Goal: Information Seeking & Learning: Learn about a topic

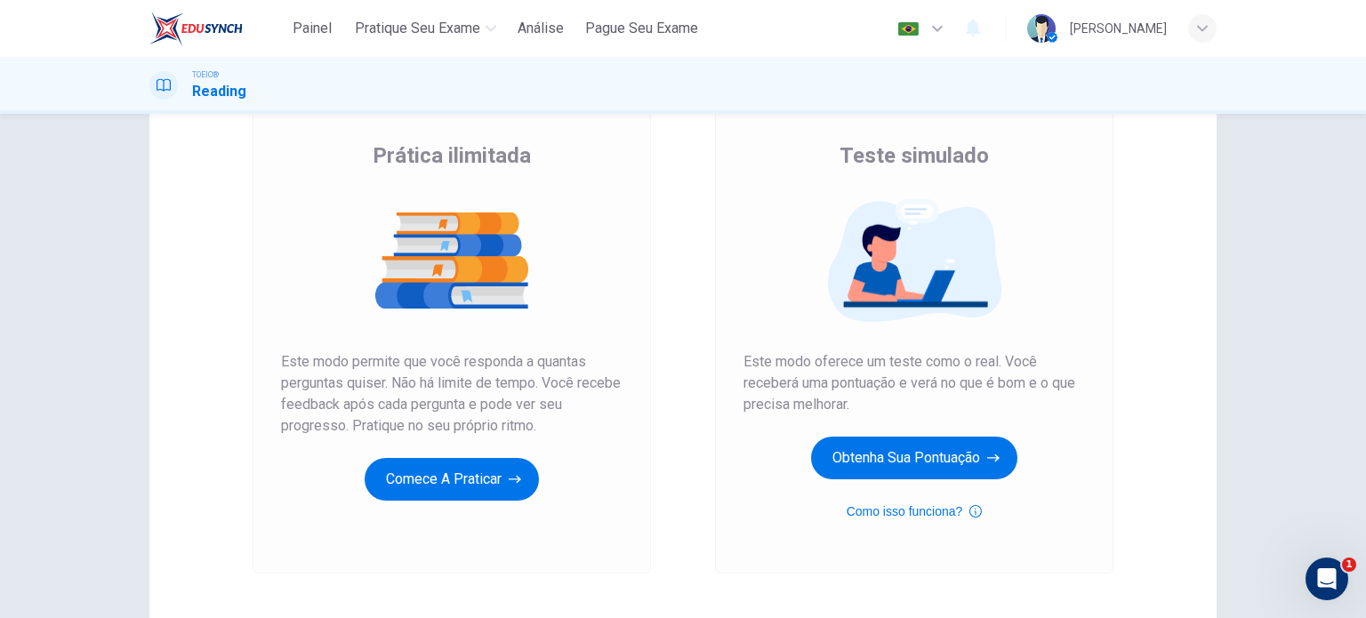
scroll to position [124, 0]
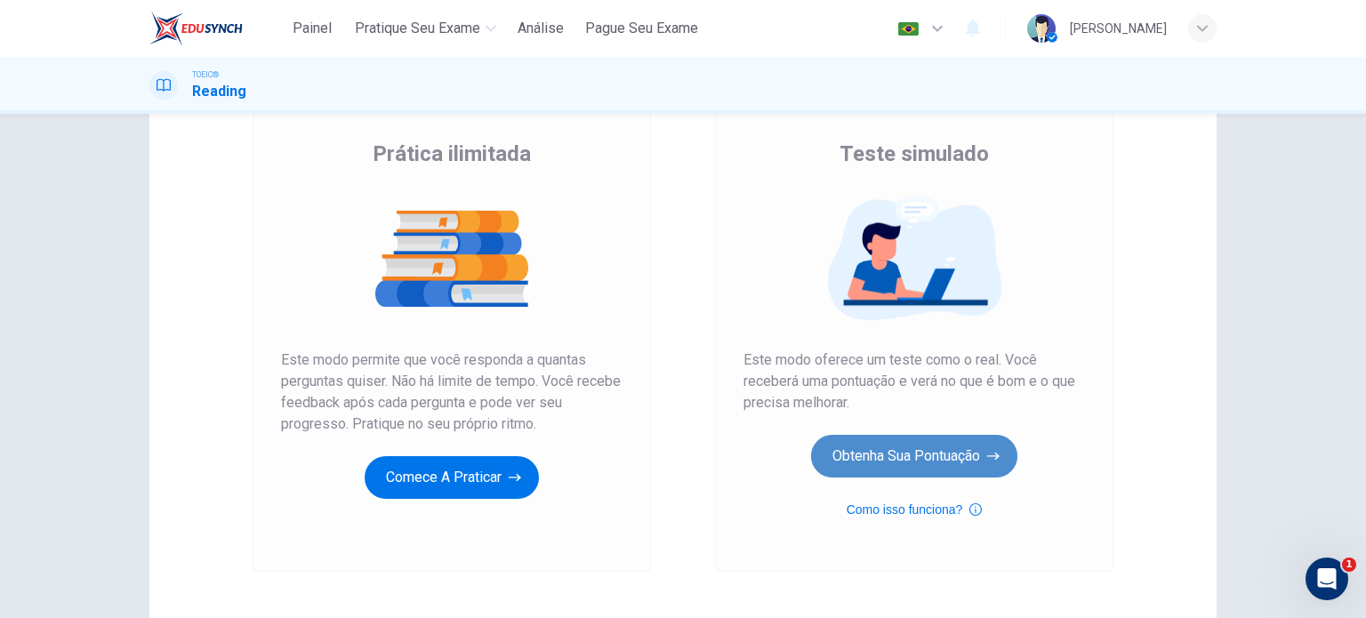
click at [900, 463] on button "Obtenha sua pontuação" at bounding box center [914, 456] width 206 height 43
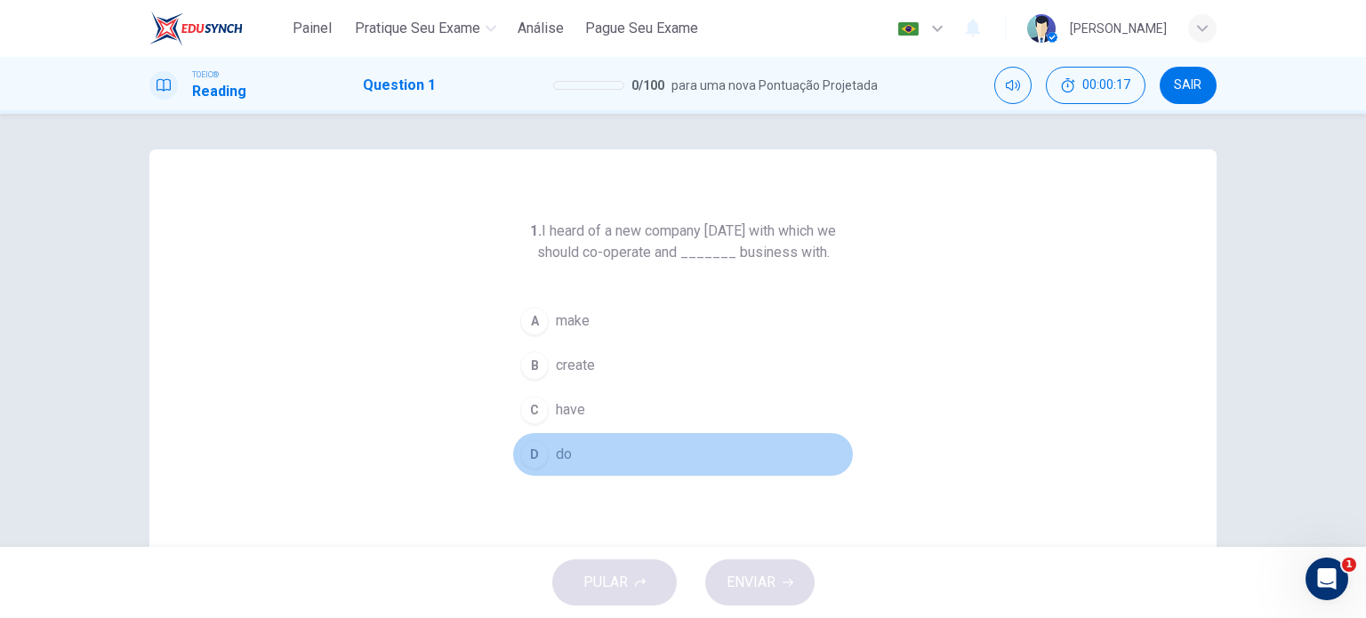
click at [535, 459] on div "D" at bounding box center [534, 454] width 28 height 28
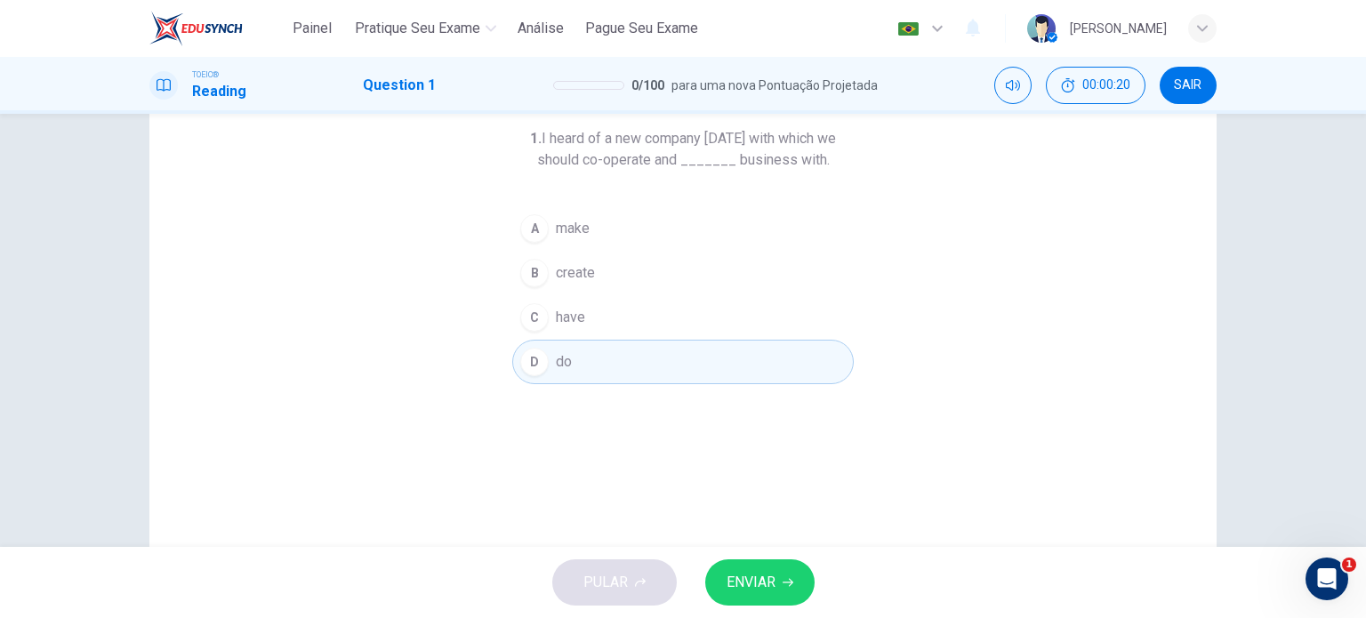
scroll to position [25, 0]
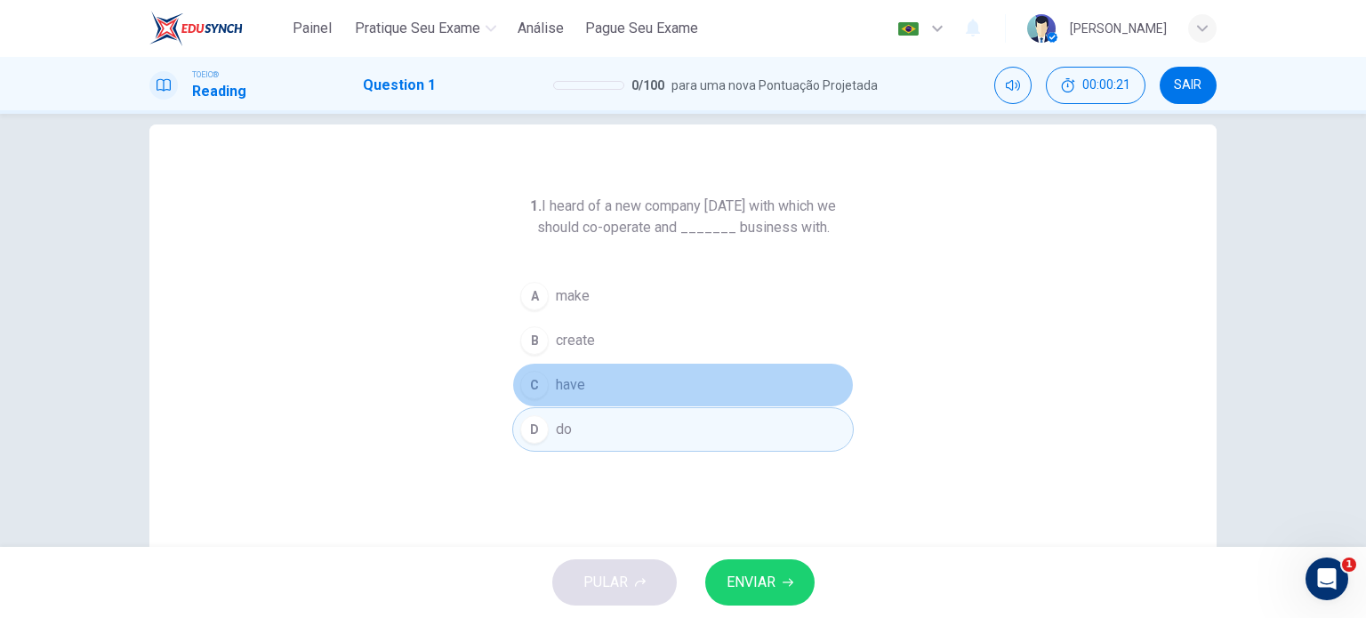
click at [556, 395] on button "C have" at bounding box center [682, 385] width 341 height 44
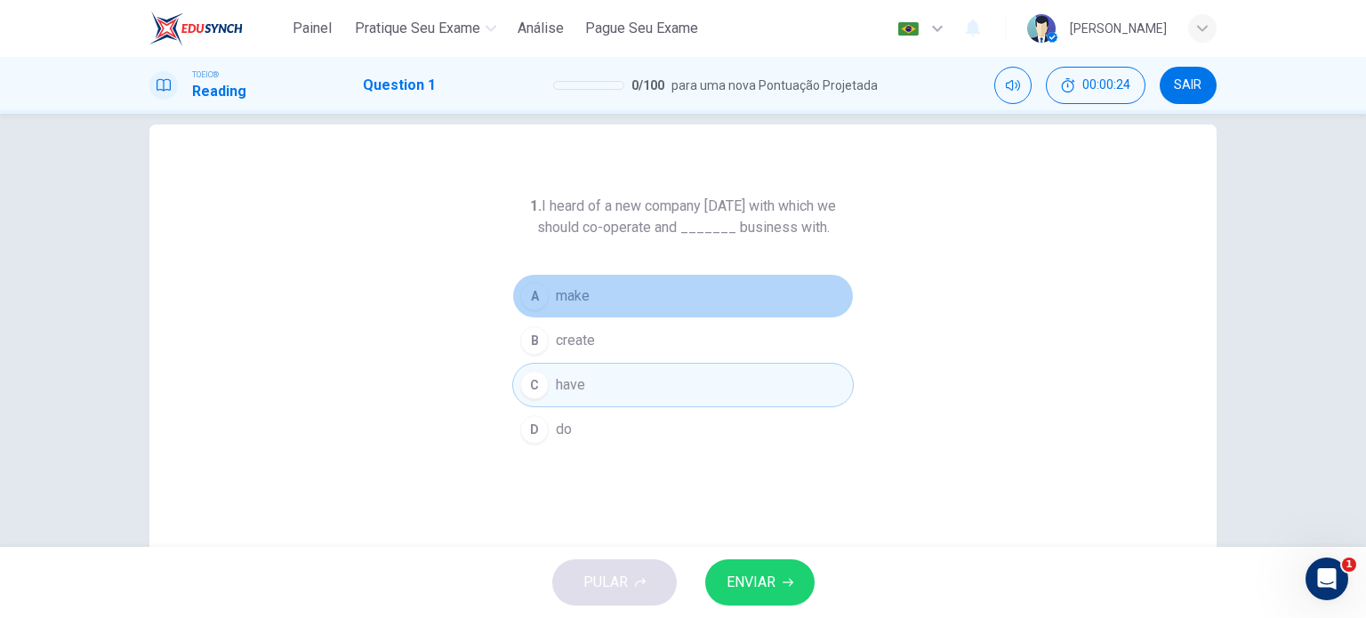
click at [564, 298] on span "make" at bounding box center [573, 295] width 34 height 21
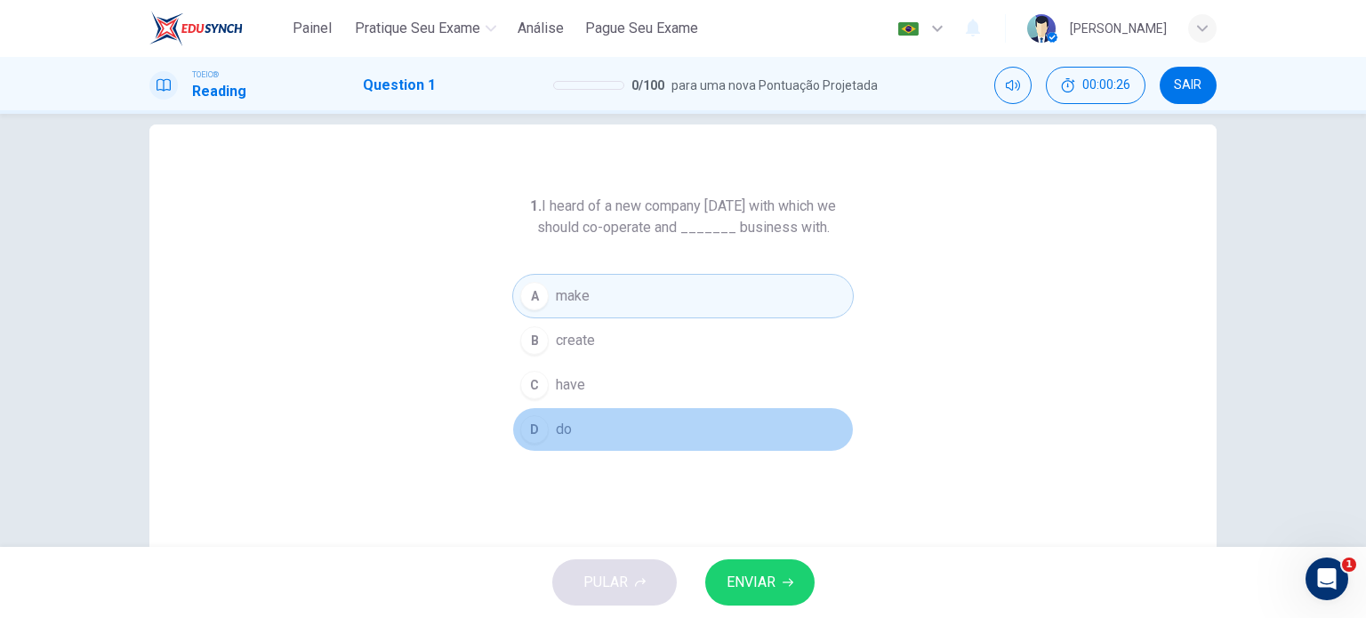
click at [563, 422] on span "do" at bounding box center [564, 429] width 16 height 21
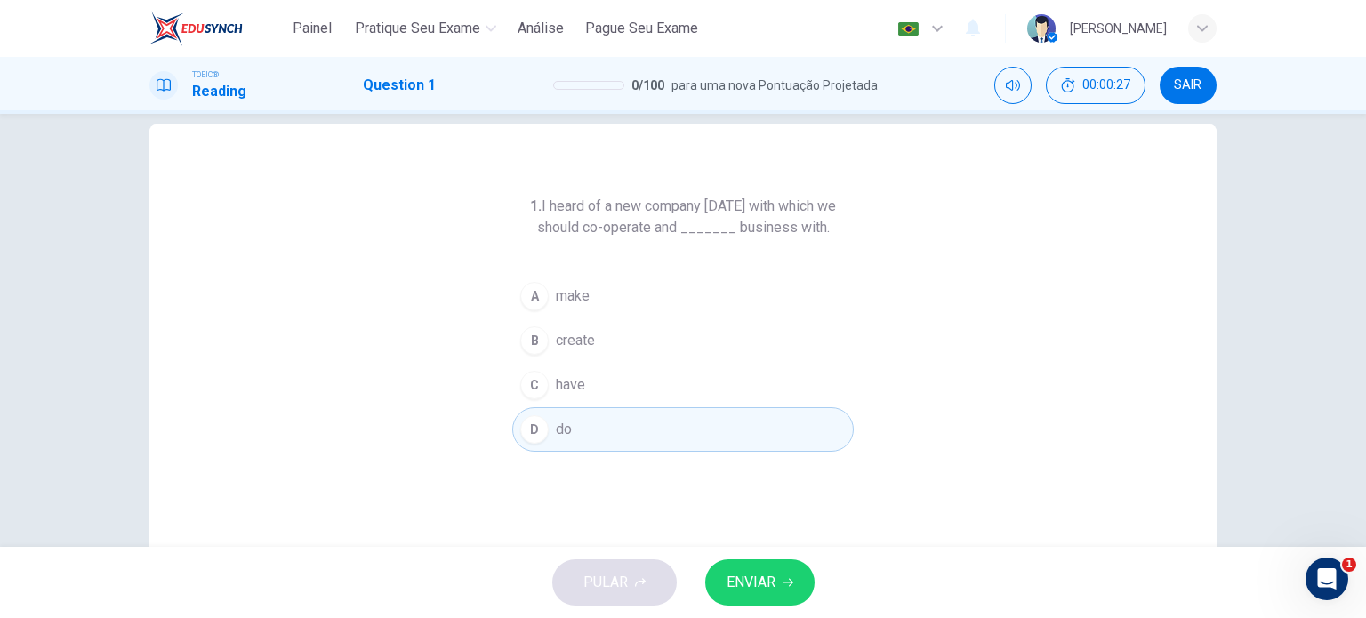
click at [745, 570] on span "ENVIAR" at bounding box center [750, 582] width 49 height 25
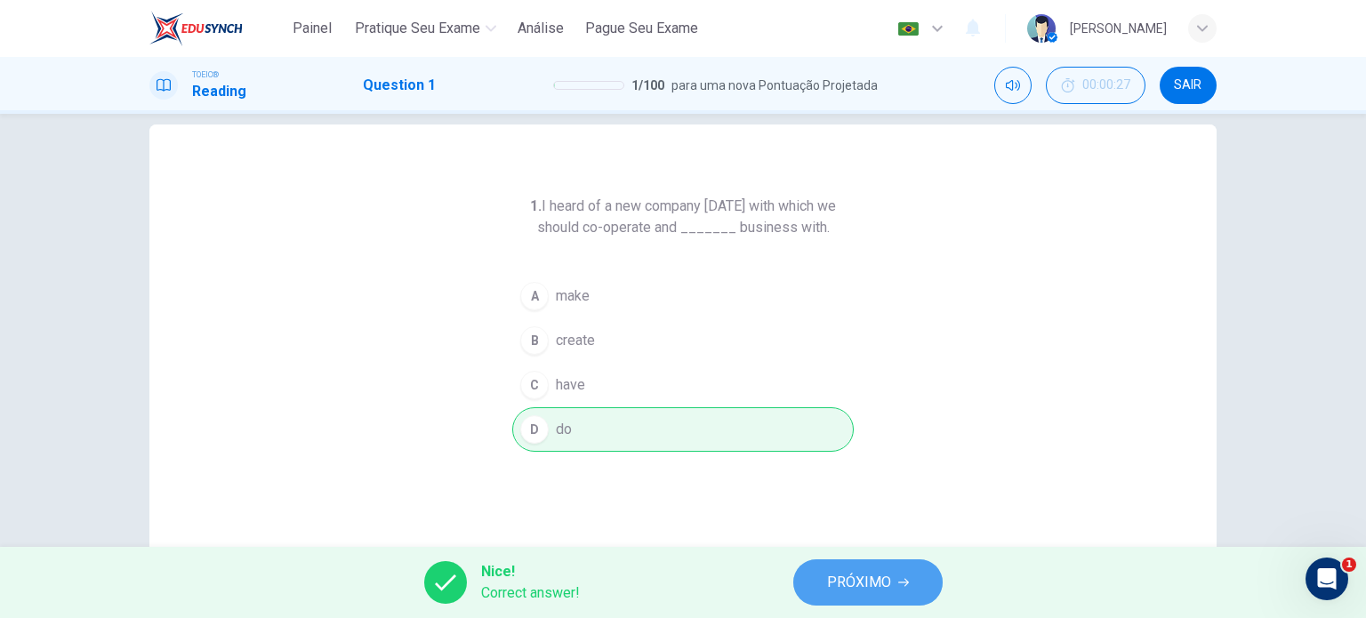
click at [855, 600] on button "PRÓXIMO" at bounding box center [867, 582] width 149 height 46
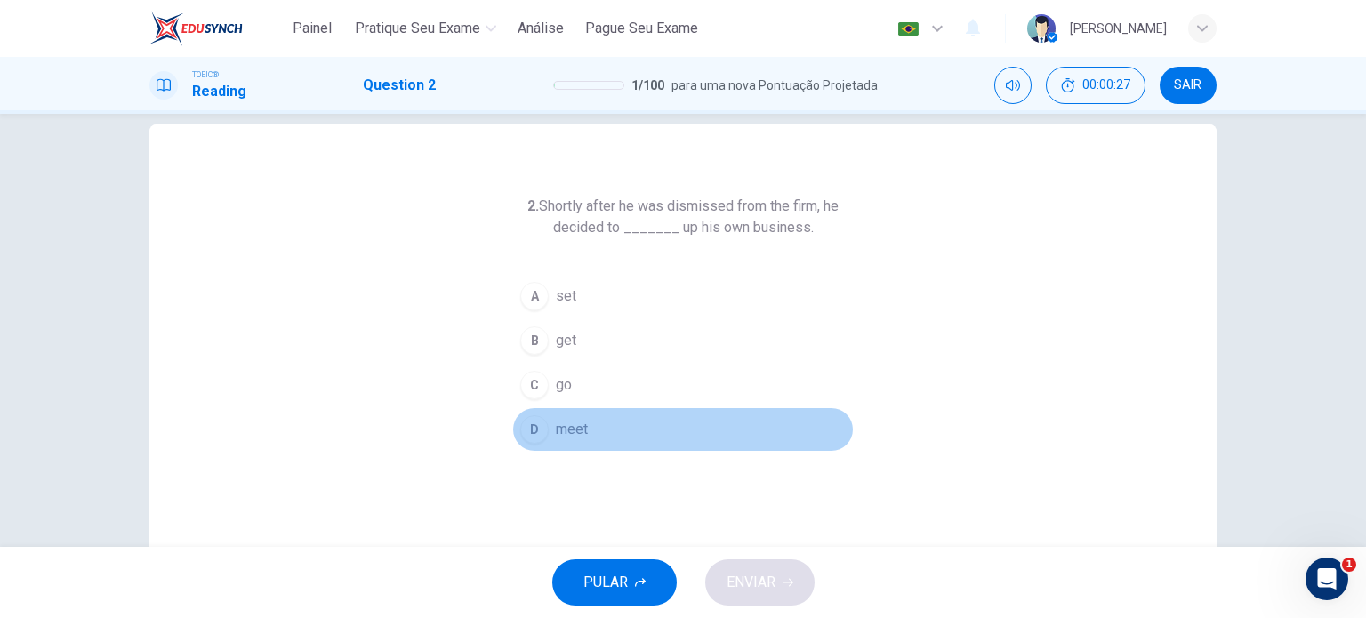
click at [791, 427] on button "D meet" at bounding box center [682, 429] width 341 height 44
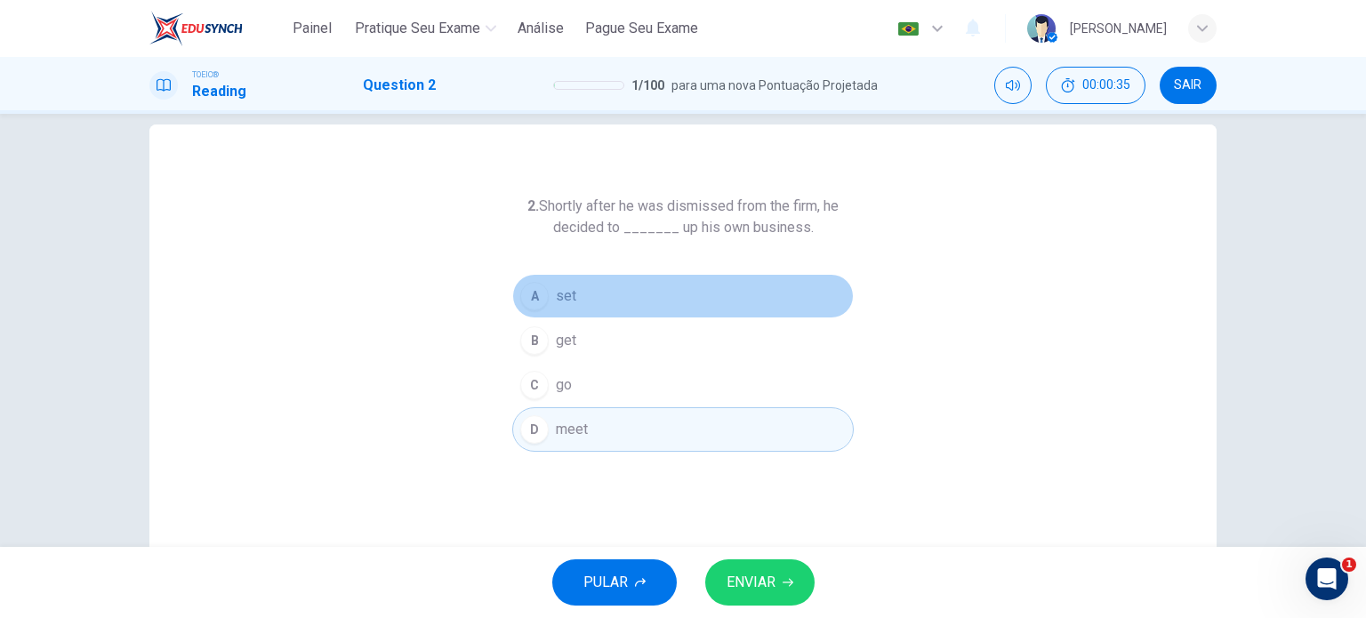
click at [573, 293] on button "A set" at bounding box center [682, 296] width 341 height 44
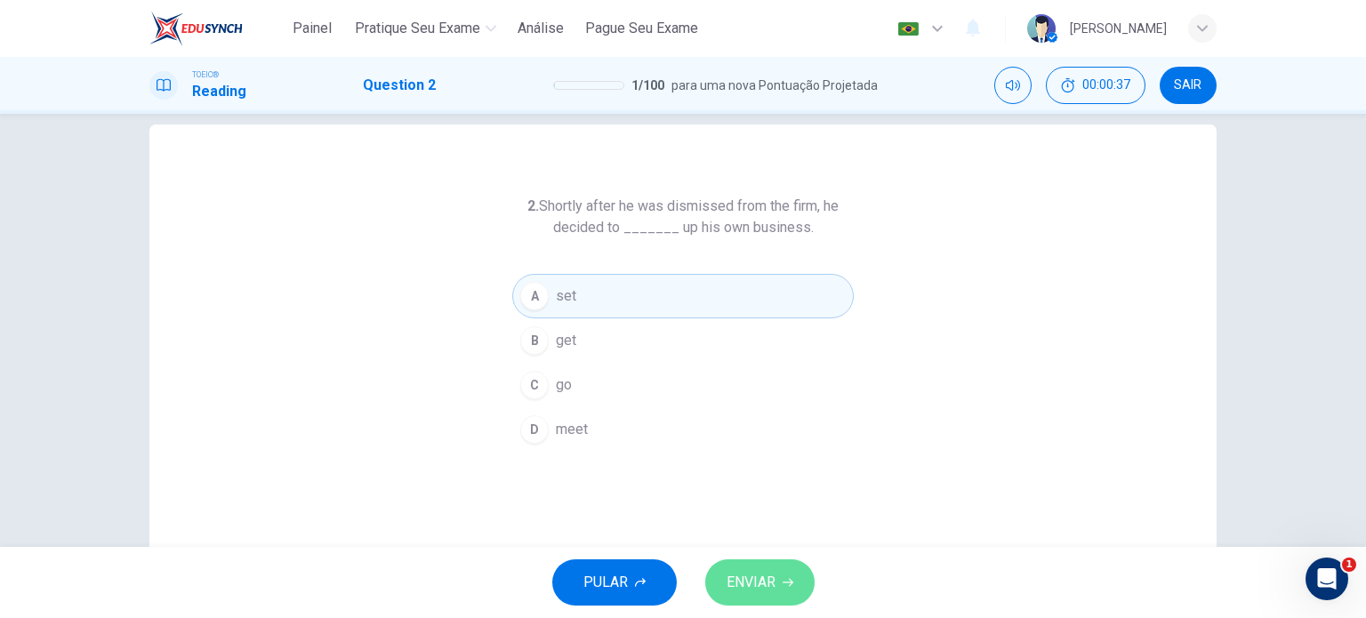
click at [790, 568] on button "ENVIAR" at bounding box center [759, 582] width 109 height 46
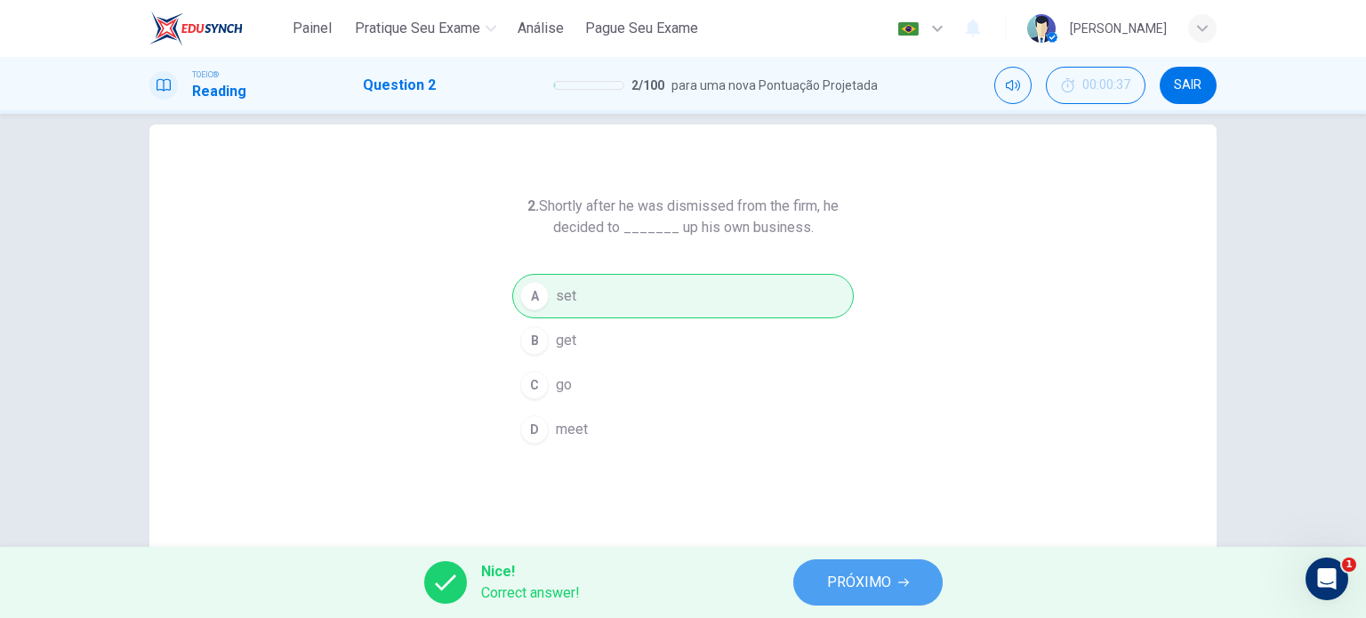
click at [854, 588] on span "PRÓXIMO" at bounding box center [859, 582] width 64 height 25
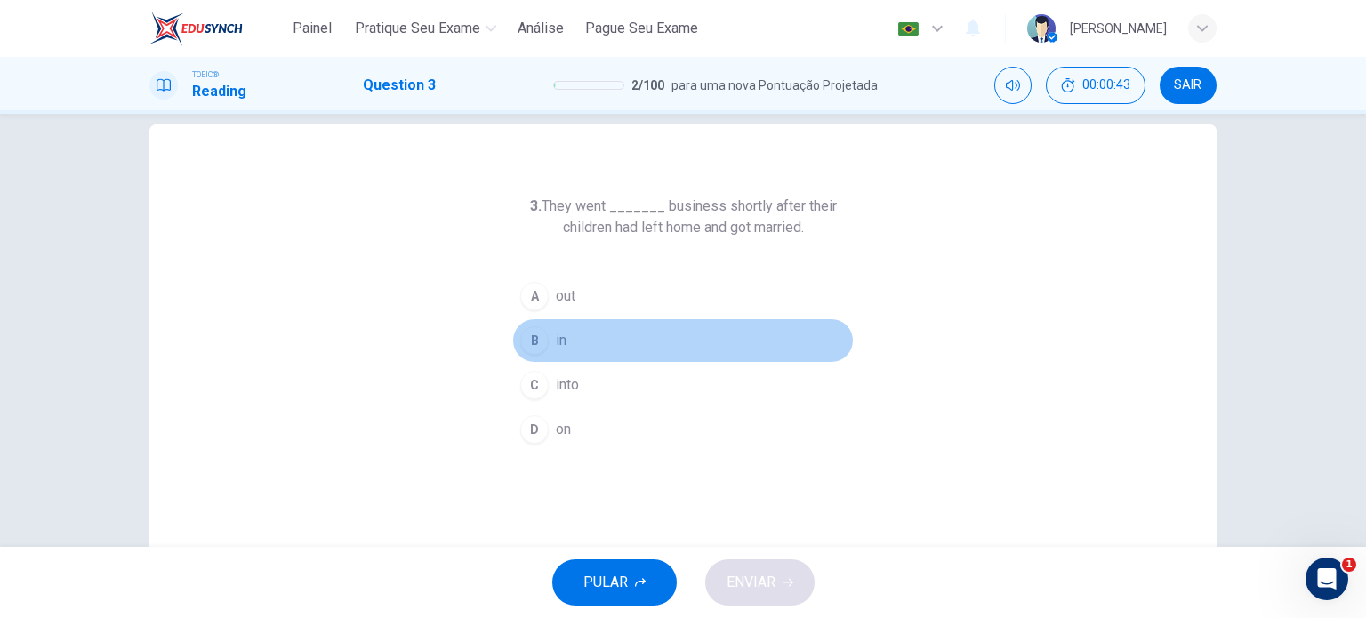
click at [529, 341] on div "B" at bounding box center [534, 340] width 28 height 28
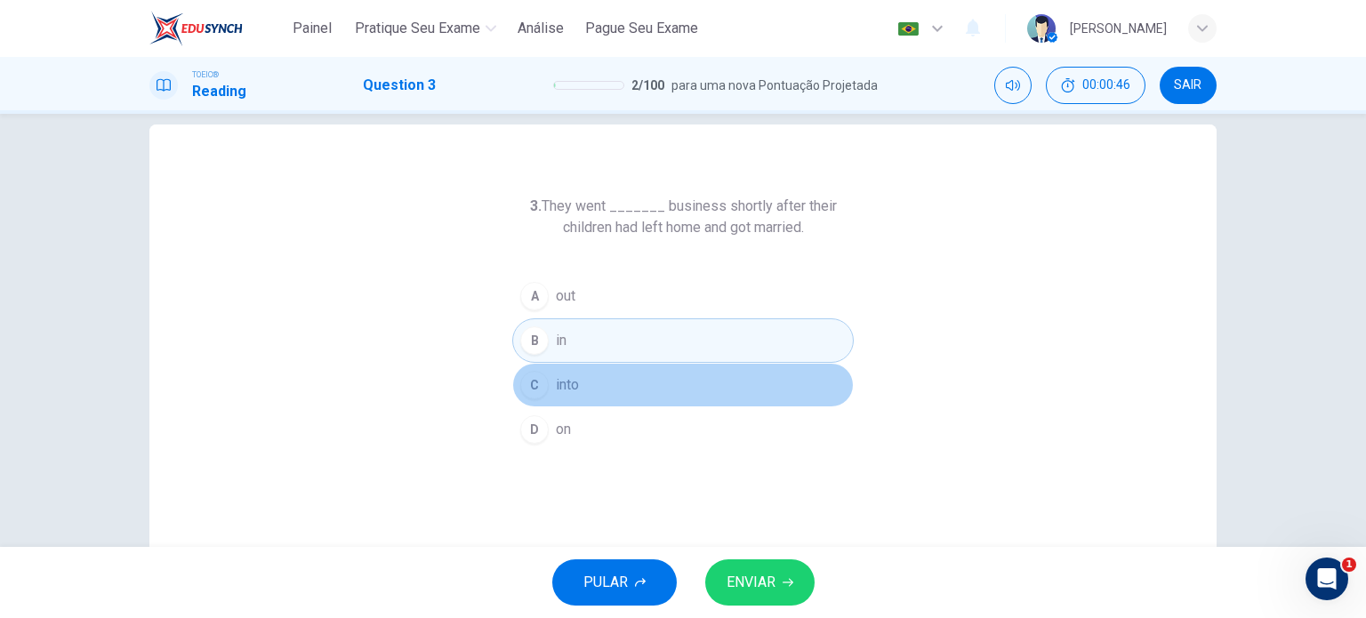
click at [561, 394] on span "into" at bounding box center [567, 384] width 23 height 21
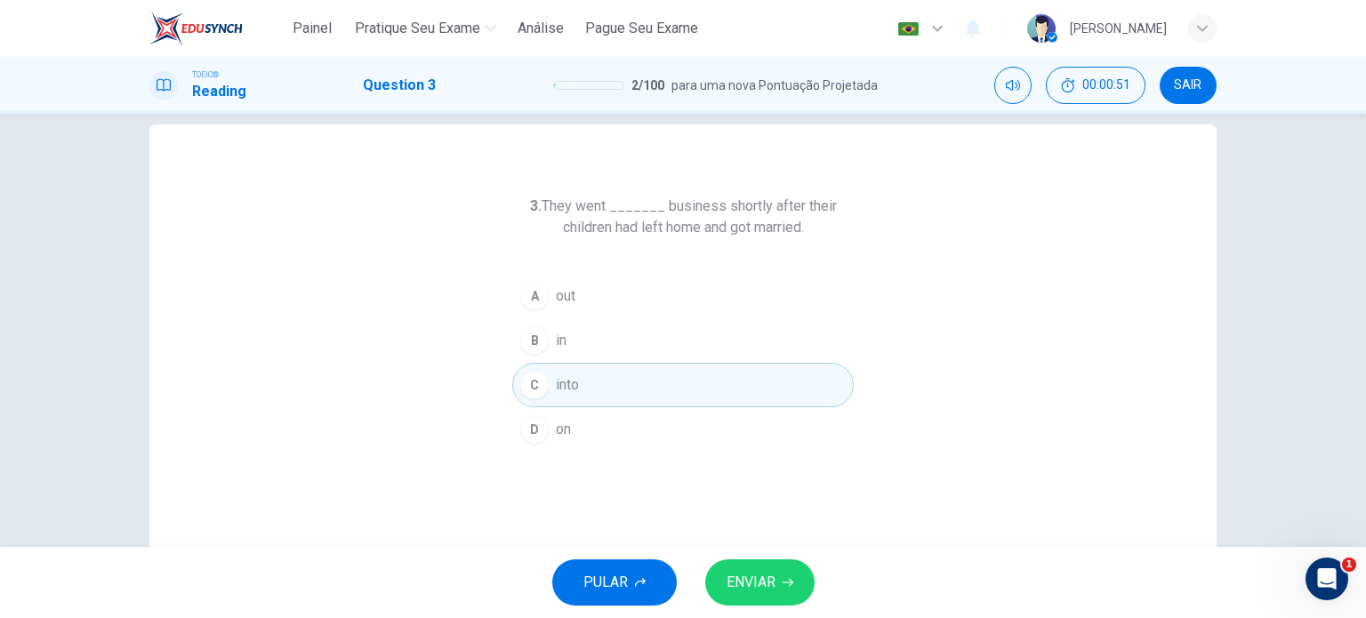
click at [743, 573] on span "ENVIAR" at bounding box center [750, 582] width 49 height 25
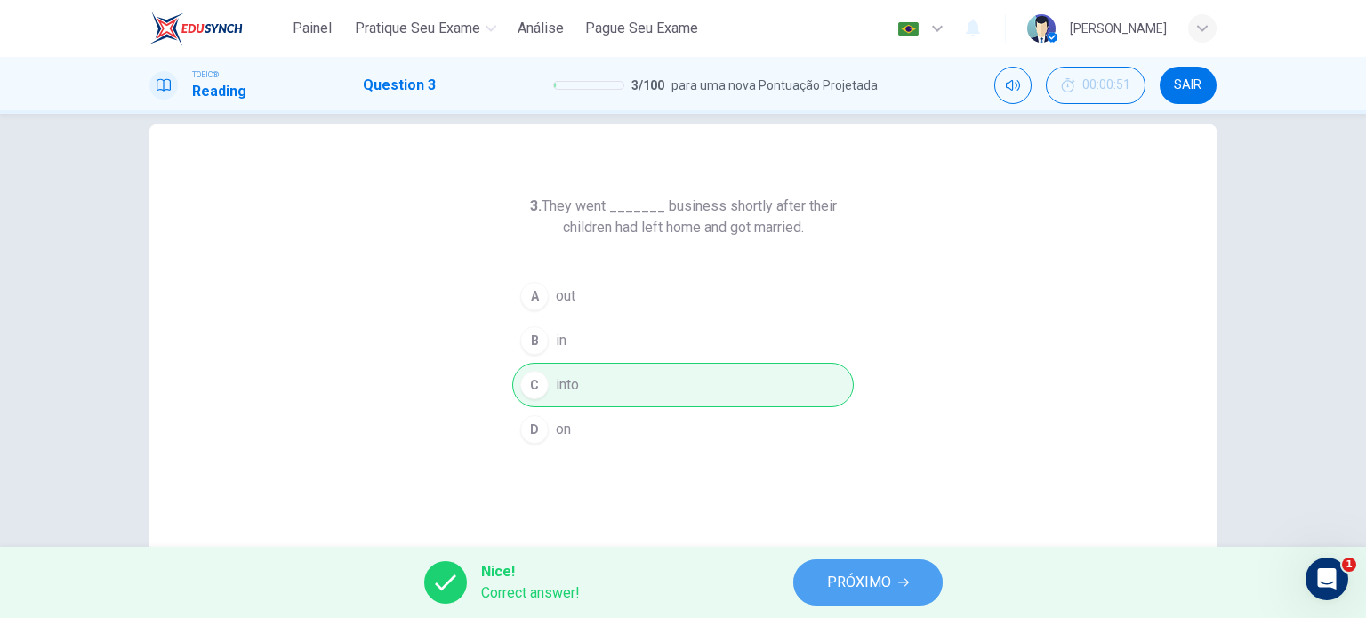
click at [822, 595] on button "PRÓXIMO" at bounding box center [867, 582] width 149 height 46
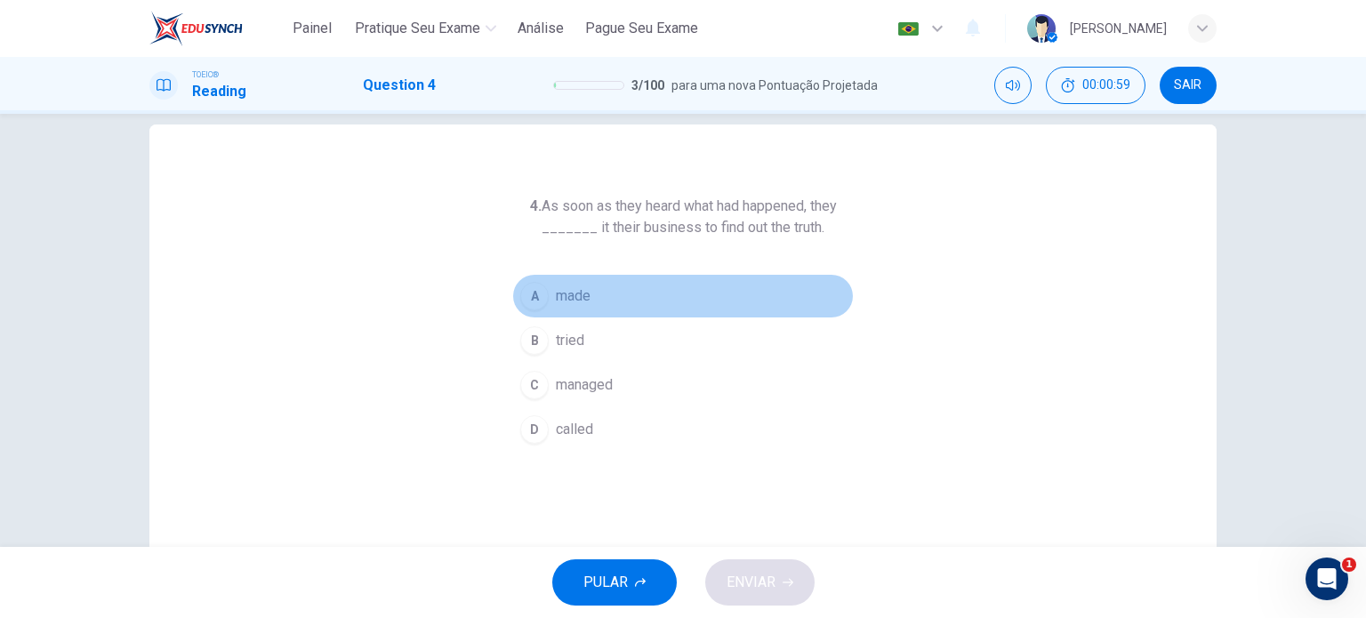
click at [562, 304] on span "made" at bounding box center [573, 295] width 35 height 21
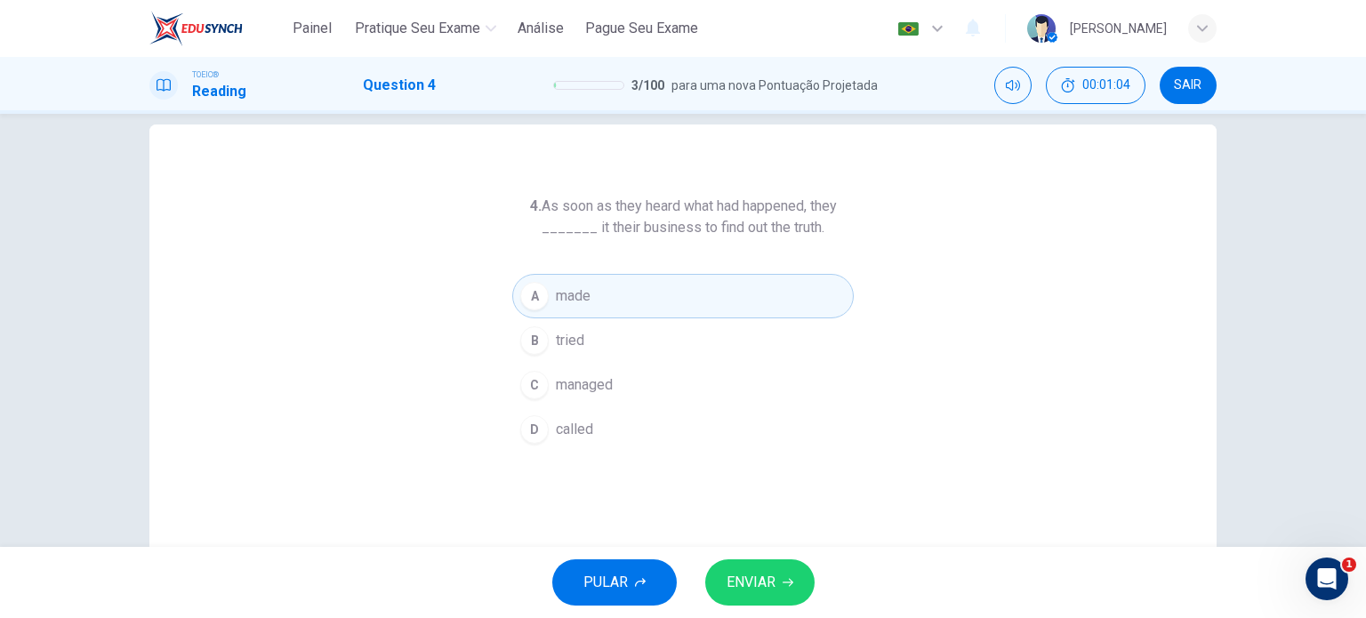
click at [751, 586] on span "ENVIAR" at bounding box center [750, 582] width 49 height 25
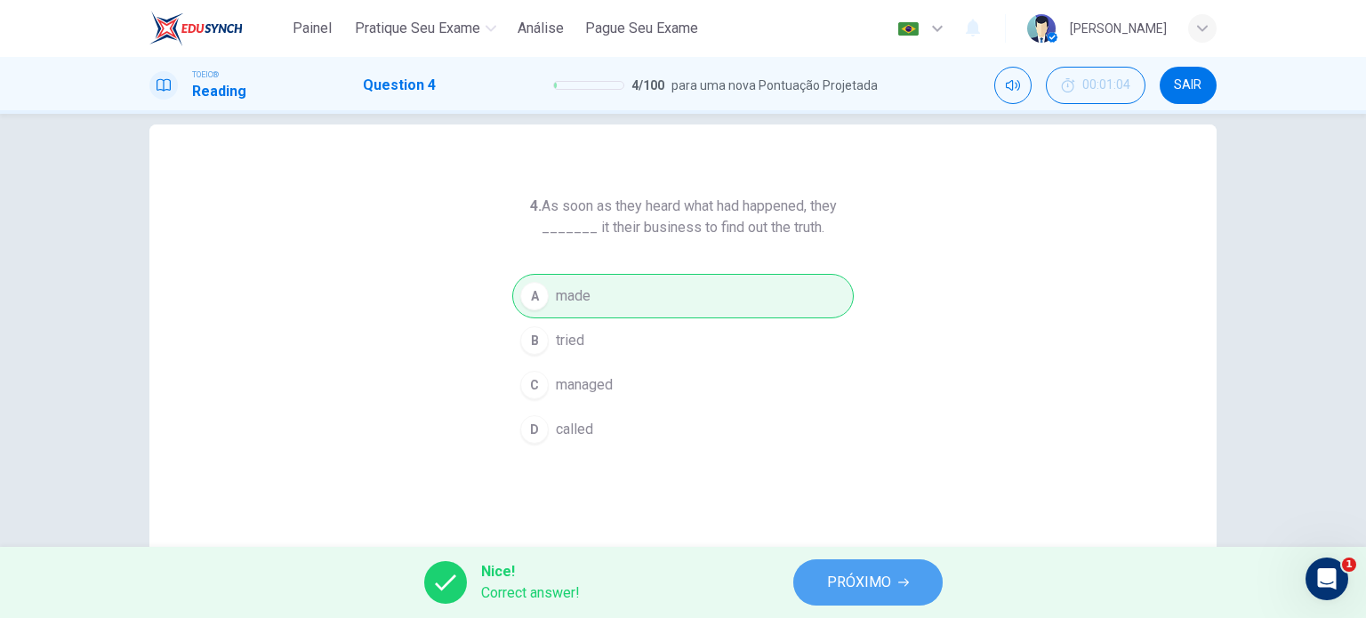
click at [827, 578] on span "PRÓXIMO" at bounding box center [859, 582] width 64 height 25
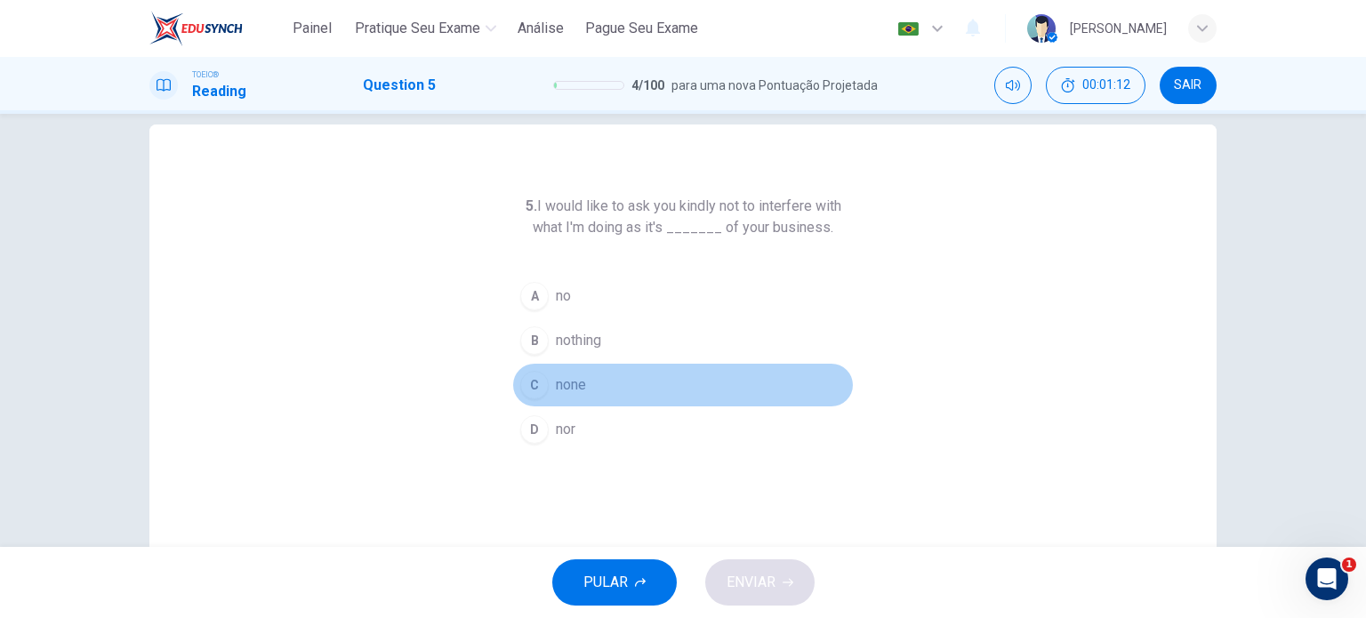
click at [556, 389] on span "none" at bounding box center [571, 384] width 30 height 21
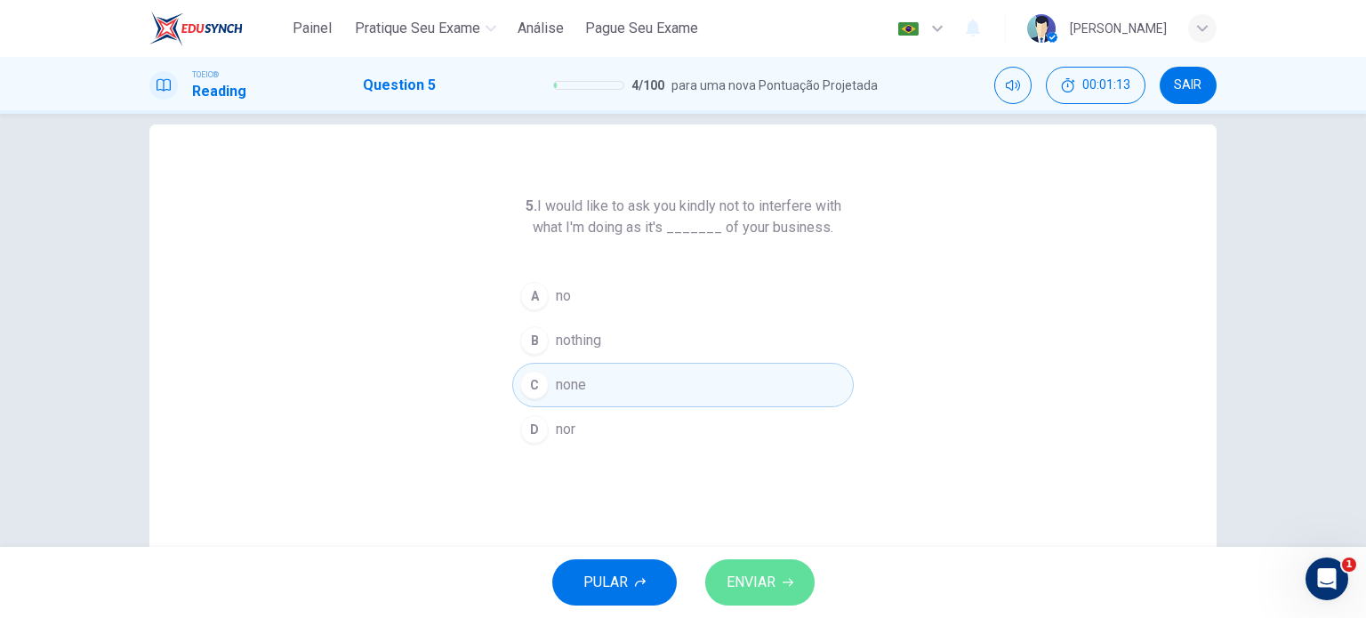
click at [754, 572] on span "ENVIAR" at bounding box center [750, 582] width 49 height 25
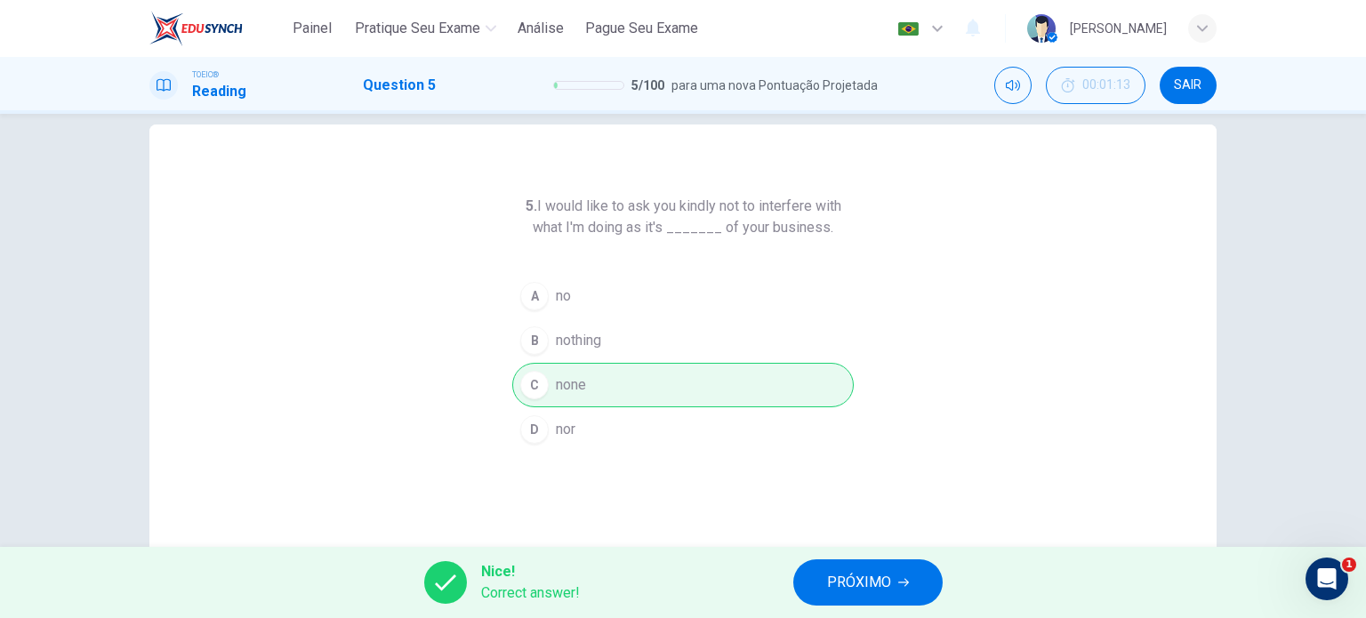
click at [830, 586] on span "PRÓXIMO" at bounding box center [859, 582] width 64 height 25
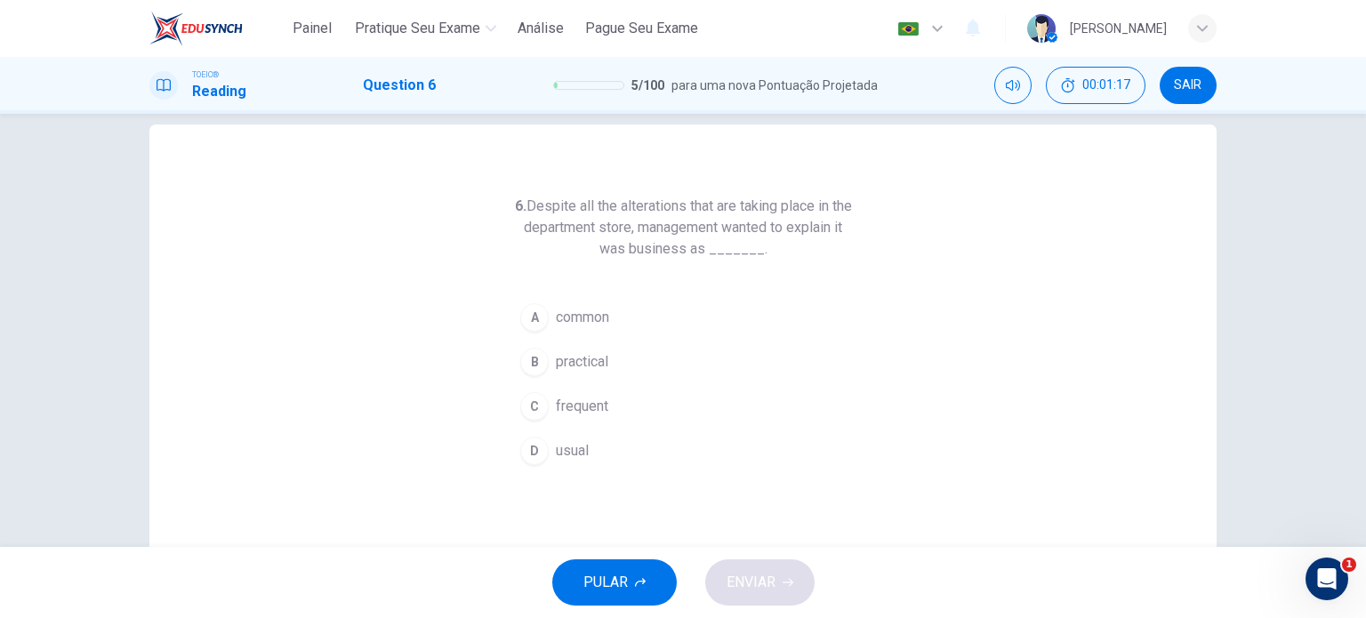
click at [584, 246] on h6 "6. Despite all the alterations that are taking place in the department store, m…" at bounding box center [682, 228] width 341 height 64
click at [574, 442] on span "usual" at bounding box center [572, 450] width 33 height 21
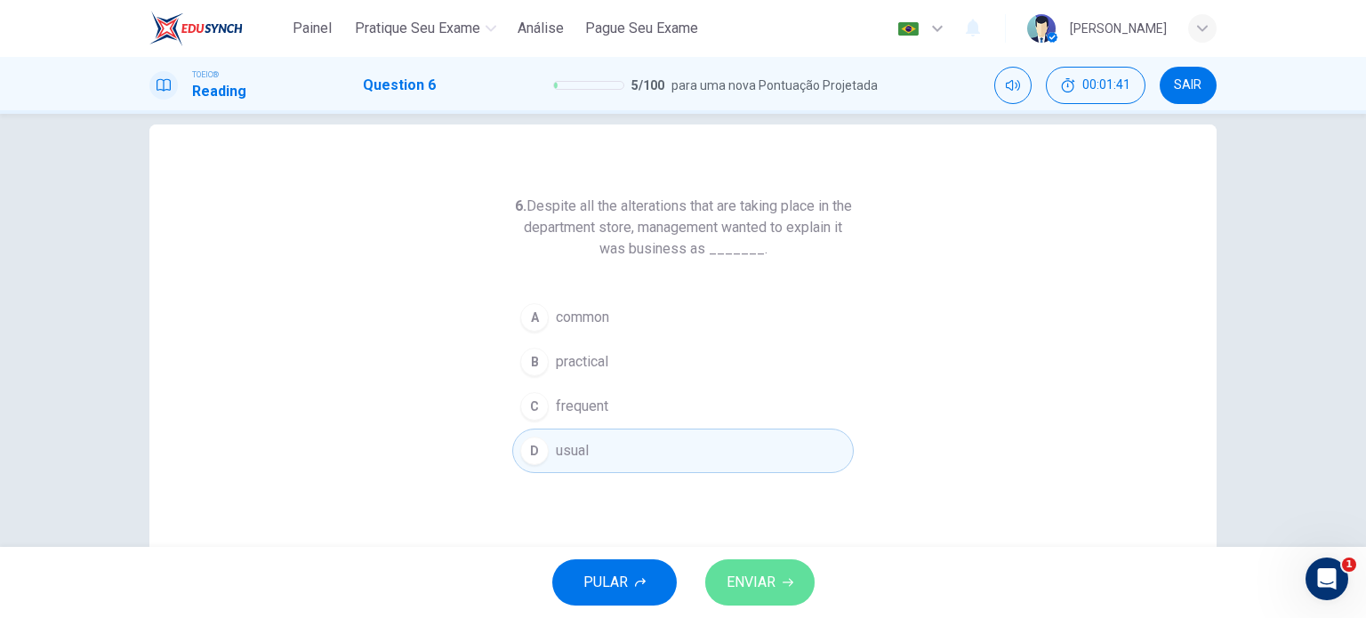
click at [748, 565] on button "ENVIAR" at bounding box center [759, 582] width 109 height 46
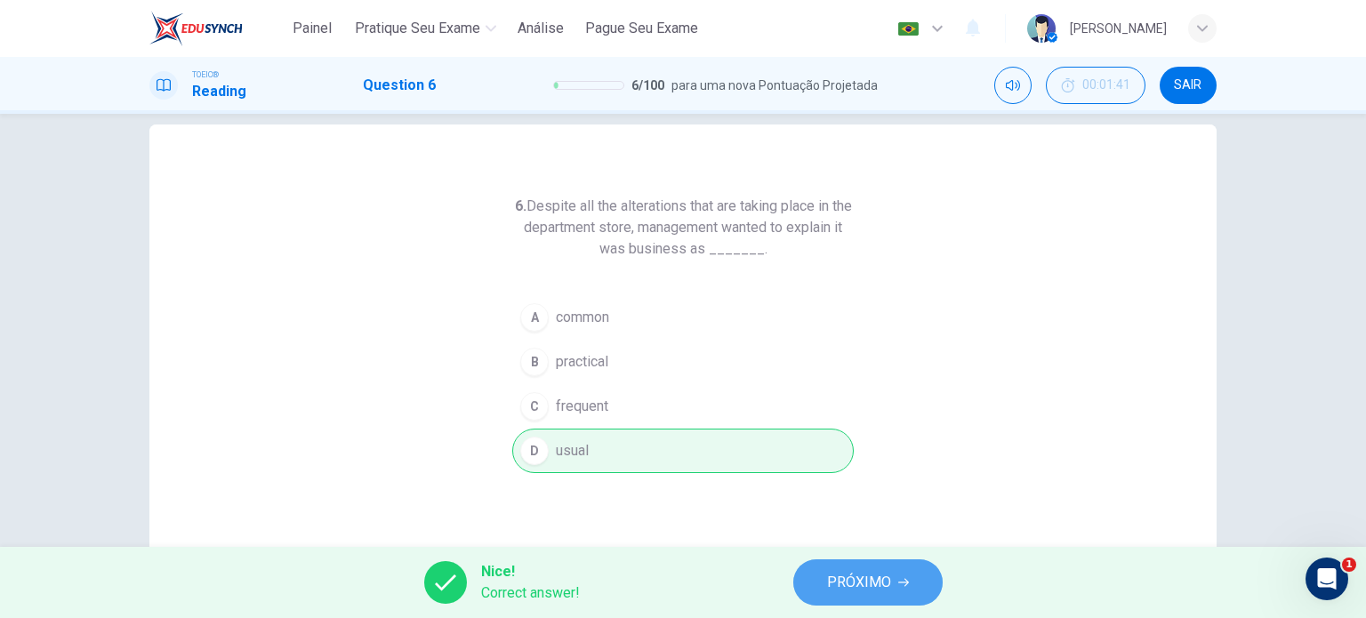
click at [876, 602] on button "PRÓXIMO" at bounding box center [867, 582] width 149 height 46
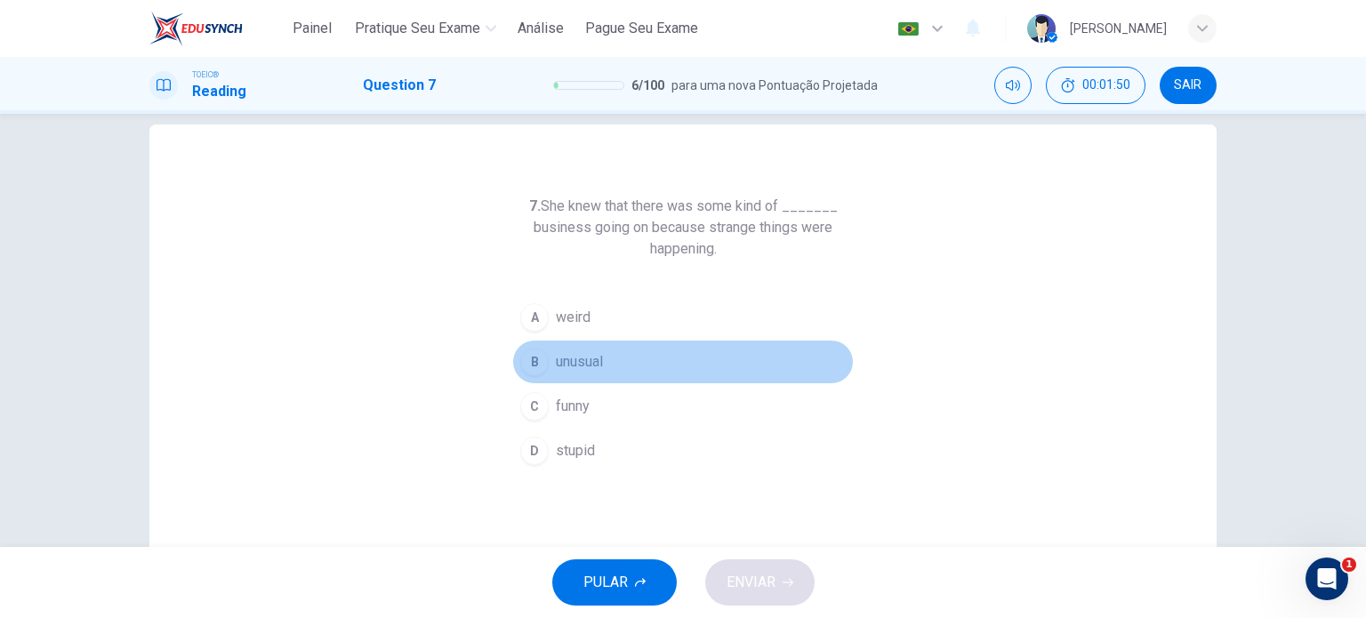
click at [587, 362] on span "unusual" at bounding box center [579, 361] width 47 height 21
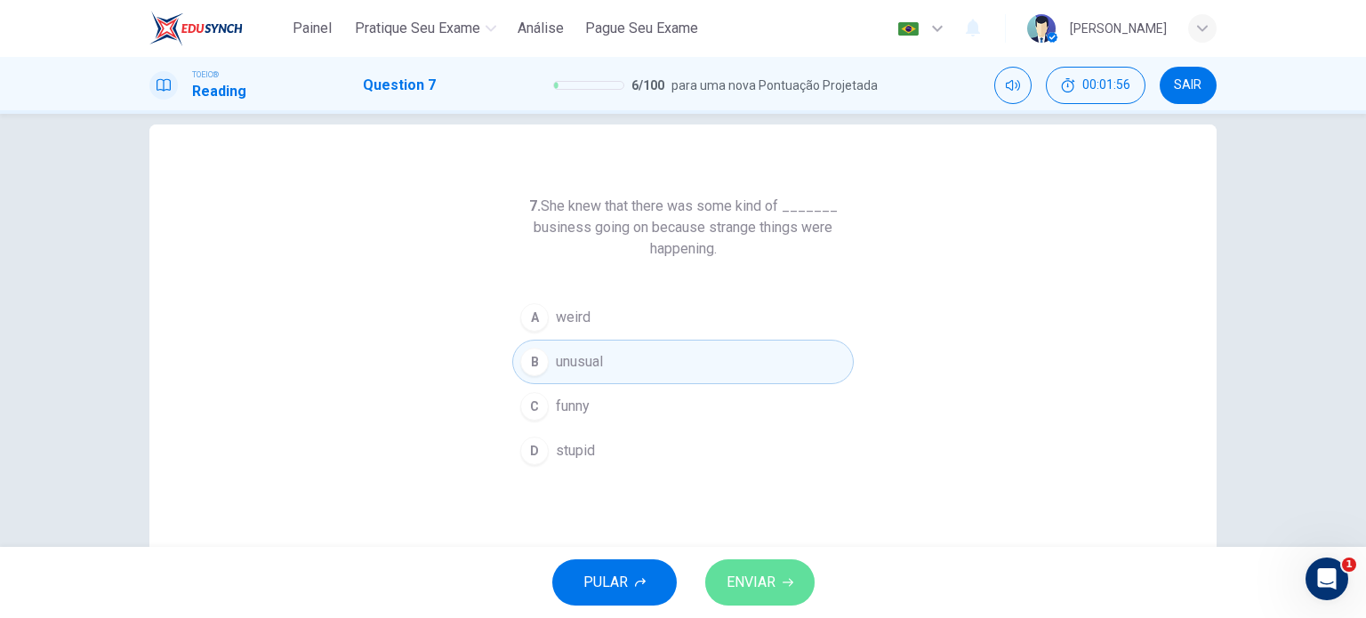
click at [752, 573] on span "ENVIAR" at bounding box center [750, 582] width 49 height 25
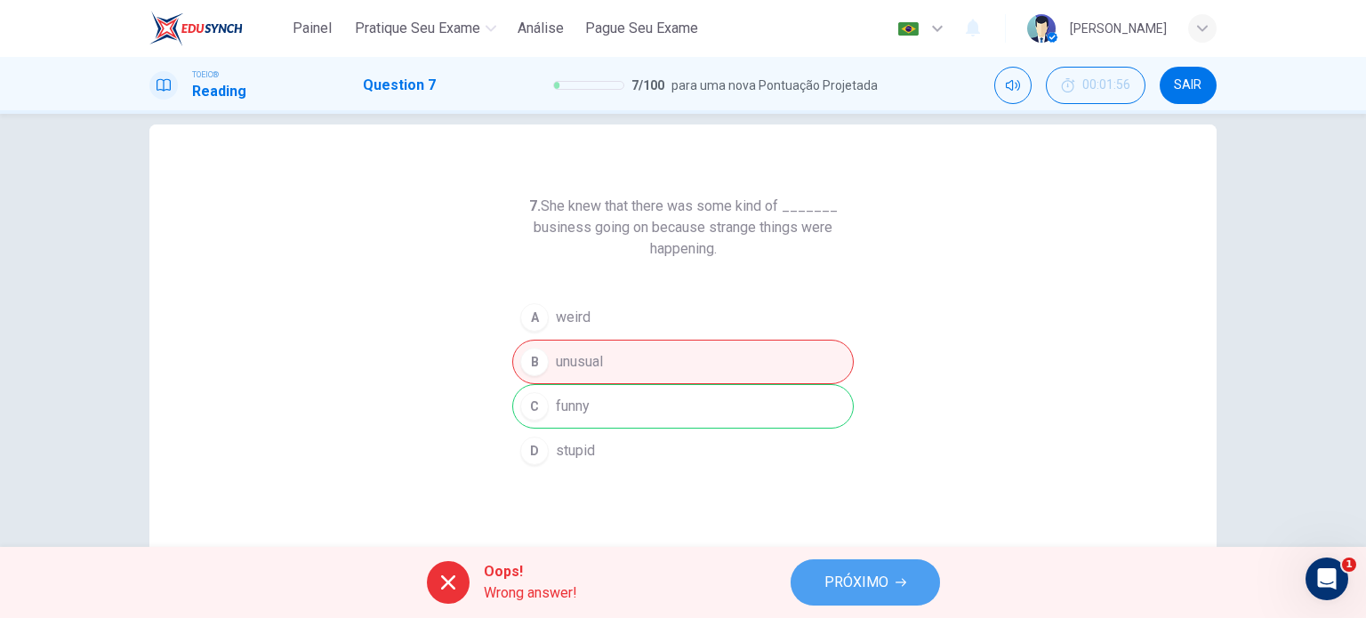
click at [868, 572] on span "PRÓXIMO" at bounding box center [856, 582] width 64 height 25
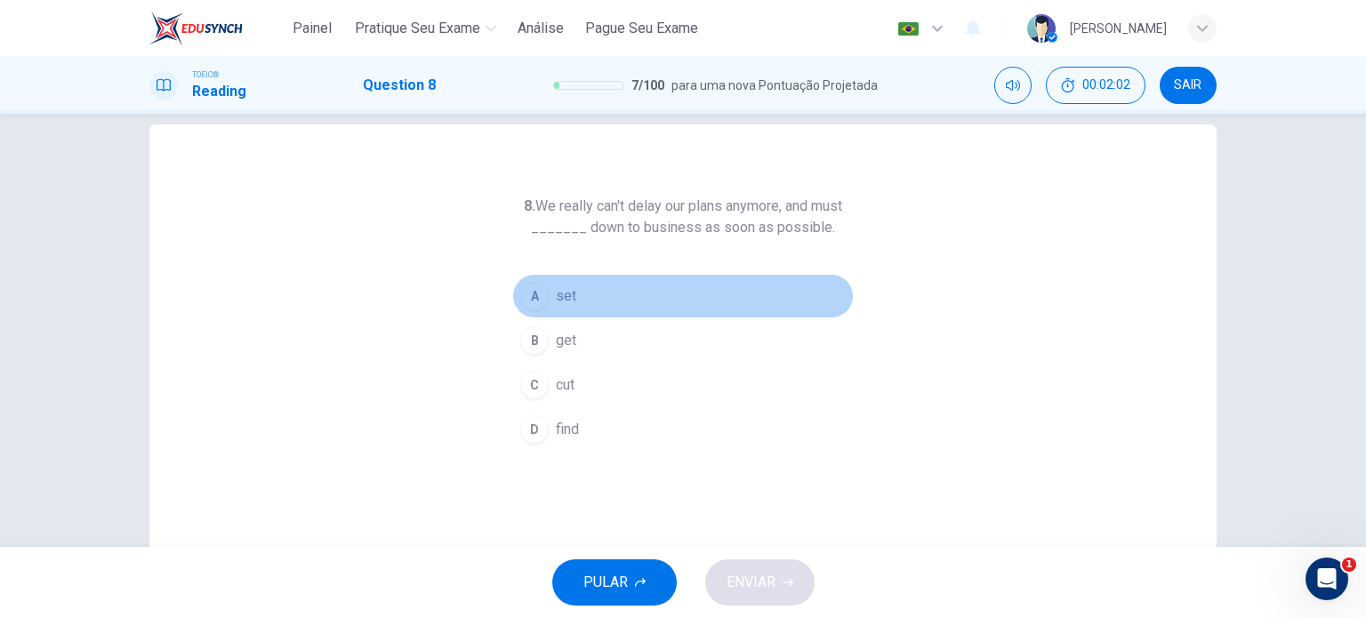
click at [541, 296] on div "A" at bounding box center [534, 296] width 28 height 28
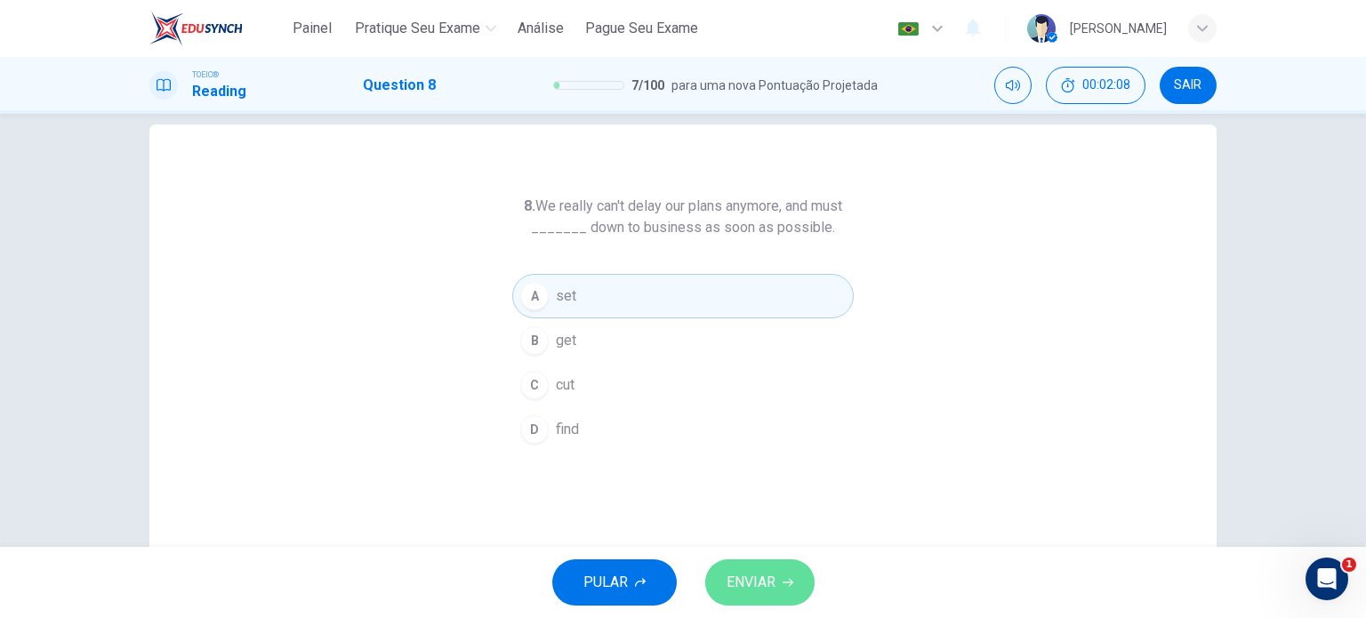
click at [773, 574] on span "ENVIAR" at bounding box center [750, 582] width 49 height 25
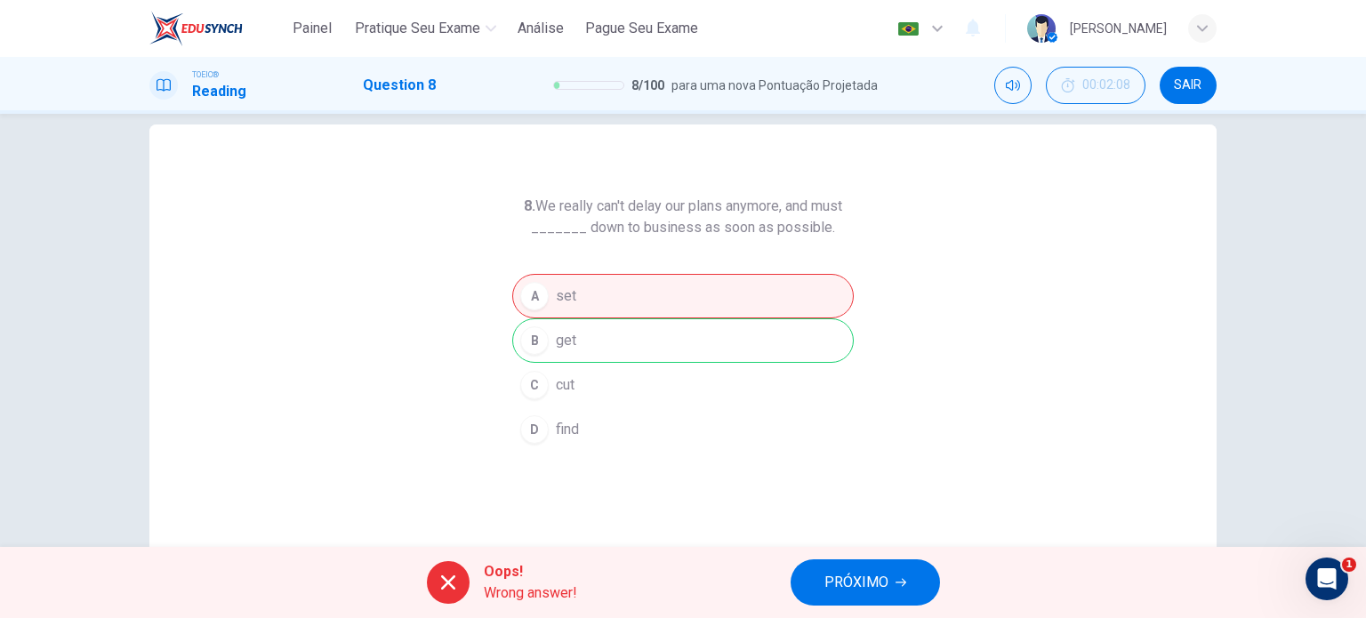
click at [477, 571] on div "Oops! Wrong answer!" at bounding box center [502, 582] width 150 height 43
click at [547, 229] on h6 "8. We really can't delay our plans anymore, and must _______ down to business a…" at bounding box center [682, 217] width 341 height 43
click at [854, 563] on button "PRÓXIMO" at bounding box center [864, 582] width 149 height 46
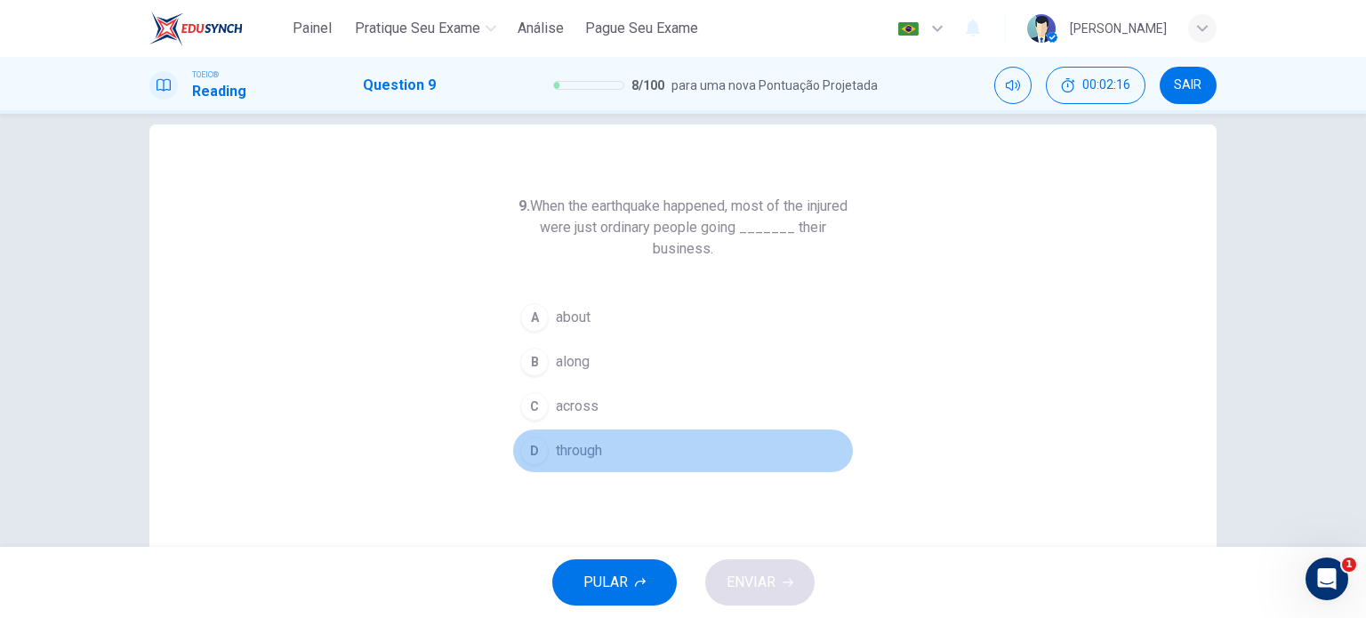
click at [541, 458] on button "D through" at bounding box center [682, 451] width 341 height 44
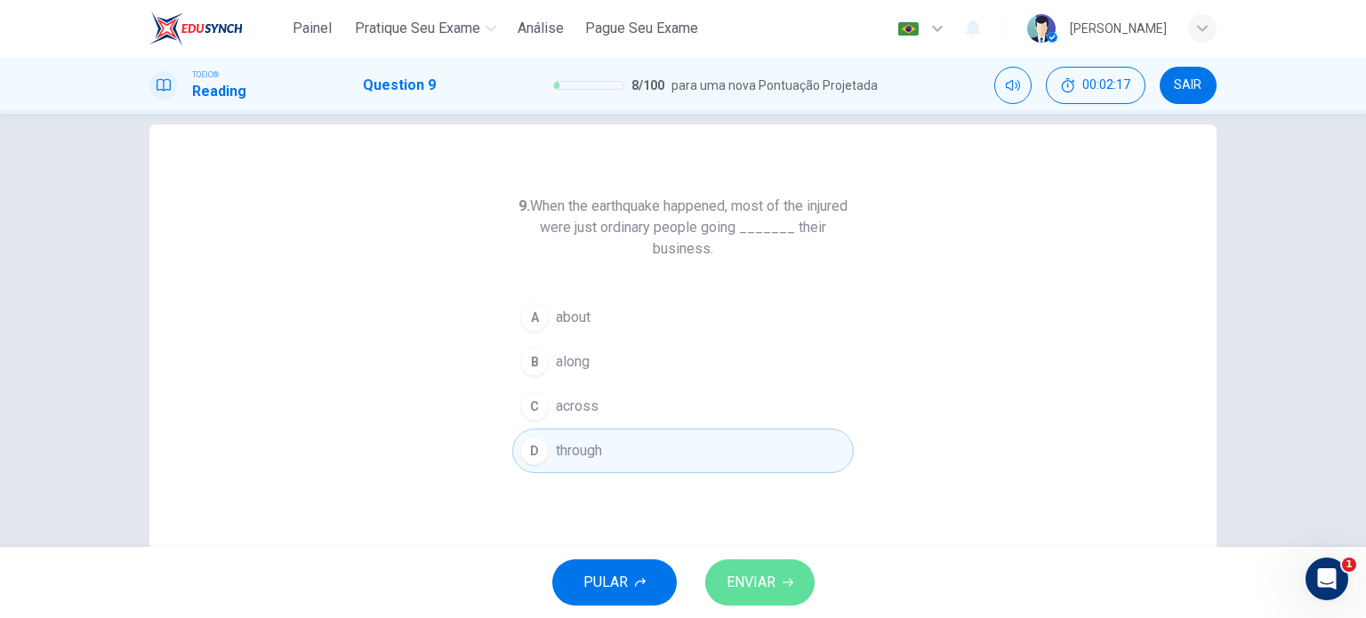
click at [773, 590] on span "ENVIAR" at bounding box center [750, 582] width 49 height 25
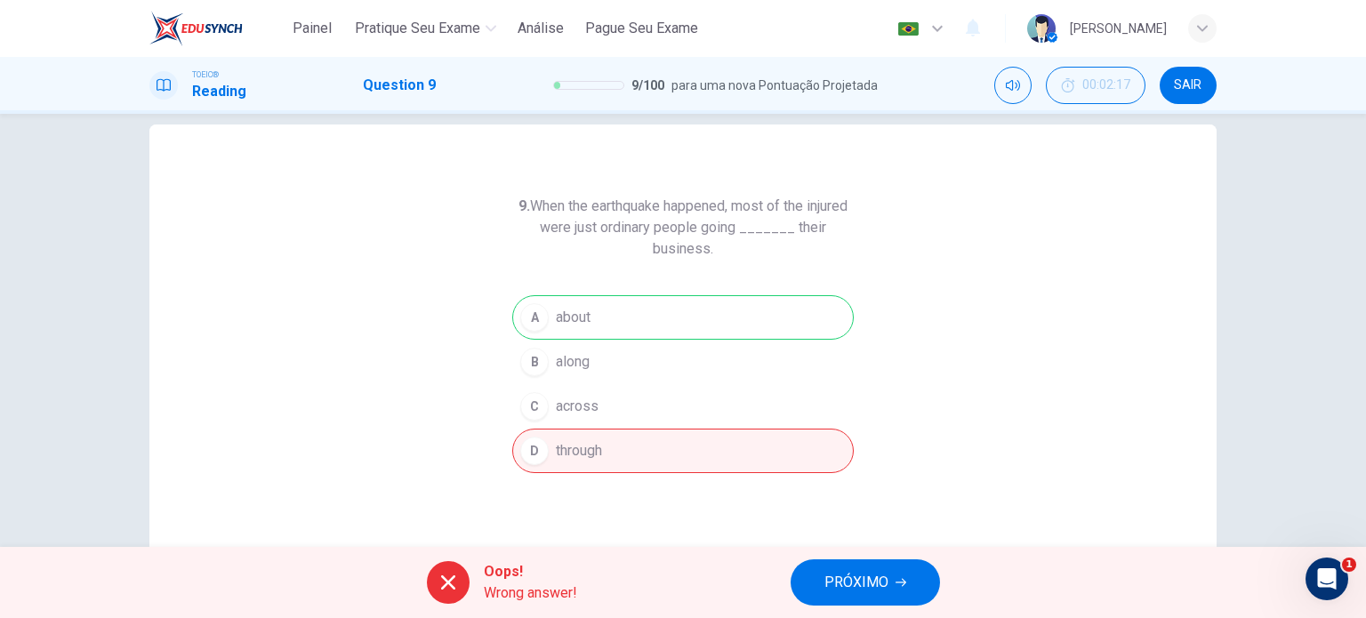
click at [634, 317] on div "A about B along C across D through" at bounding box center [682, 384] width 341 height 178
click at [869, 584] on span "PRÓXIMO" at bounding box center [856, 582] width 64 height 25
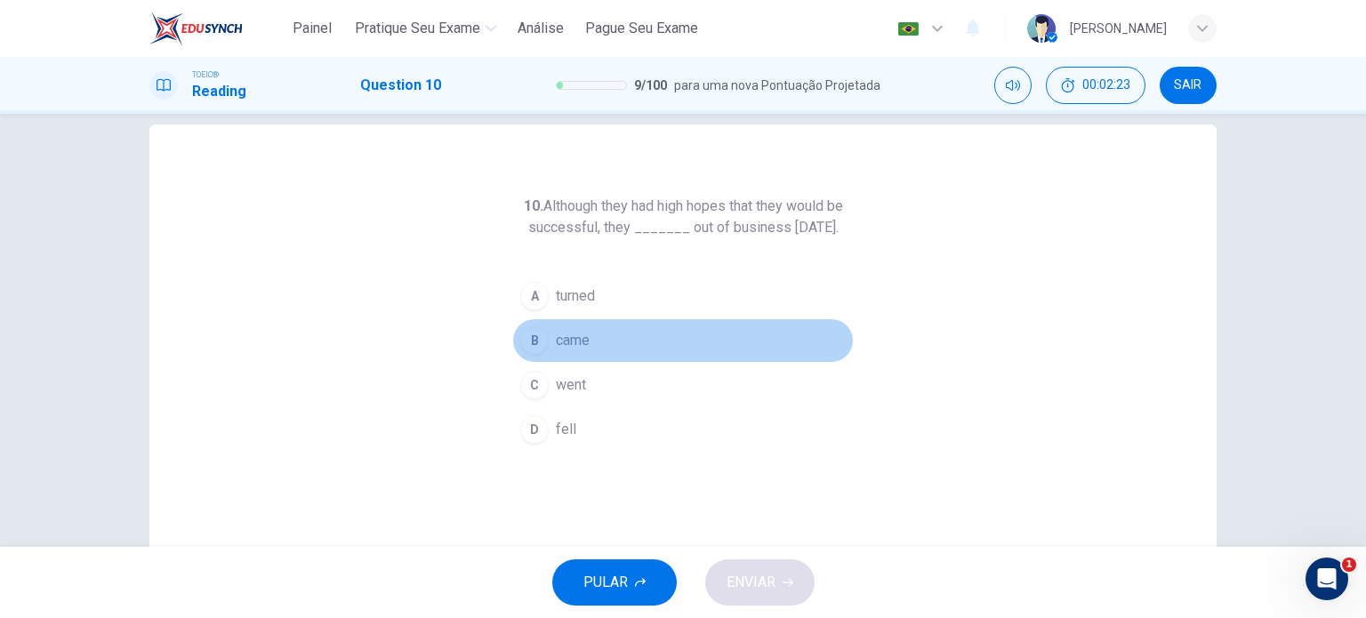
click at [562, 351] on span "came" at bounding box center [573, 340] width 34 height 21
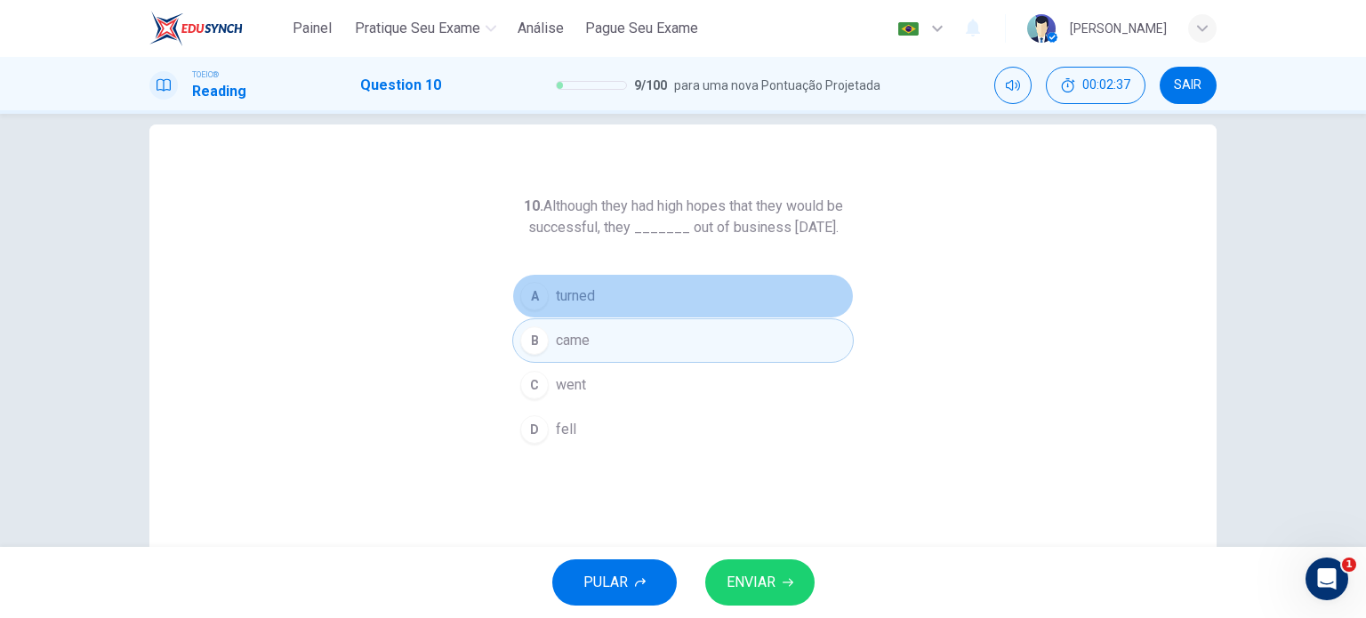
click at [573, 307] on span "turned" at bounding box center [575, 295] width 39 height 21
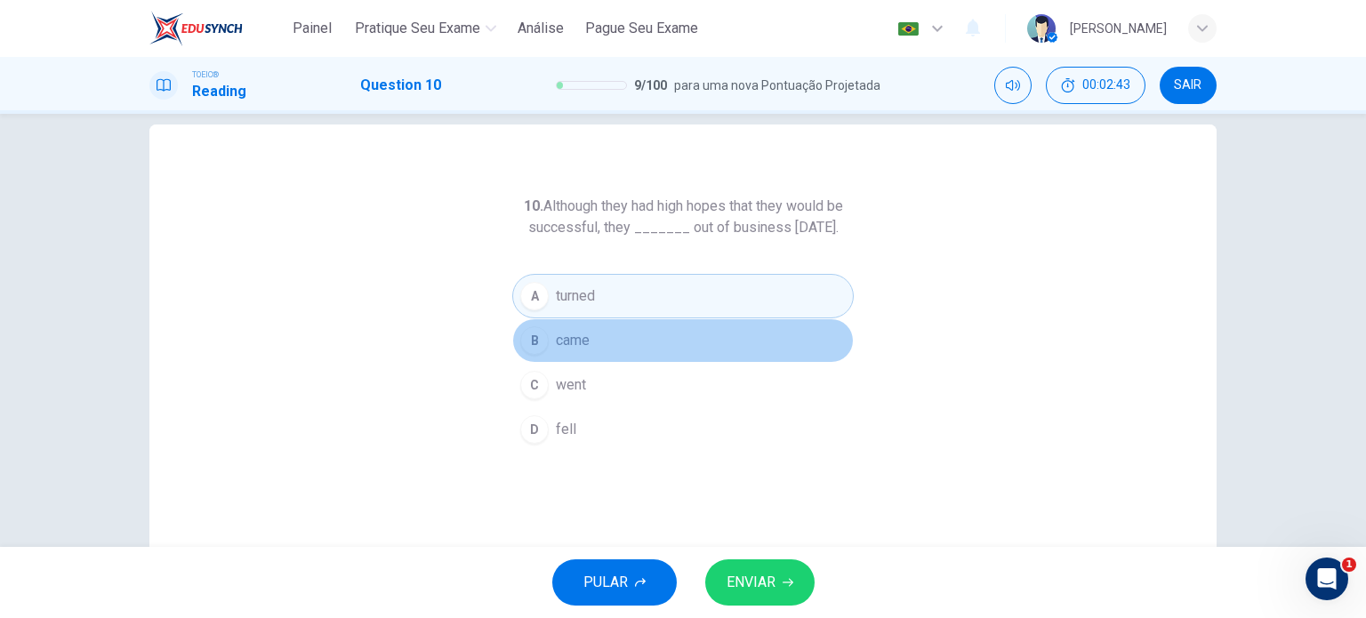
click at [583, 351] on span "came" at bounding box center [573, 340] width 34 height 21
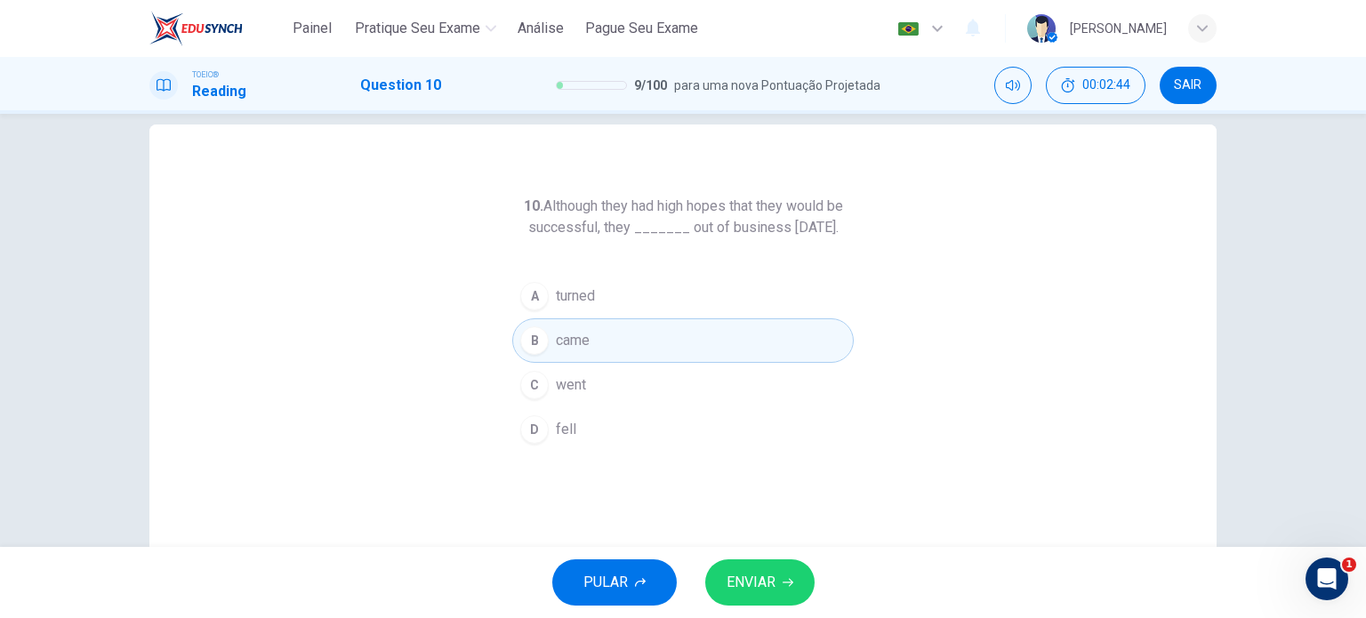
click at [765, 582] on span "ENVIAR" at bounding box center [750, 582] width 49 height 25
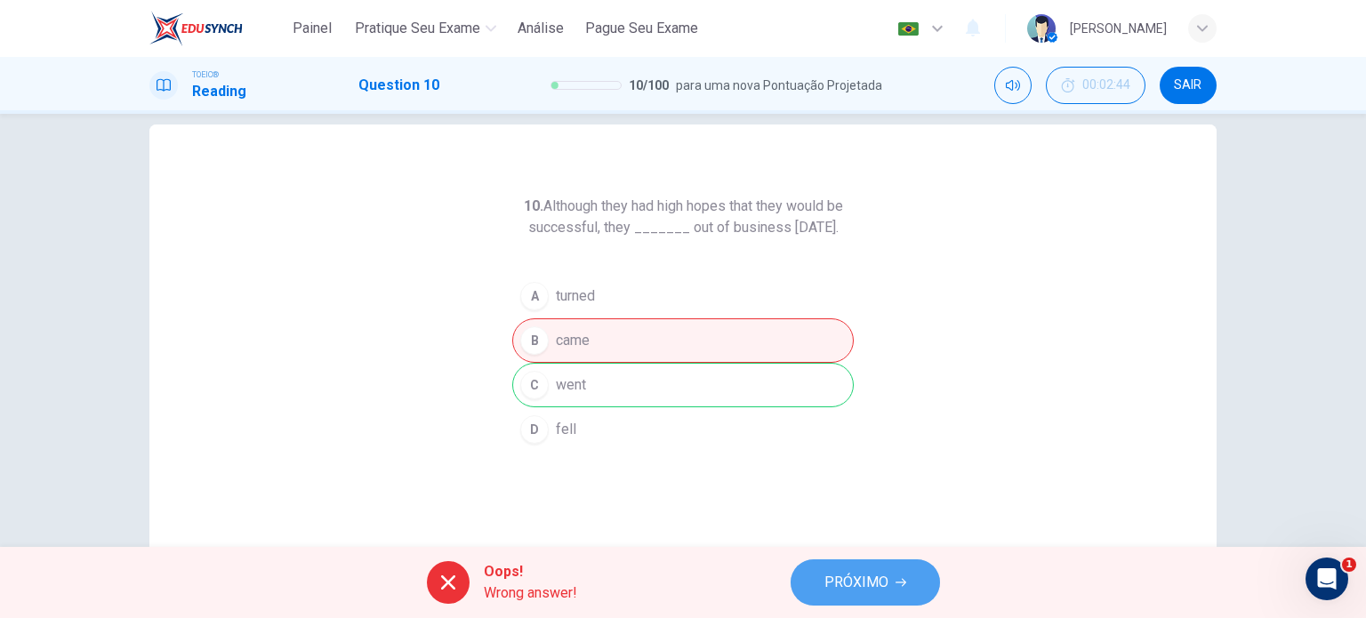
click at [871, 584] on span "PRÓXIMO" at bounding box center [856, 582] width 64 height 25
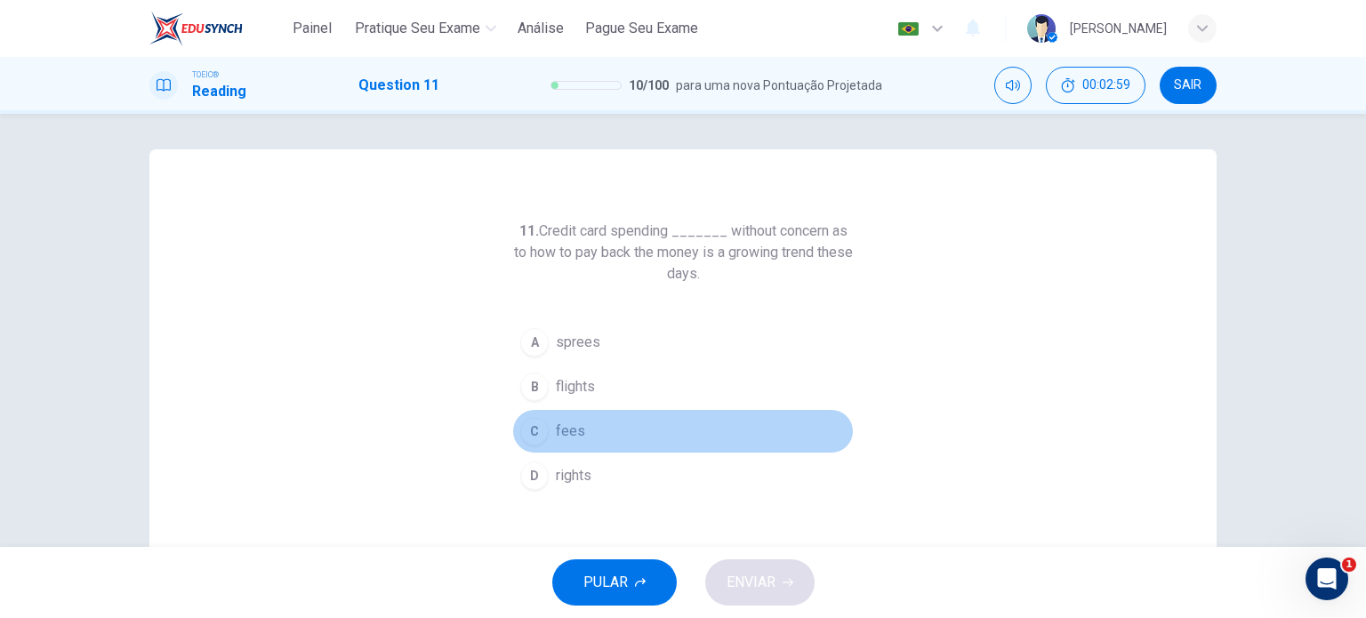
click at [556, 435] on span "fees" at bounding box center [570, 431] width 29 height 21
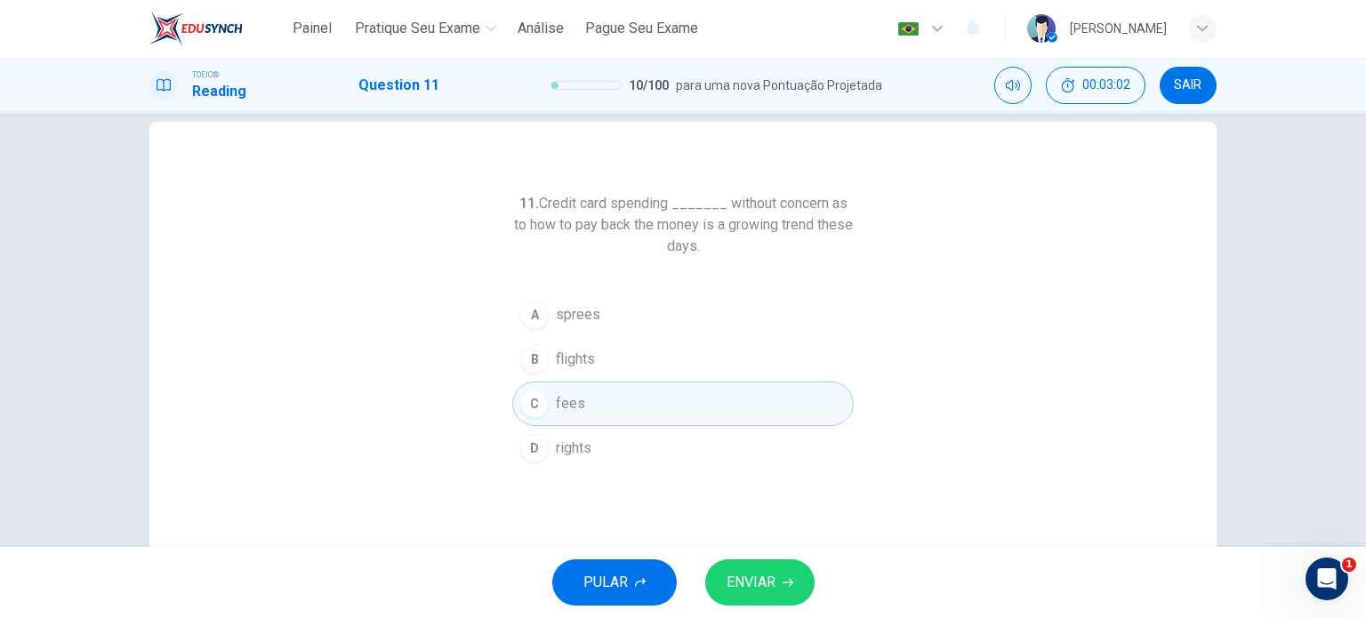
scroll to position [28, 0]
click at [772, 590] on span "ENVIAR" at bounding box center [750, 582] width 49 height 25
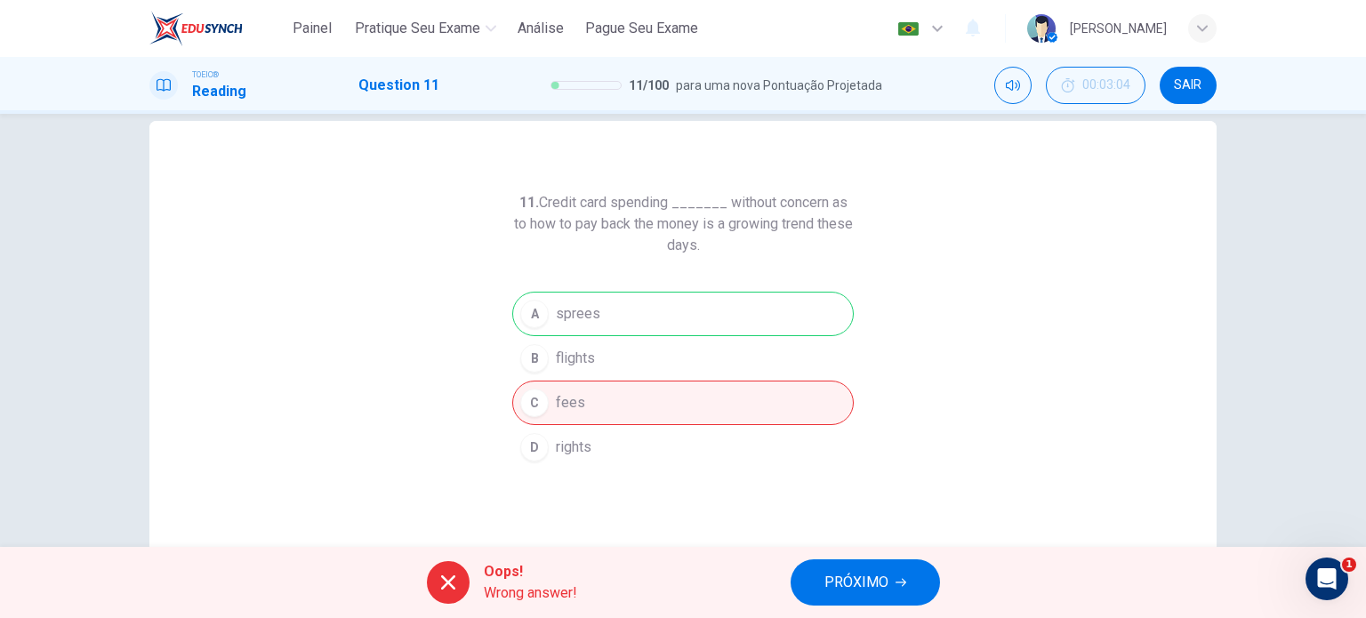
click at [605, 323] on div "A sprees B flights C fees D rights" at bounding box center [682, 381] width 341 height 178
click at [880, 578] on span "PRÓXIMO" at bounding box center [856, 582] width 64 height 25
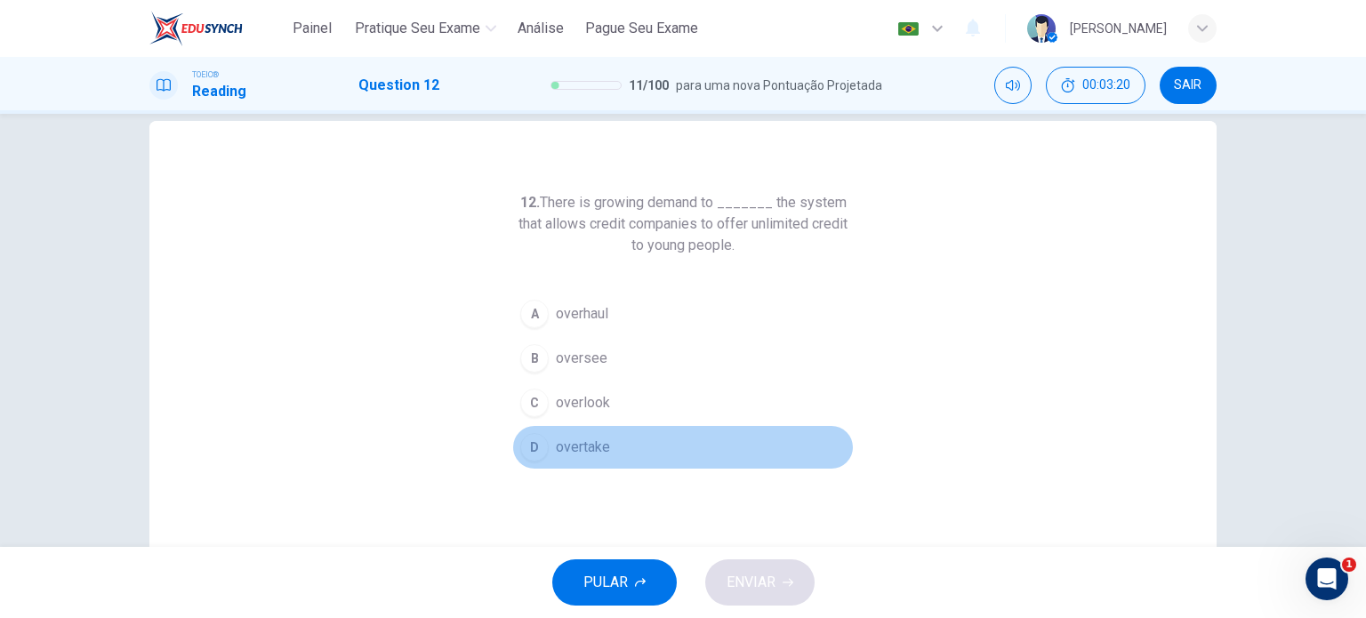
click at [582, 450] on span "overtake" at bounding box center [583, 447] width 54 height 21
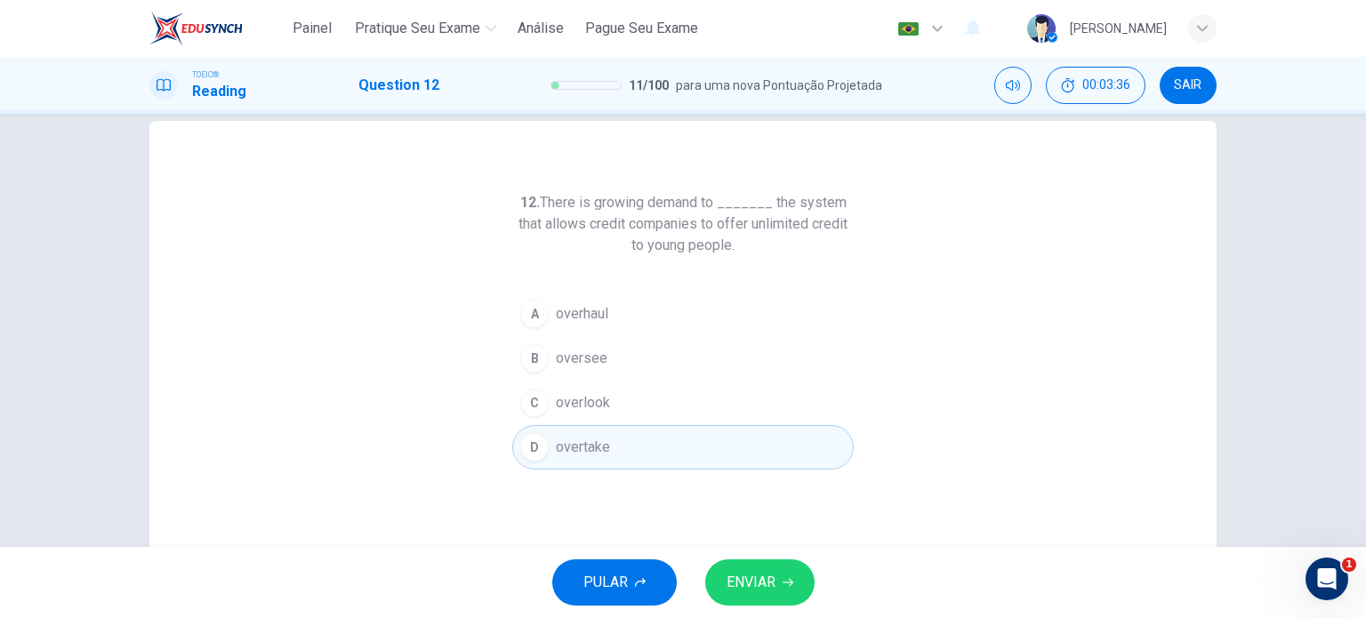
click at [636, 314] on button "A overhaul" at bounding box center [682, 314] width 341 height 44
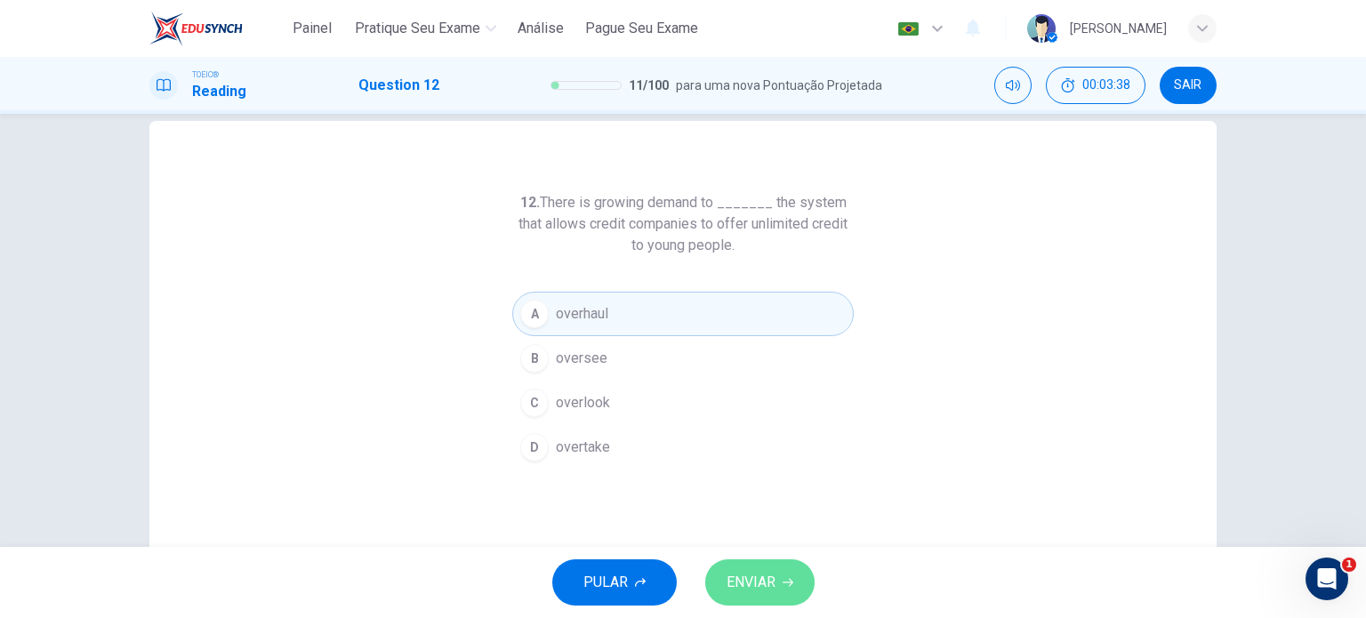
click at [756, 570] on span "ENVIAR" at bounding box center [750, 582] width 49 height 25
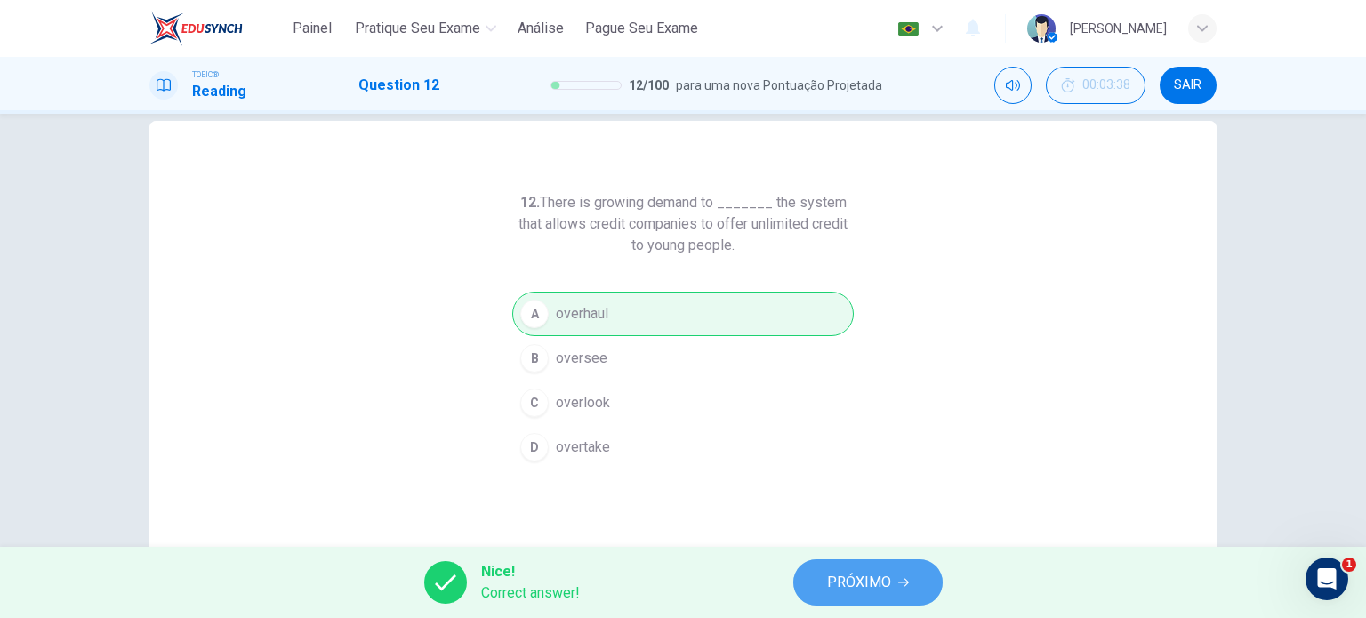
click at [834, 591] on span "PRÓXIMO" at bounding box center [859, 582] width 64 height 25
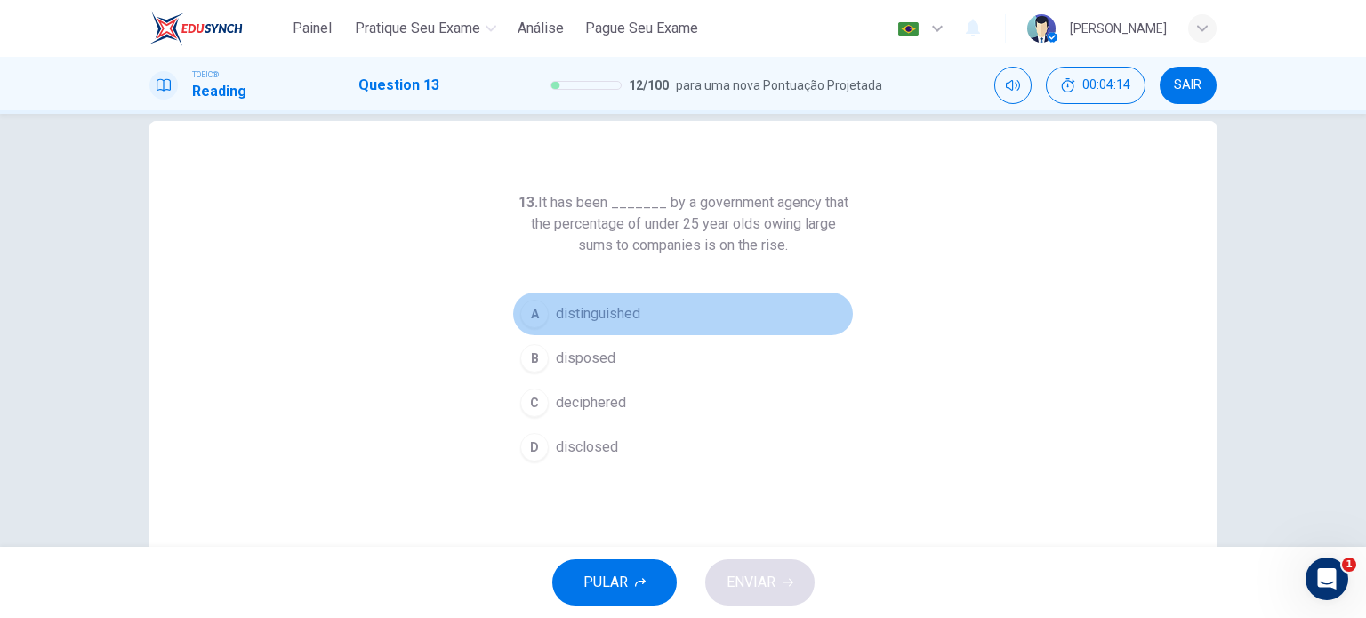
click at [582, 319] on span "distinguished" at bounding box center [598, 313] width 84 height 21
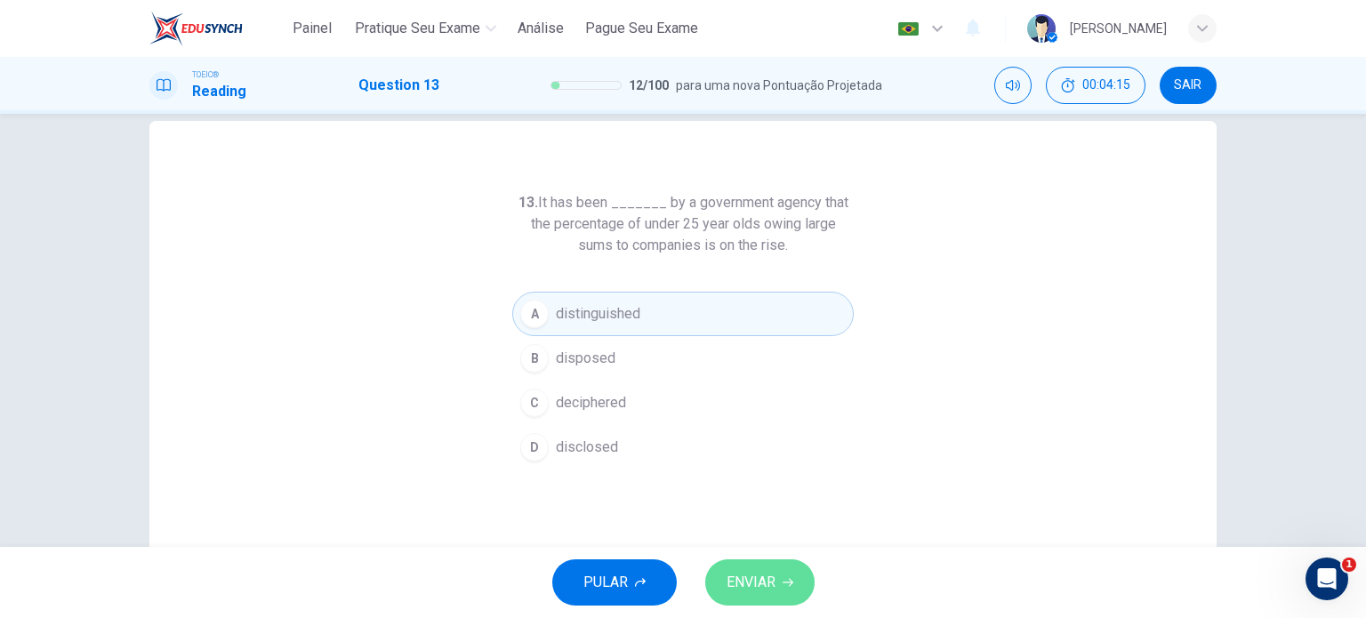
click at [765, 579] on span "ENVIAR" at bounding box center [750, 582] width 49 height 25
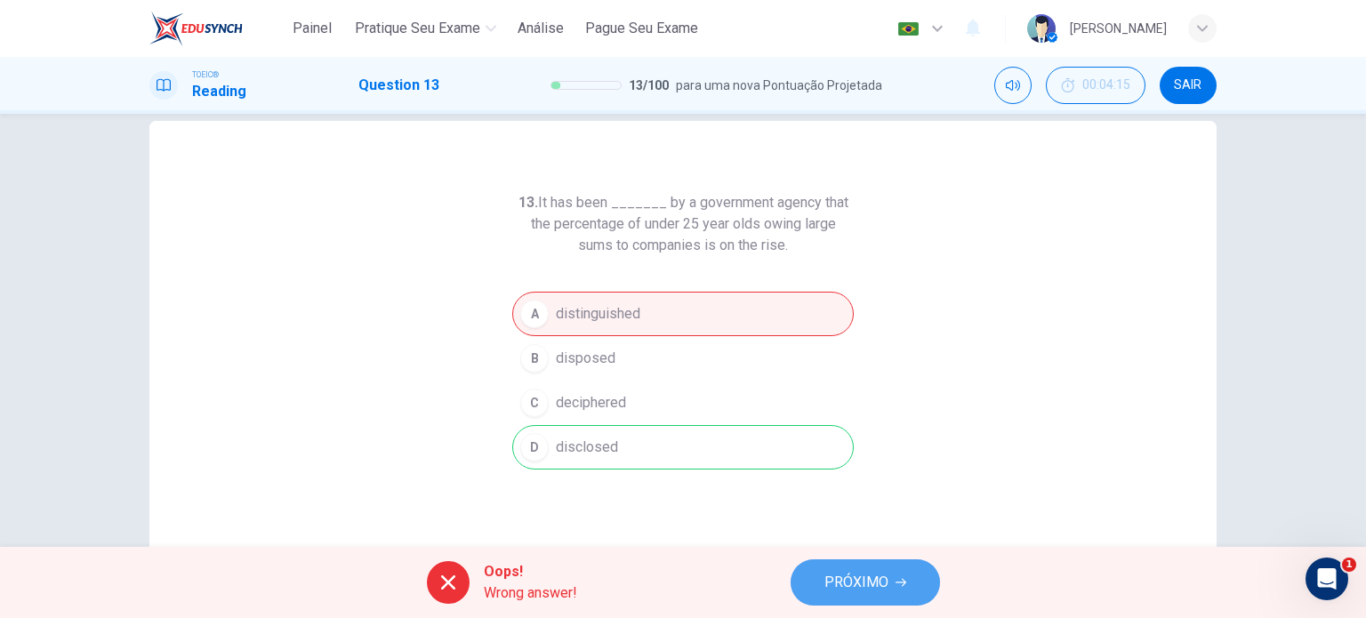
click at [886, 563] on button "PRÓXIMO" at bounding box center [864, 582] width 149 height 46
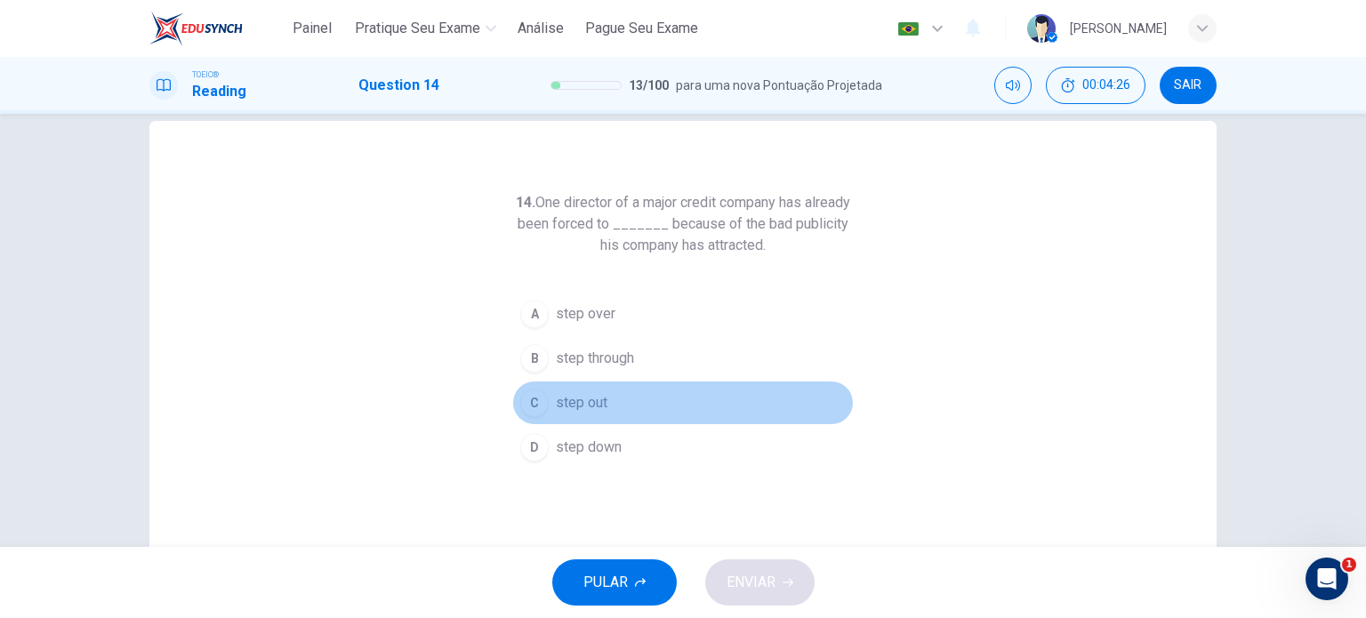
click at [569, 396] on span "step out" at bounding box center [582, 402] width 52 height 21
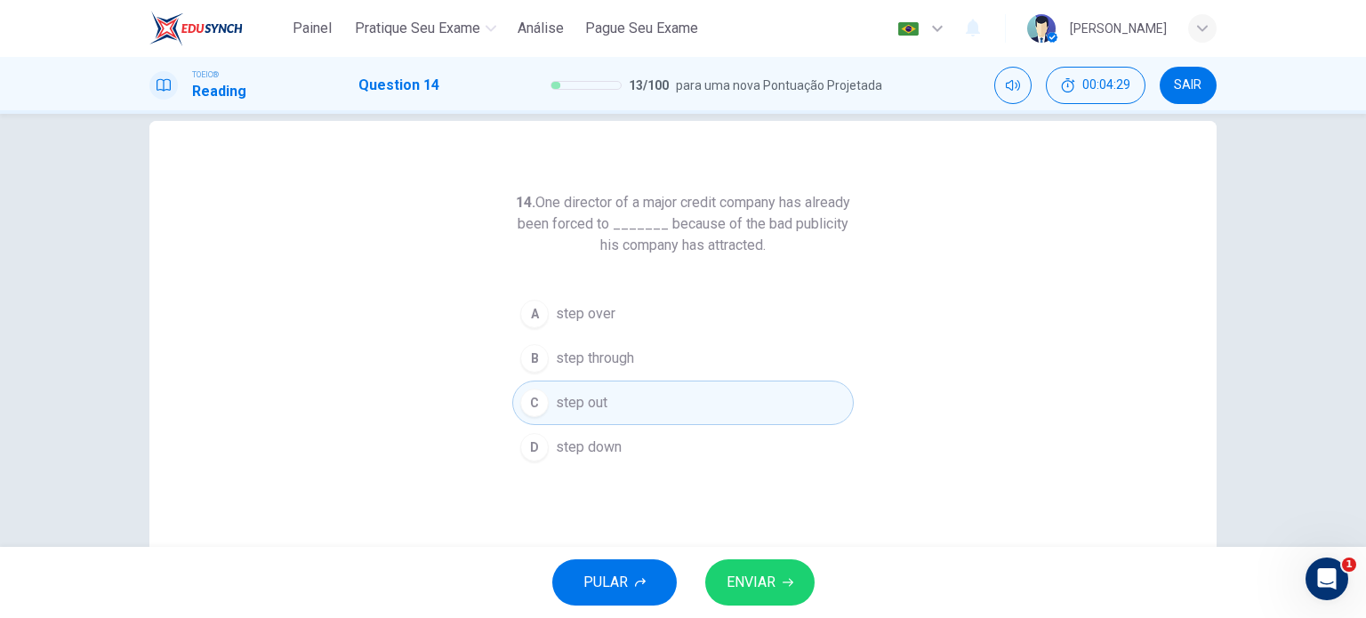
click at [768, 582] on span "ENVIAR" at bounding box center [750, 582] width 49 height 25
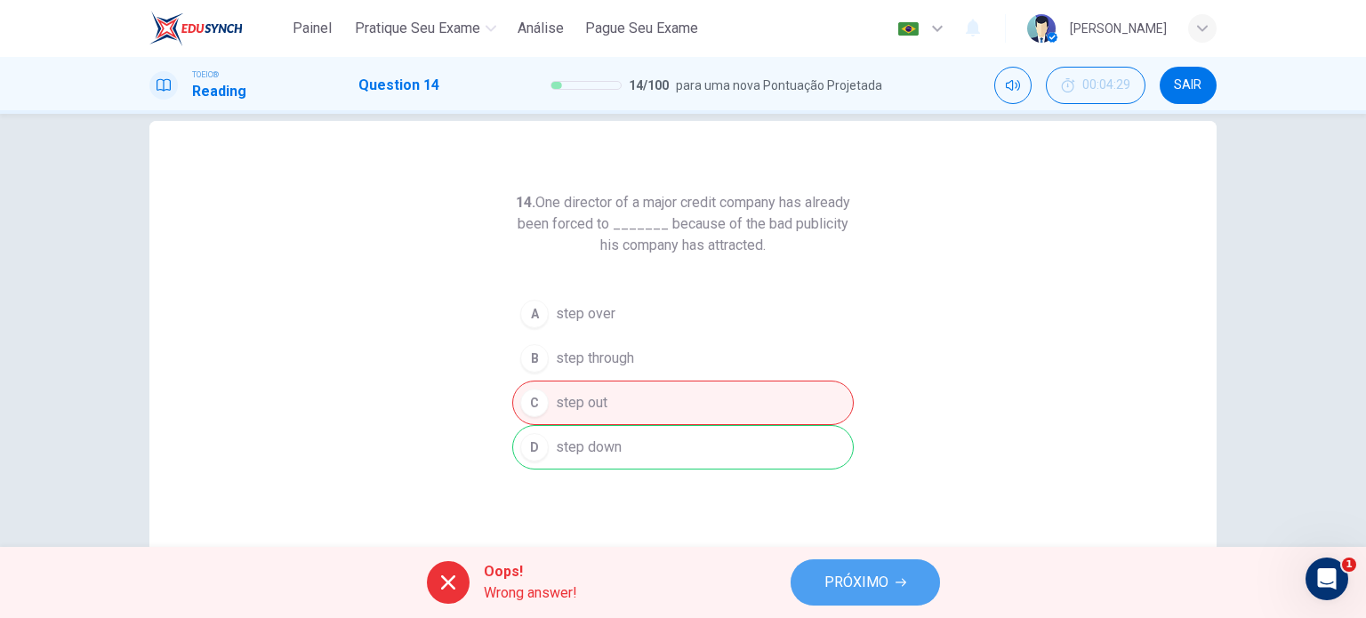
click at [862, 585] on span "PRÓXIMO" at bounding box center [856, 582] width 64 height 25
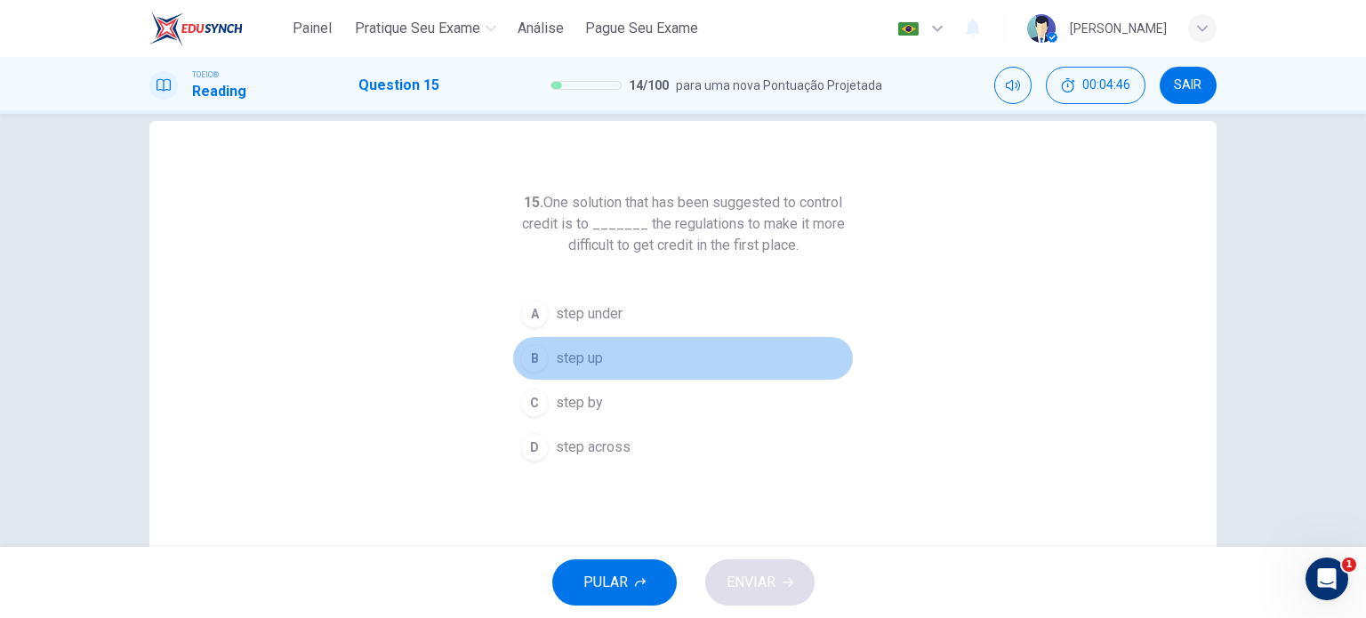
click at [572, 362] on span "step up" at bounding box center [579, 358] width 47 height 21
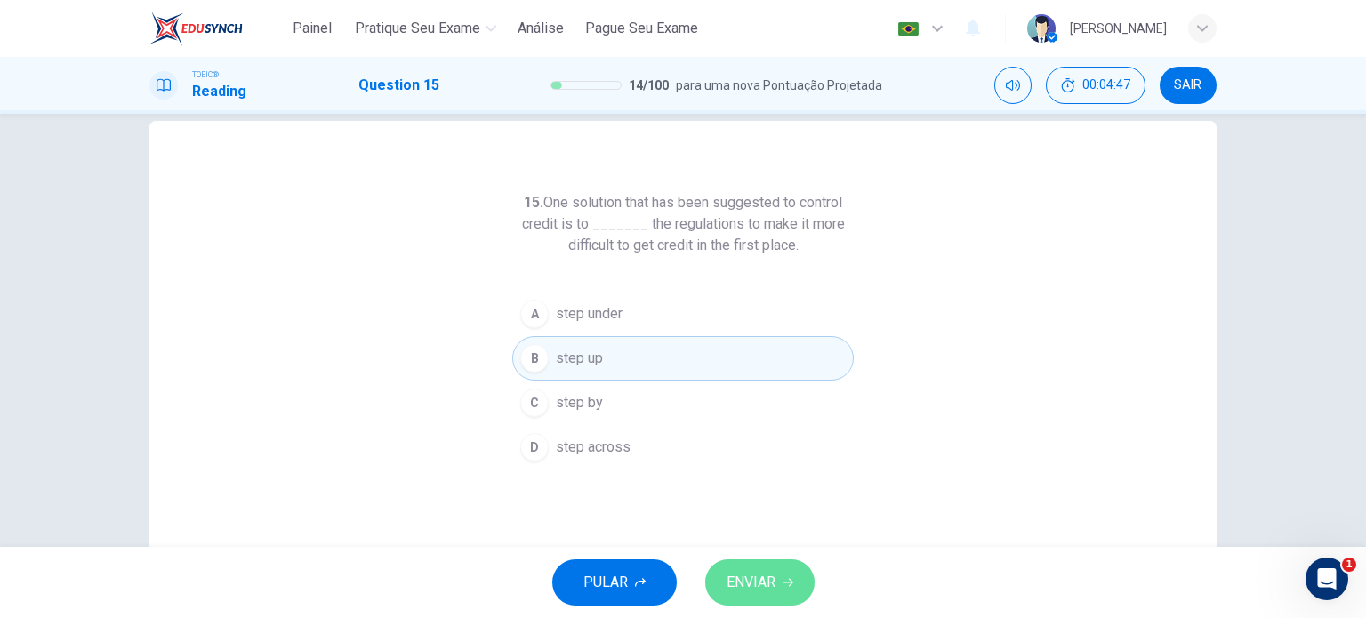
click at [785, 590] on button "ENVIAR" at bounding box center [759, 582] width 109 height 46
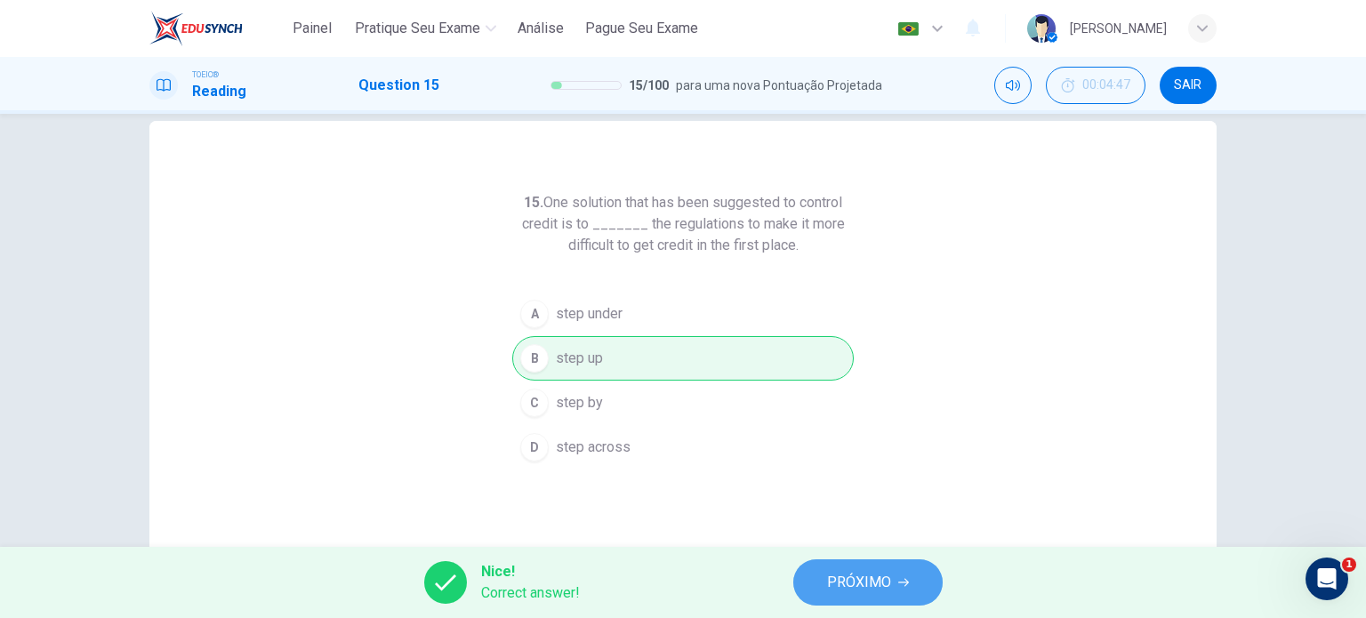
click at [831, 585] on span "PRÓXIMO" at bounding box center [859, 582] width 64 height 25
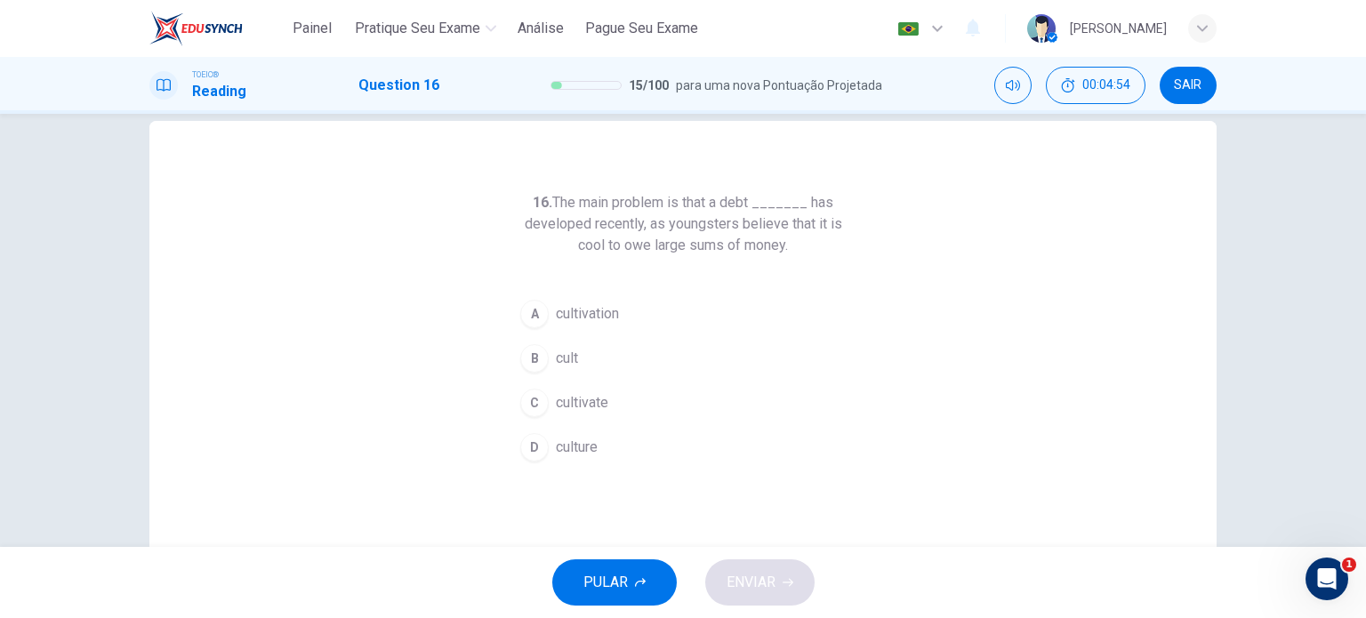
click at [569, 448] on span "culture" at bounding box center [577, 447] width 42 height 21
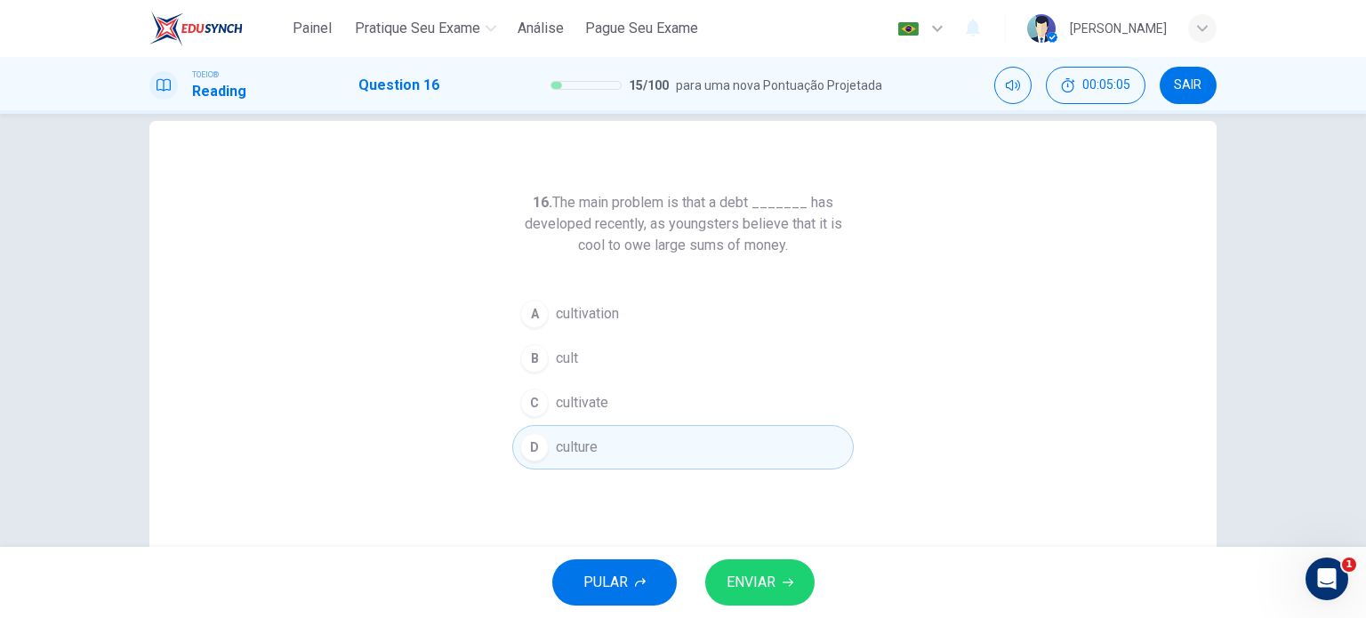
click at [750, 568] on button "ENVIAR" at bounding box center [759, 582] width 109 height 46
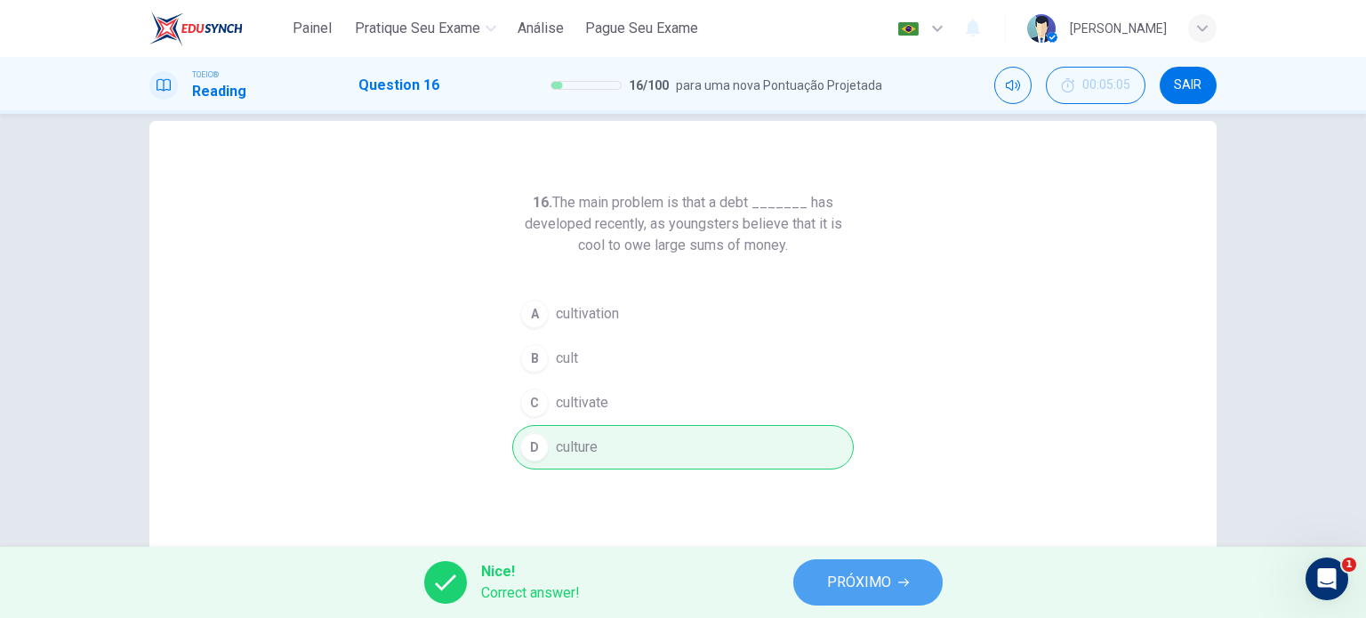
click at [878, 578] on span "PRÓXIMO" at bounding box center [859, 582] width 64 height 25
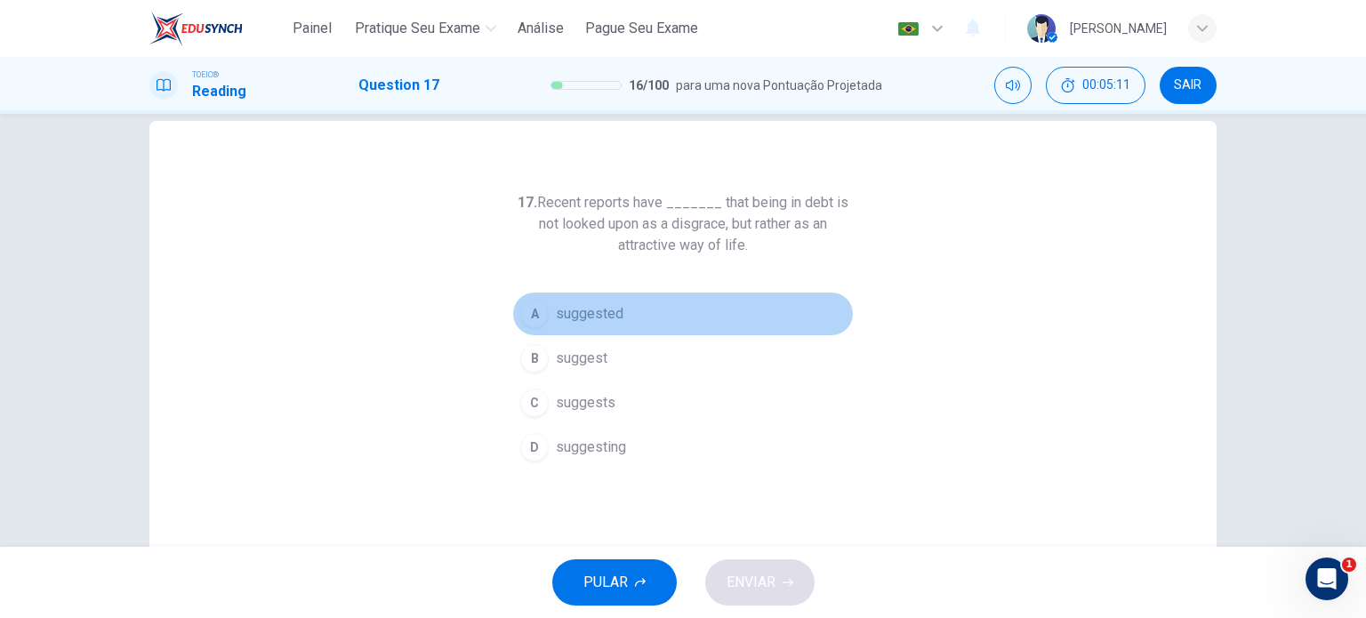
click at [605, 322] on span "suggested" at bounding box center [590, 313] width 68 height 21
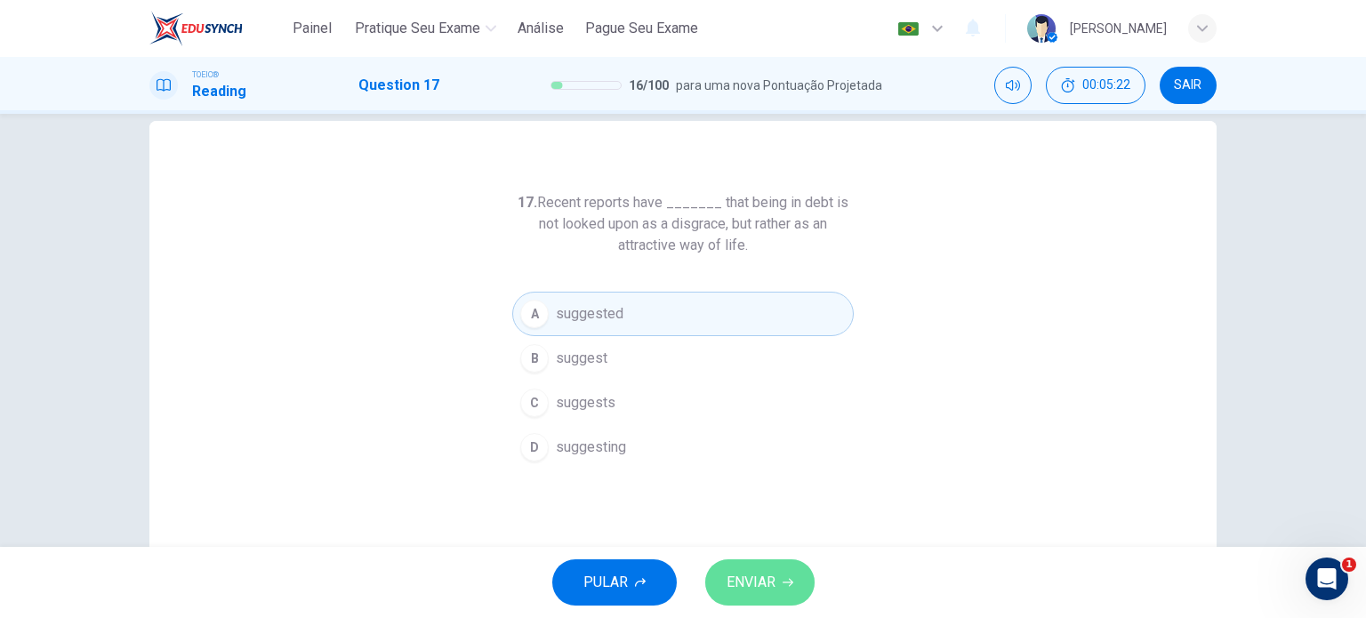
click at [772, 576] on span "ENVIAR" at bounding box center [750, 582] width 49 height 25
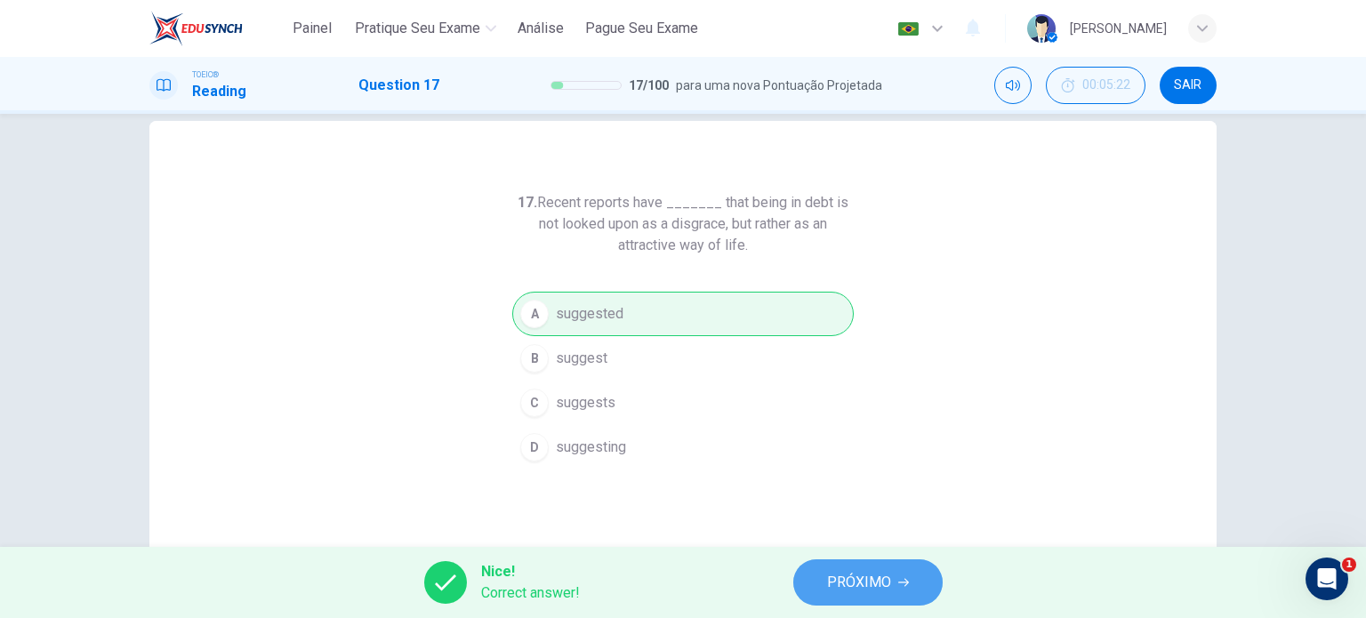
click at [860, 584] on span "PRÓXIMO" at bounding box center [859, 582] width 64 height 25
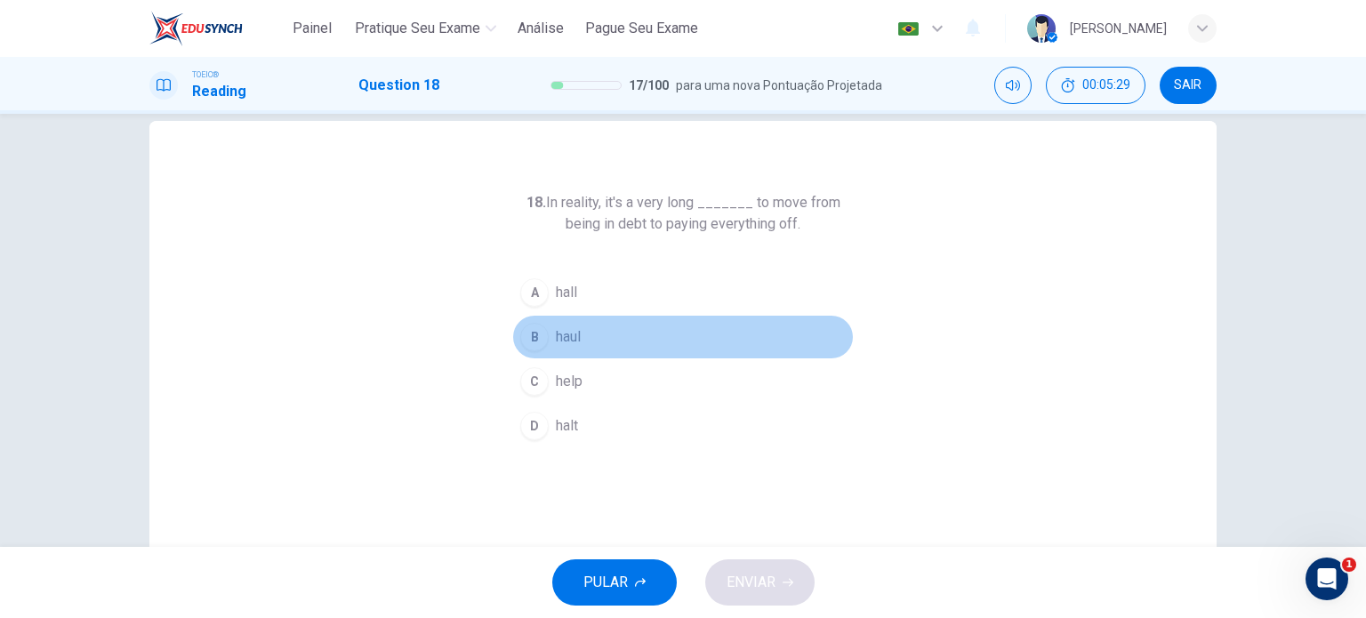
click at [566, 333] on span "haul" at bounding box center [568, 336] width 25 height 21
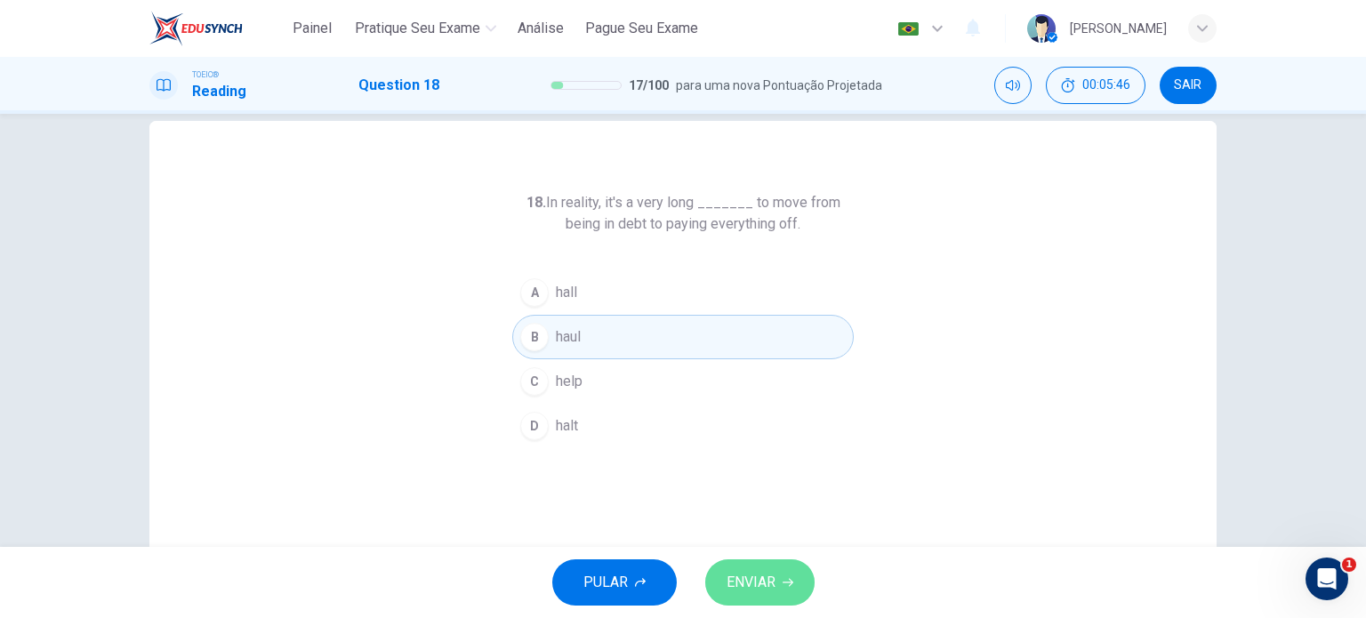
click at [768, 584] on span "ENVIAR" at bounding box center [750, 582] width 49 height 25
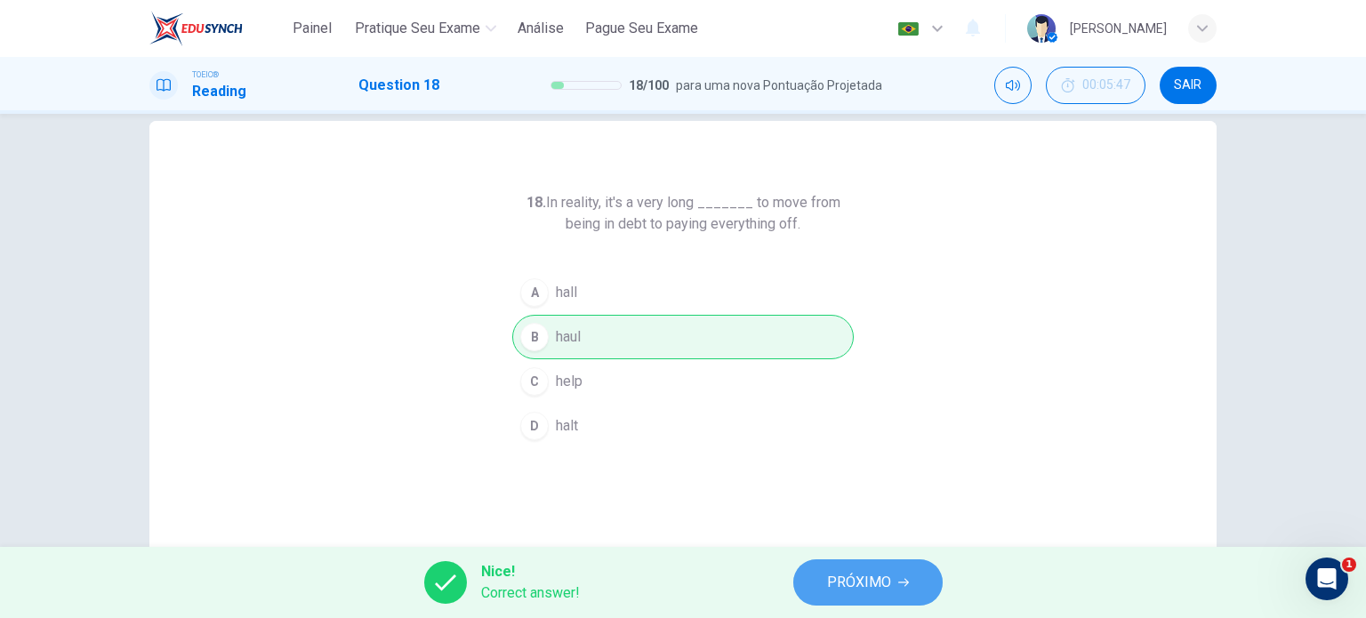
click at [875, 574] on span "PRÓXIMO" at bounding box center [859, 582] width 64 height 25
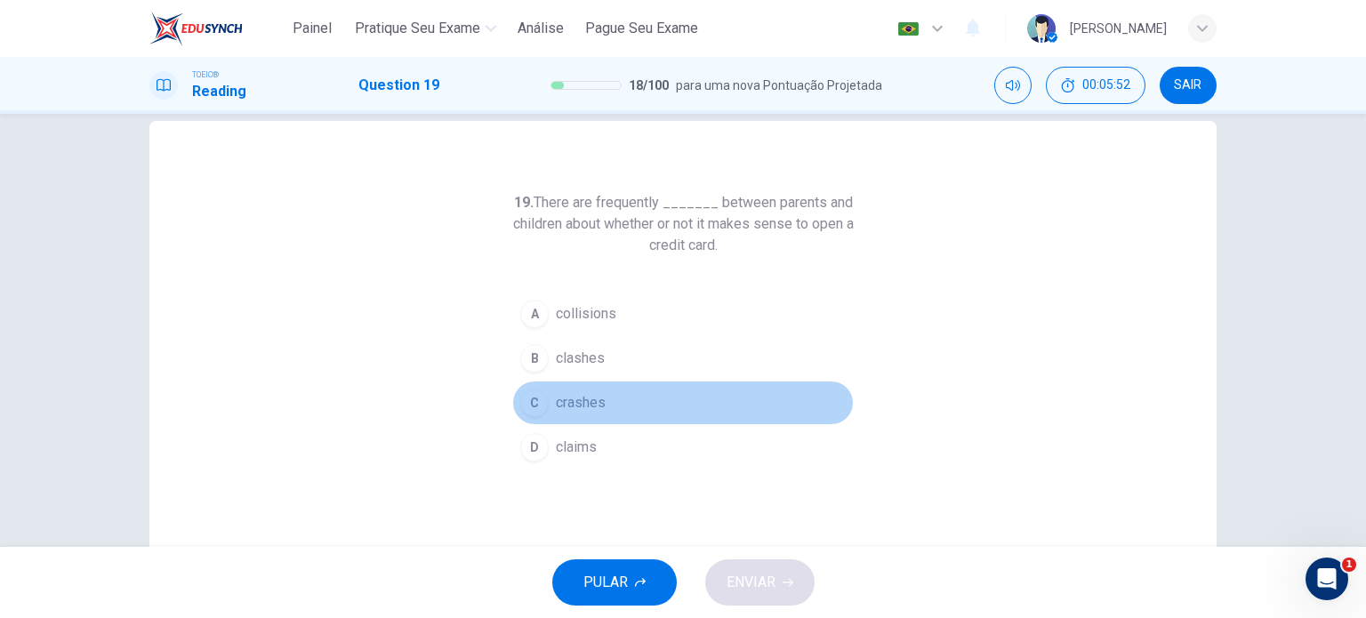
click at [575, 405] on span "crashes" at bounding box center [581, 402] width 50 height 21
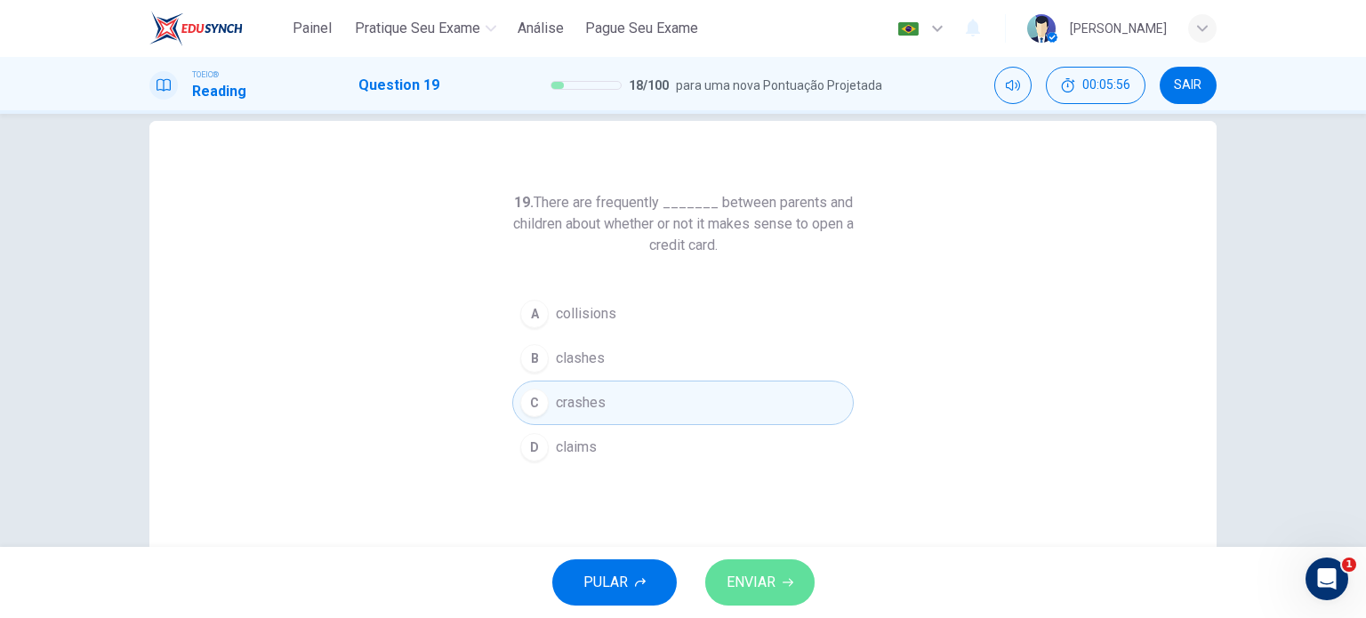
click at [767, 573] on span "ENVIAR" at bounding box center [750, 582] width 49 height 25
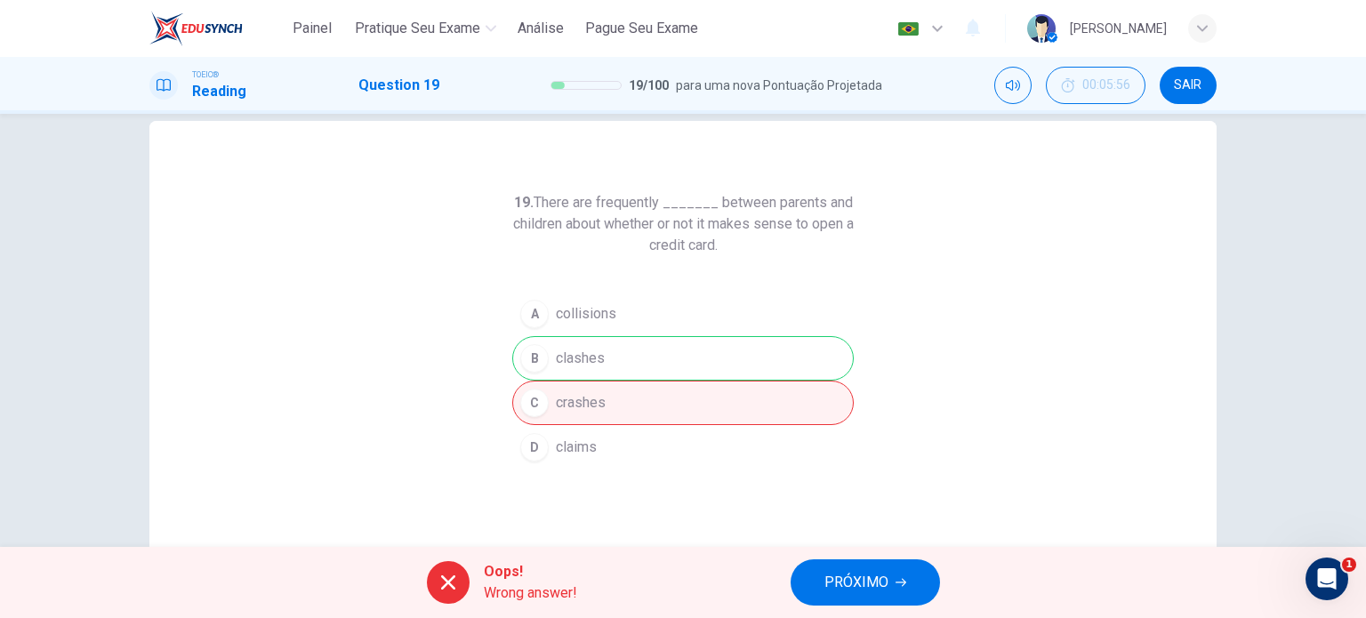
click at [877, 571] on span "PRÓXIMO" at bounding box center [856, 582] width 64 height 25
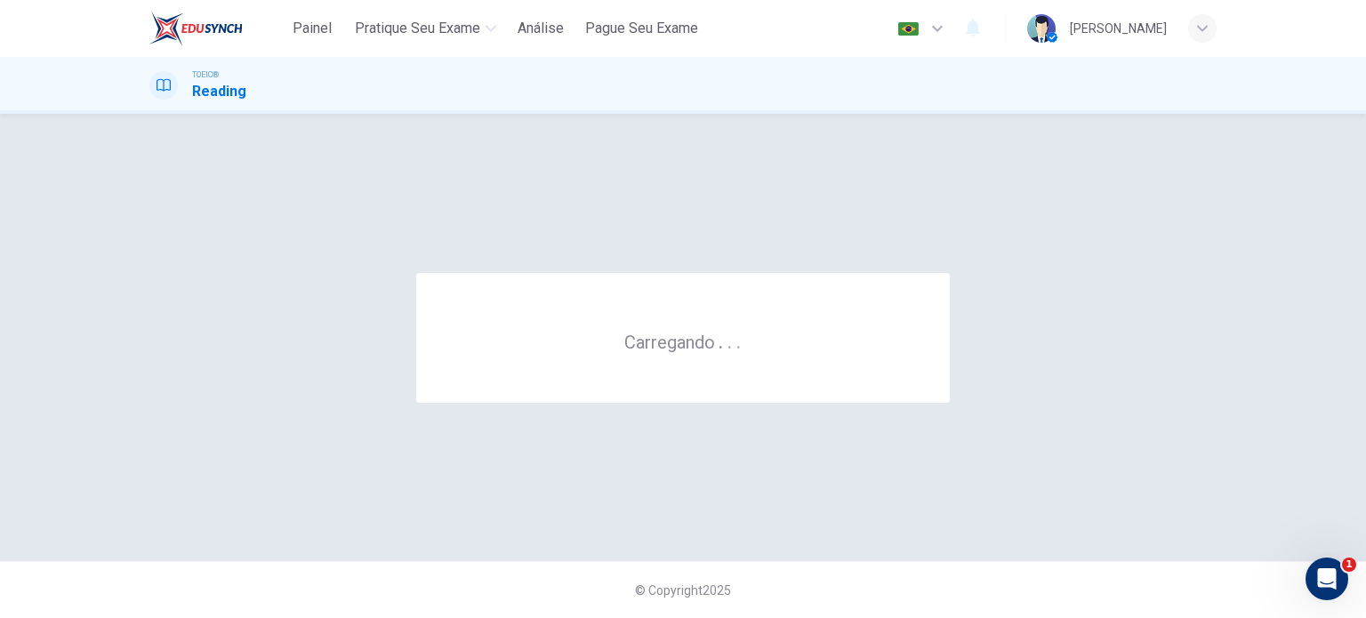
scroll to position [0, 0]
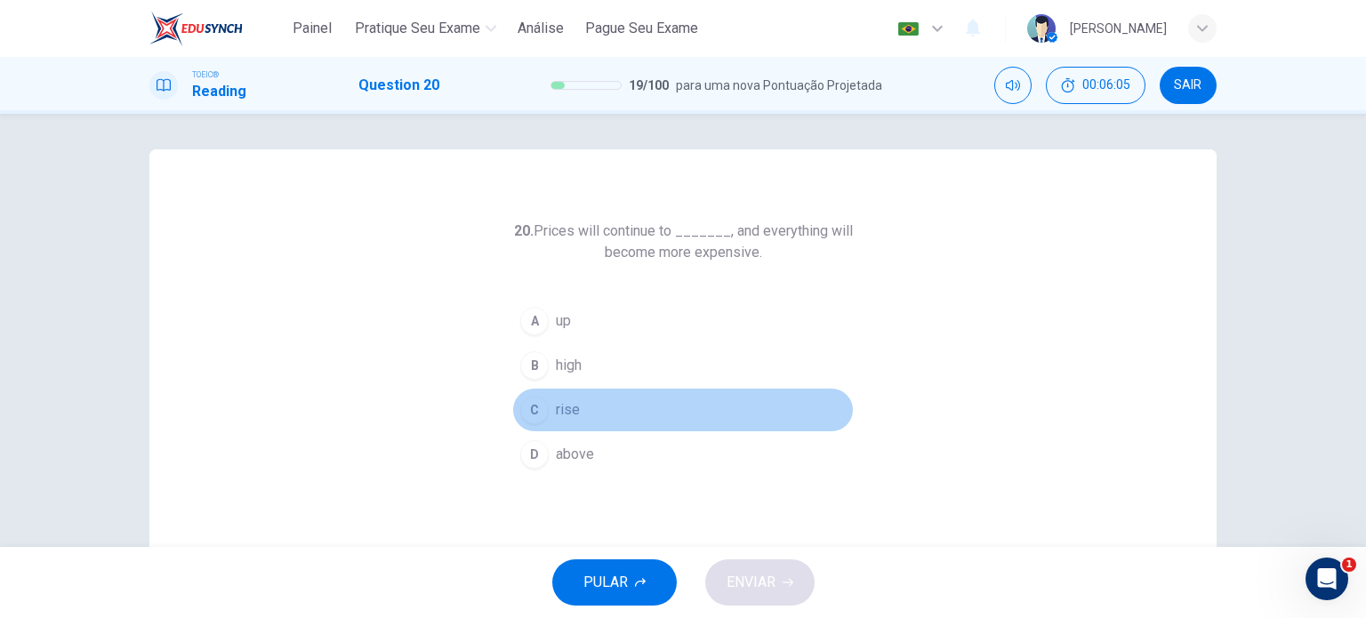
click at [549, 412] on button "C rise" at bounding box center [682, 410] width 341 height 44
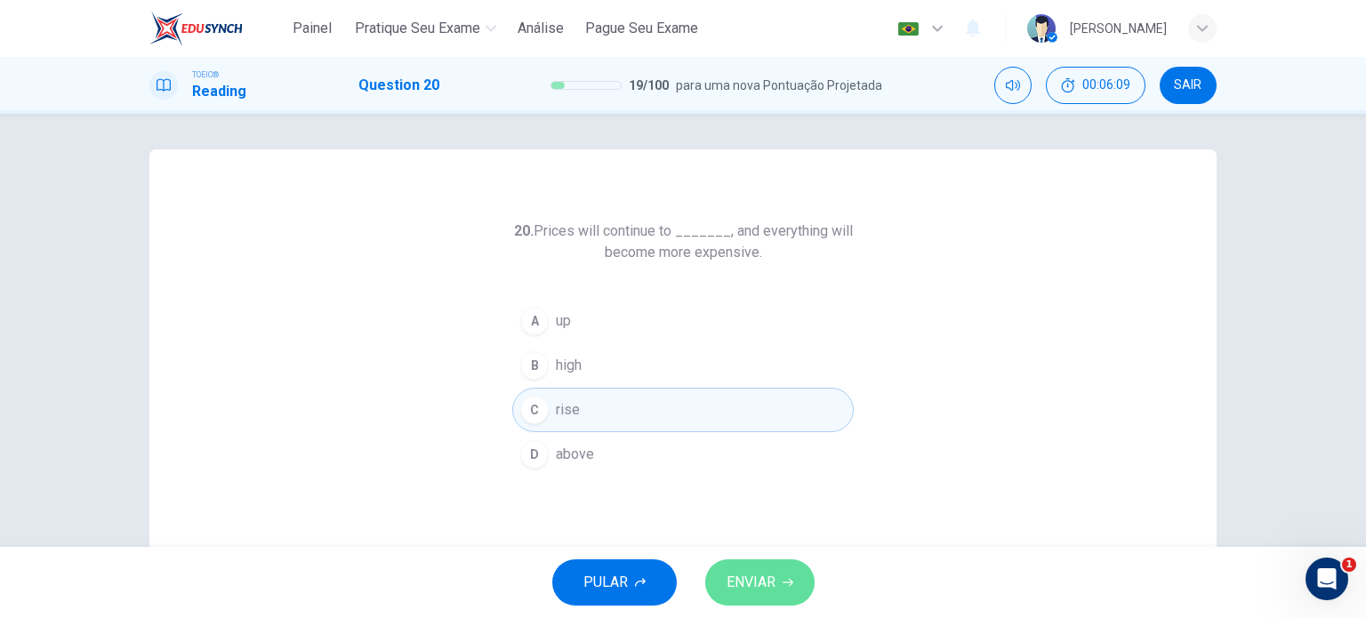
click at [778, 590] on button "ENVIAR" at bounding box center [759, 582] width 109 height 46
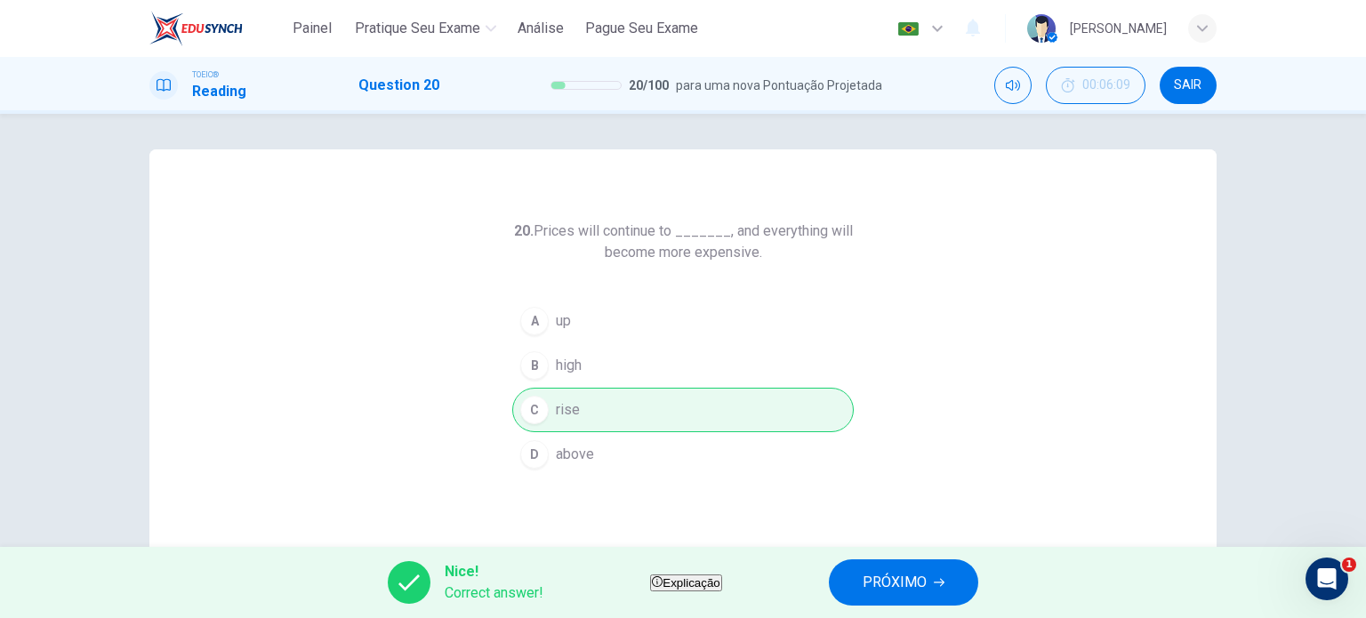
click at [926, 581] on span "PRÓXIMO" at bounding box center [894, 582] width 64 height 25
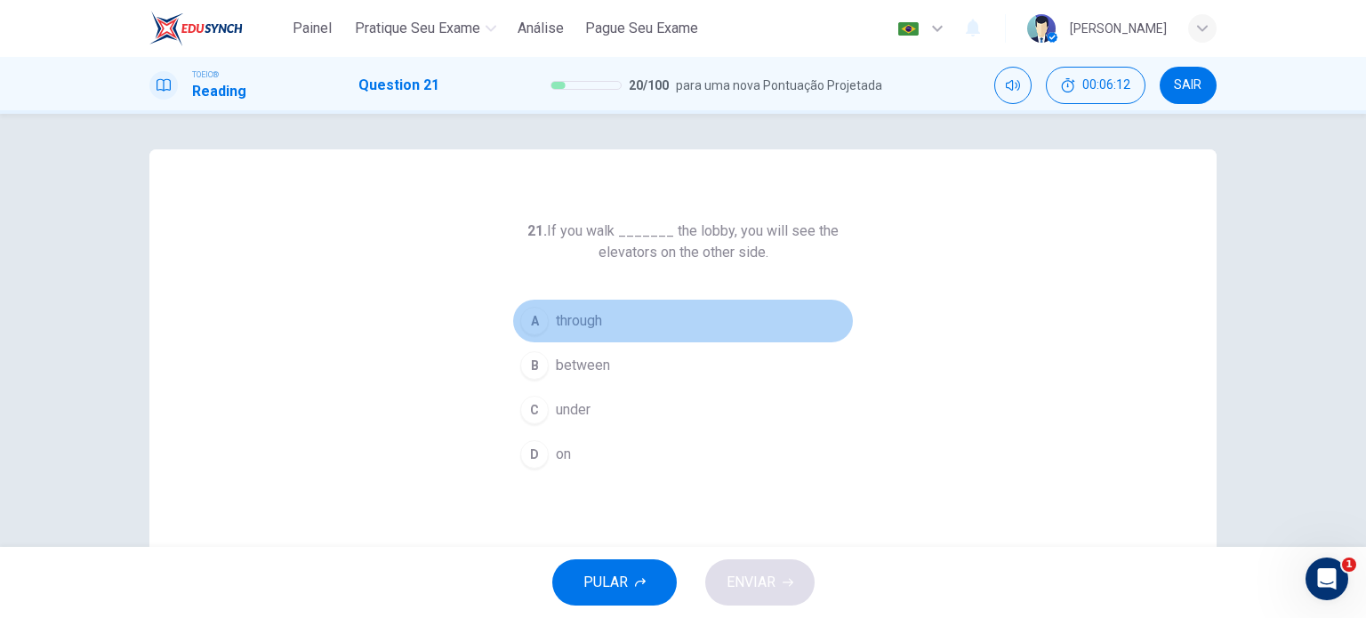
click at [587, 323] on span "through" at bounding box center [579, 320] width 46 height 21
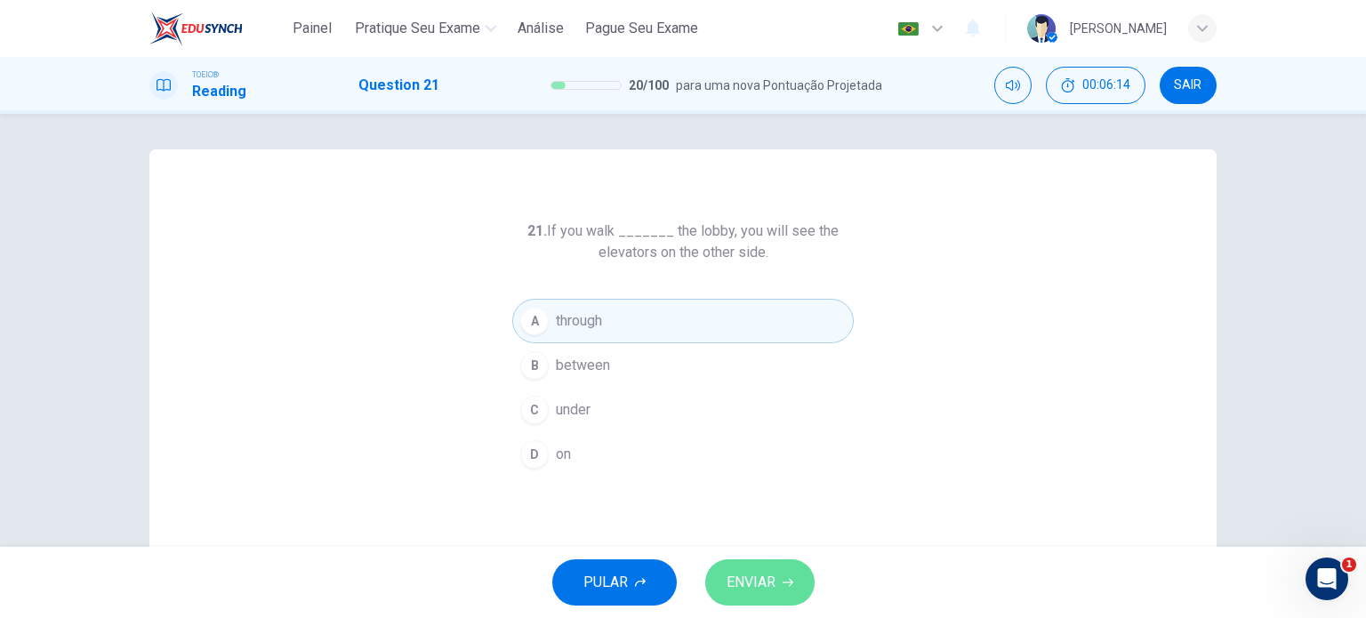
click at [754, 585] on span "ENVIAR" at bounding box center [750, 582] width 49 height 25
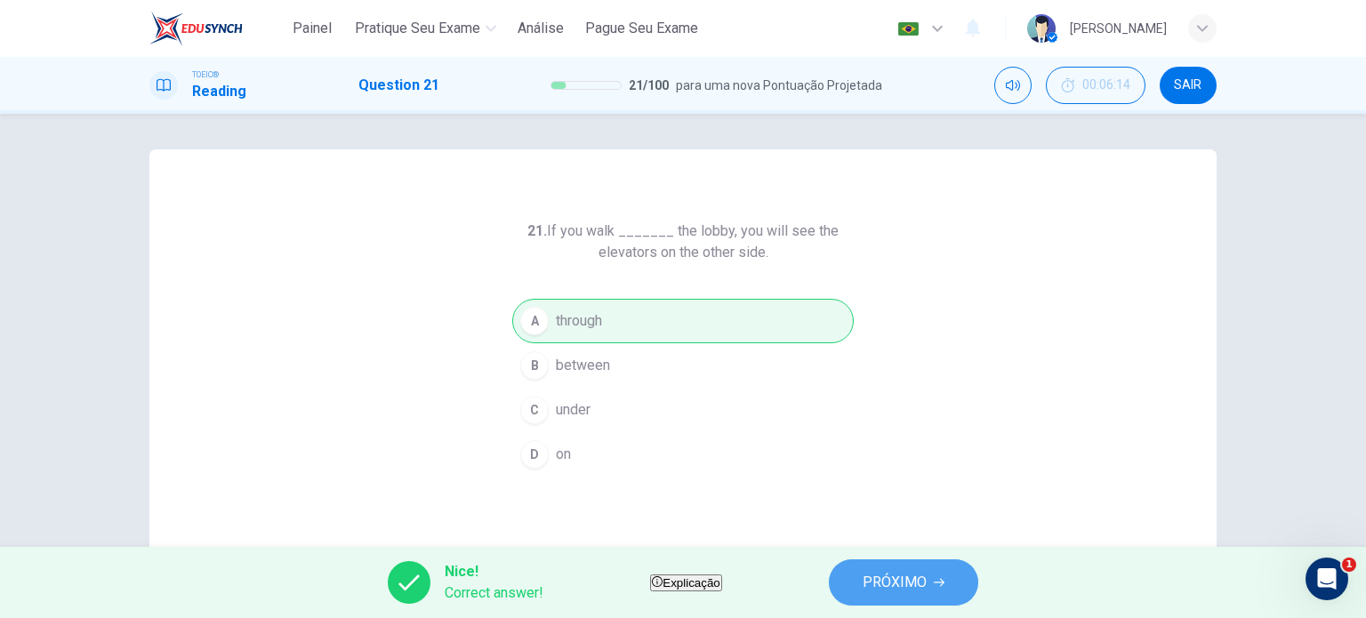
click at [918, 581] on span "PRÓXIMO" at bounding box center [894, 582] width 64 height 25
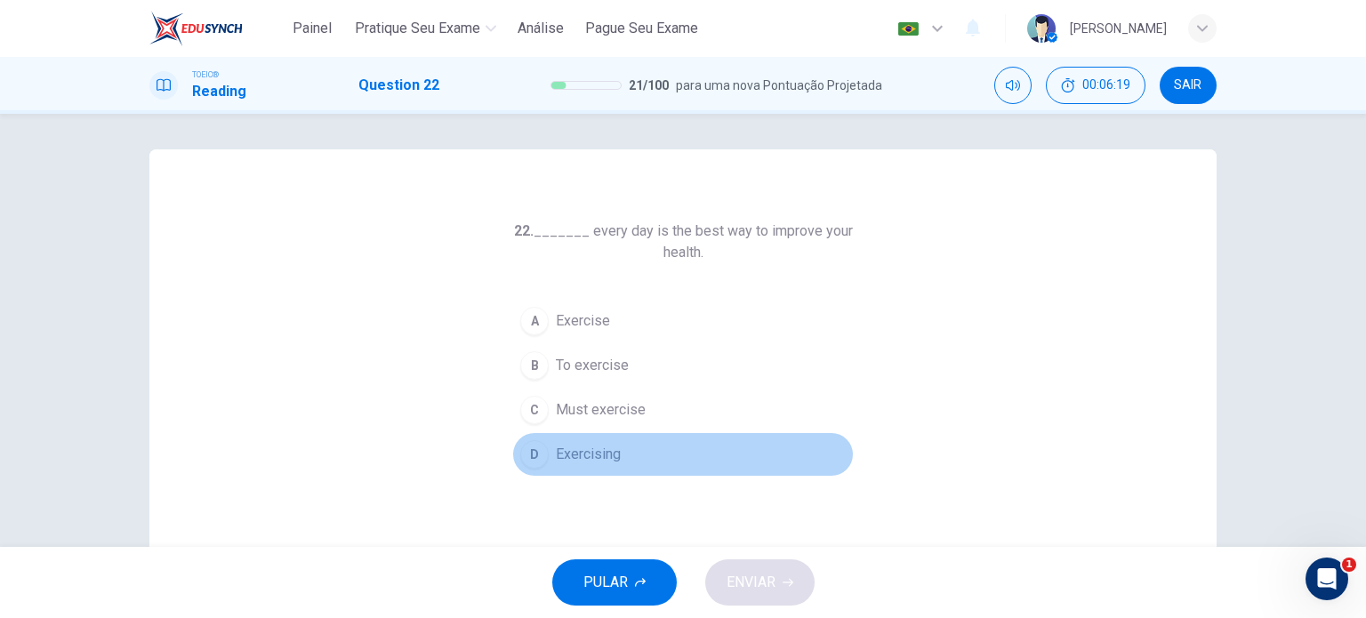
click at [591, 451] on span "Exercising" at bounding box center [588, 454] width 65 height 21
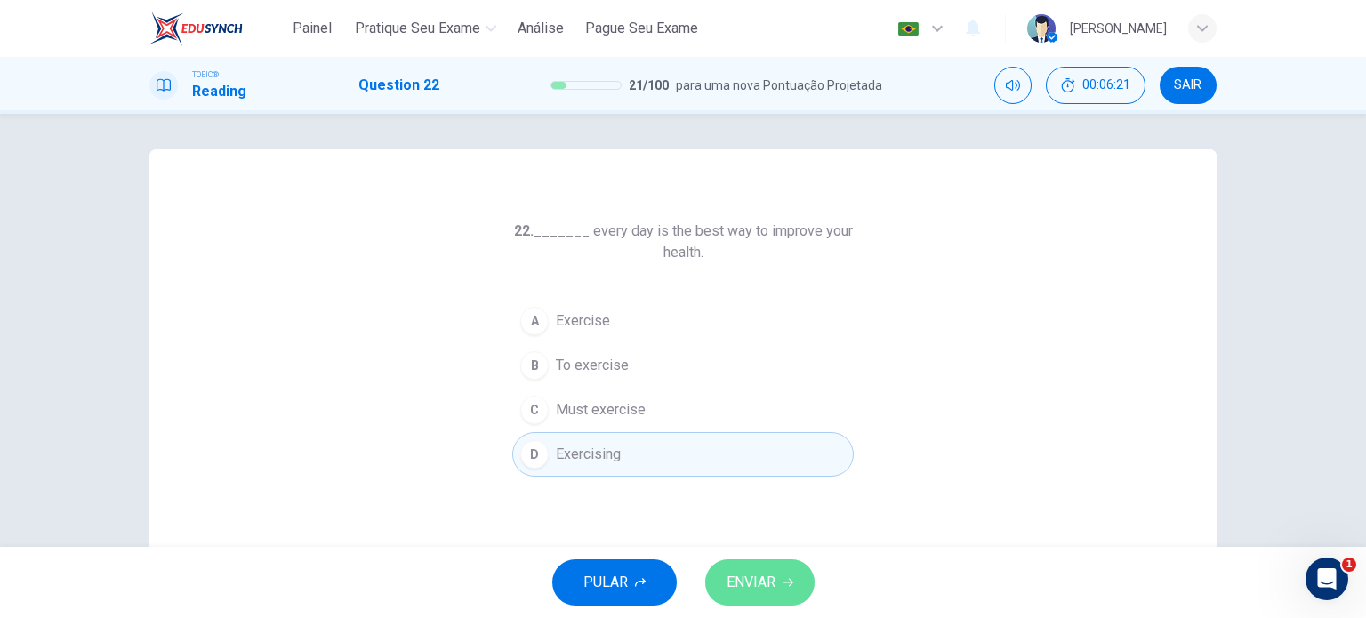
click at [764, 571] on span "ENVIAR" at bounding box center [750, 582] width 49 height 25
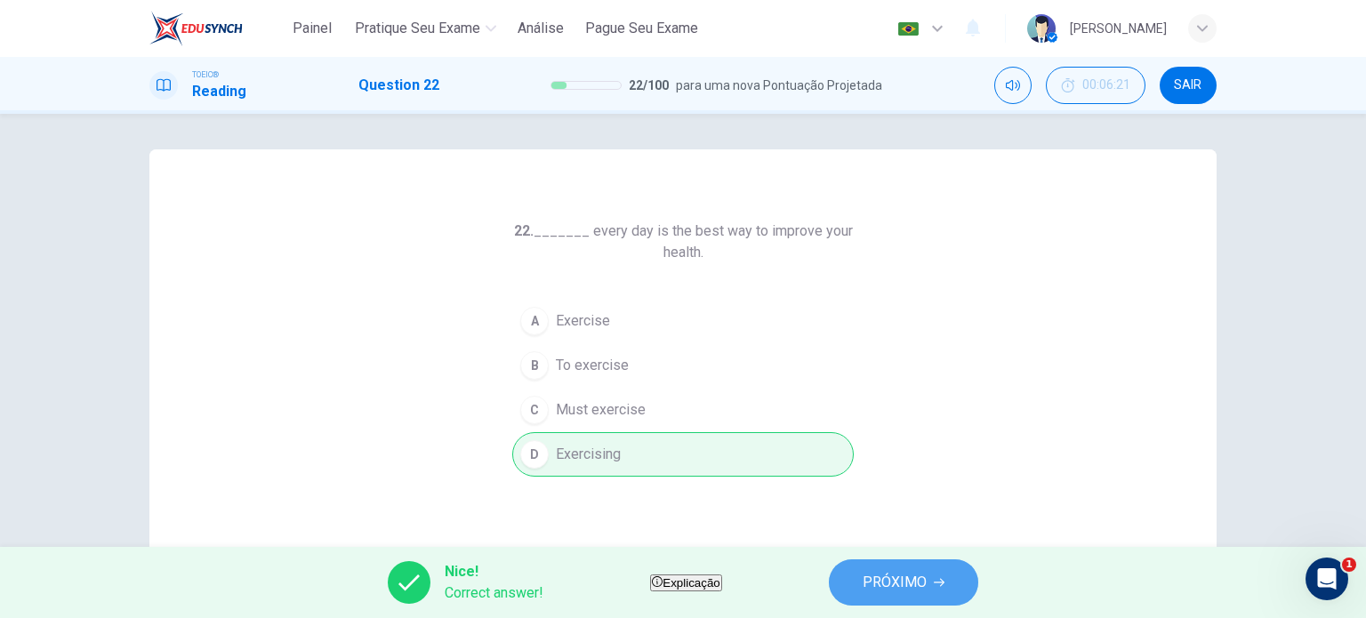
click at [915, 588] on span "PRÓXIMO" at bounding box center [894, 582] width 64 height 25
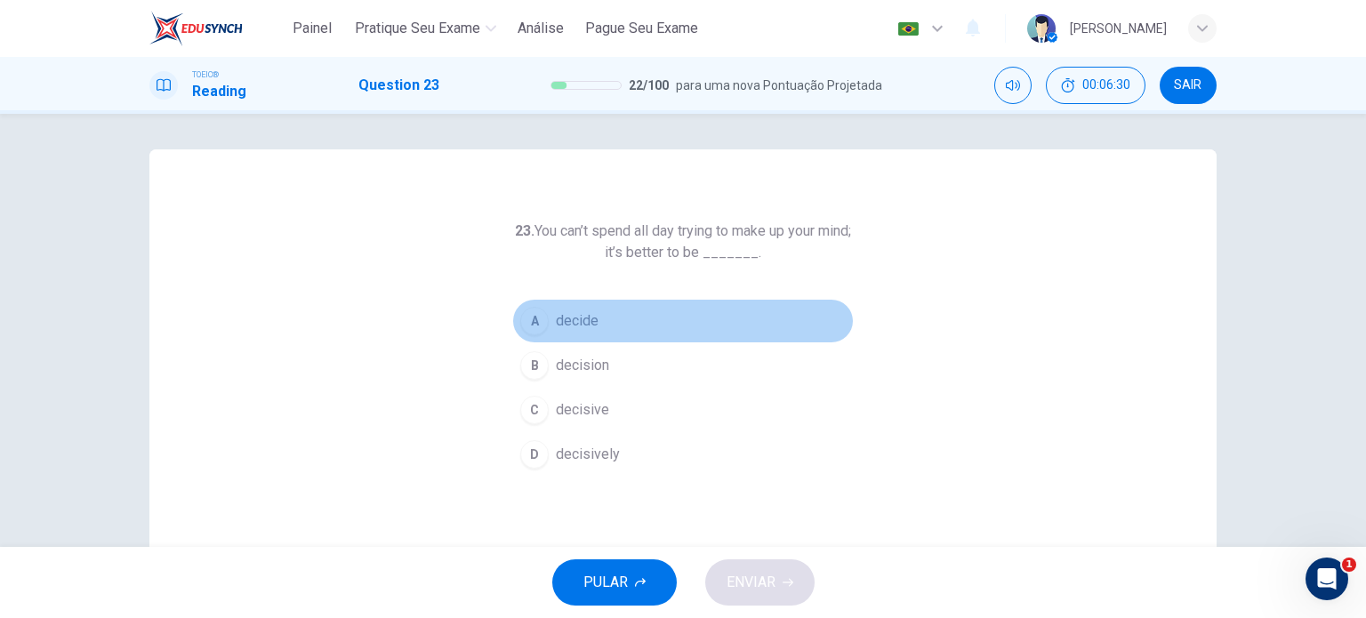
click at [573, 321] on span "decide" at bounding box center [577, 320] width 43 height 21
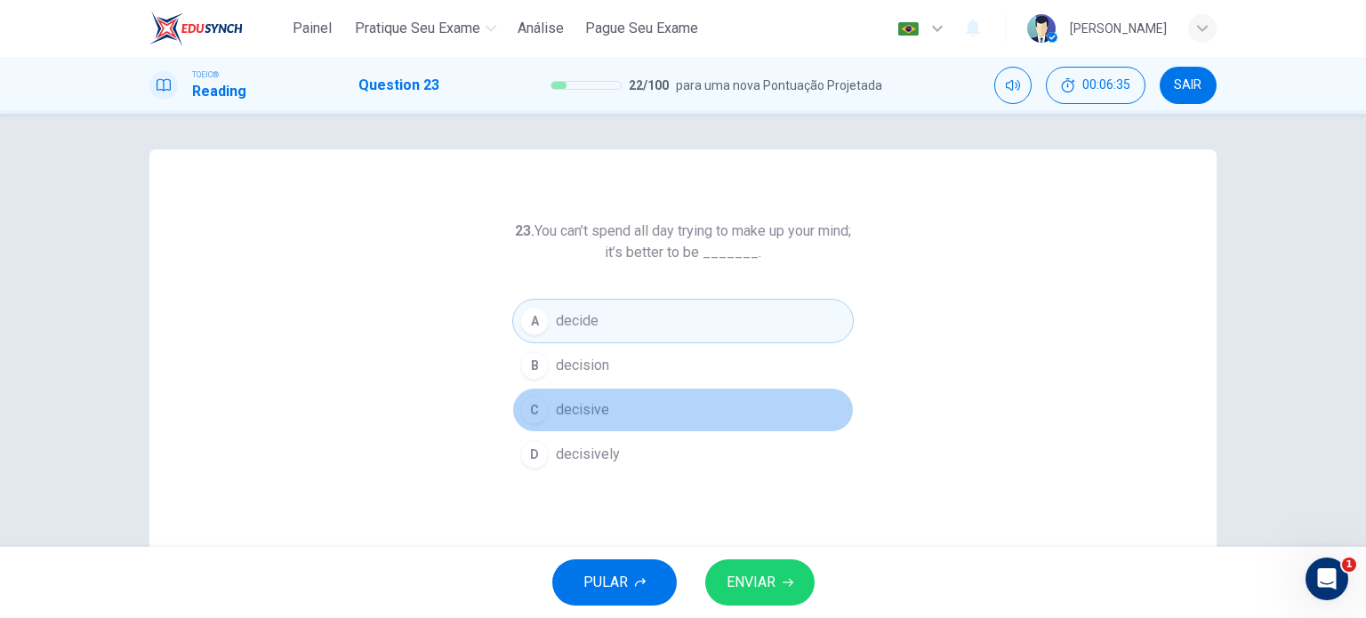
click at [561, 413] on span "decisive" at bounding box center [582, 409] width 53 height 21
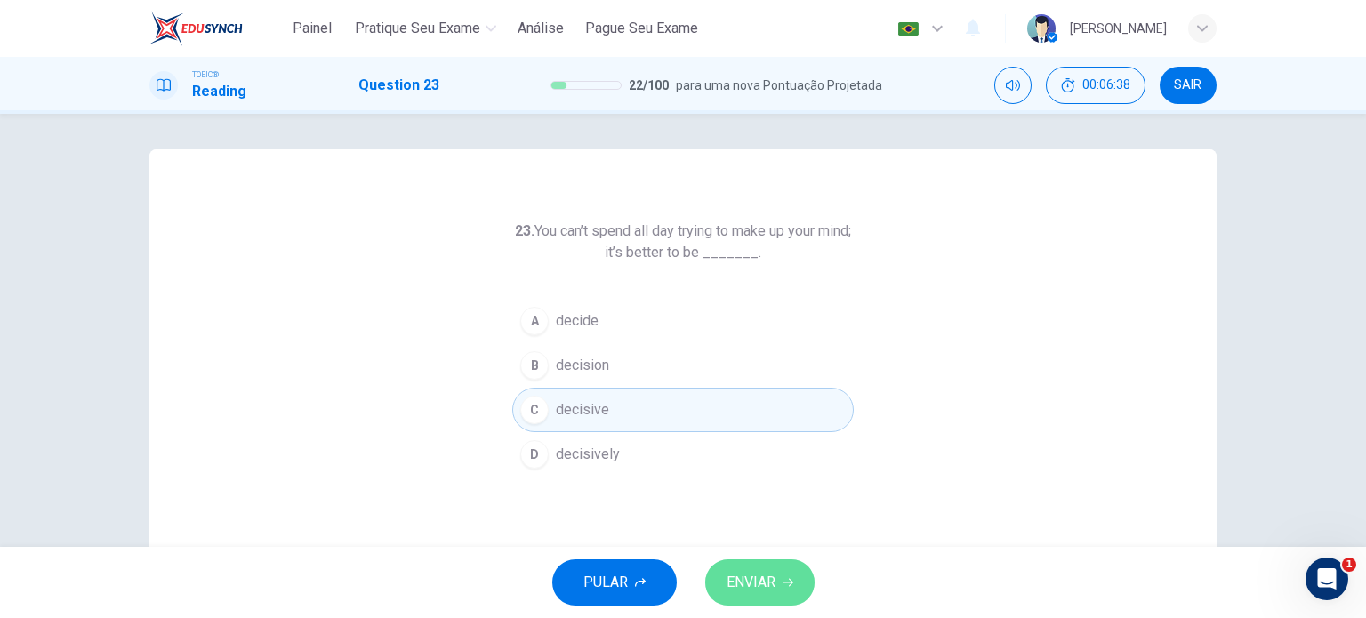
click at [765, 572] on span "ENVIAR" at bounding box center [750, 582] width 49 height 25
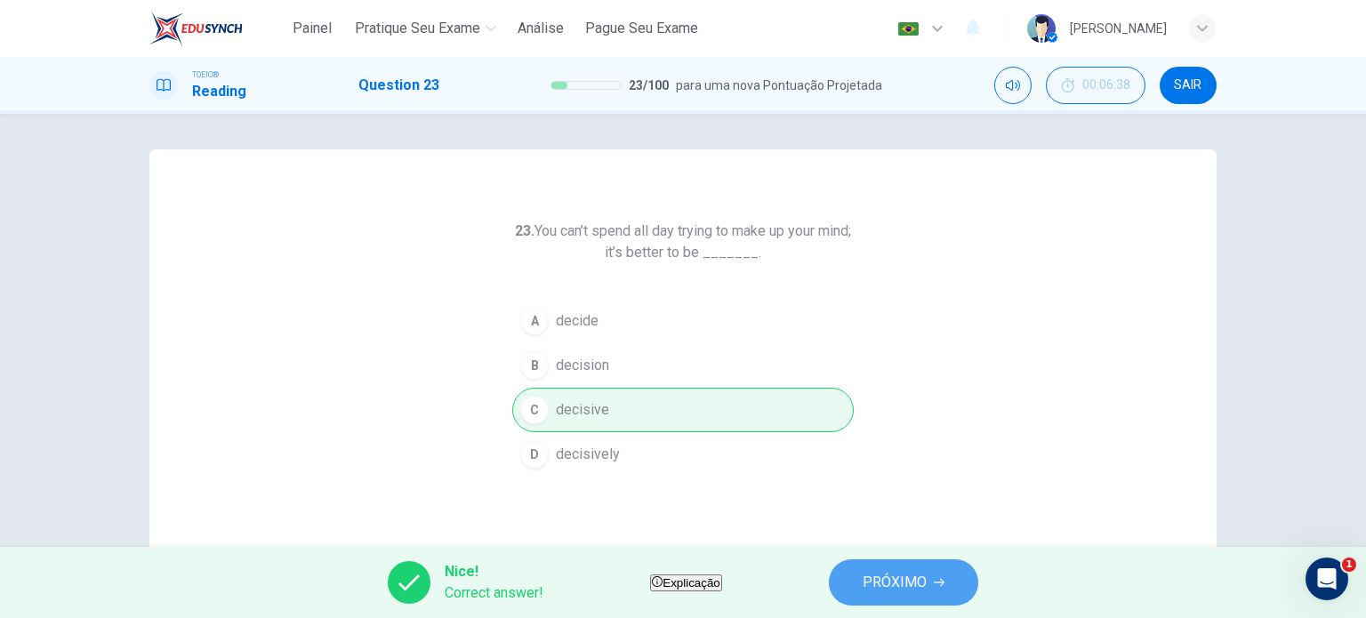
click at [915, 586] on span "PRÓXIMO" at bounding box center [894, 582] width 64 height 25
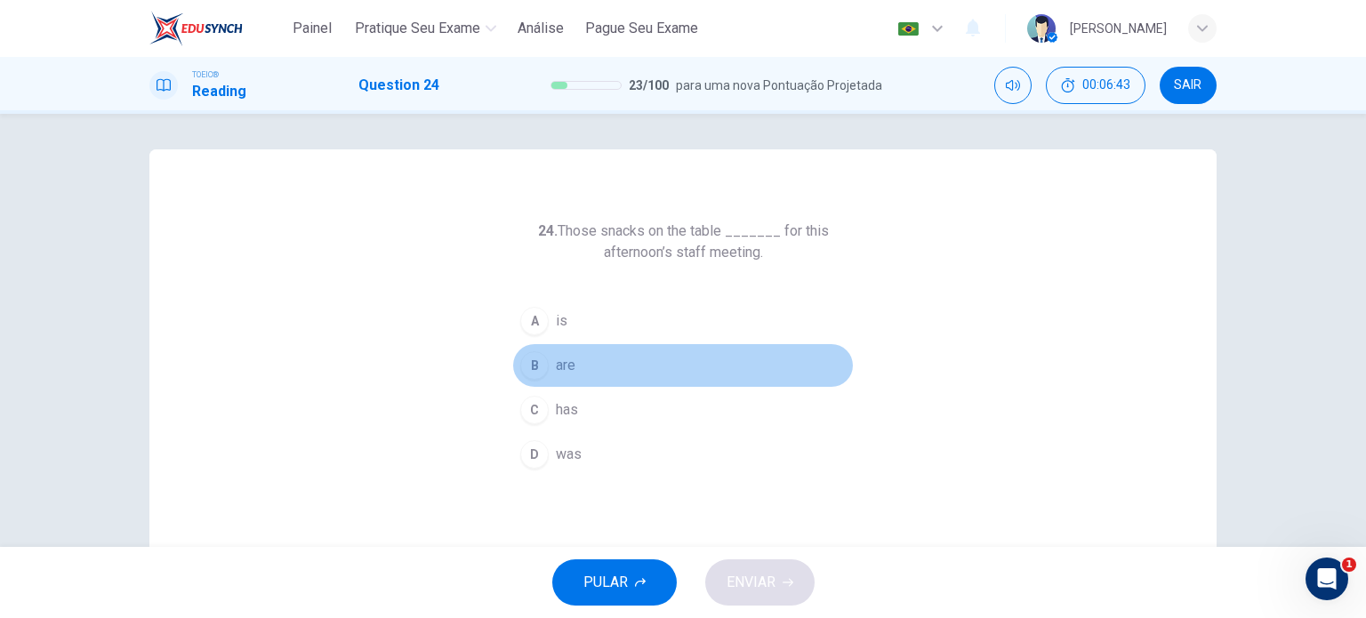
click at [535, 375] on div "B" at bounding box center [534, 365] width 28 height 28
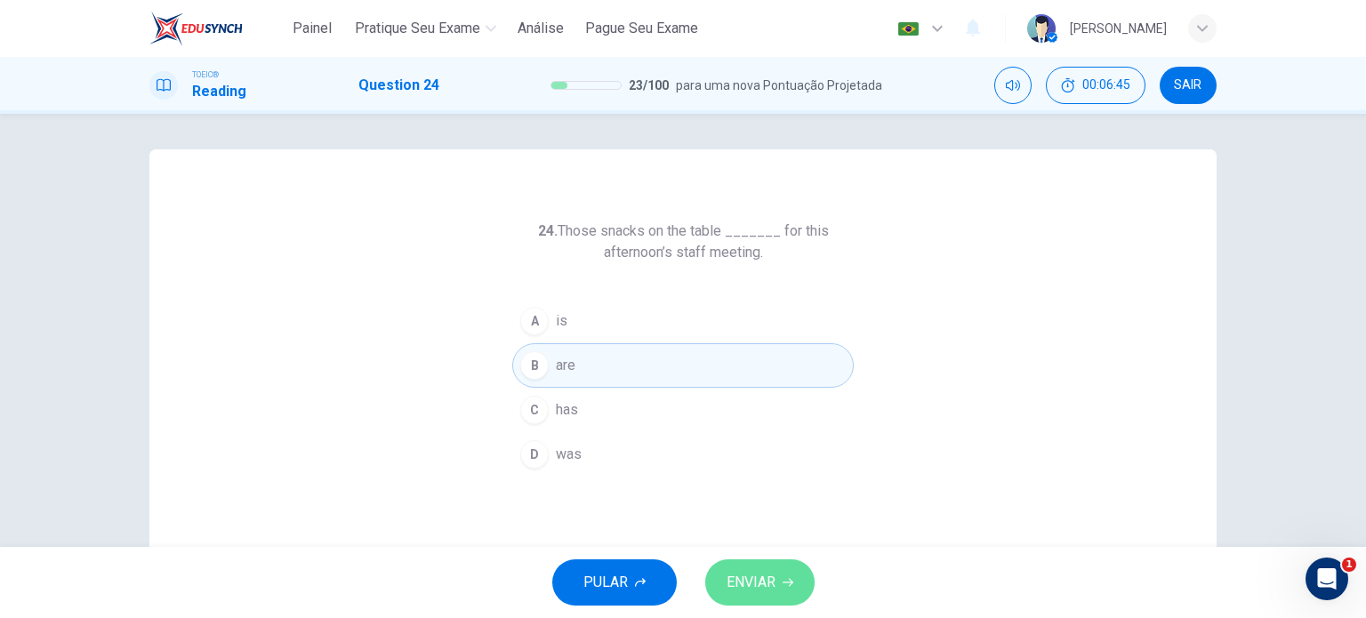
click at [775, 574] on button "ENVIAR" at bounding box center [759, 582] width 109 height 46
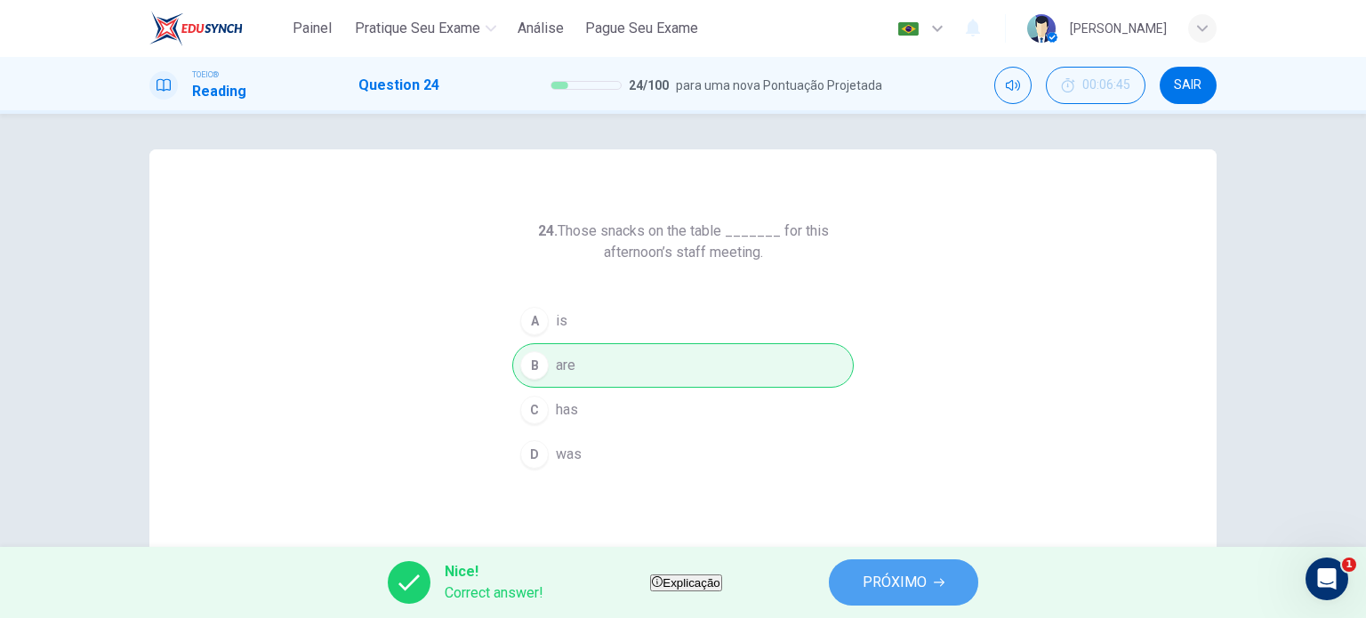
click at [872, 568] on button "PRÓXIMO" at bounding box center [903, 582] width 149 height 46
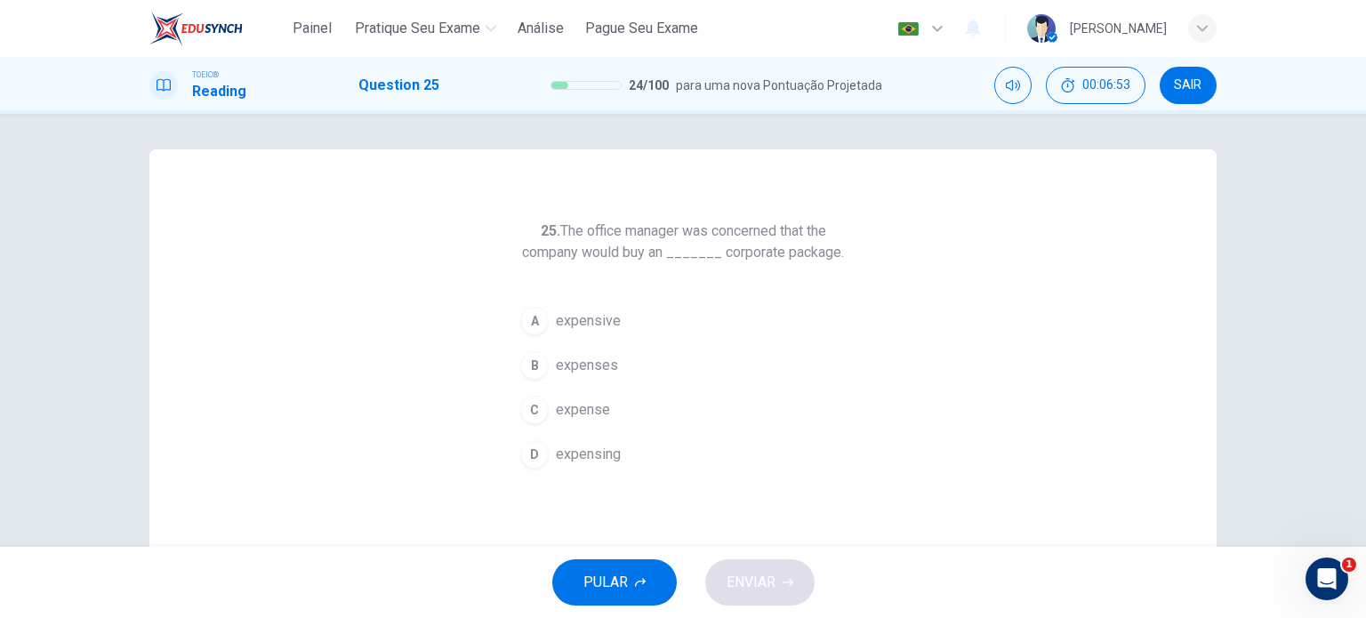
click at [569, 323] on span "expensive" at bounding box center [588, 320] width 65 height 21
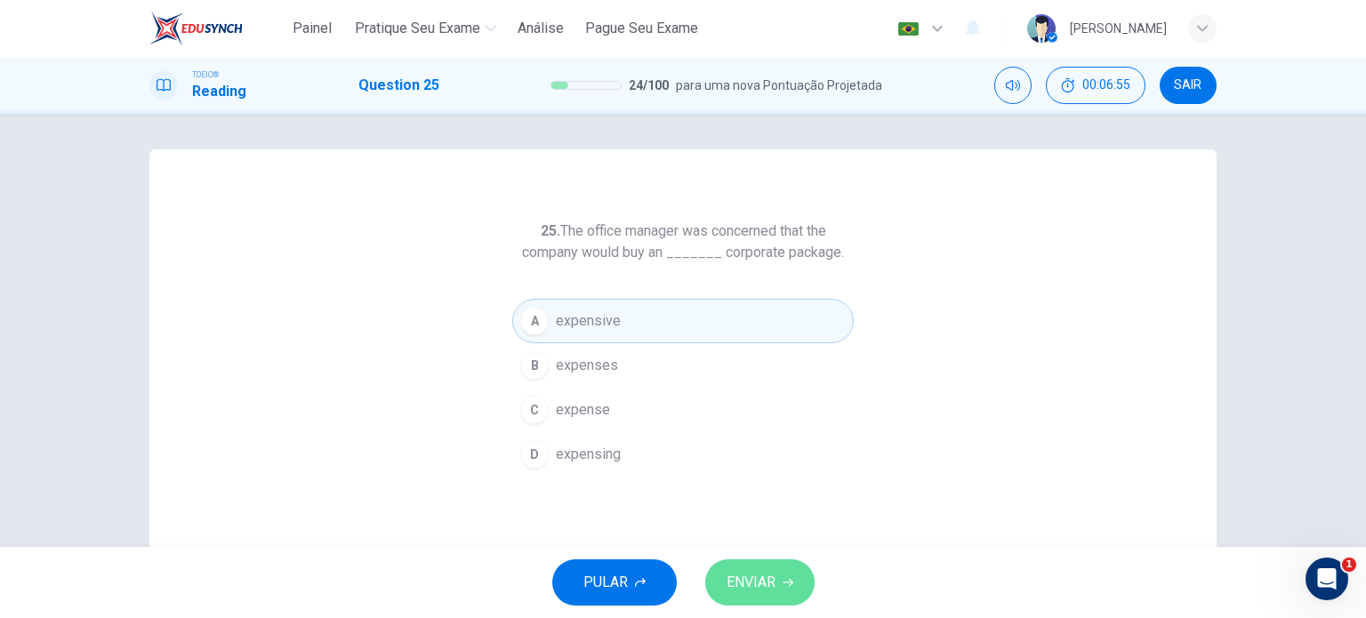
click at [731, 573] on span "ENVIAR" at bounding box center [750, 582] width 49 height 25
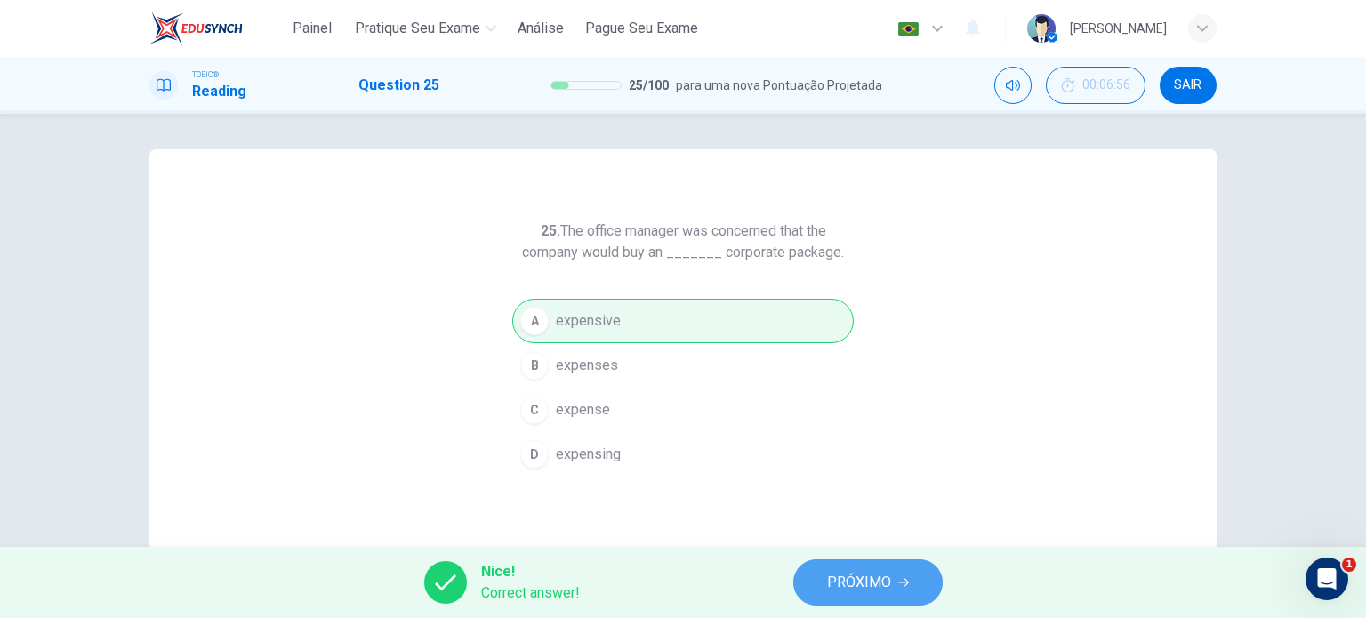
click at [851, 590] on span "PRÓXIMO" at bounding box center [859, 582] width 64 height 25
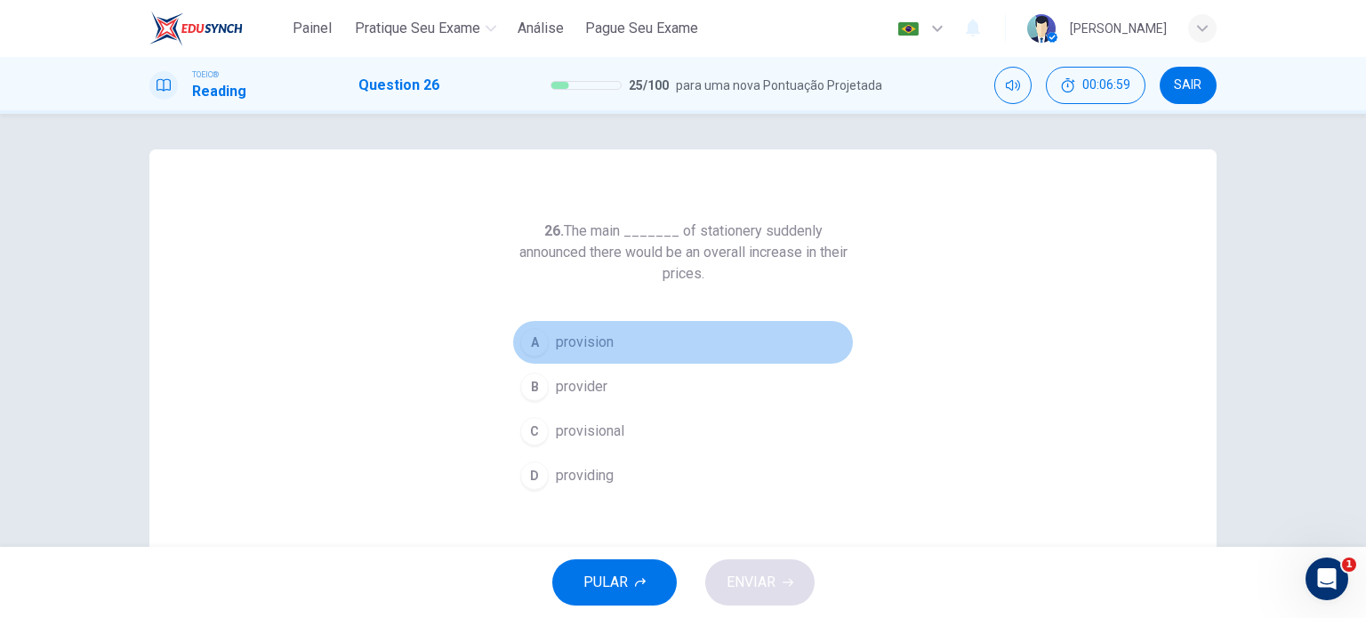
click at [580, 348] on span "provision" at bounding box center [585, 342] width 58 height 21
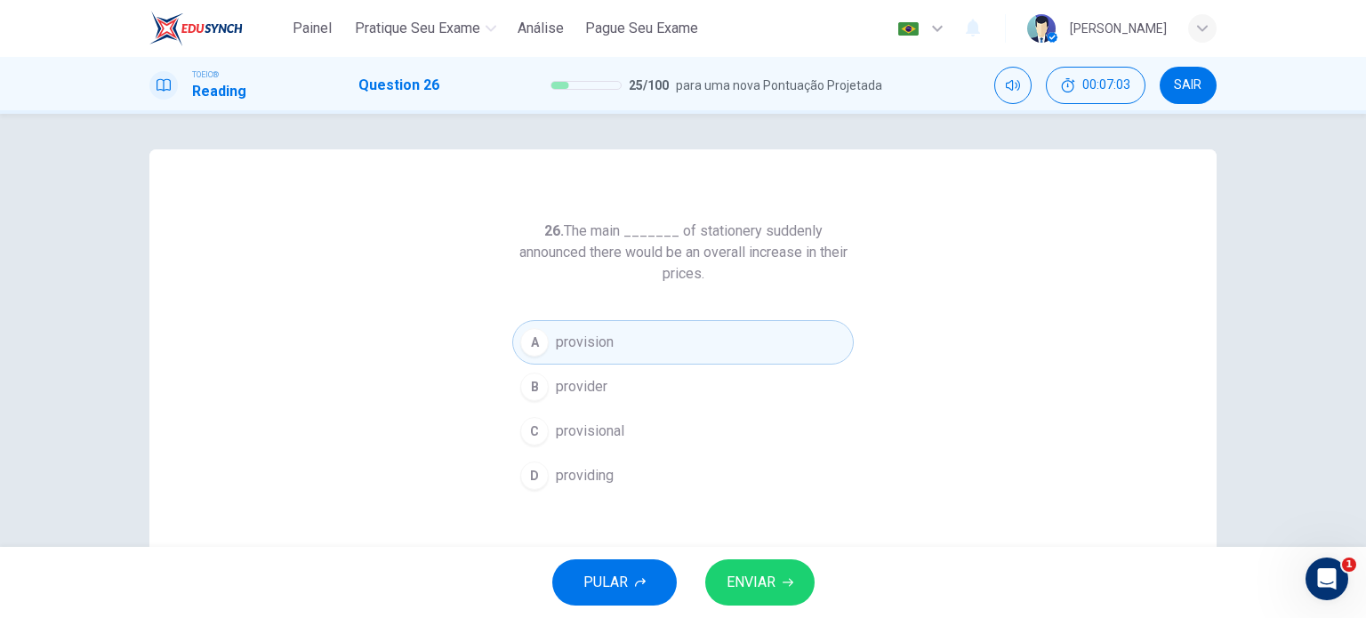
click at [778, 553] on div "PULAR ENVIAR" at bounding box center [683, 582] width 1366 height 71
click at [772, 589] on span "ENVIAR" at bounding box center [750, 582] width 49 height 25
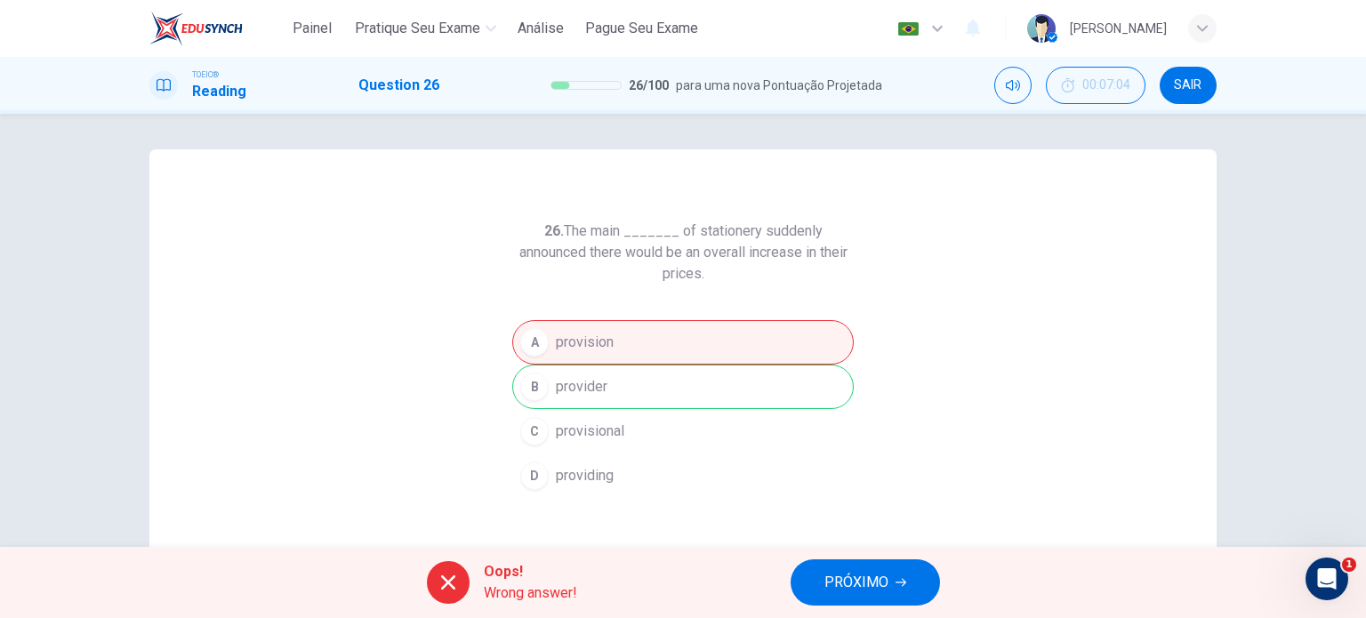
drag, startPoint x: 505, startPoint y: 248, endPoint x: 573, endPoint y: 259, distance: 69.3
click at [573, 259] on div "26. The main _______ of stationery suddenly announced there would be an overall…" at bounding box center [682, 458] width 1067 height 618
drag, startPoint x: 582, startPoint y: 254, endPoint x: 482, endPoint y: 252, distance: 100.5
click at [482, 252] on div "26. The main _______ of stationery suddenly announced there would be an overall…" at bounding box center [682, 458] width 1067 height 618
click at [872, 597] on button "PRÓXIMO" at bounding box center [864, 582] width 149 height 46
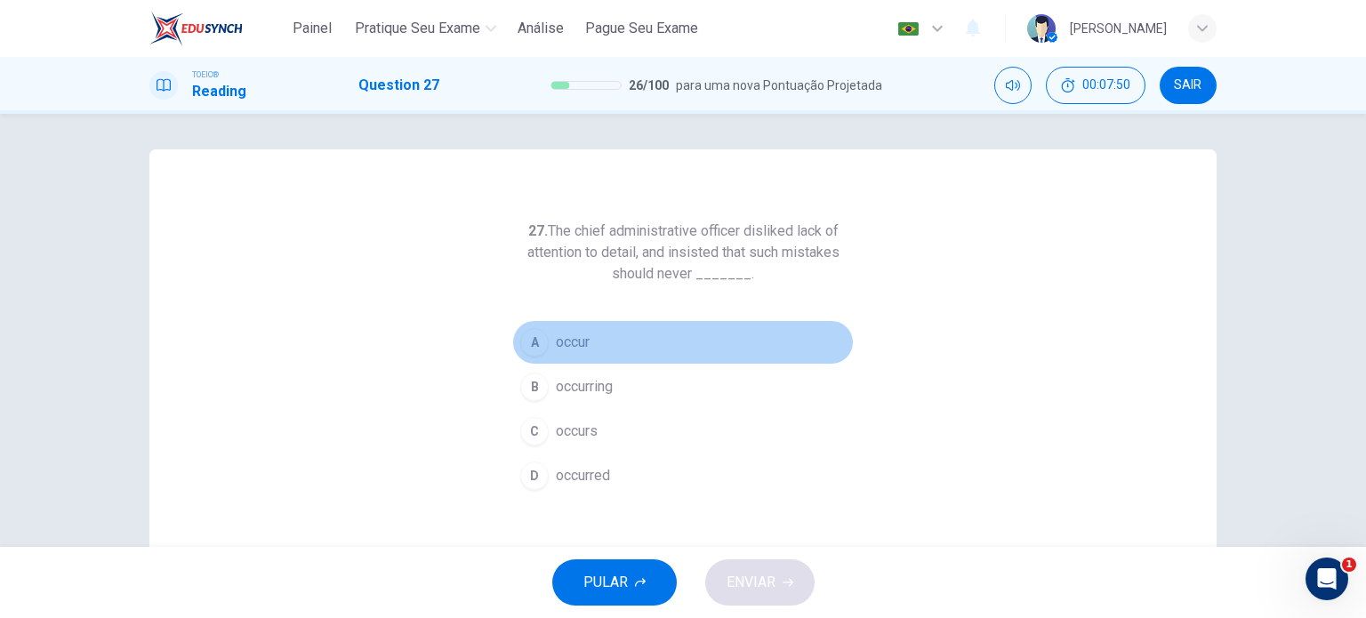
click at [566, 345] on span "occur" at bounding box center [573, 342] width 34 height 21
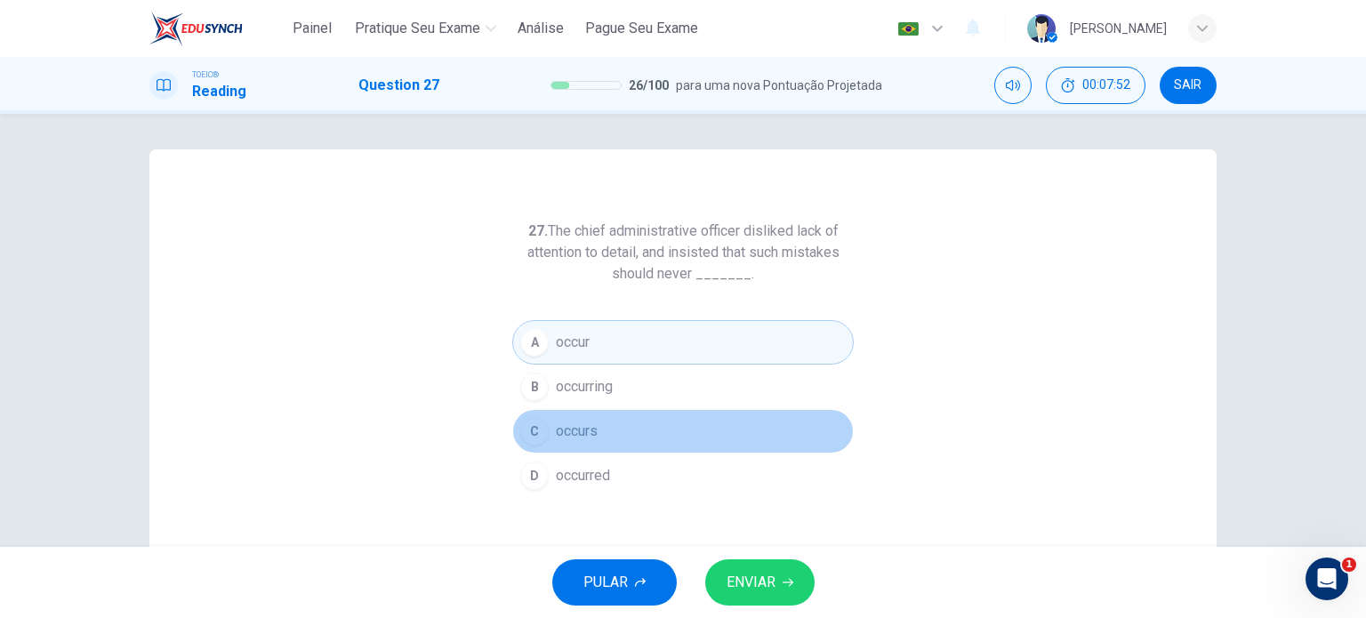
click at [574, 437] on span "occurs" at bounding box center [577, 431] width 42 height 21
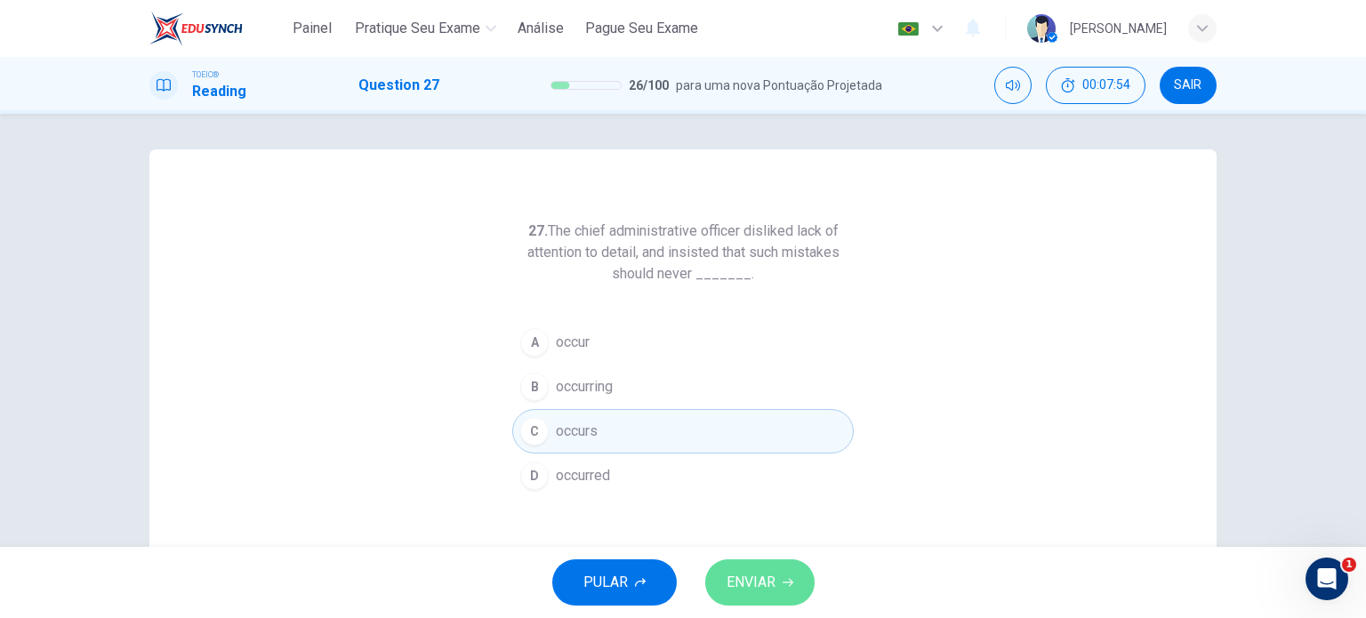
click at [754, 577] on span "ENVIAR" at bounding box center [750, 582] width 49 height 25
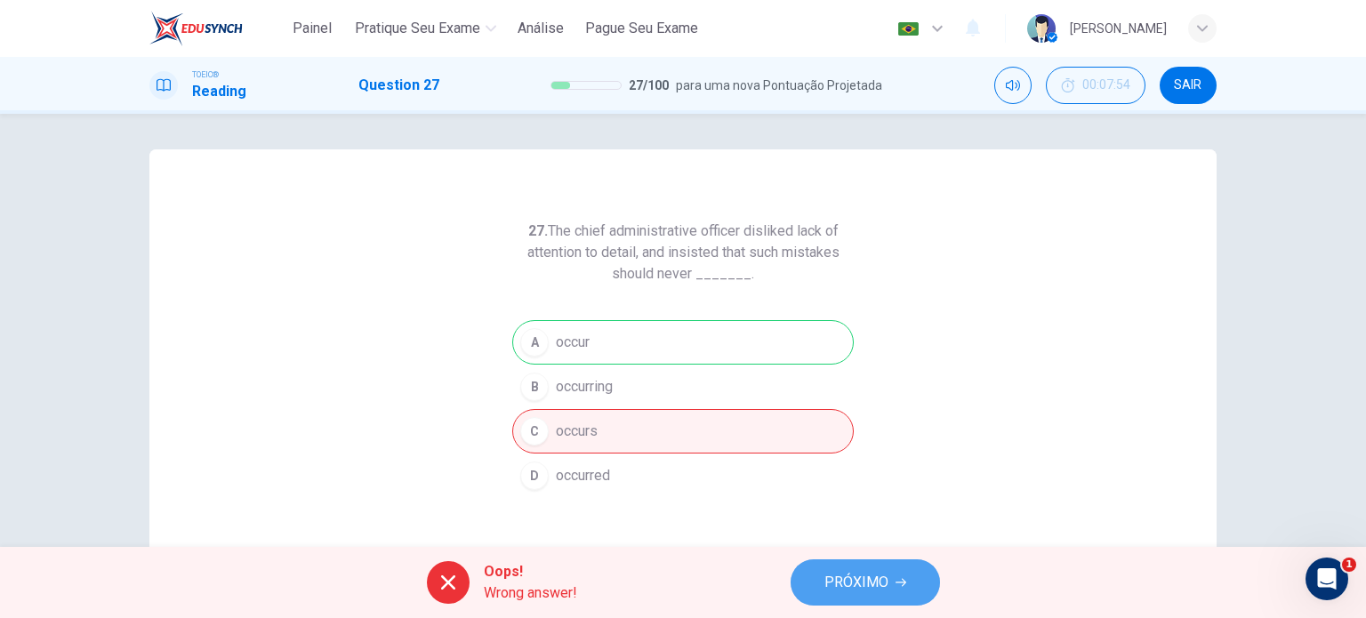
click at [893, 601] on button "PRÓXIMO" at bounding box center [864, 582] width 149 height 46
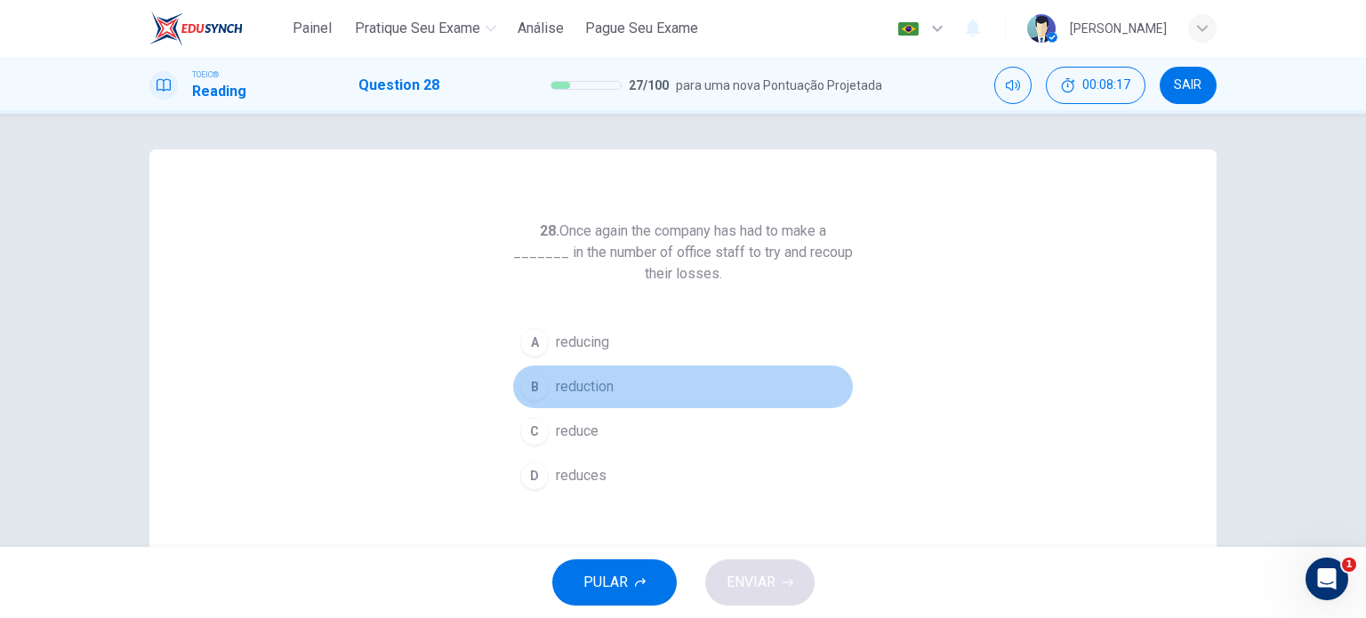
click at [591, 387] on span "reduction" at bounding box center [585, 386] width 58 height 21
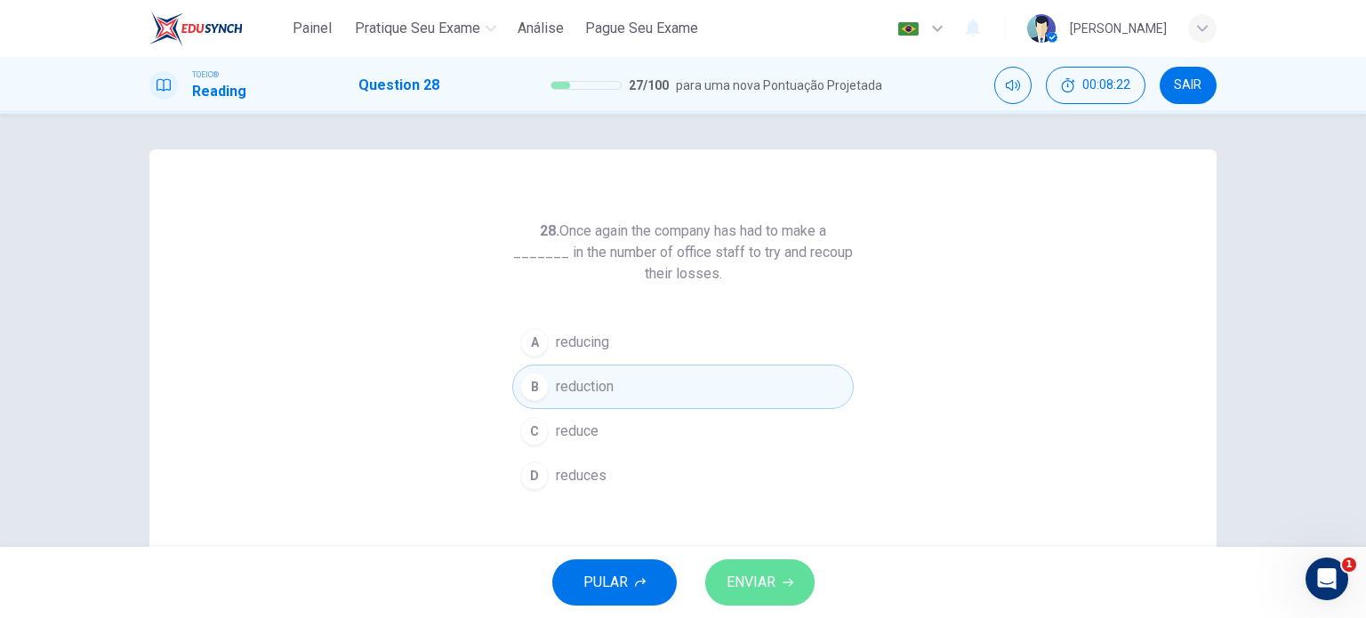
click at [755, 579] on span "ENVIAR" at bounding box center [750, 582] width 49 height 25
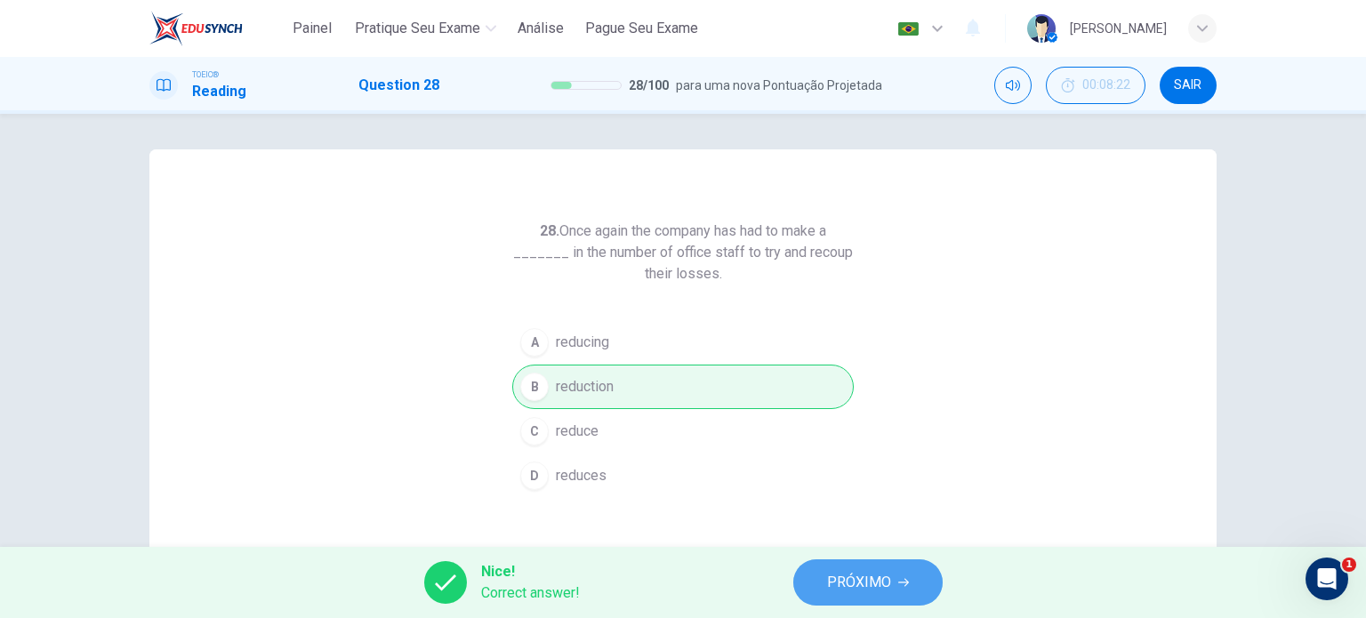
click at [924, 590] on button "PRÓXIMO" at bounding box center [867, 582] width 149 height 46
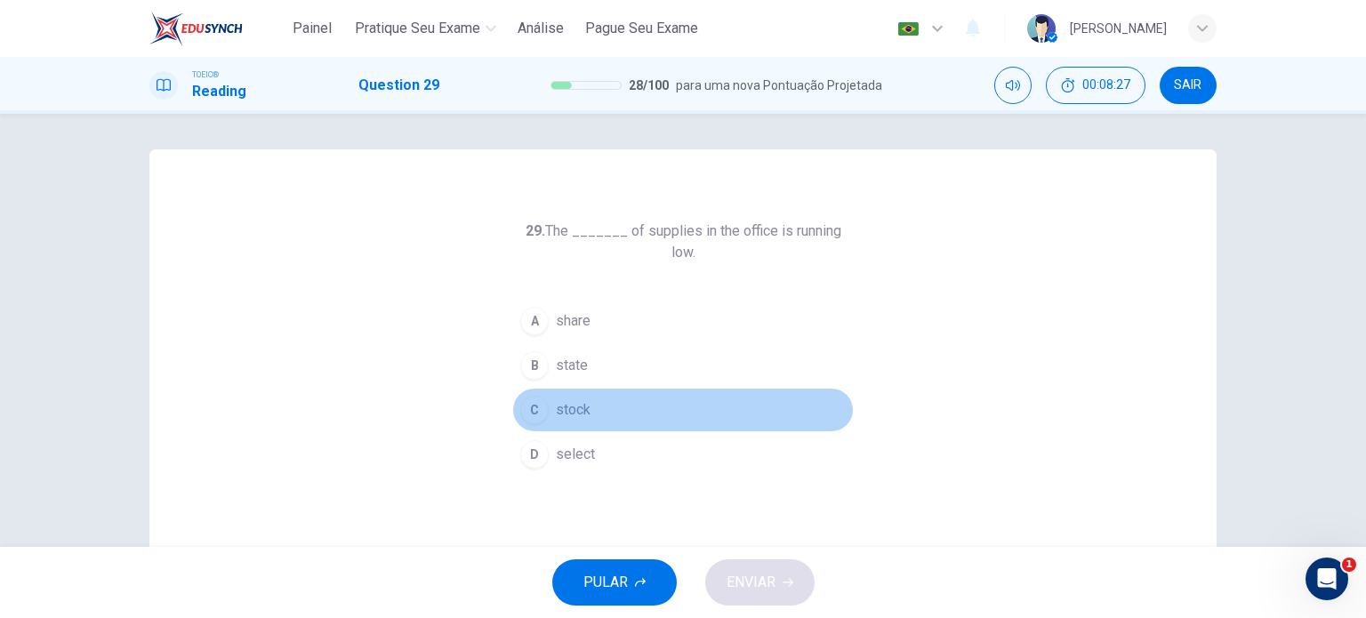
click at [568, 399] on span "stock" at bounding box center [573, 409] width 35 height 21
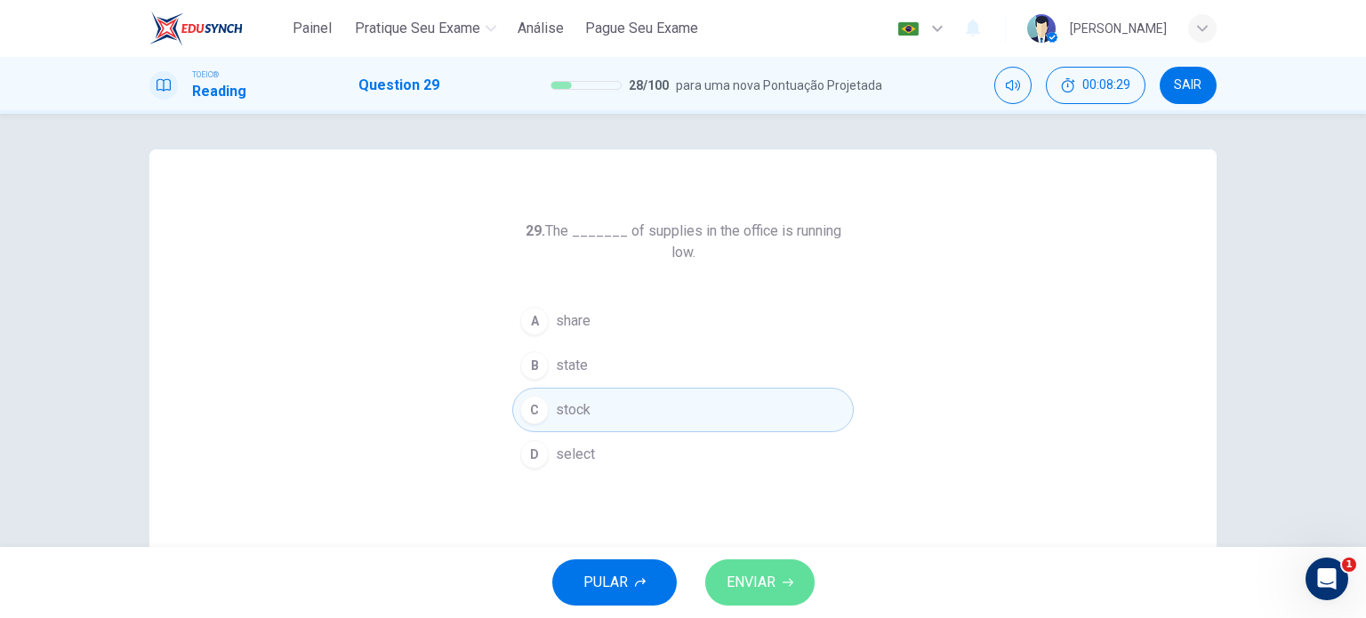
click at [778, 582] on button "ENVIAR" at bounding box center [759, 582] width 109 height 46
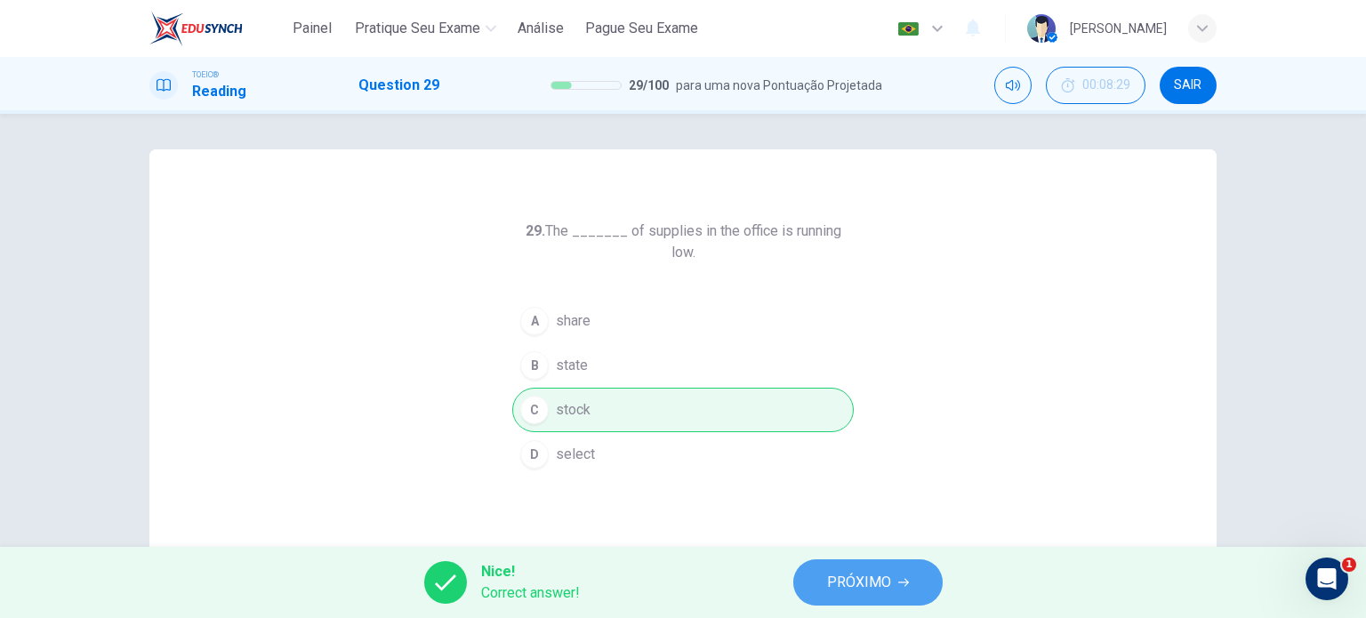
click at [870, 581] on span "PRÓXIMO" at bounding box center [859, 582] width 64 height 25
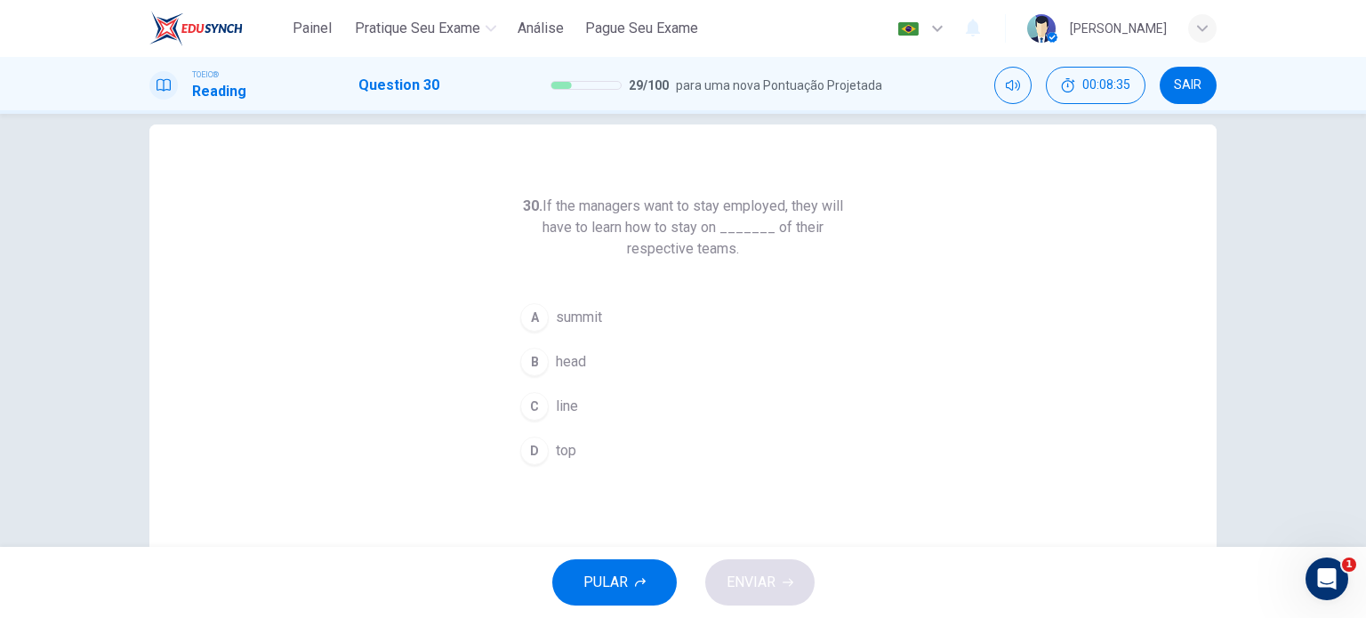
scroll to position [25, 0]
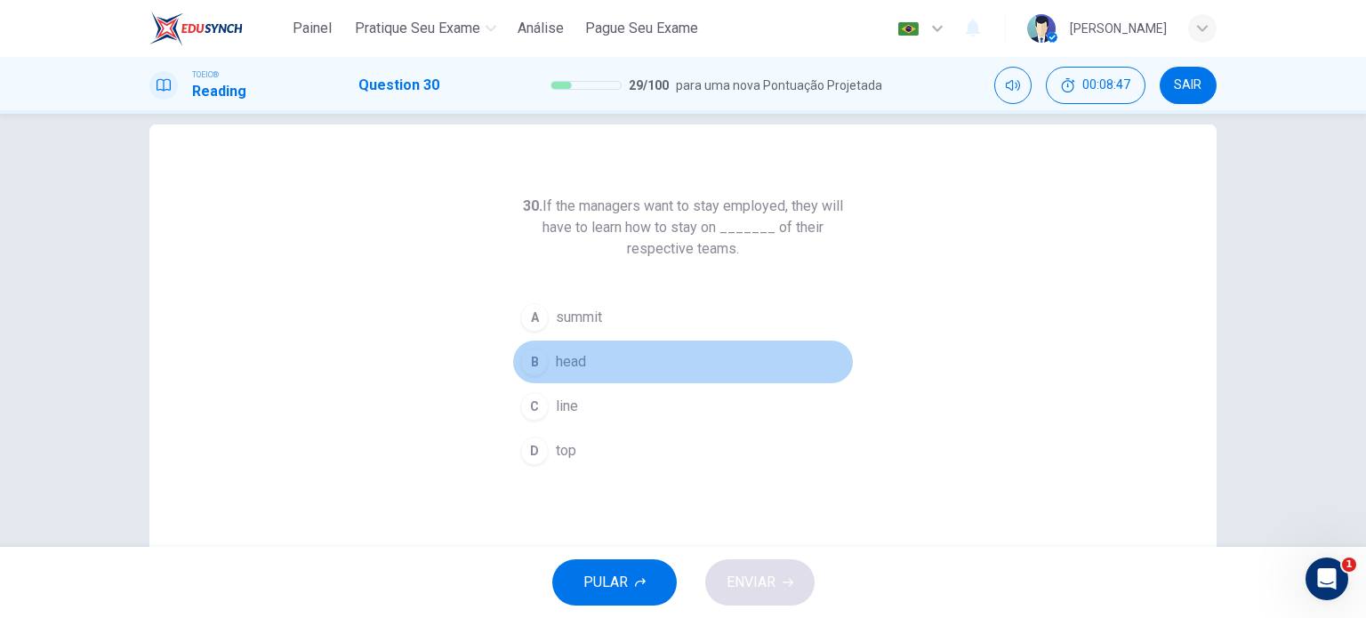
click at [565, 359] on span "head" at bounding box center [571, 361] width 30 height 21
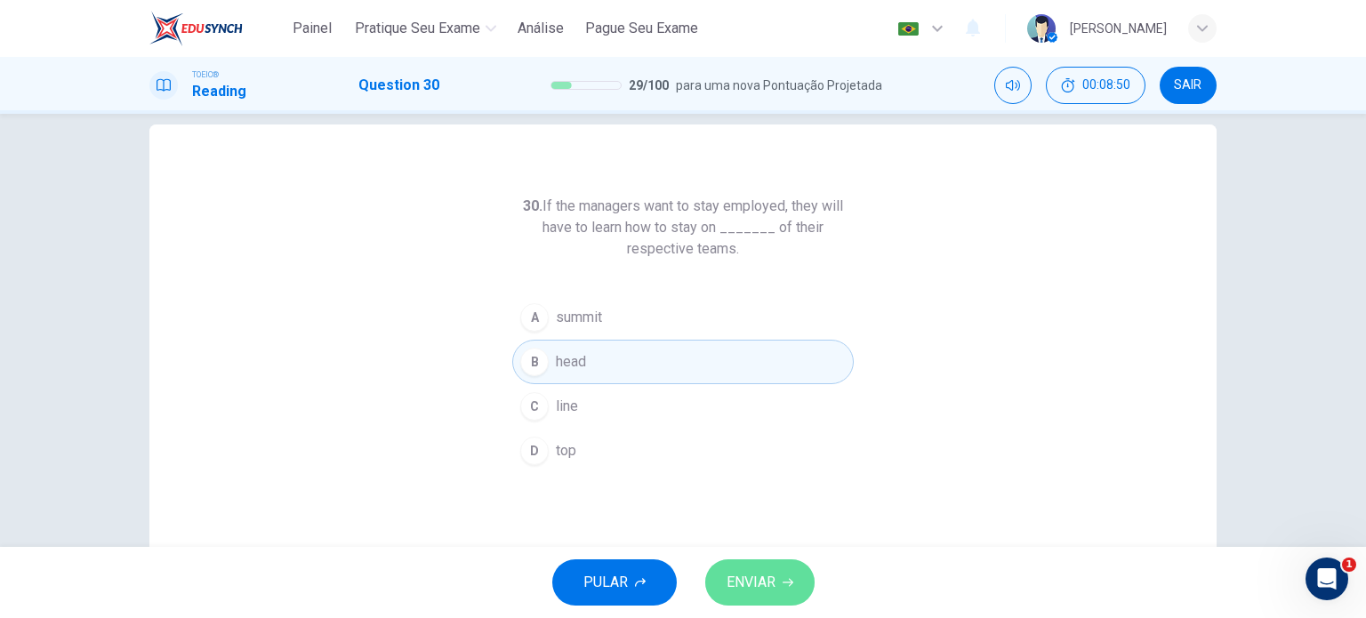
click at [774, 577] on span "ENVIAR" at bounding box center [750, 582] width 49 height 25
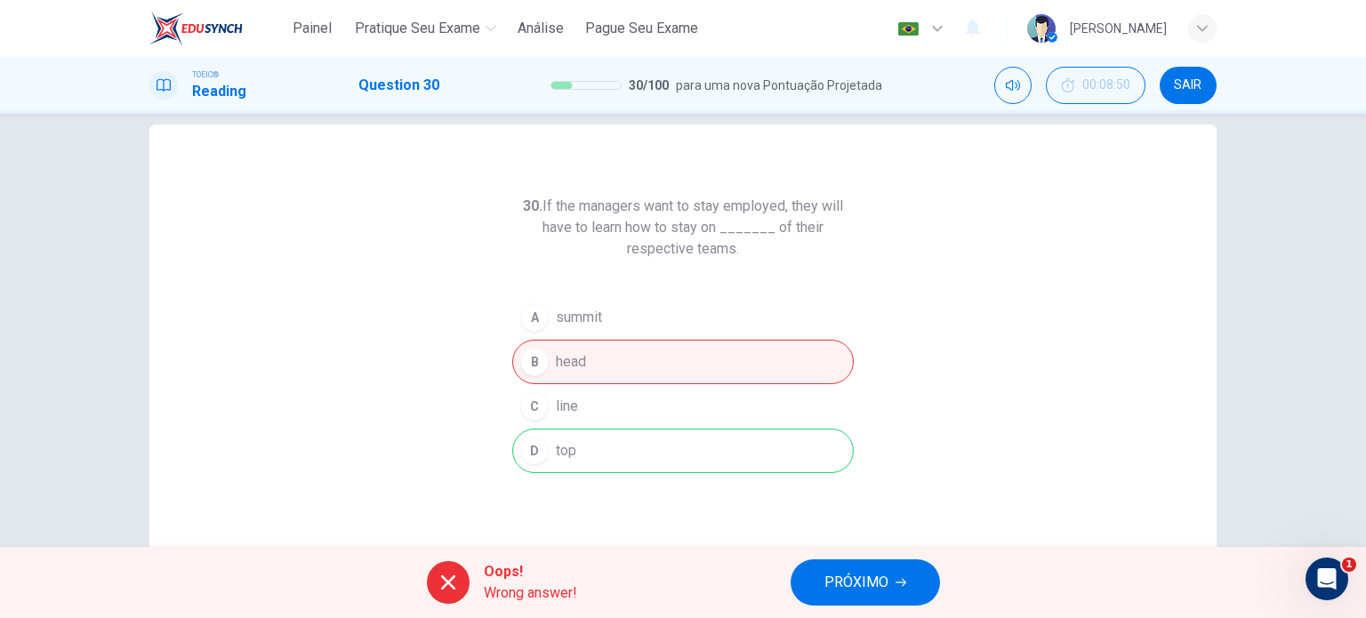
click at [585, 465] on div "A summit B head C line D top" at bounding box center [682, 384] width 341 height 178
click at [903, 586] on icon "button" at bounding box center [900, 582] width 11 height 11
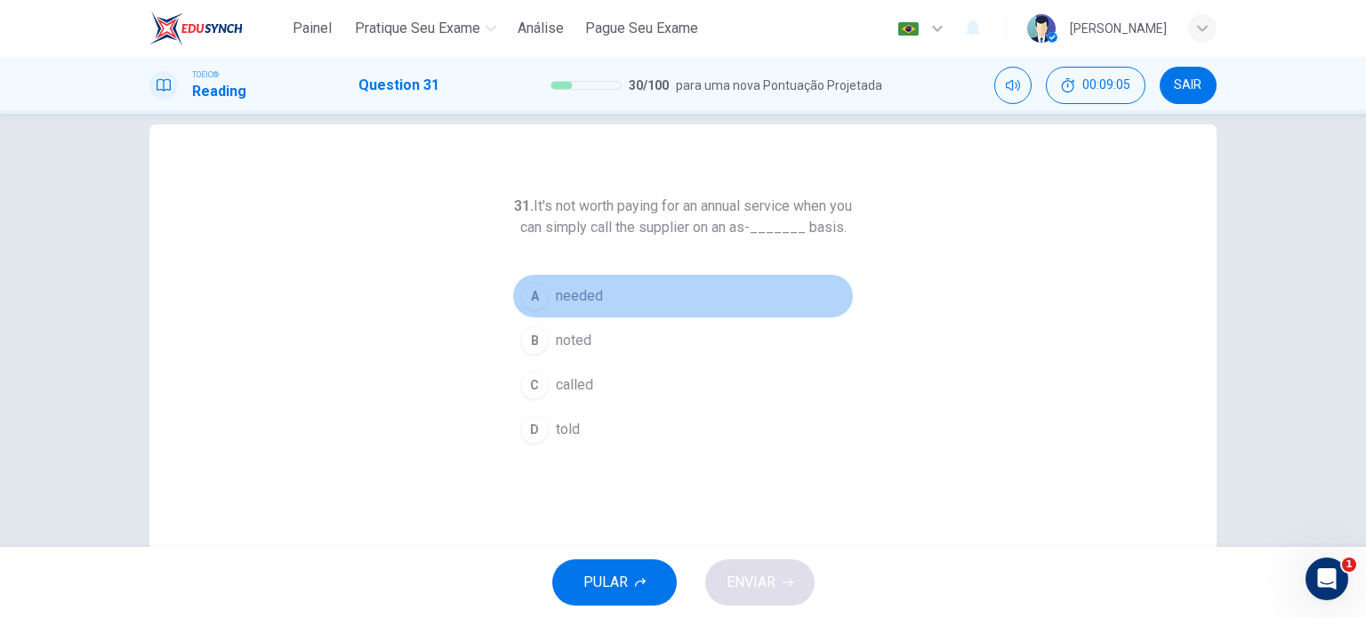
click at [565, 307] on span "needed" at bounding box center [579, 295] width 47 height 21
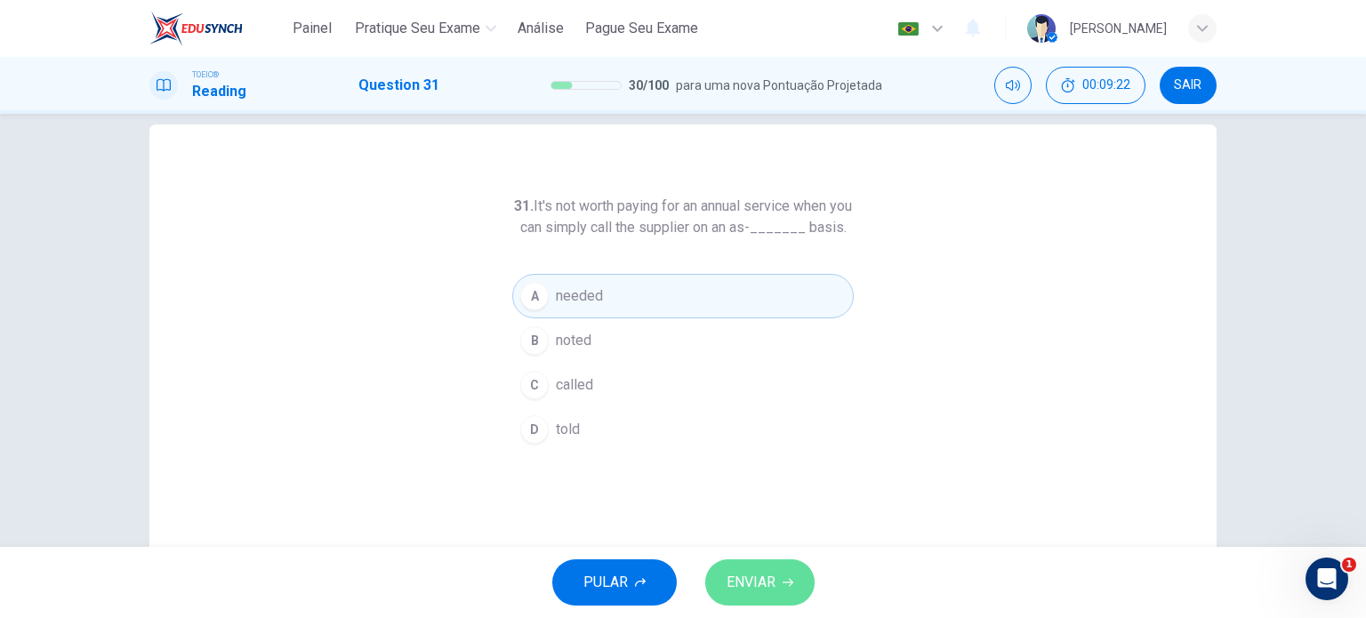
click at [797, 576] on button "ENVIAR" at bounding box center [759, 582] width 109 height 46
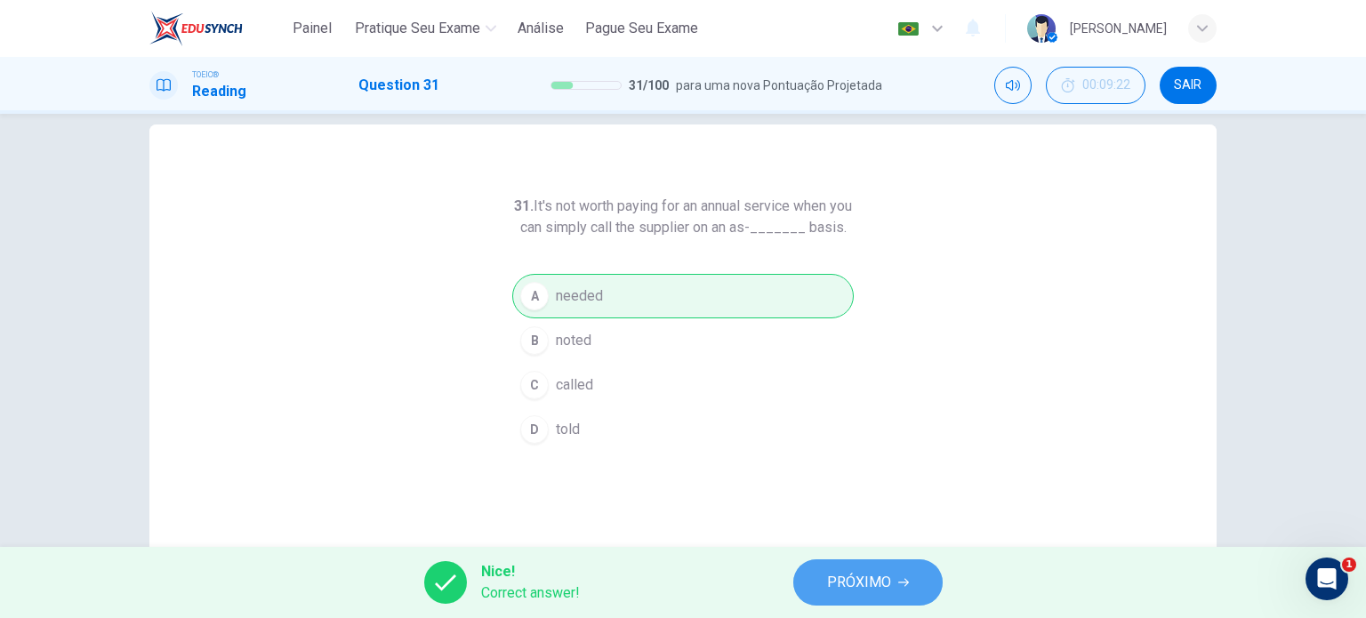
click at [838, 578] on span "PRÓXIMO" at bounding box center [859, 582] width 64 height 25
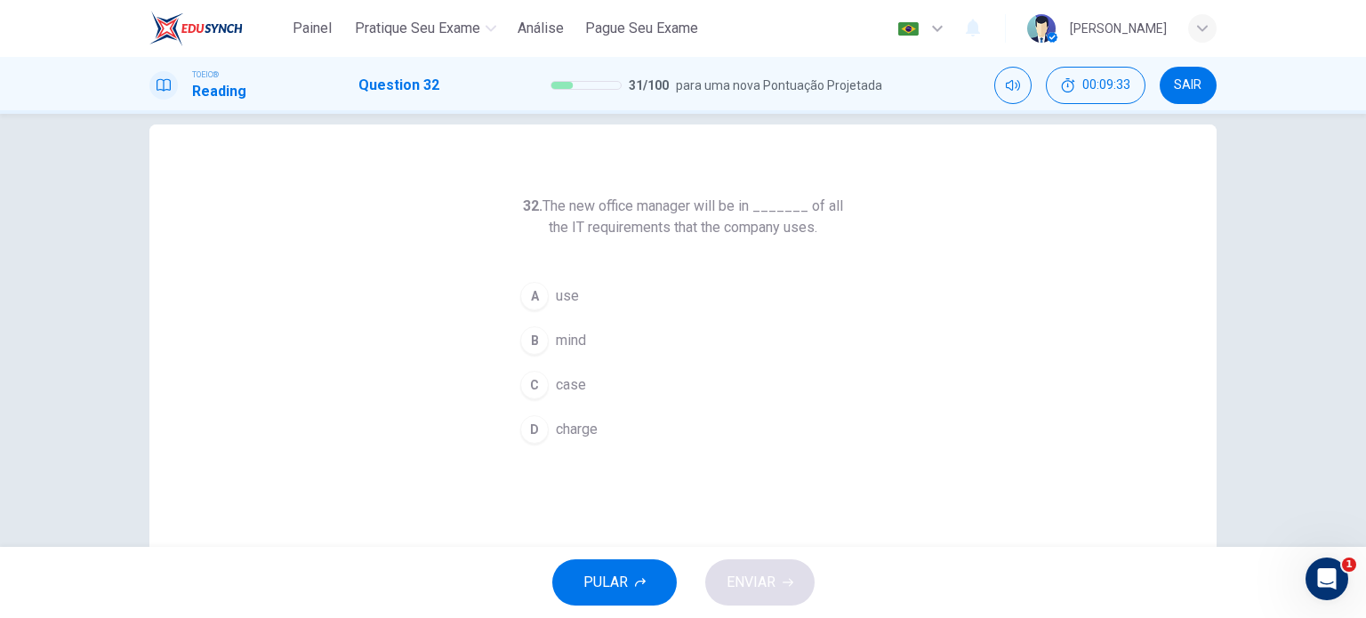
click at [560, 299] on span "use" at bounding box center [567, 295] width 23 height 21
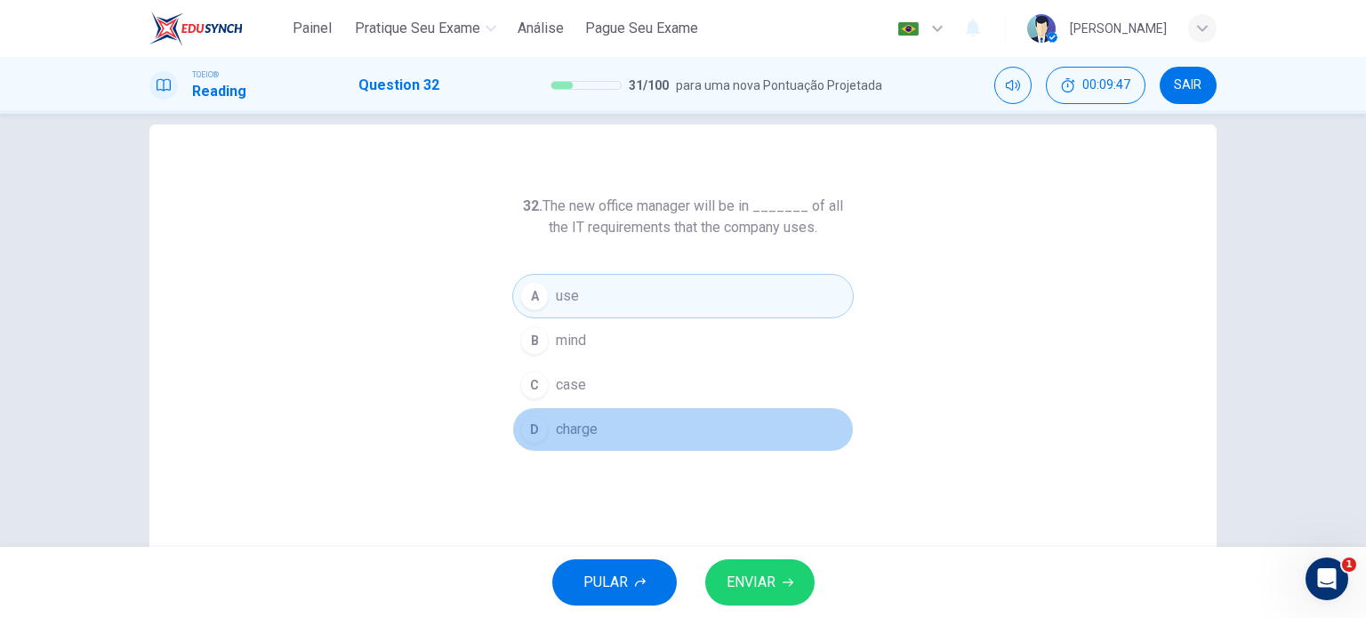
click at [574, 436] on span "charge" at bounding box center [577, 429] width 42 height 21
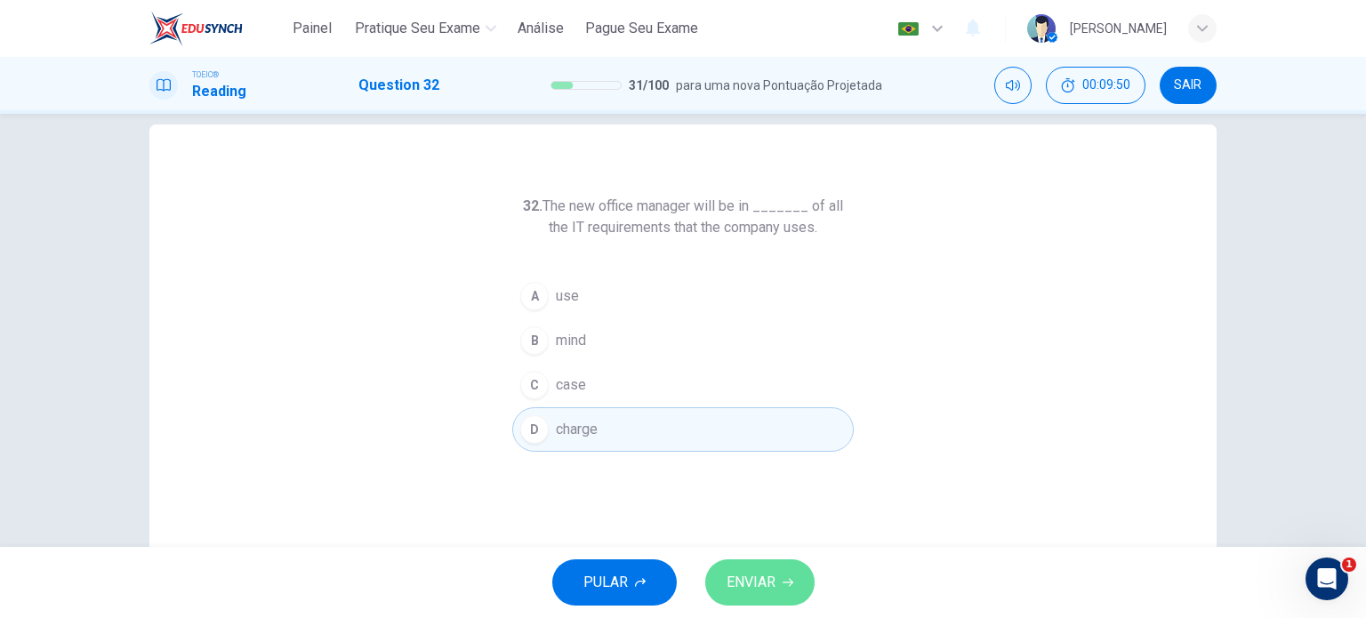
click at [761, 579] on span "ENVIAR" at bounding box center [750, 582] width 49 height 25
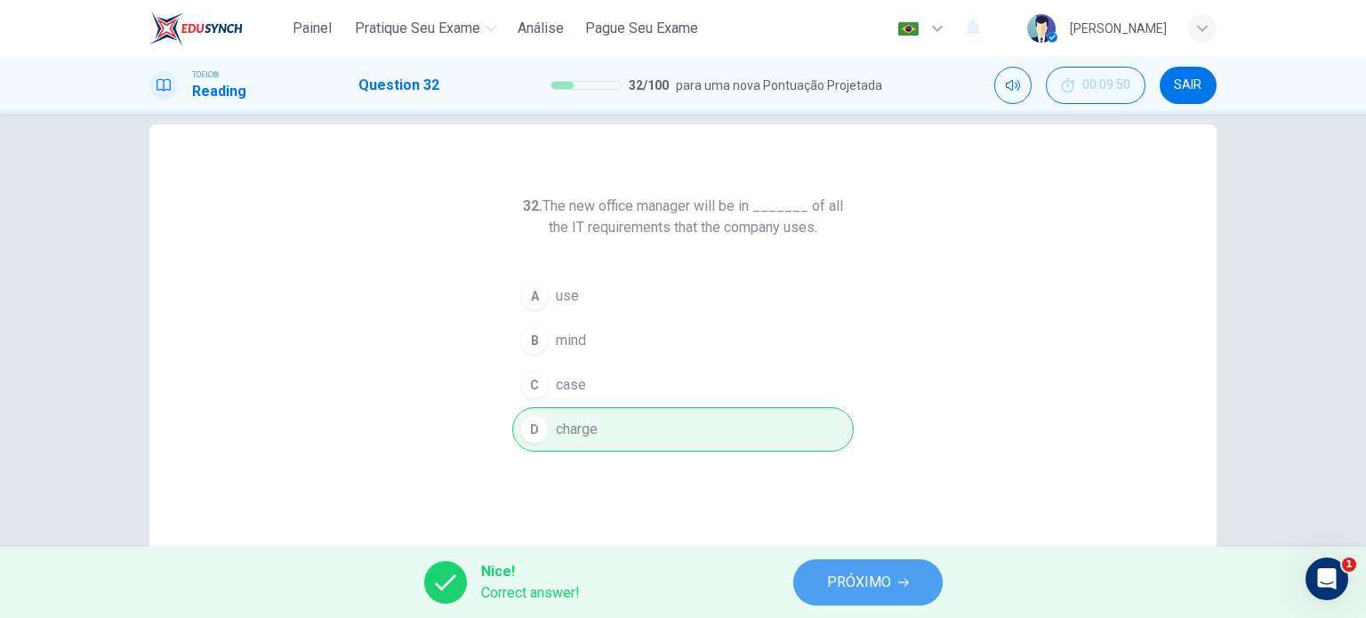
click at [871, 585] on span "PRÓXIMO" at bounding box center [859, 582] width 64 height 25
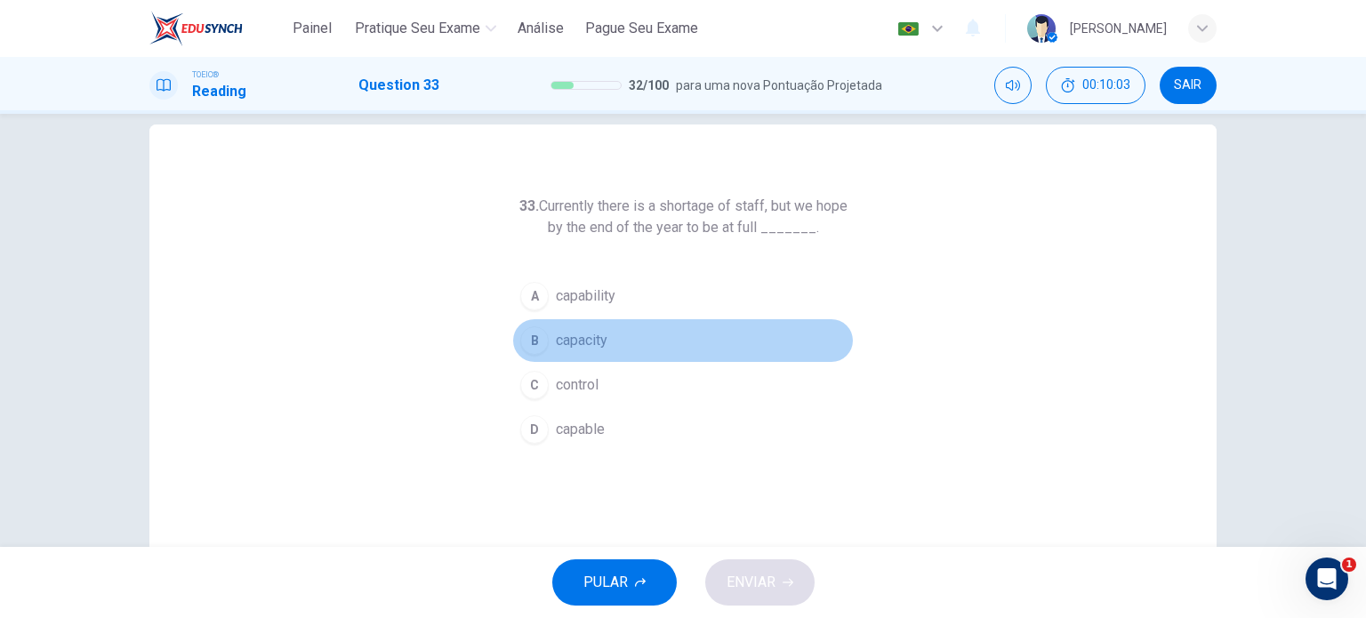
click at [598, 343] on span "capacity" at bounding box center [582, 340] width 52 height 21
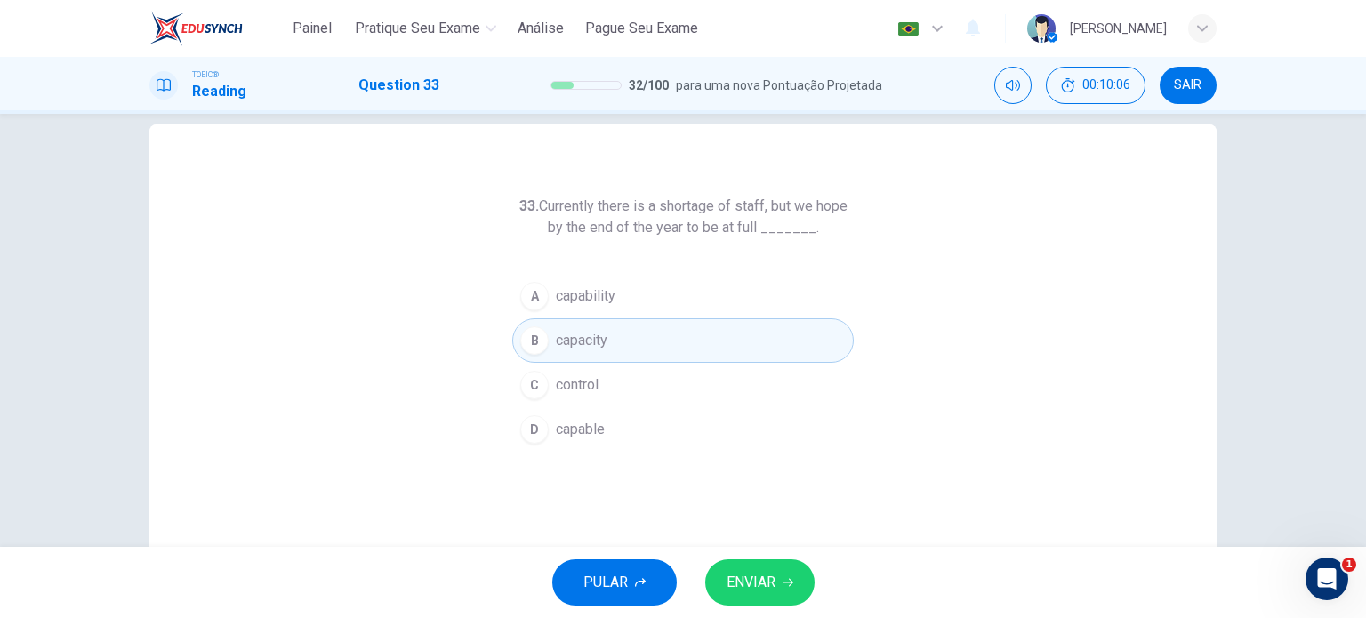
click at [758, 593] on span "ENVIAR" at bounding box center [750, 582] width 49 height 25
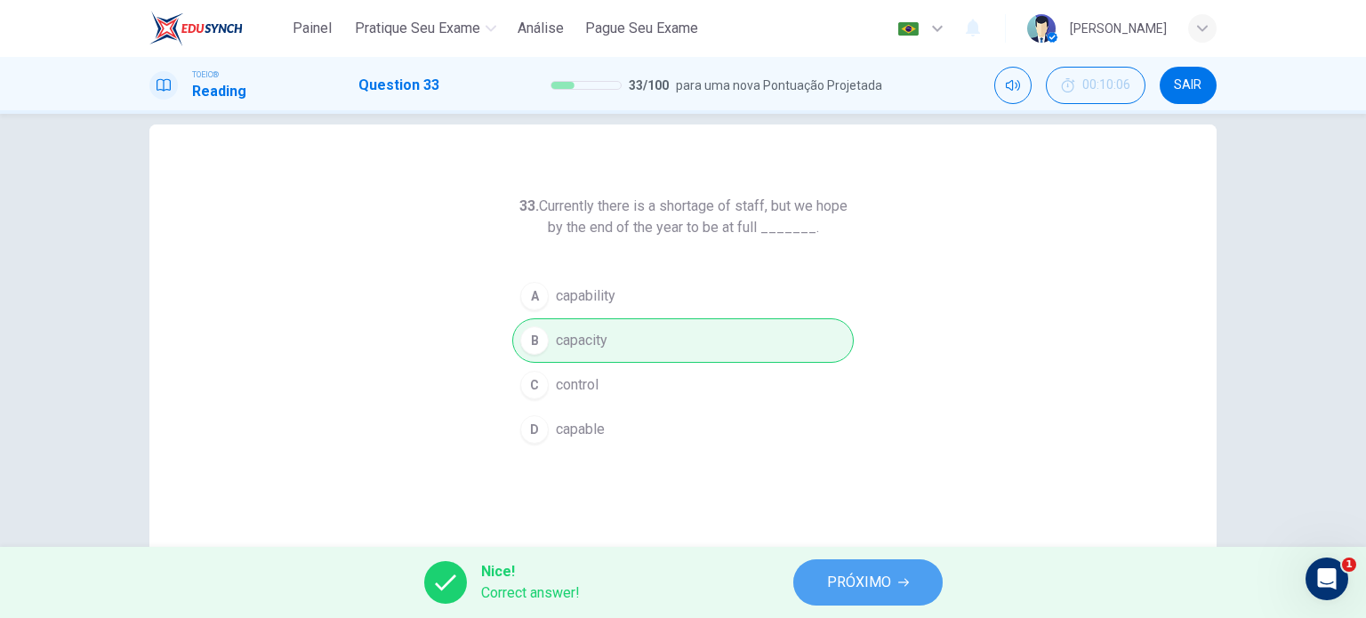
click at [794, 590] on button "PRÓXIMO" at bounding box center [867, 582] width 149 height 46
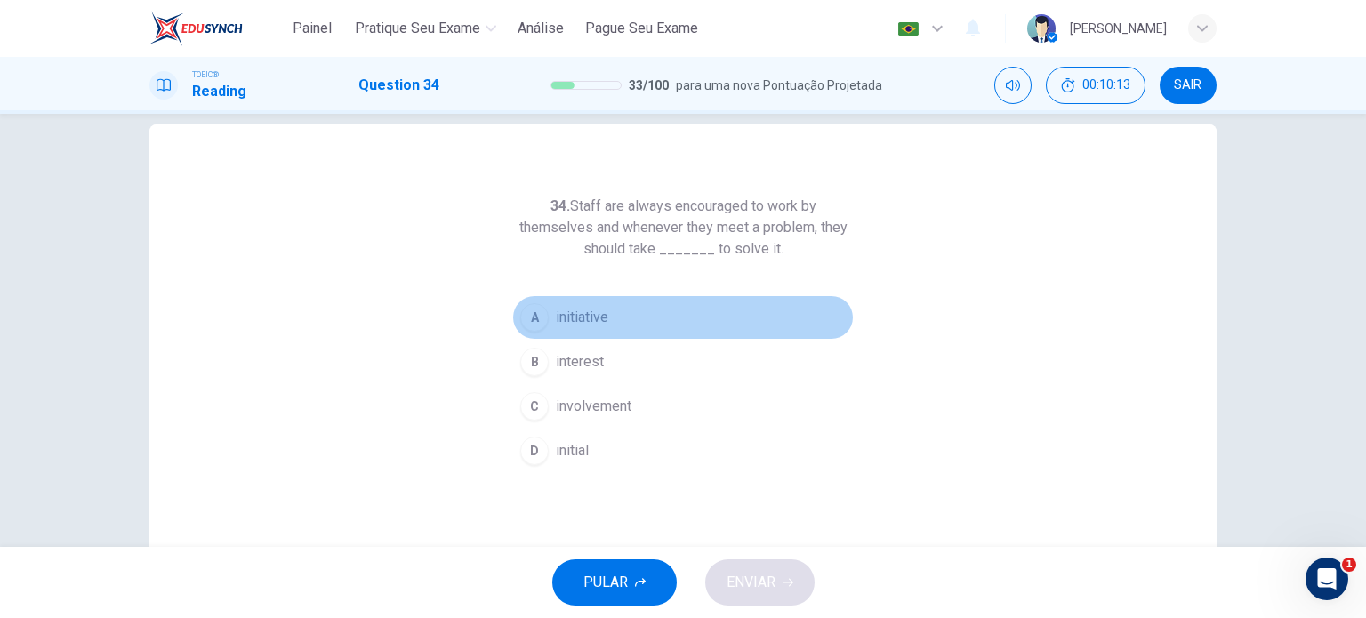
click at [606, 320] on button "A initiative" at bounding box center [682, 317] width 341 height 44
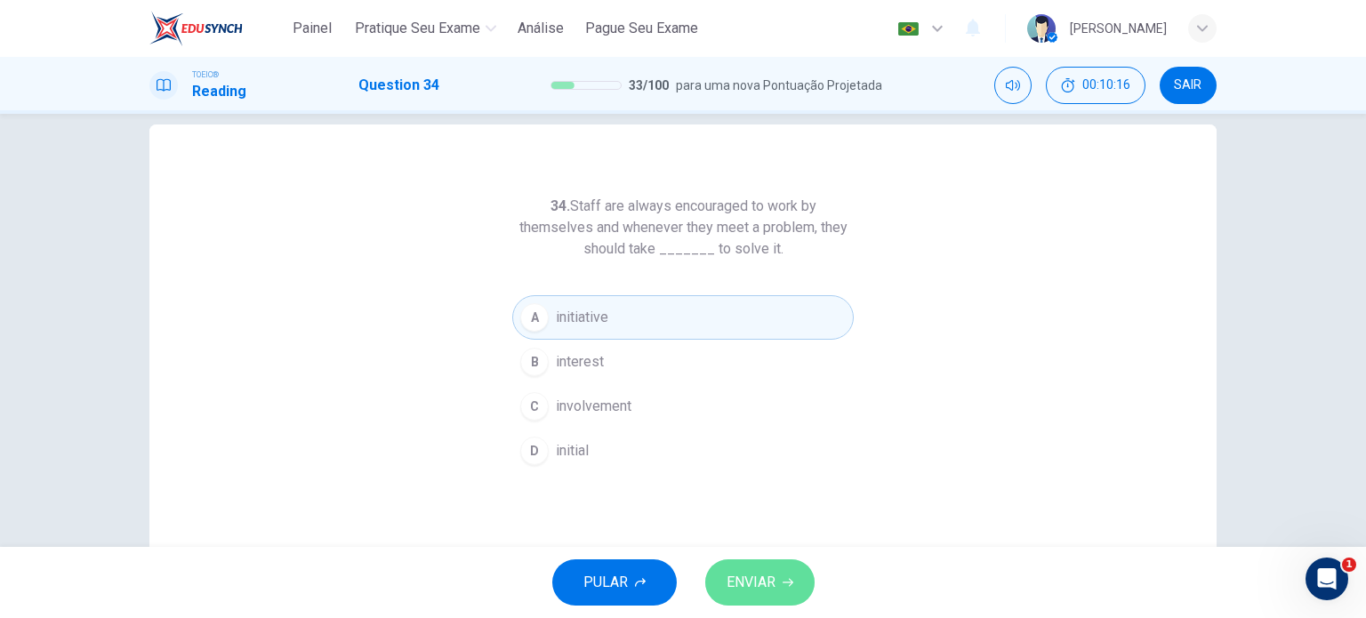
click at [758, 576] on span "ENVIAR" at bounding box center [750, 582] width 49 height 25
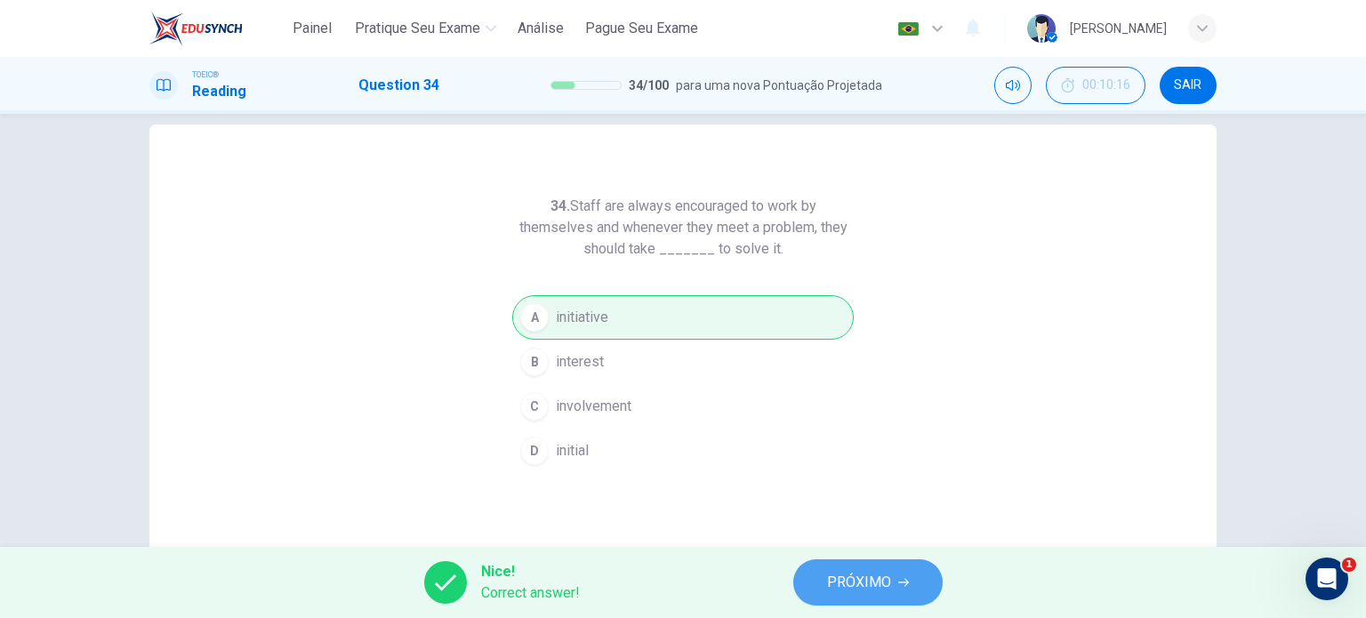
click at [813, 582] on button "PRÓXIMO" at bounding box center [867, 582] width 149 height 46
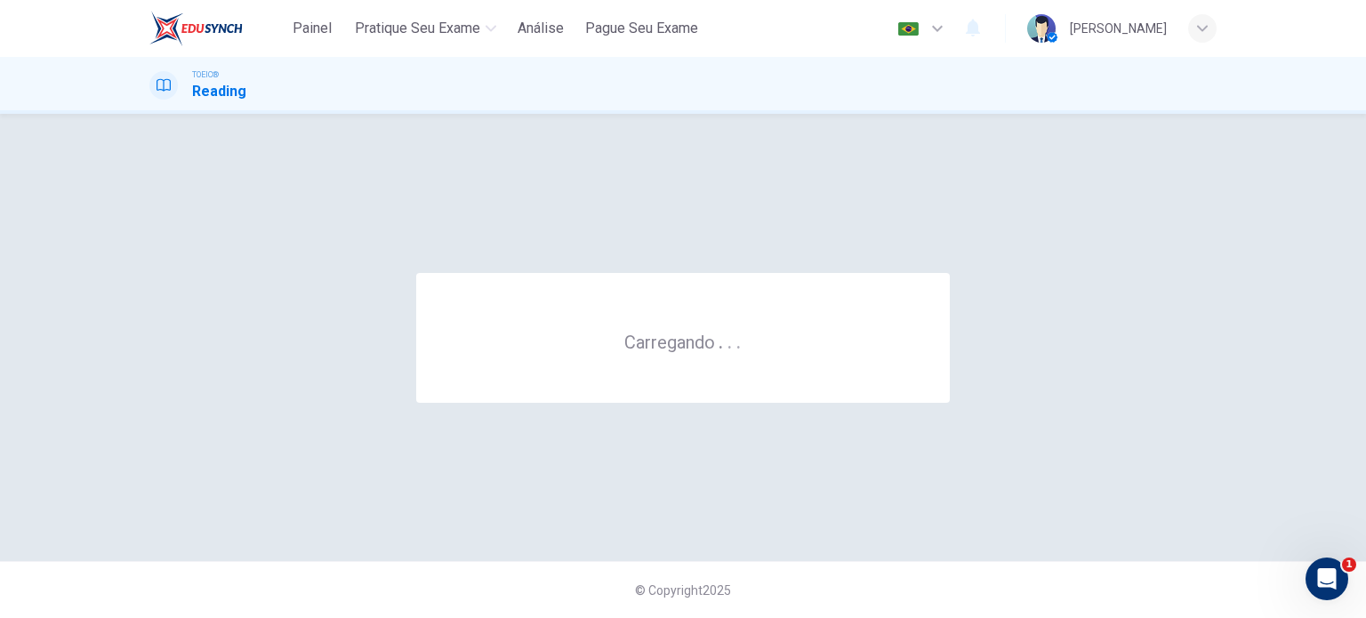
scroll to position [0, 0]
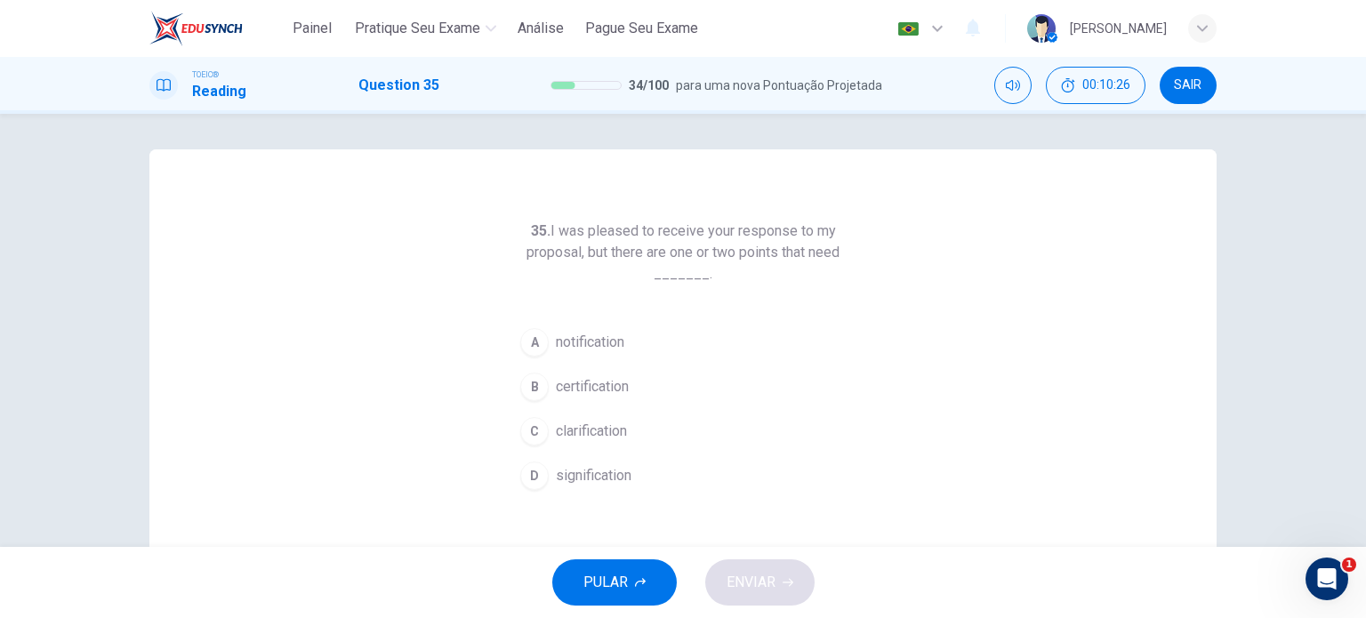
click at [582, 440] on span "clarification" at bounding box center [591, 431] width 71 height 21
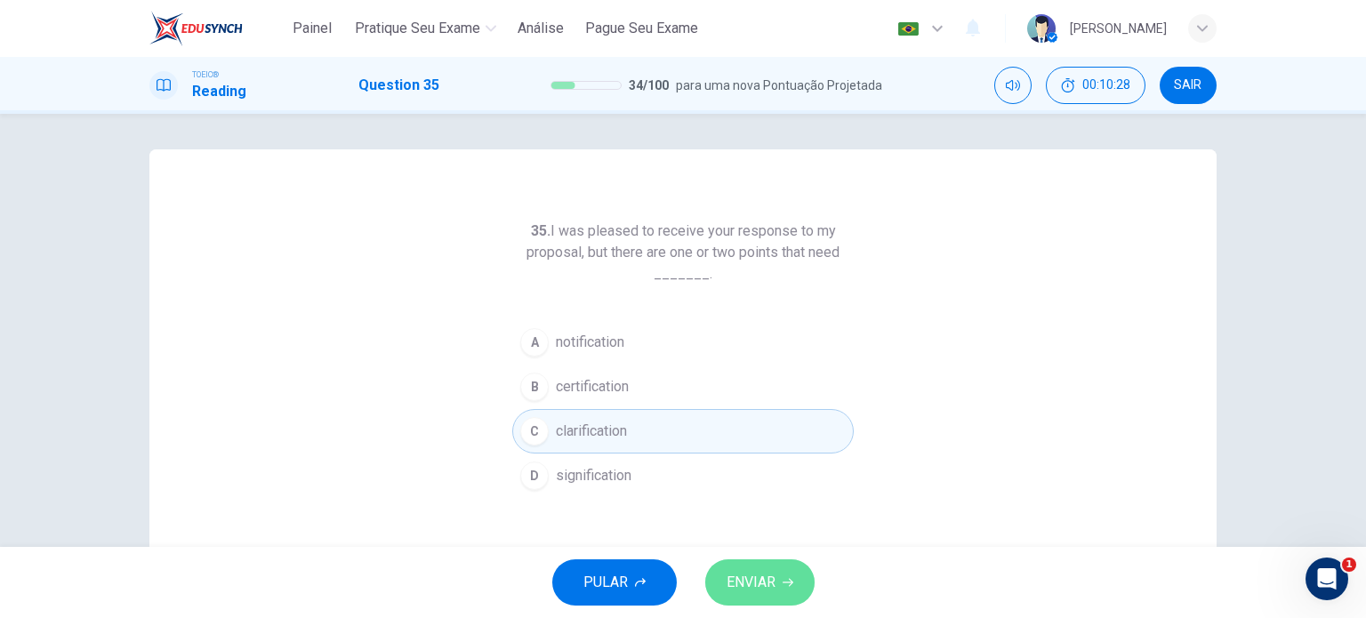
click at [774, 583] on span "ENVIAR" at bounding box center [750, 582] width 49 height 25
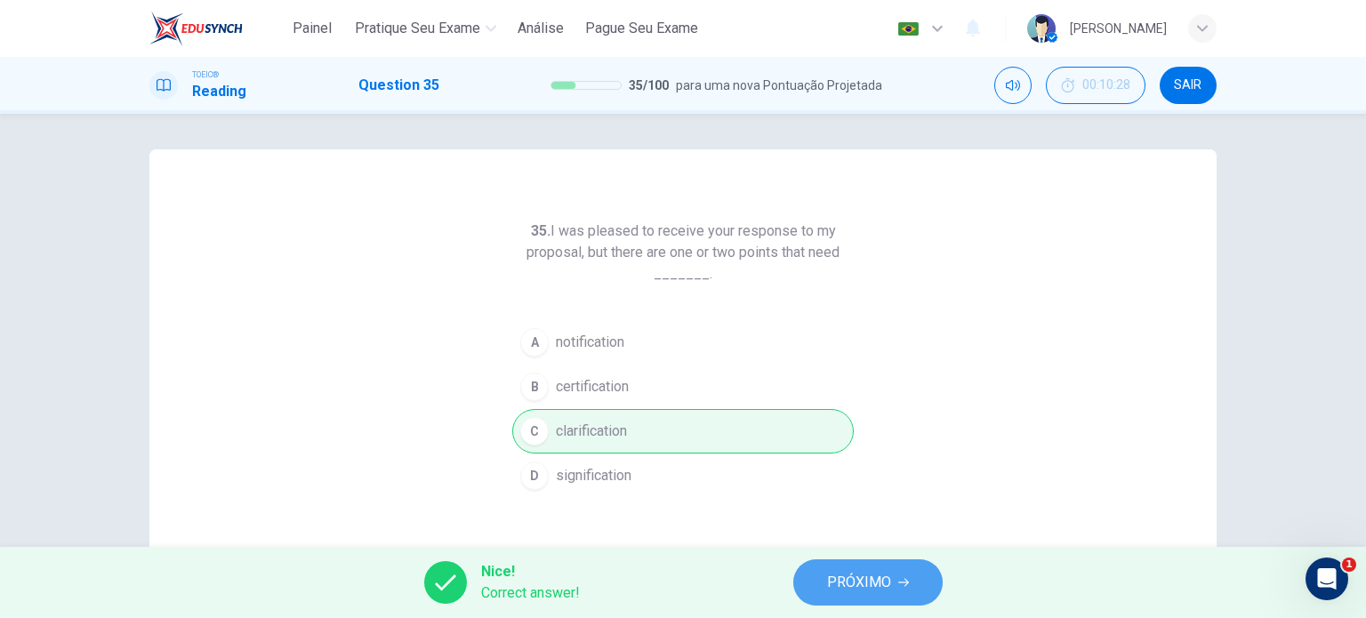
click at [819, 590] on button "PRÓXIMO" at bounding box center [867, 582] width 149 height 46
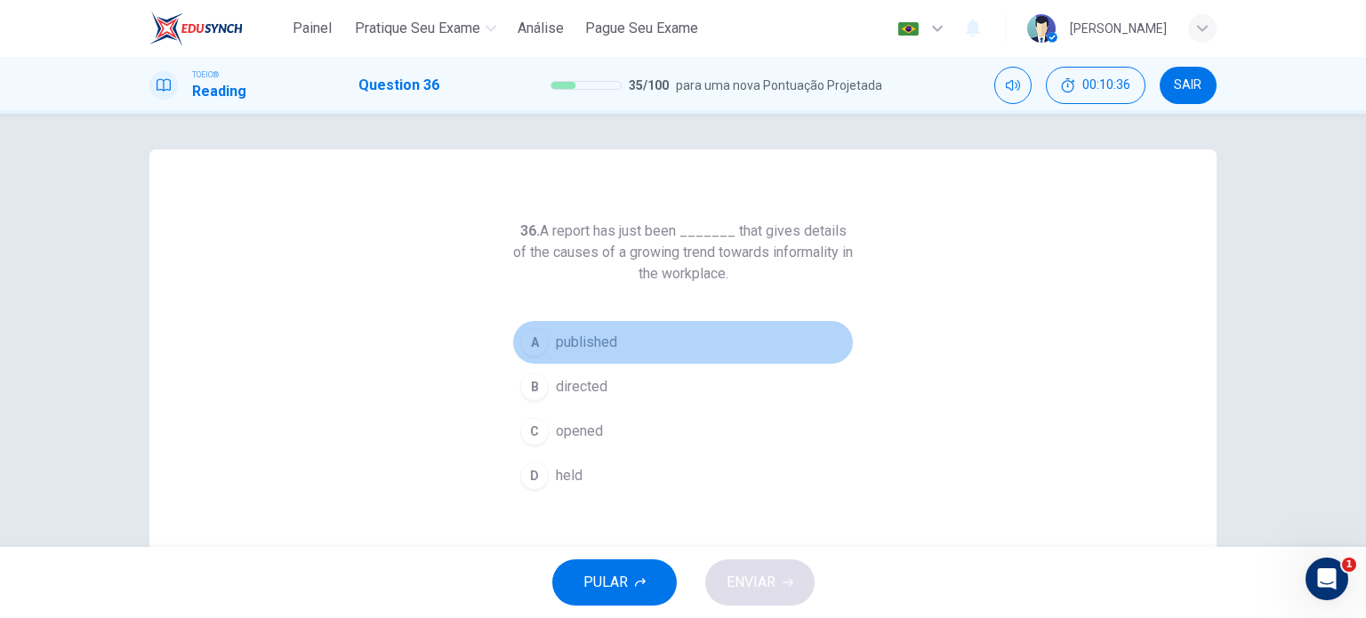
click at [568, 342] on span "published" at bounding box center [586, 342] width 61 height 21
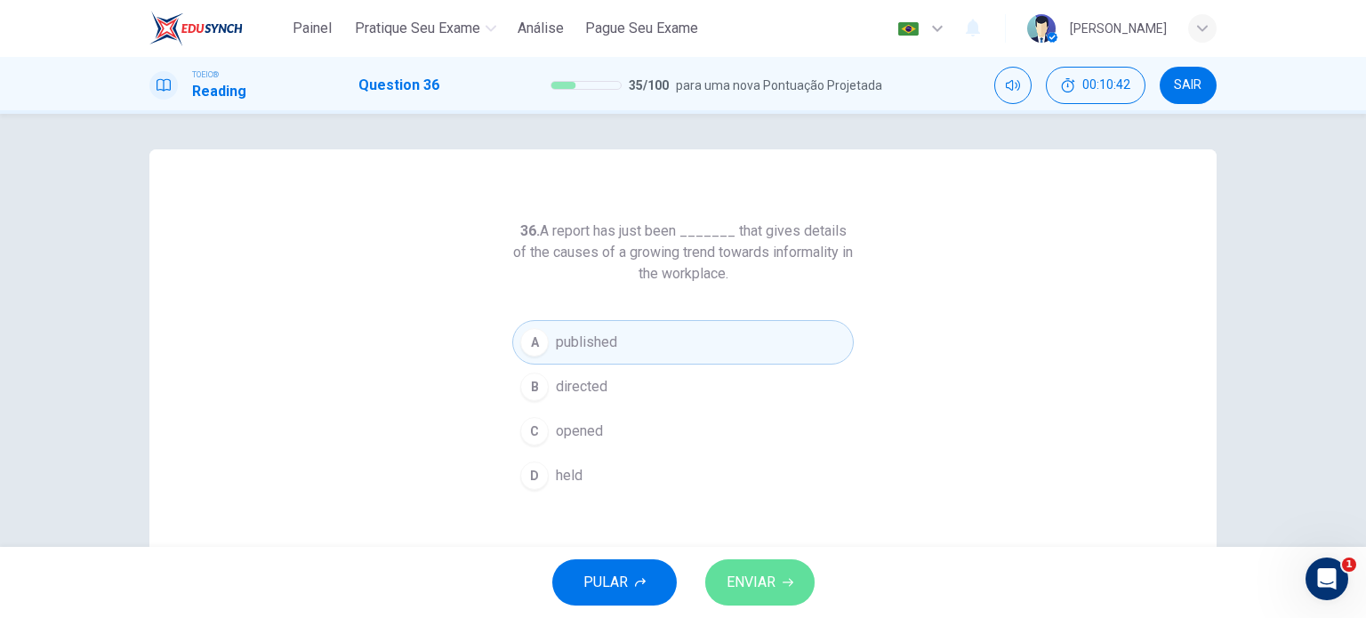
click at [755, 577] on span "ENVIAR" at bounding box center [750, 582] width 49 height 25
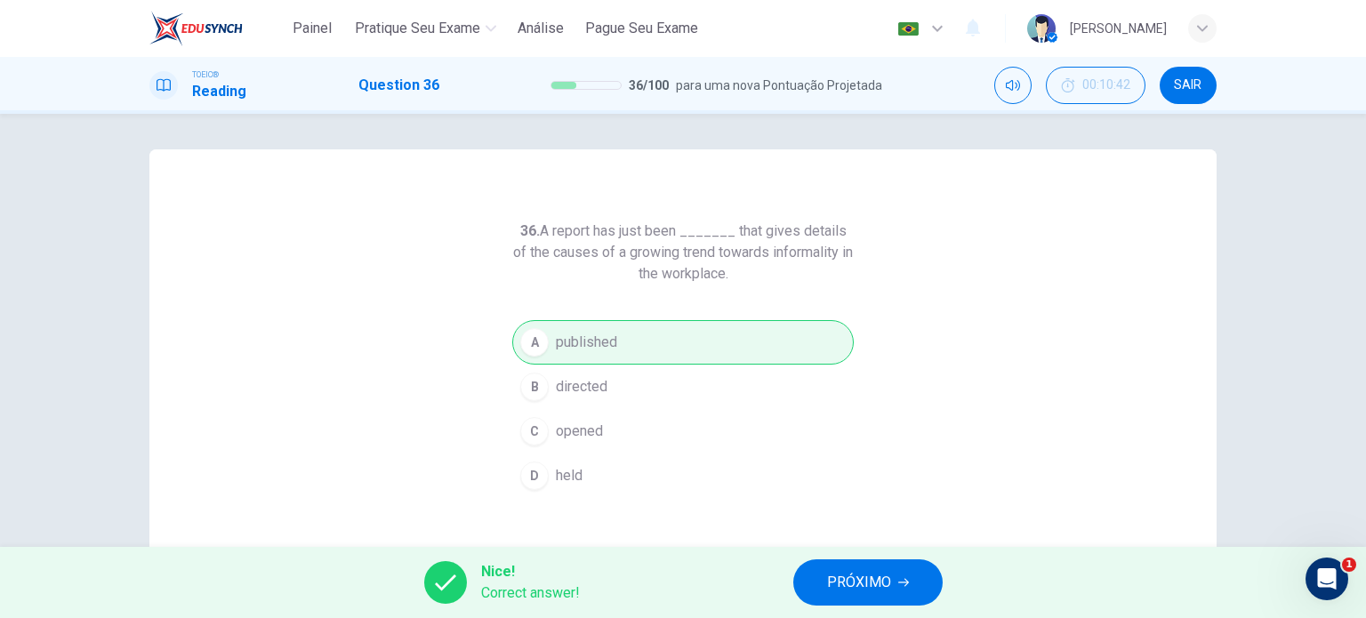
click at [853, 587] on span "PRÓXIMO" at bounding box center [859, 582] width 64 height 25
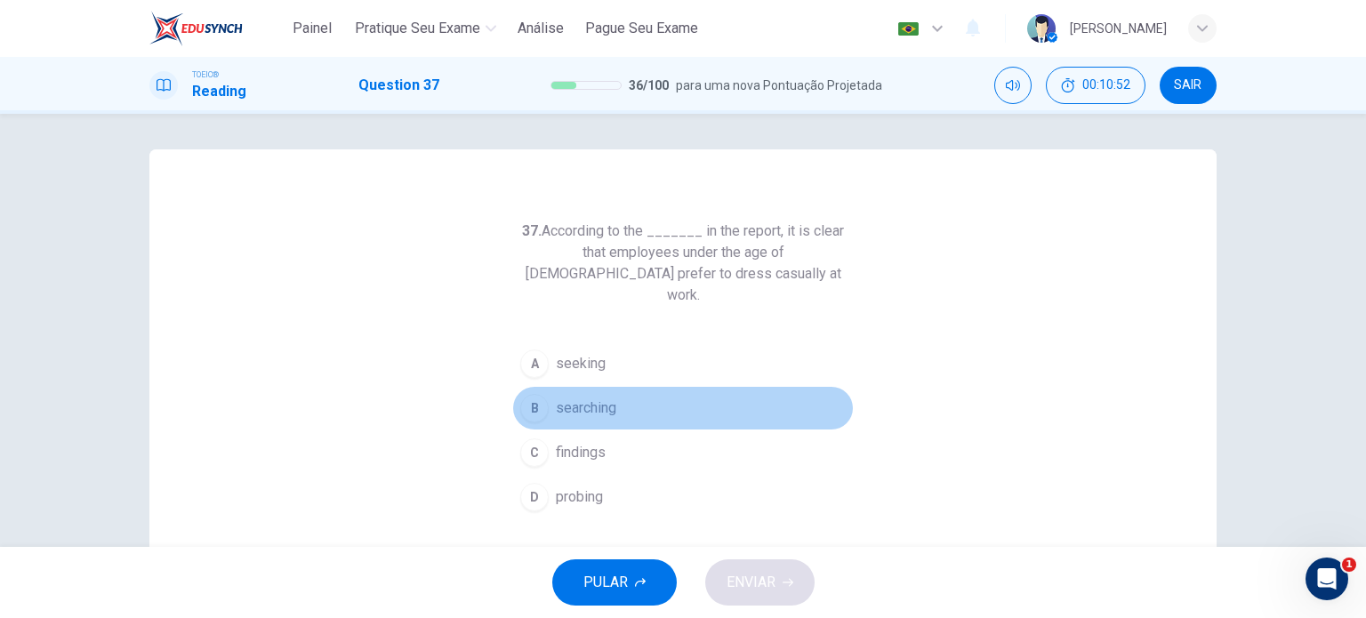
click at [579, 397] on span "searching" at bounding box center [586, 407] width 60 height 21
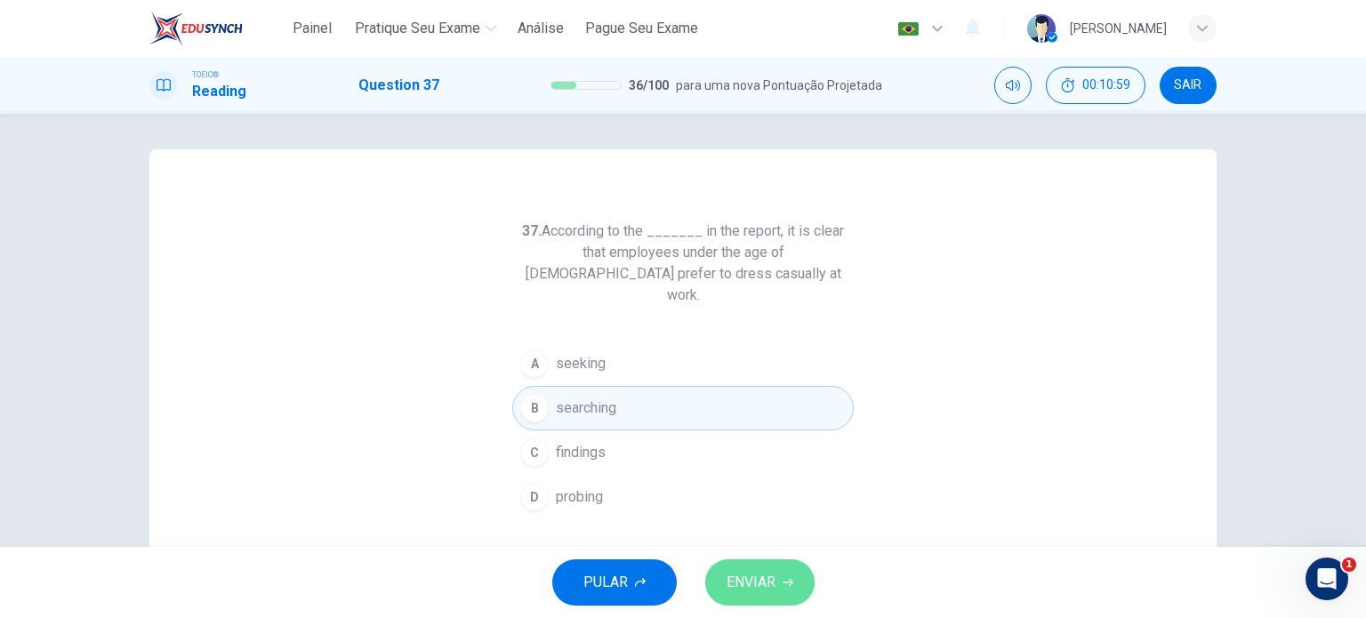
click at [786, 570] on button "ENVIAR" at bounding box center [759, 582] width 109 height 46
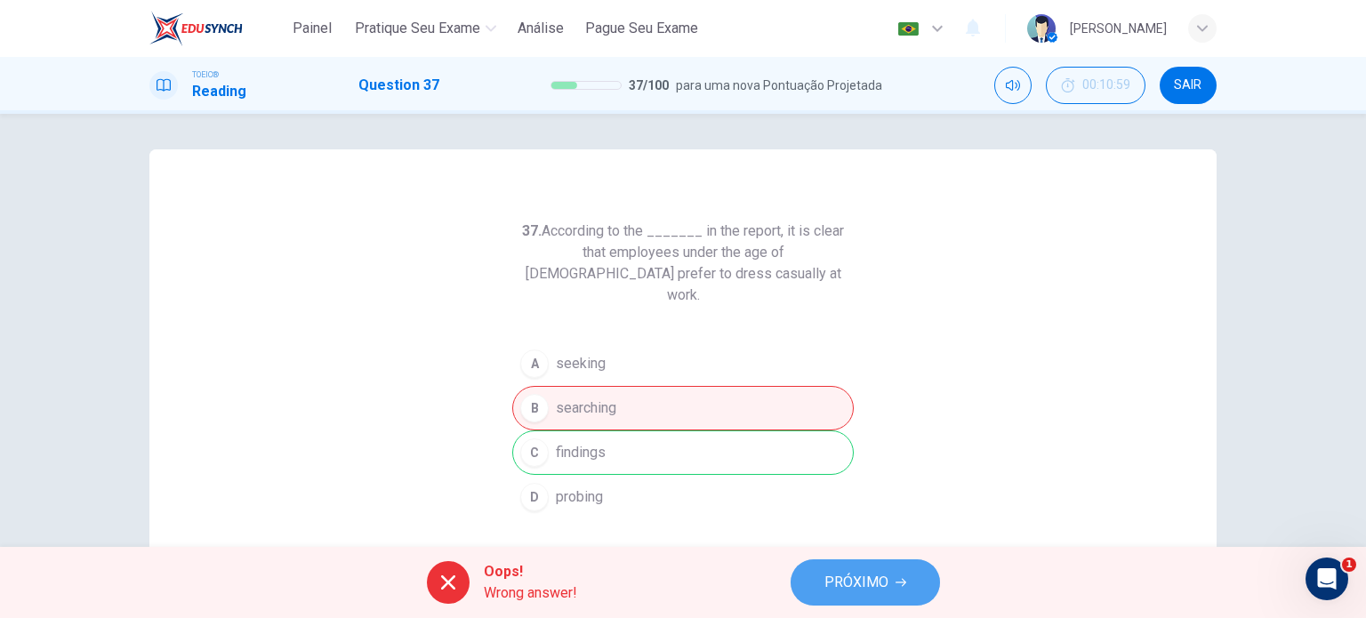
click at [868, 570] on span "PRÓXIMO" at bounding box center [856, 582] width 64 height 25
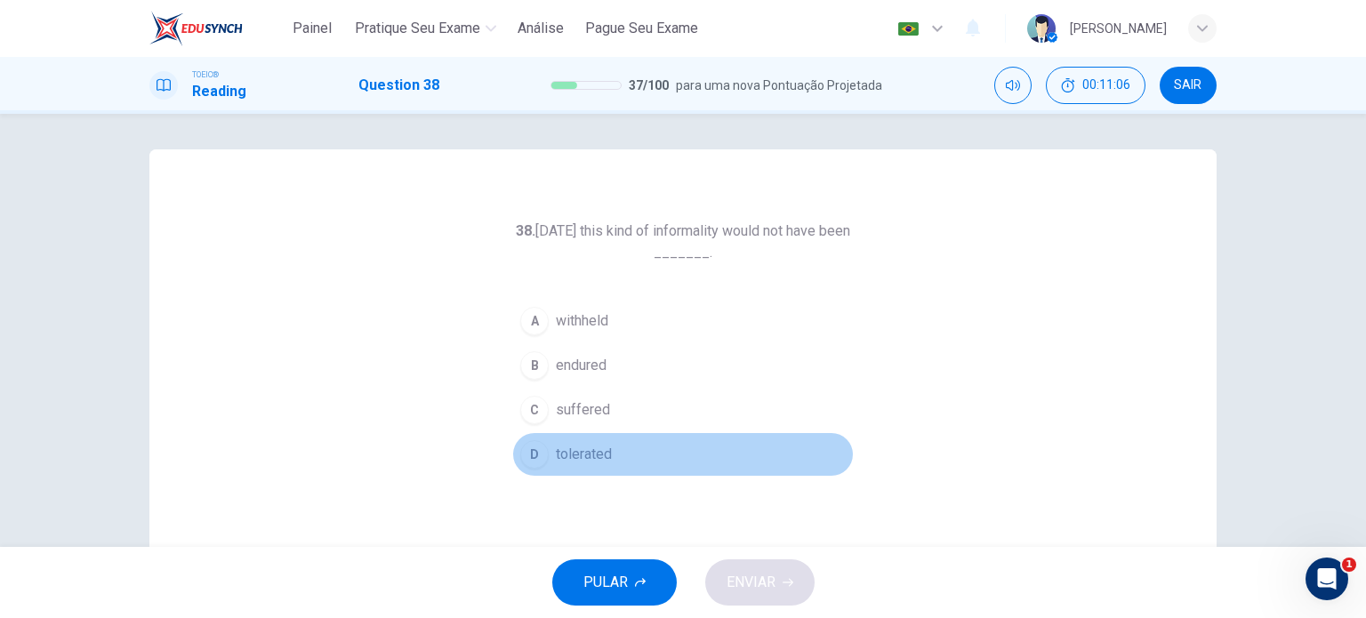
click at [571, 458] on span "tolerated" at bounding box center [584, 454] width 56 height 21
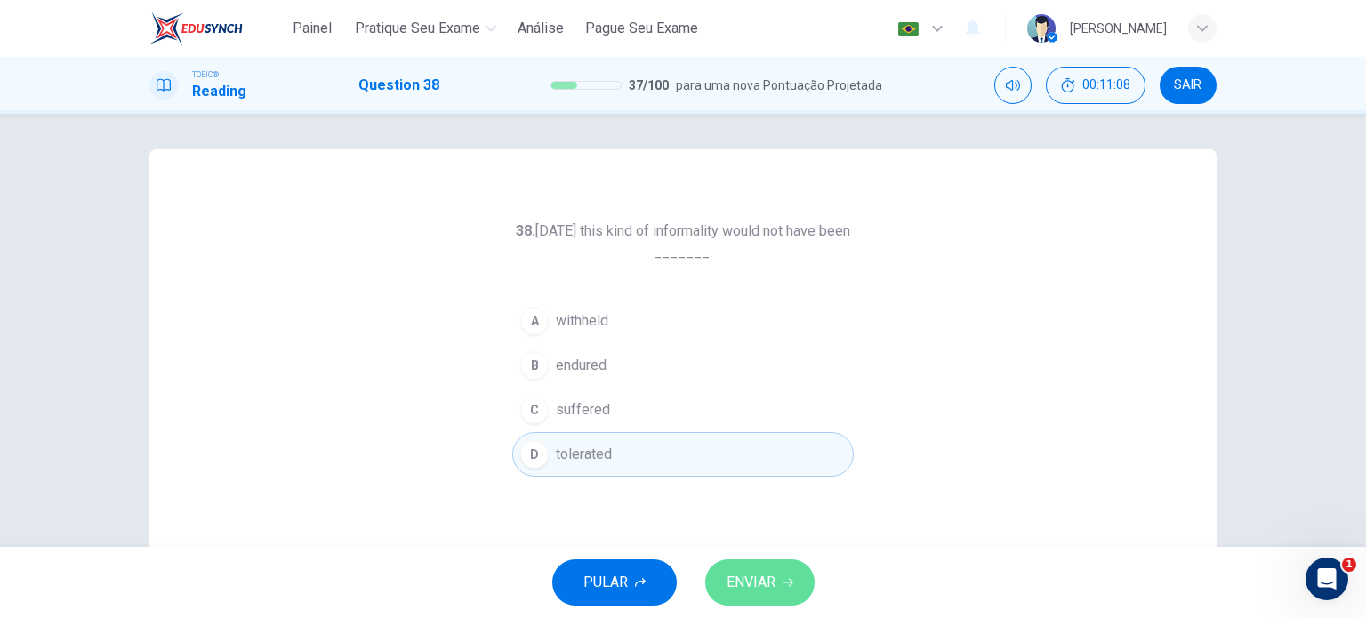
click at [766, 564] on button "ENVIAR" at bounding box center [759, 582] width 109 height 46
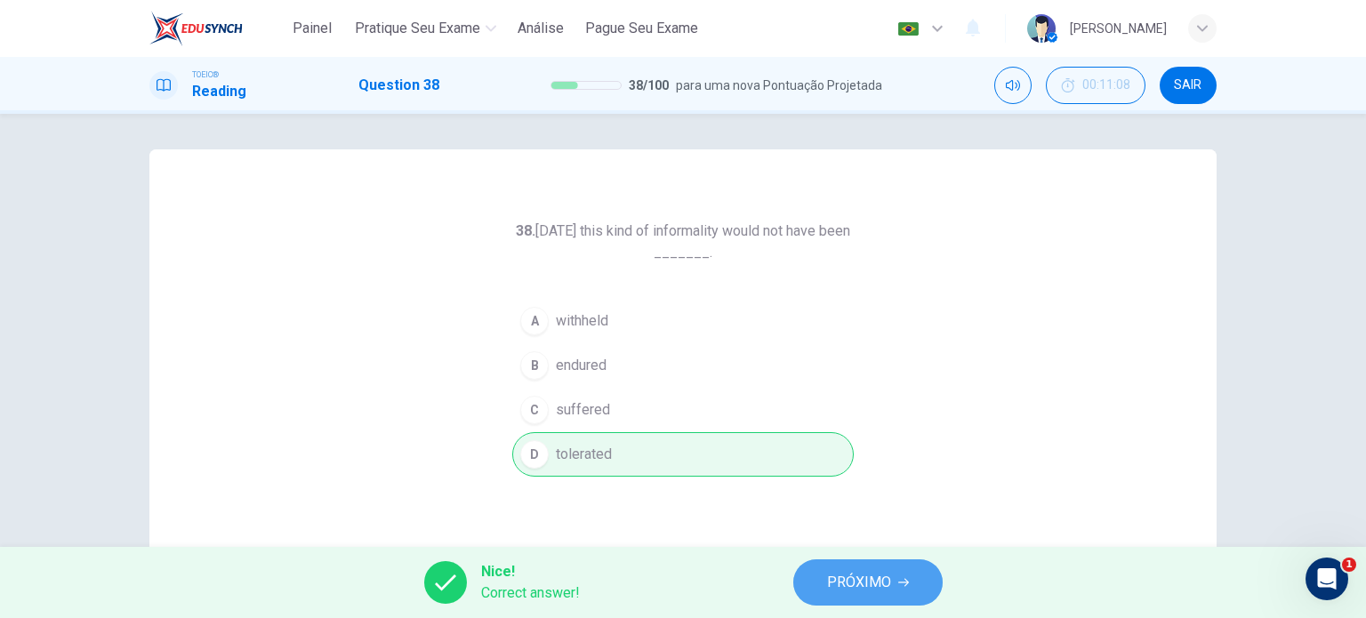
click at [838, 575] on span "PRÓXIMO" at bounding box center [859, 582] width 64 height 25
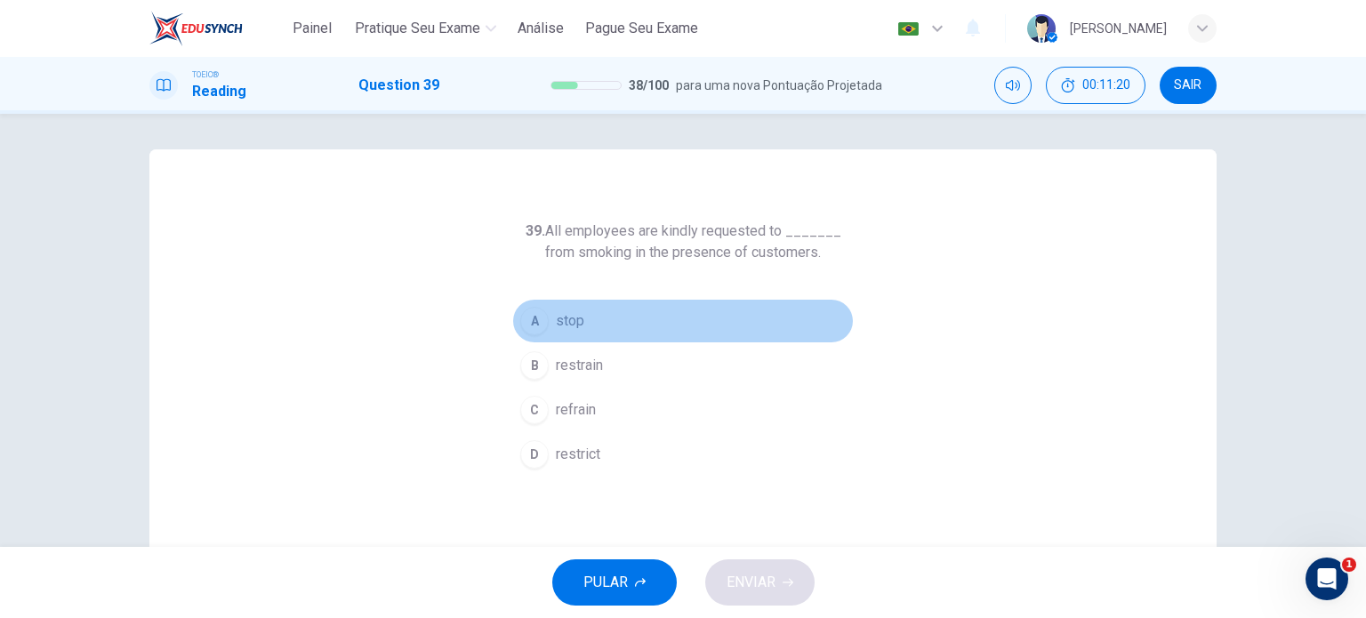
click at [573, 314] on span "stop" at bounding box center [570, 320] width 28 height 21
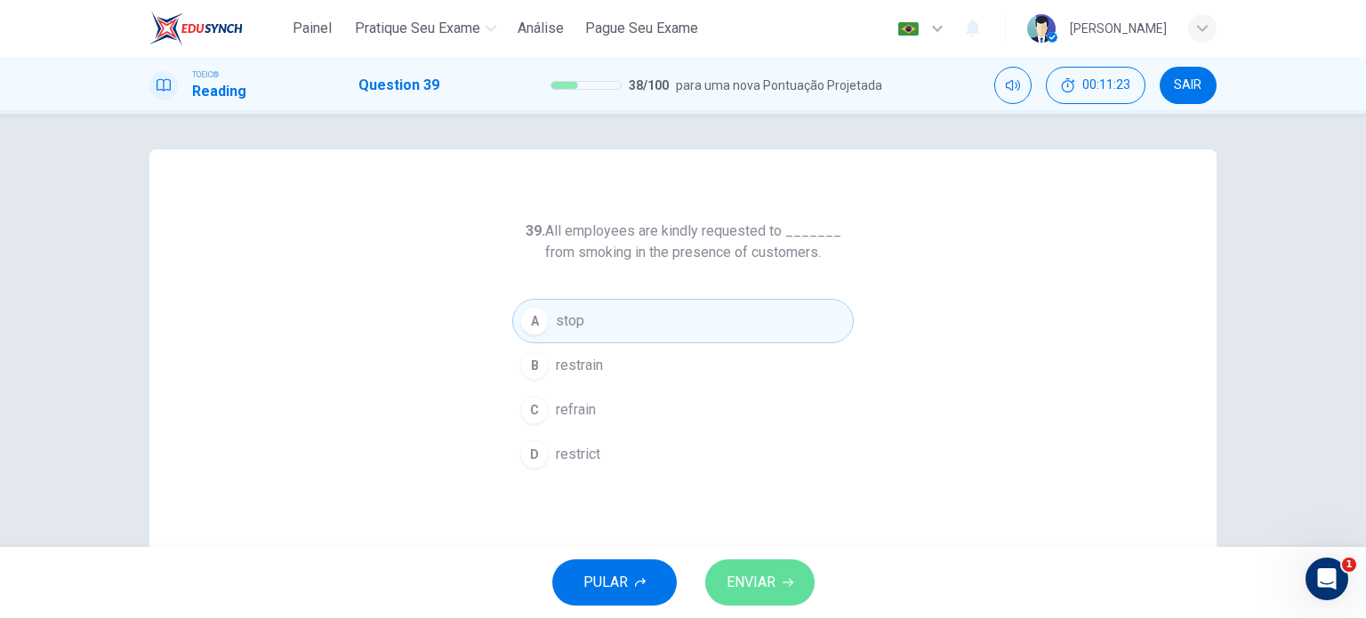
click at [758, 595] on button "ENVIAR" at bounding box center [759, 582] width 109 height 46
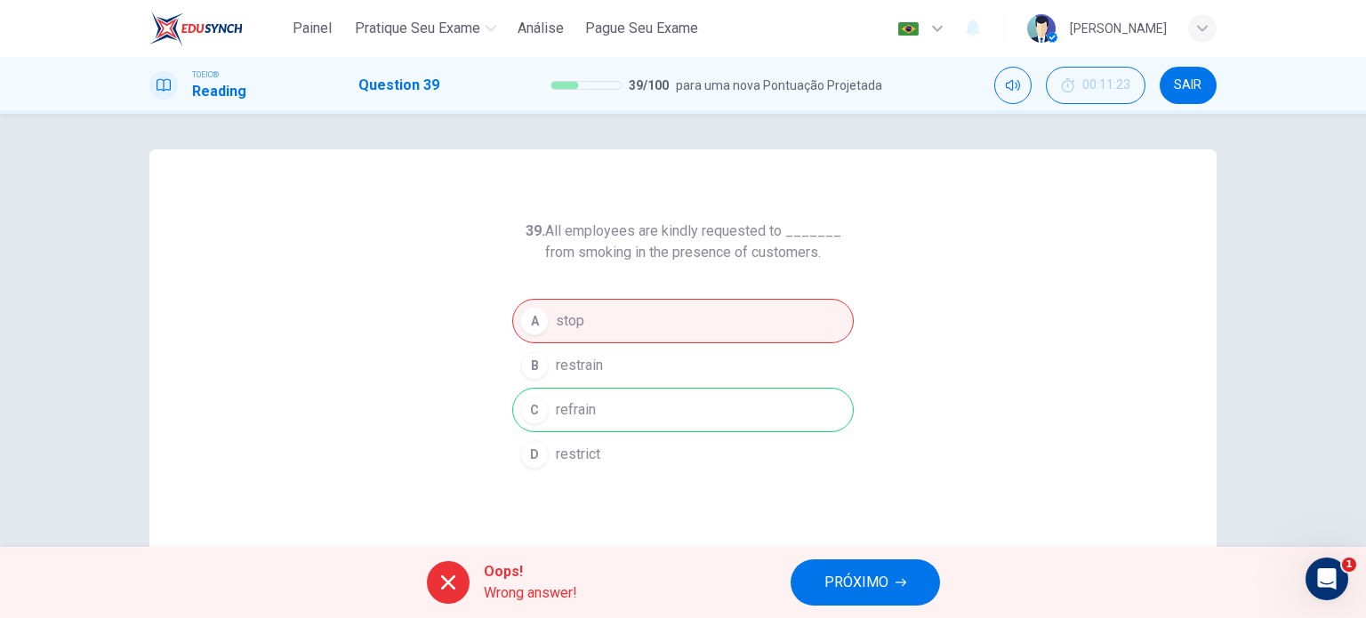
click at [806, 483] on div "39. All employees are kindly requested to _______ from smoking in the presence …" at bounding box center [682, 458] width 1067 height 618
click at [853, 577] on span "PRÓXIMO" at bounding box center [856, 582] width 64 height 25
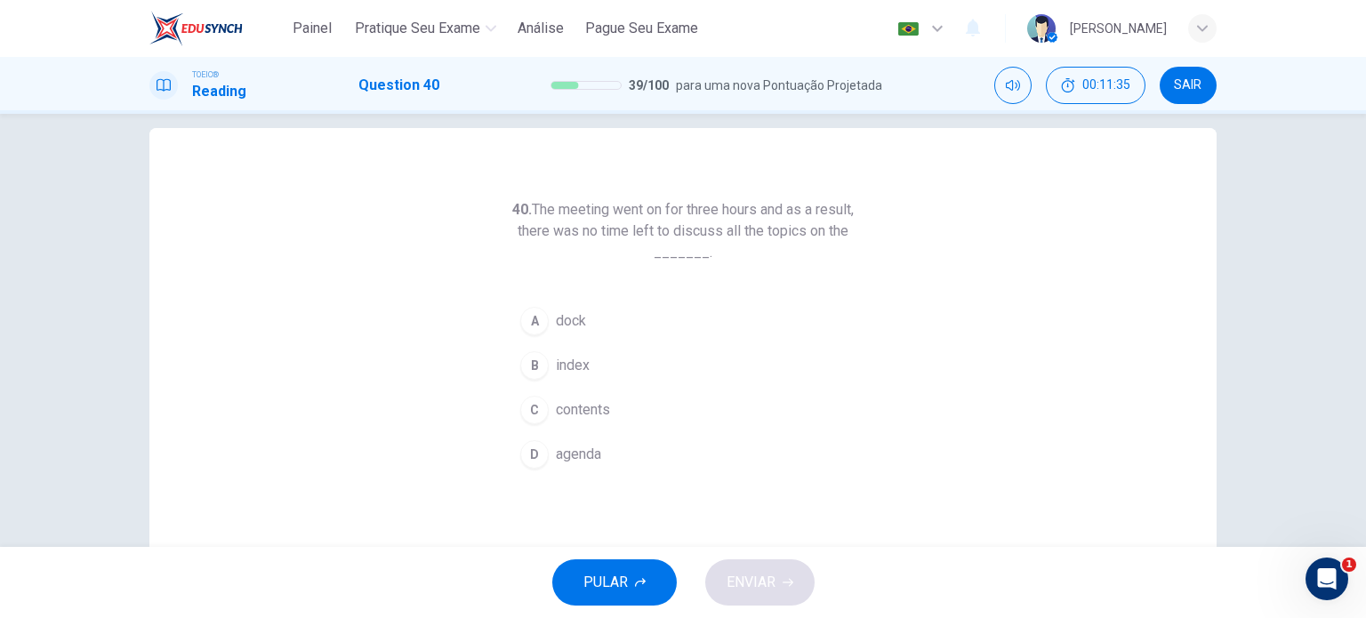
scroll to position [23, 0]
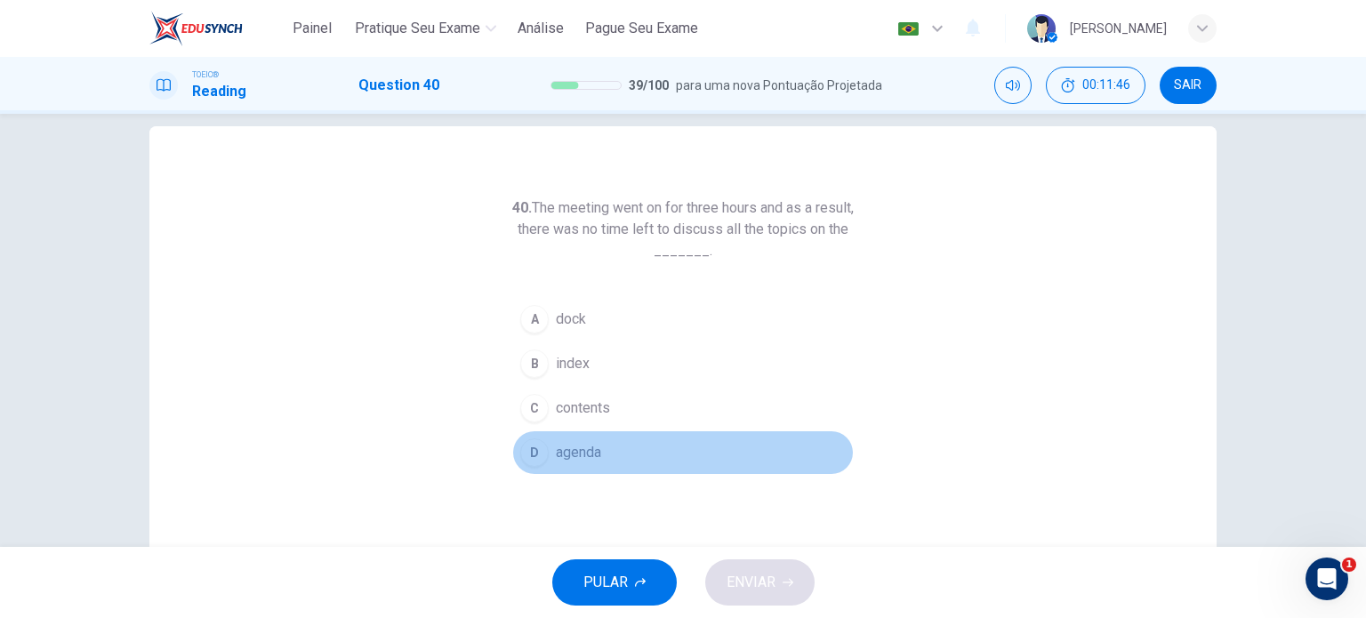
click at [573, 454] on span "agenda" at bounding box center [578, 452] width 45 height 21
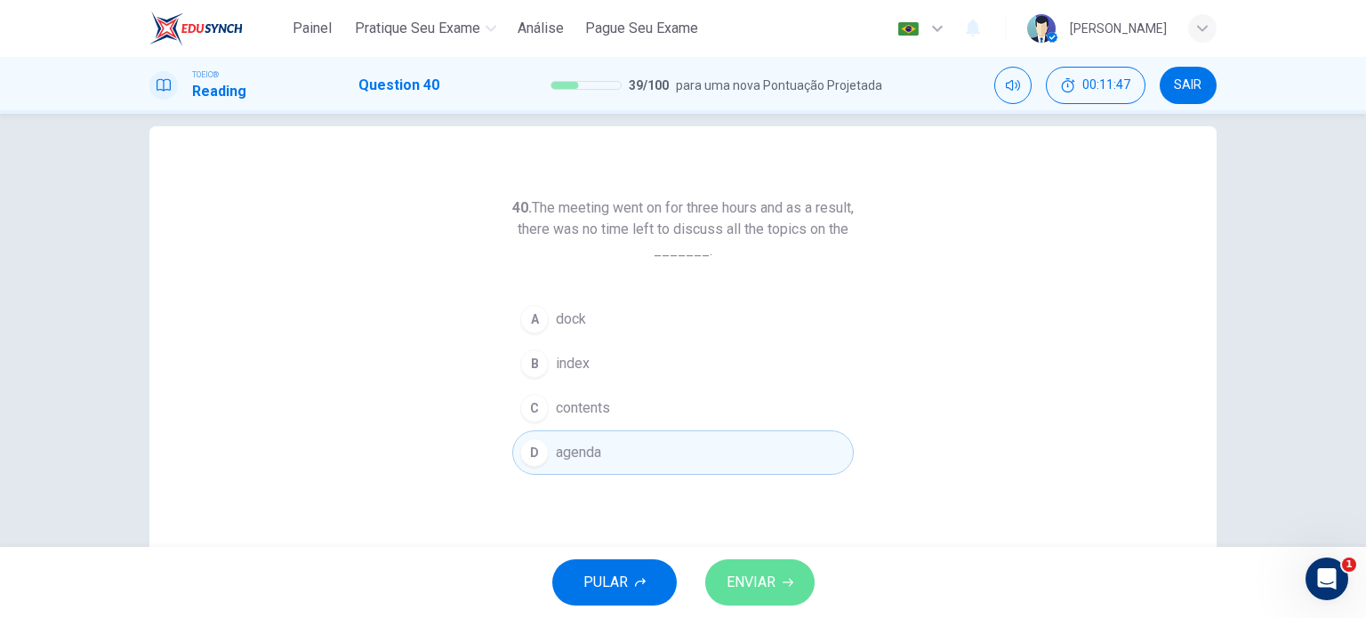
click at [746, 574] on span "ENVIAR" at bounding box center [750, 582] width 49 height 25
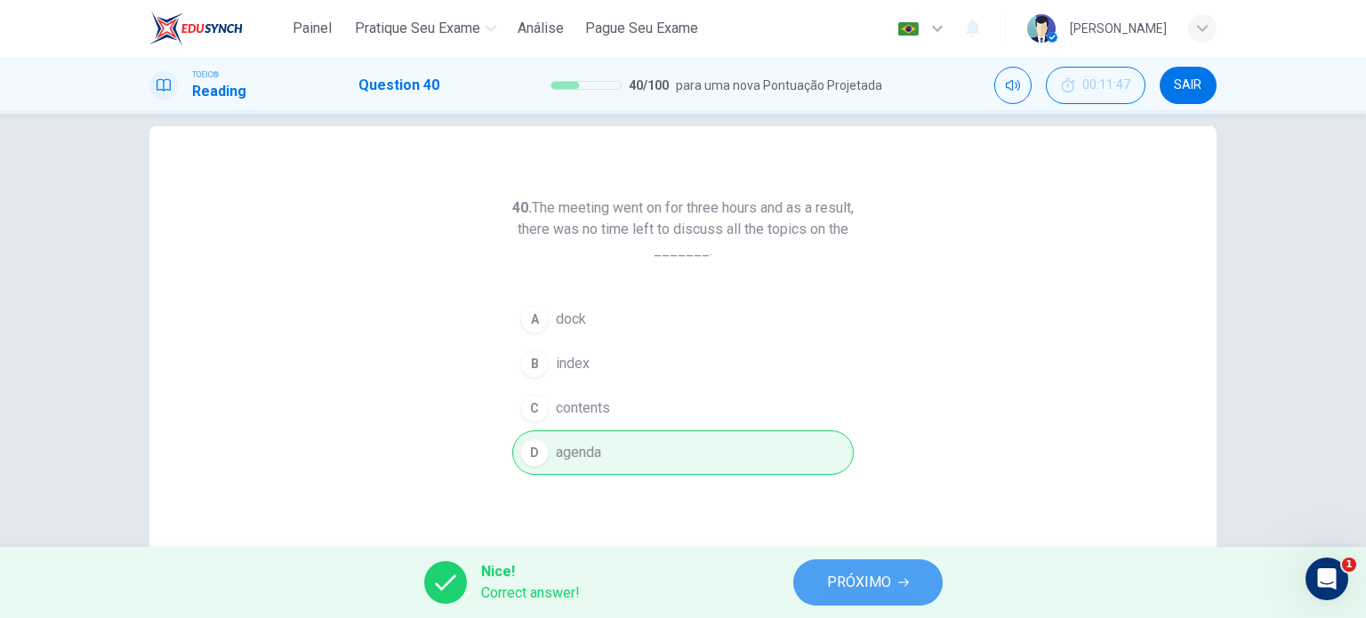
click at [868, 589] on span "PRÓXIMO" at bounding box center [859, 582] width 64 height 25
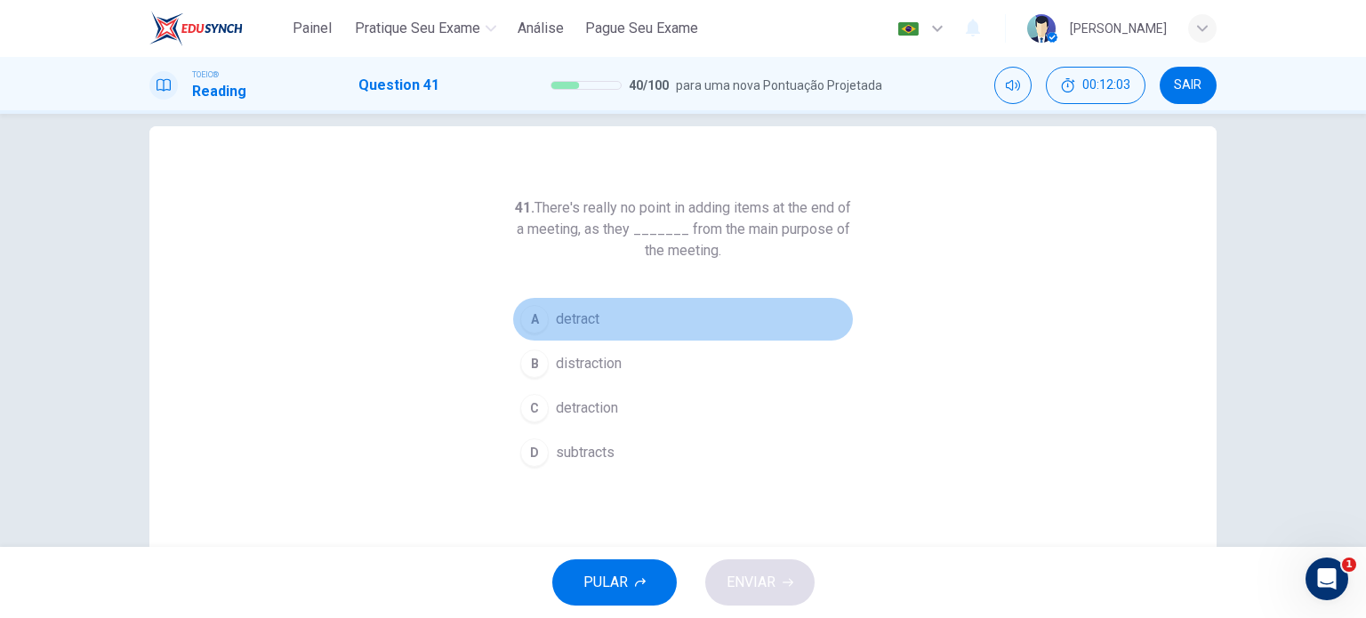
click at [556, 323] on span "detract" at bounding box center [578, 319] width 44 height 21
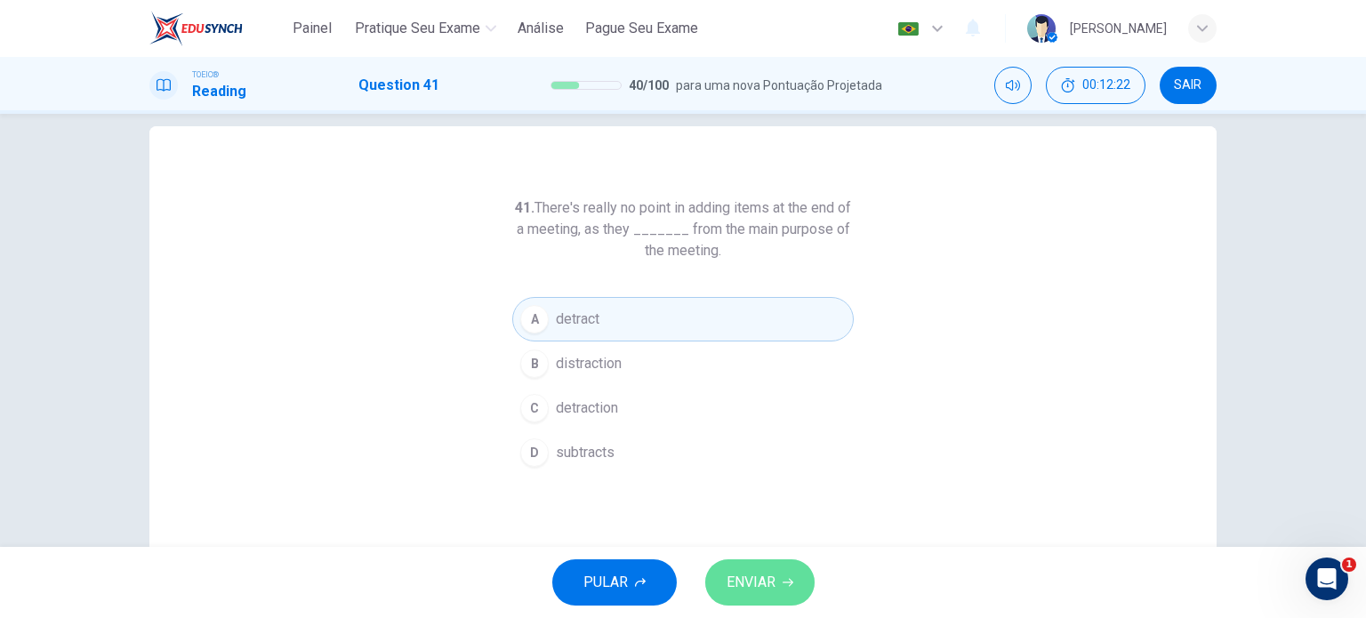
click at [742, 576] on span "ENVIAR" at bounding box center [750, 582] width 49 height 25
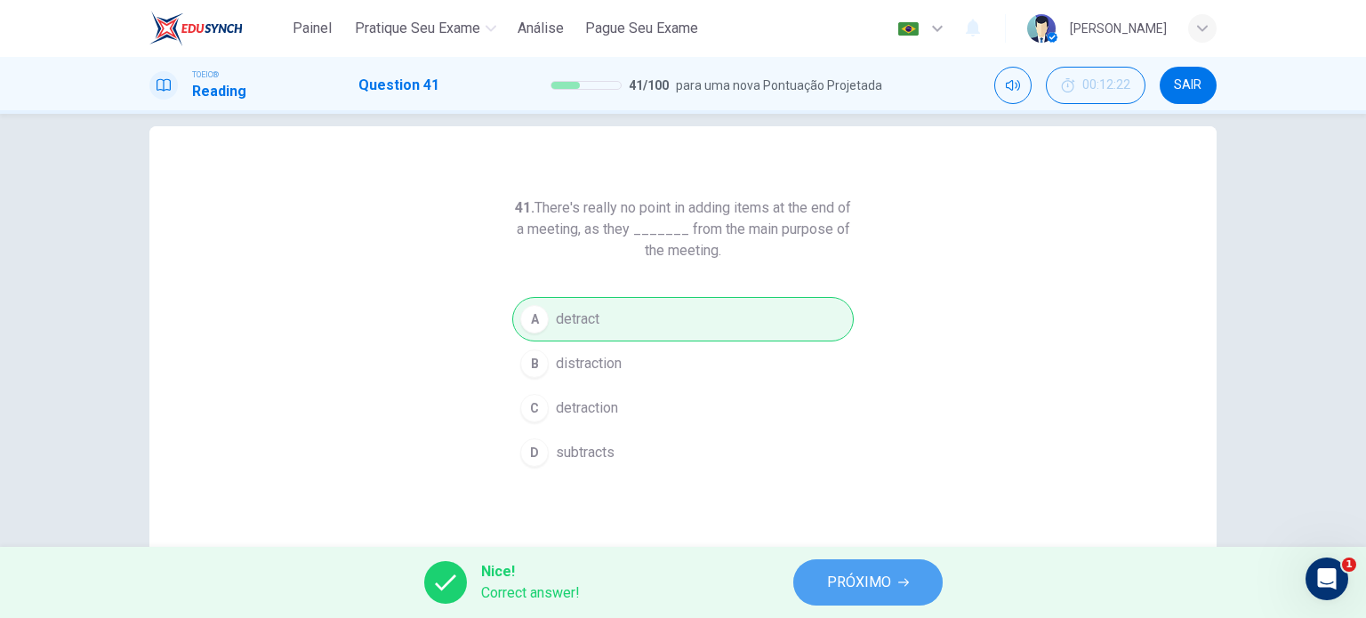
click at [877, 590] on span "PRÓXIMO" at bounding box center [859, 582] width 64 height 25
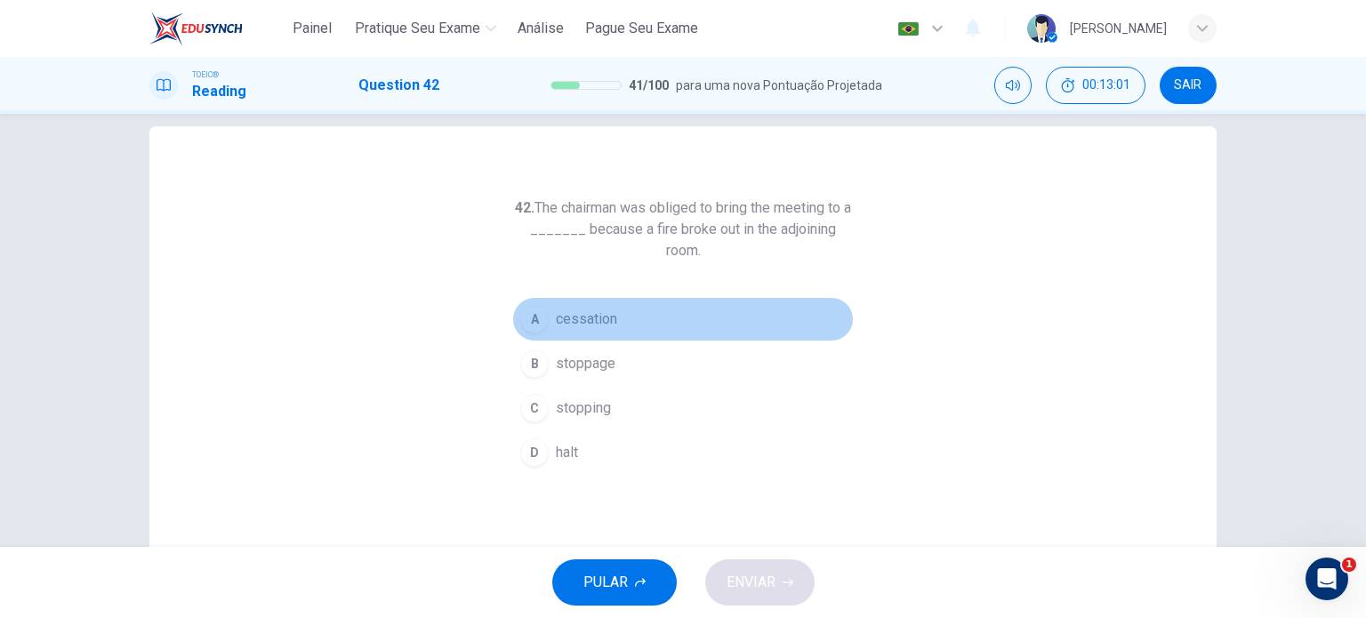
click at [569, 322] on span "cessation" at bounding box center [586, 319] width 61 height 21
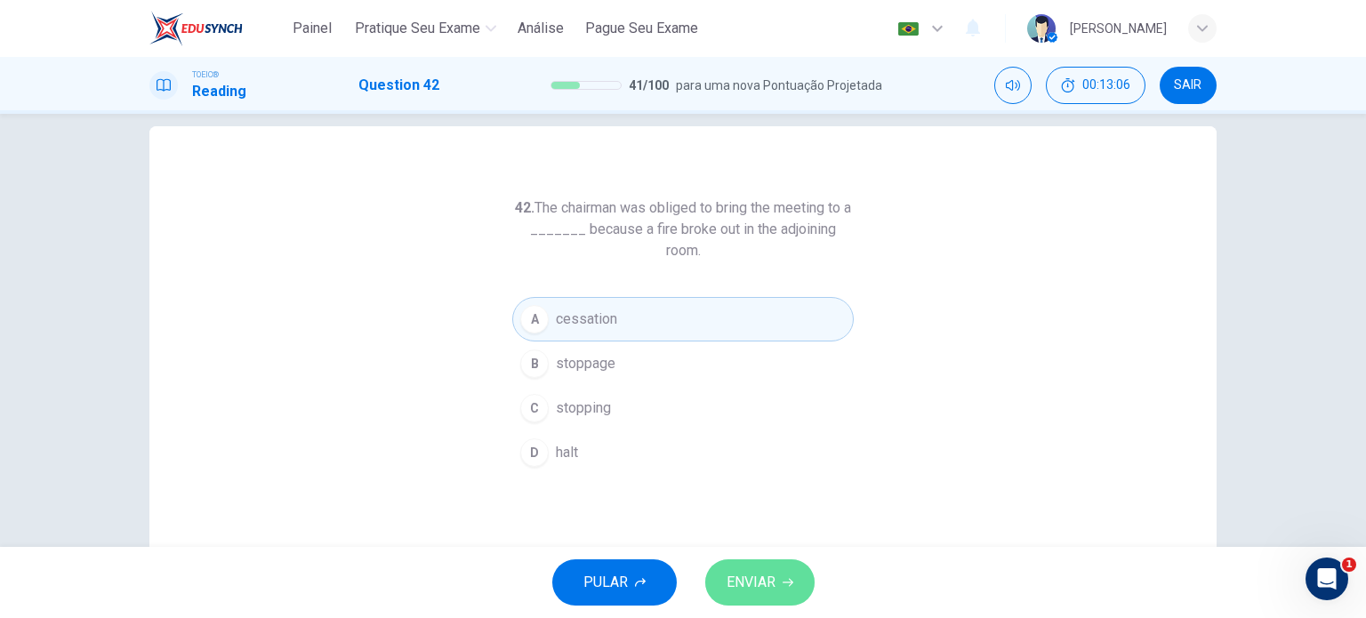
click at [780, 572] on button "ENVIAR" at bounding box center [759, 582] width 109 height 46
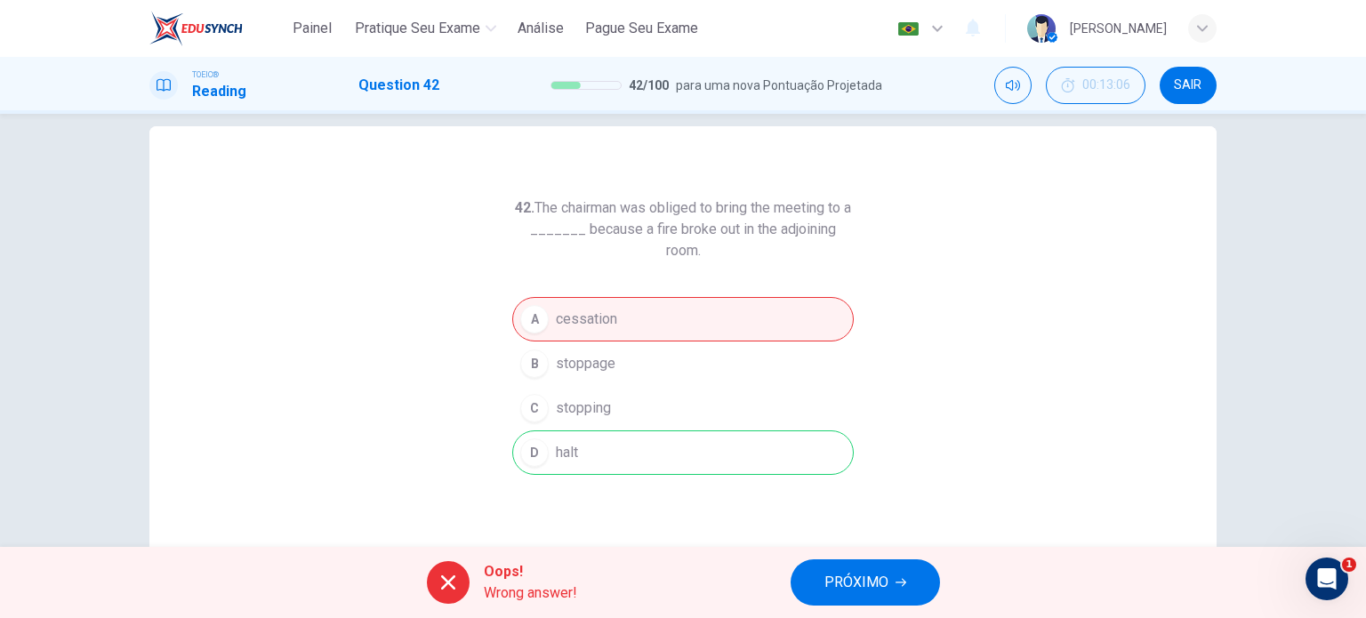
drag, startPoint x: 780, startPoint y: 572, endPoint x: 806, endPoint y: -23, distance: 595.4
click at [806, 0] on html "Painel Pratique seu exame [PERSON_NAME] Seu Exame Português pt ​ [PERSON_NAME] …" at bounding box center [683, 309] width 1366 height 618
click at [900, 575] on button "PRÓXIMO" at bounding box center [864, 582] width 149 height 46
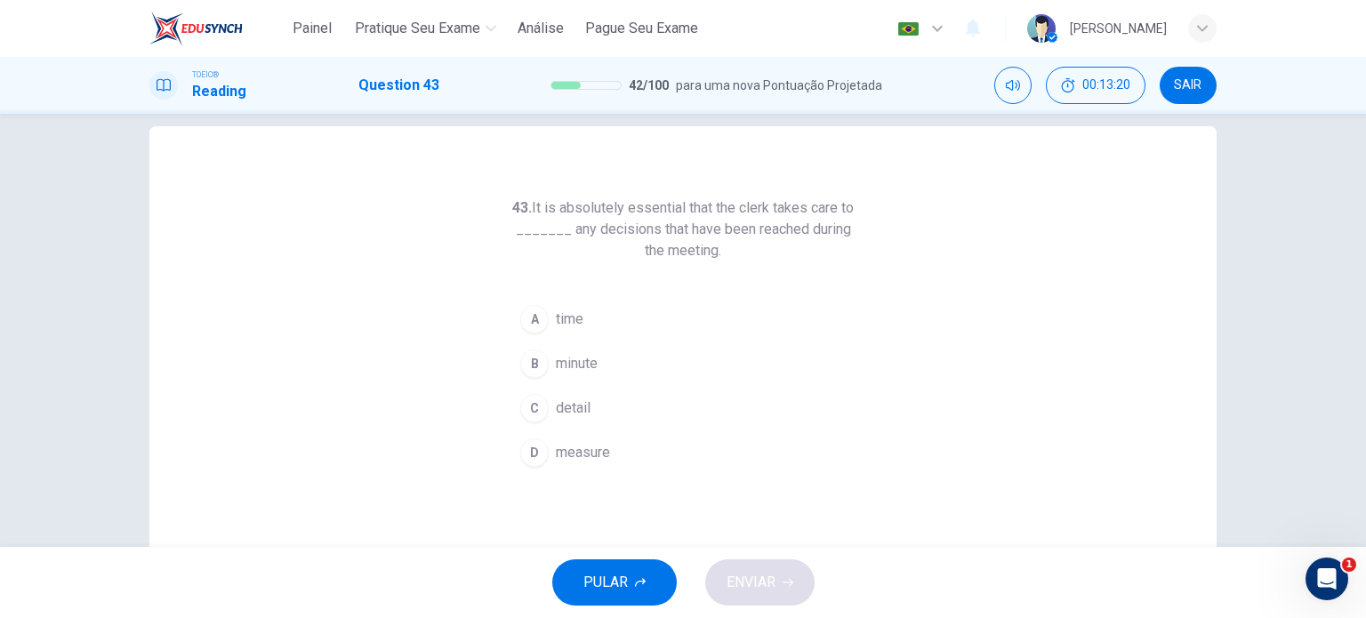
click at [578, 456] on span "measure" at bounding box center [583, 452] width 54 height 21
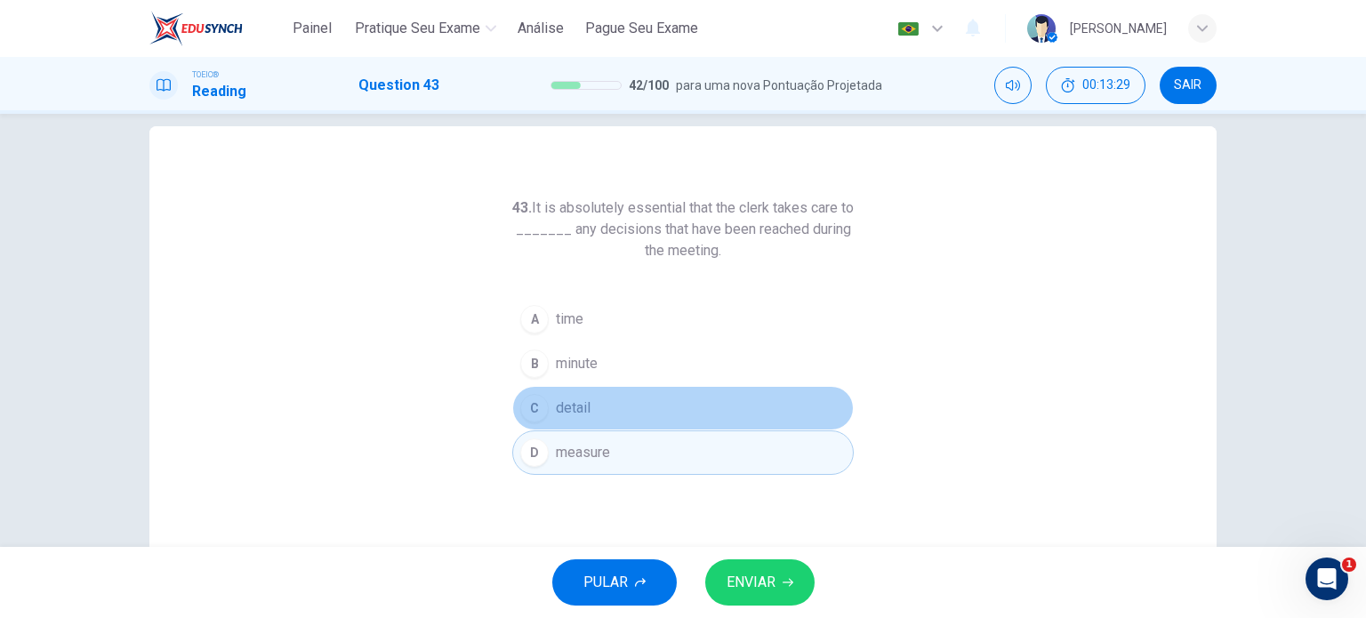
click at [588, 397] on button "C detail" at bounding box center [682, 408] width 341 height 44
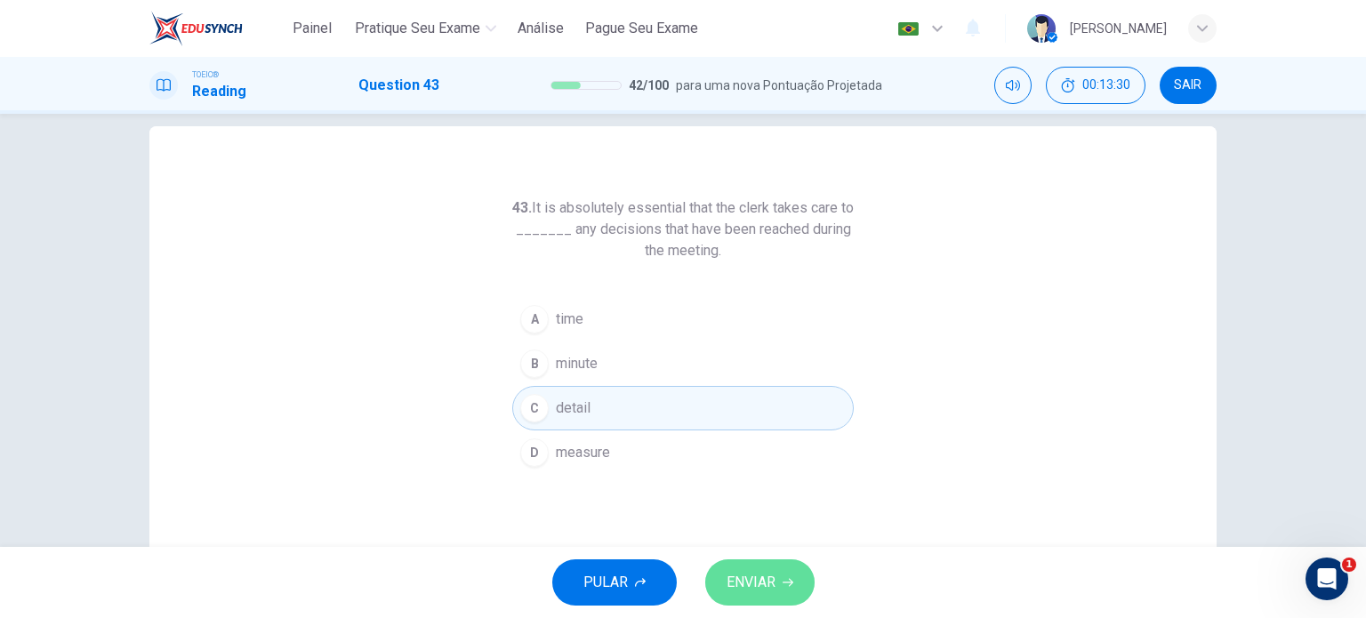
click at [777, 584] on button "ENVIAR" at bounding box center [759, 582] width 109 height 46
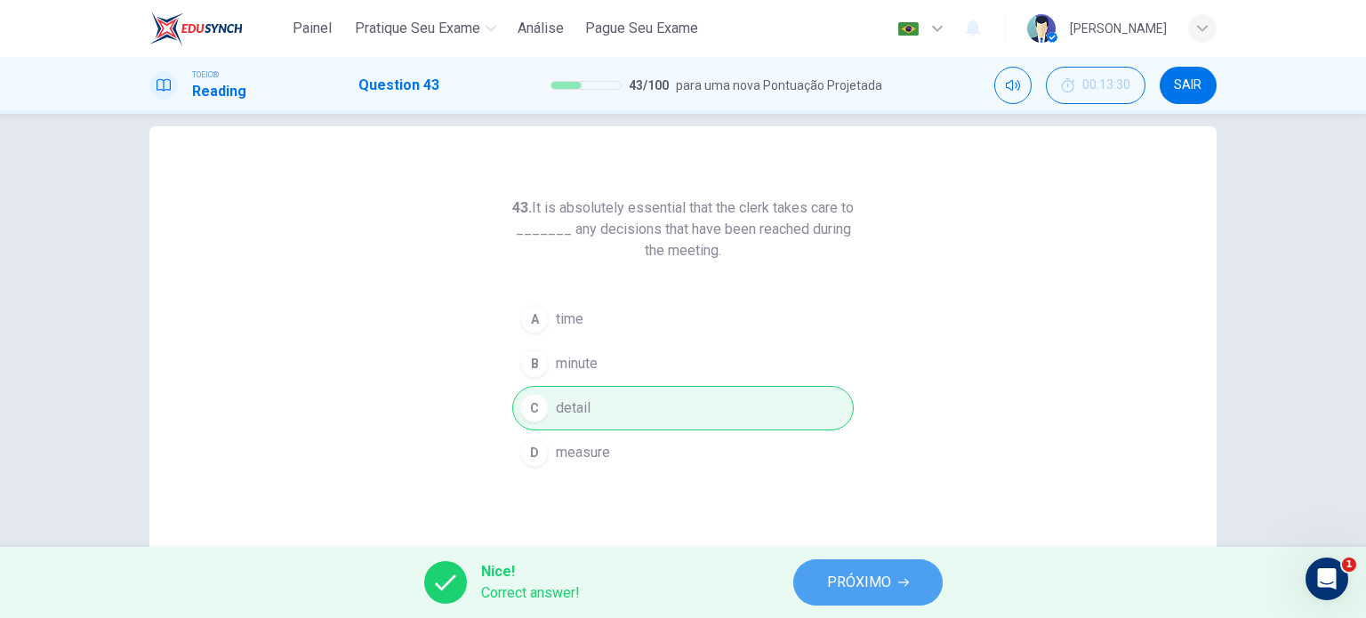
click at [857, 593] on span "PRÓXIMO" at bounding box center [859, 582] width 64 height 25
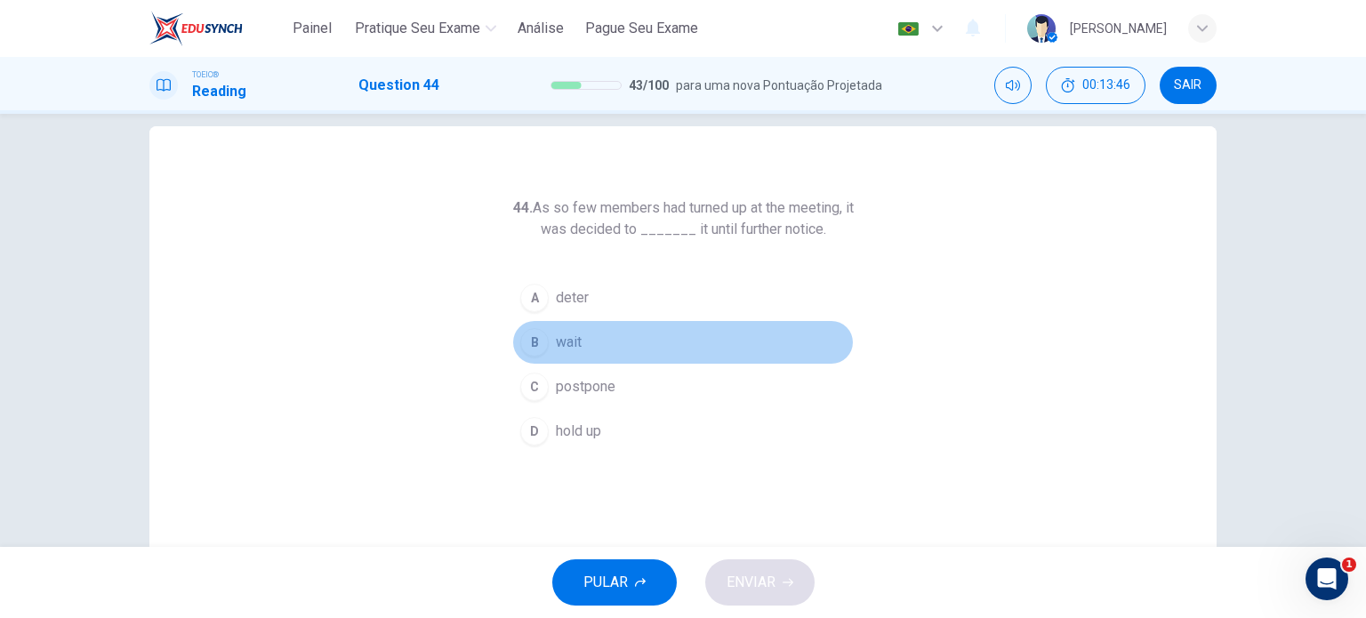
click at [564, 344] on span "wait" at bounding box center [569, 342] width 26 height 21
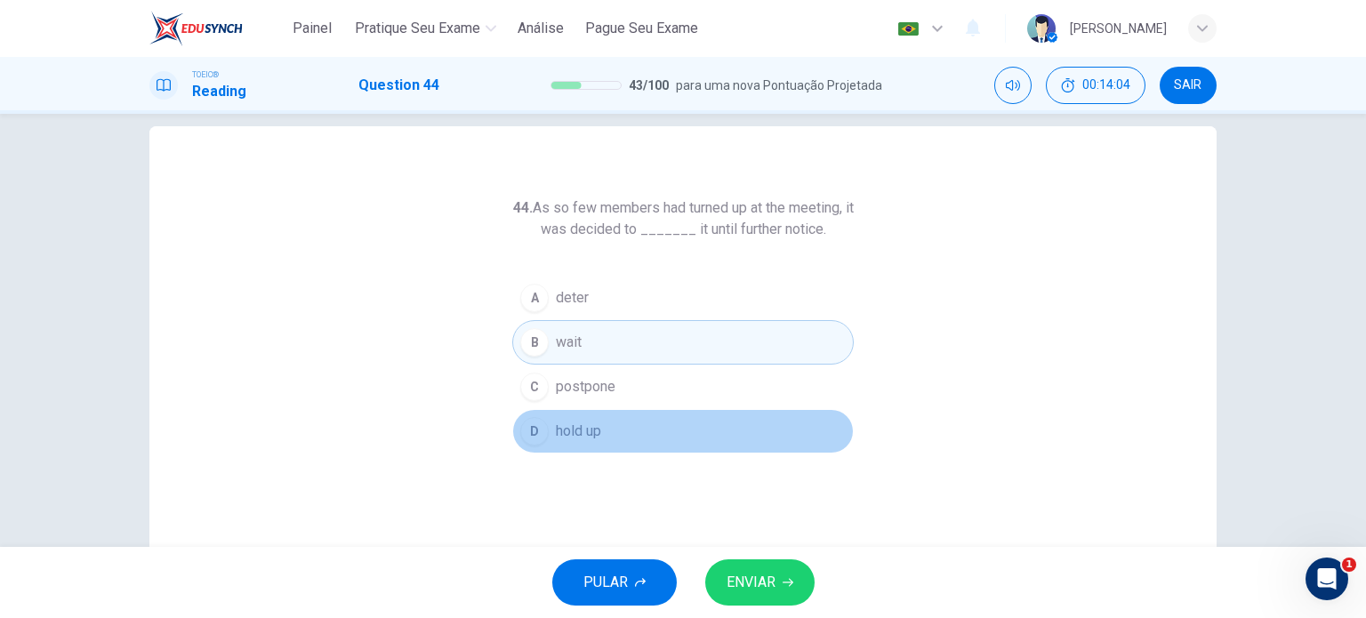
click at [598, 437] on span "hold up" at bounding box center [578, 431] width 45 height 21
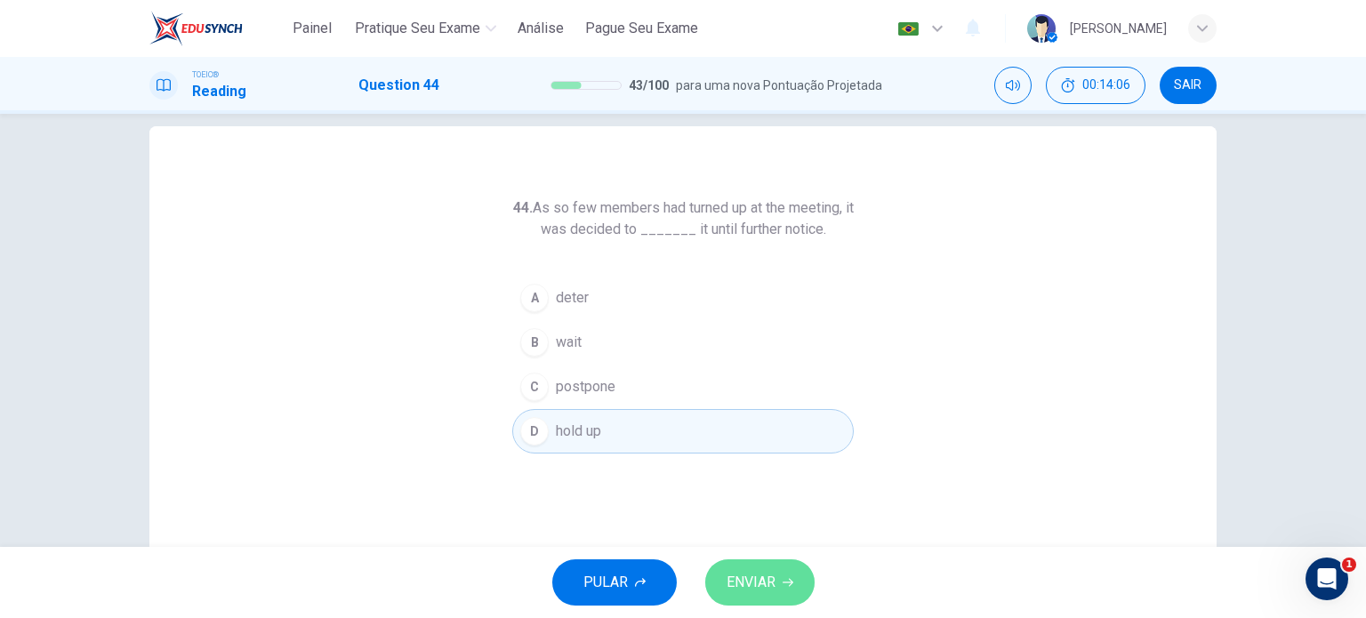
click at [767, 566] on button "ENVIAR" at bounding box center [759, 582] width 109 height 46
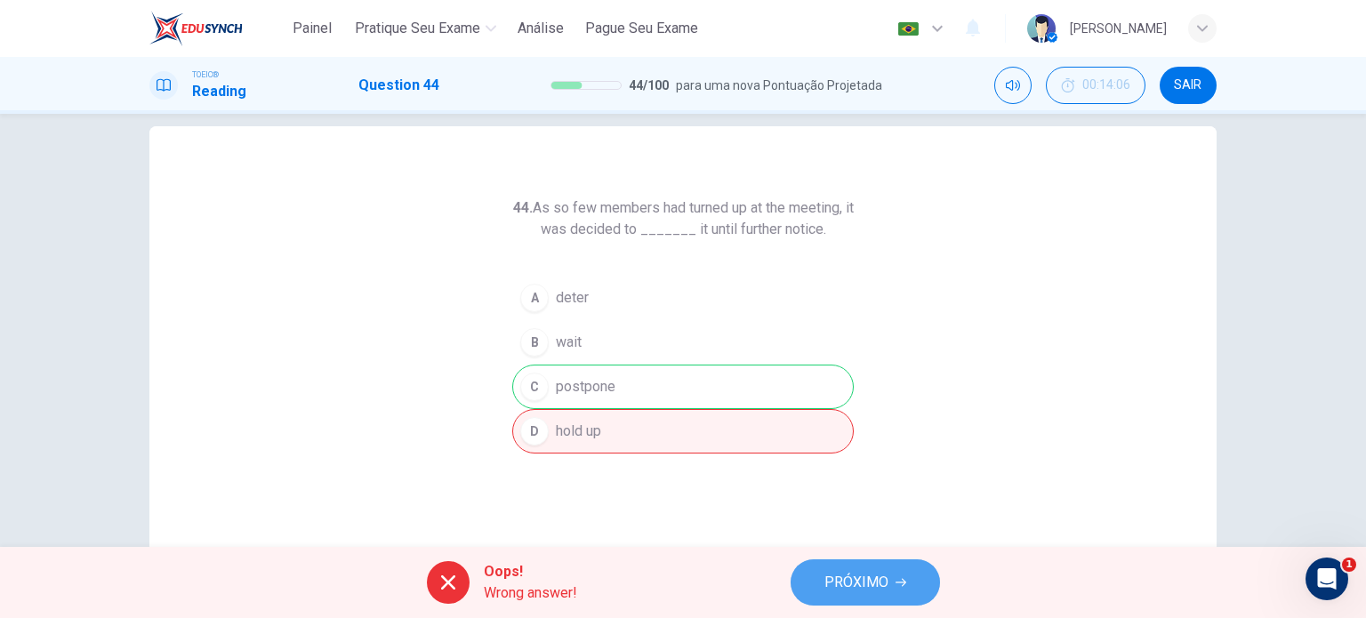
click at [881, 586] on span "PRÓXIMO" at bounding box center [856, 582] width 64 height 25
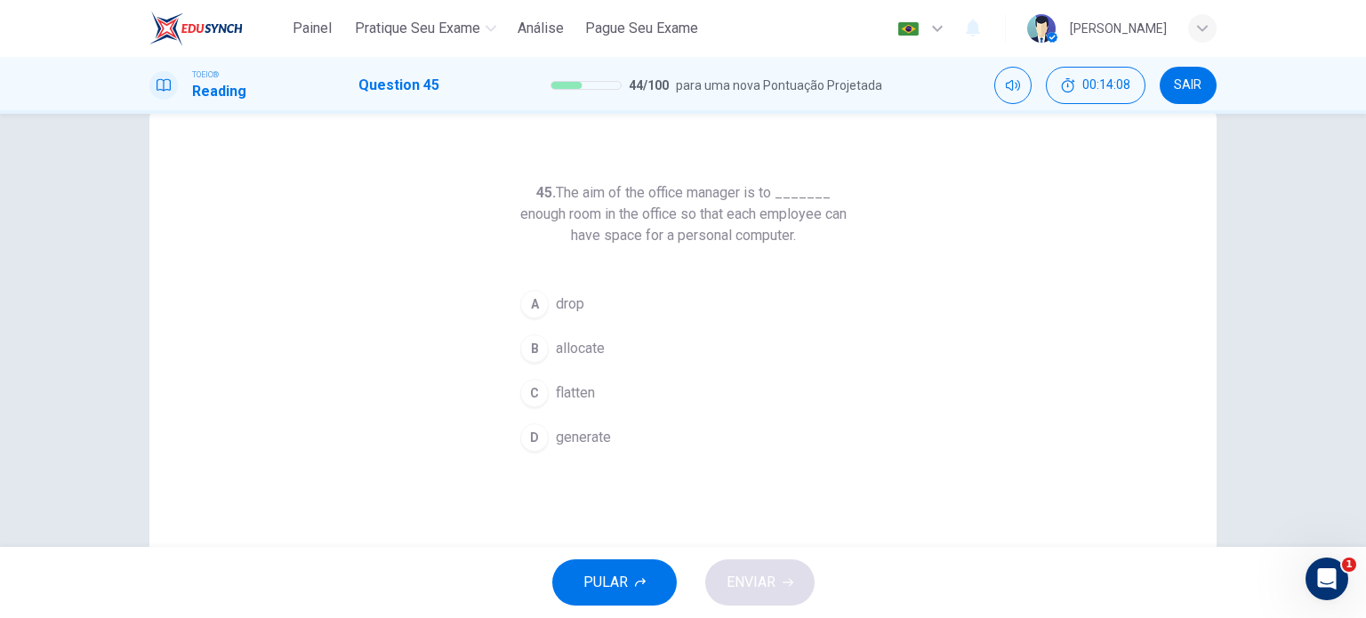
scroll to position [39, 0]
click at [569, 216] on h6 "45. The aim of the office manager is to _______ enough room in the office so th…" at bounding box center [682, 213] width 341 height 64
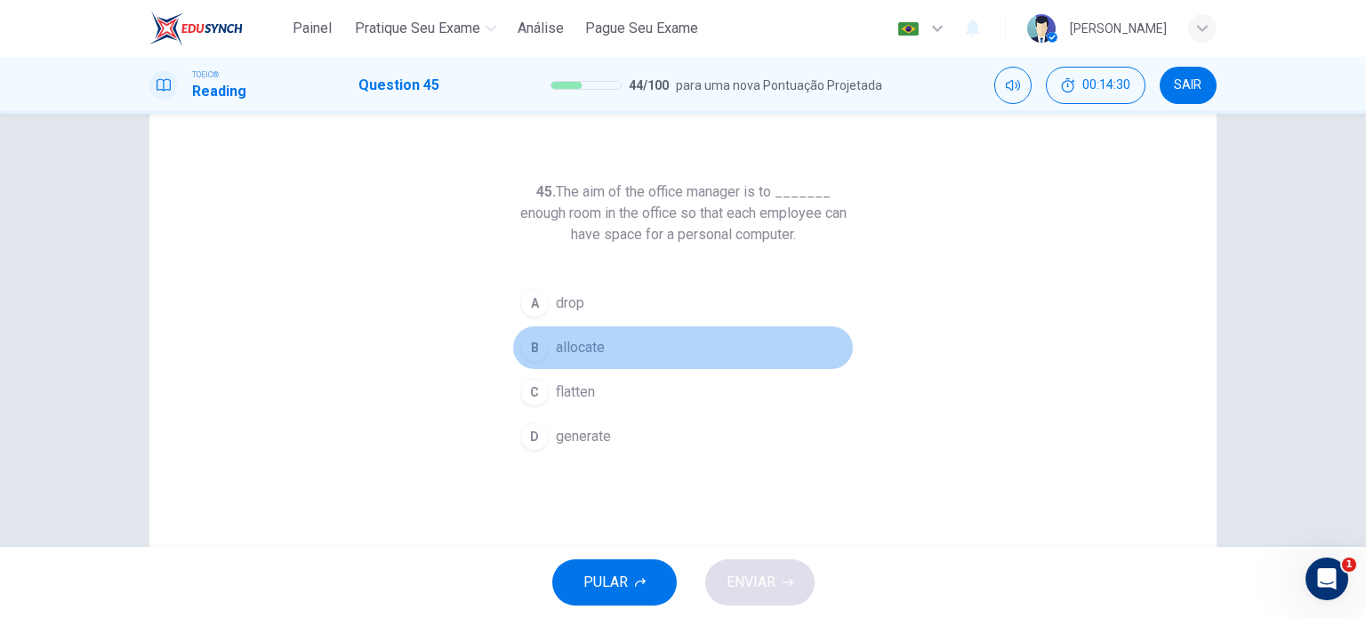
click at [575, 346] on span "allocate" at bounding box center [580, 347] width 49 height 21
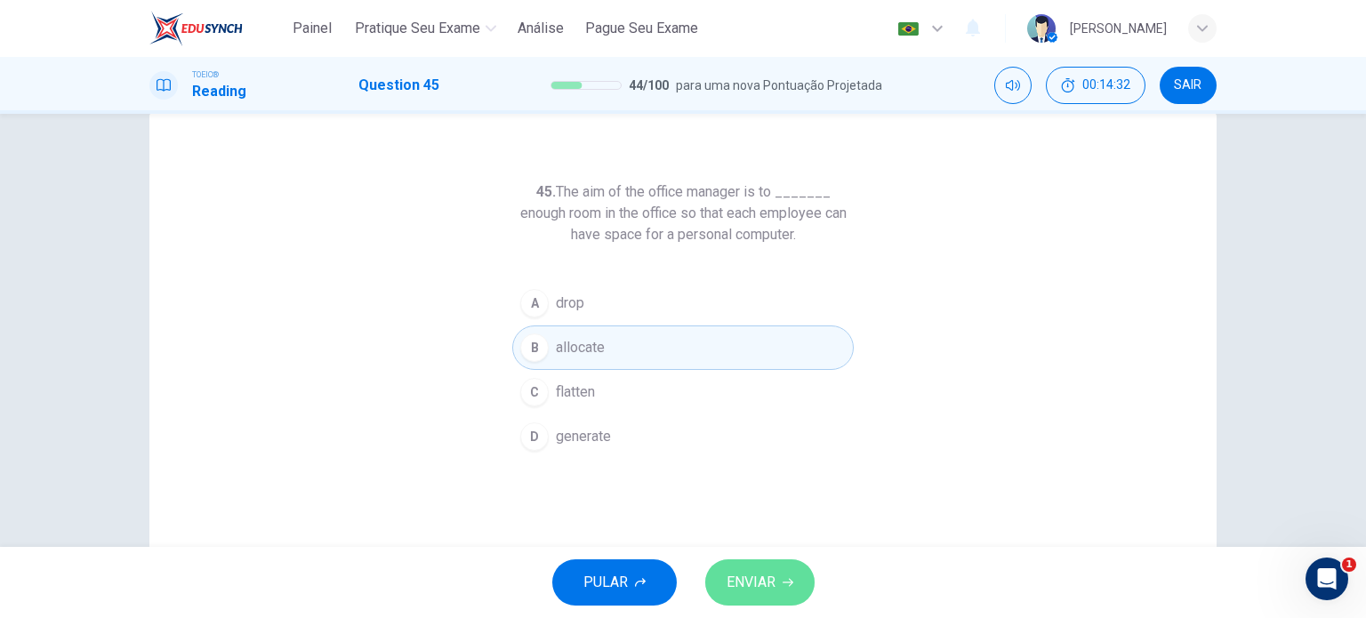
click at [781, 565] on button "ENVIAR" at bounding box center [759, 582] width 109 height 46
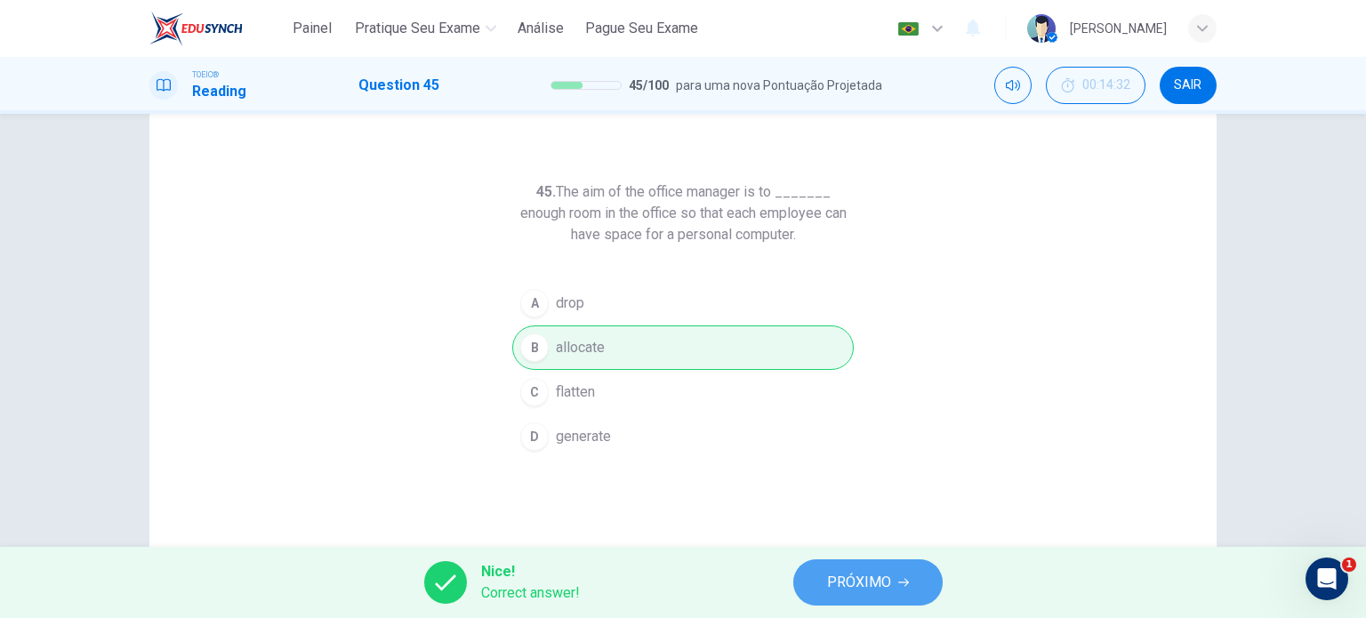
click at [910, 596] on button "PRÓXIMO" at bounding box center [867, 582] width 149 height 46
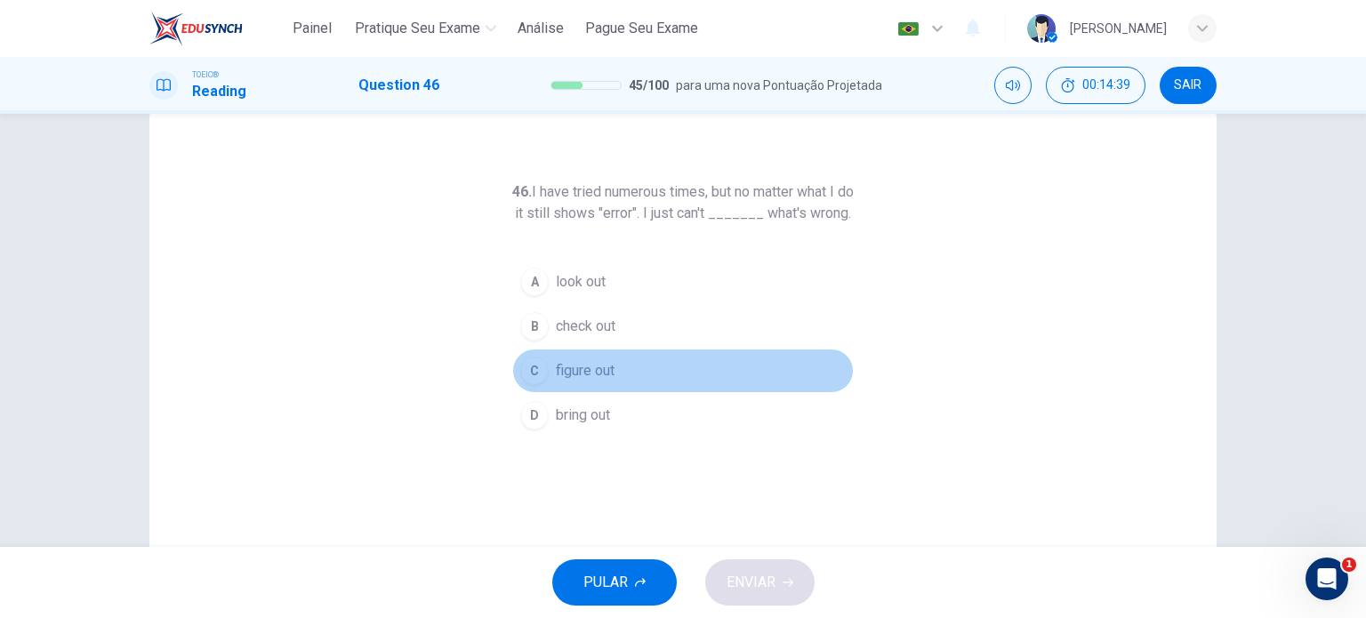
click at [571, 393] on button "C figure out" at bounding box center [682, 371] width 341 height 44
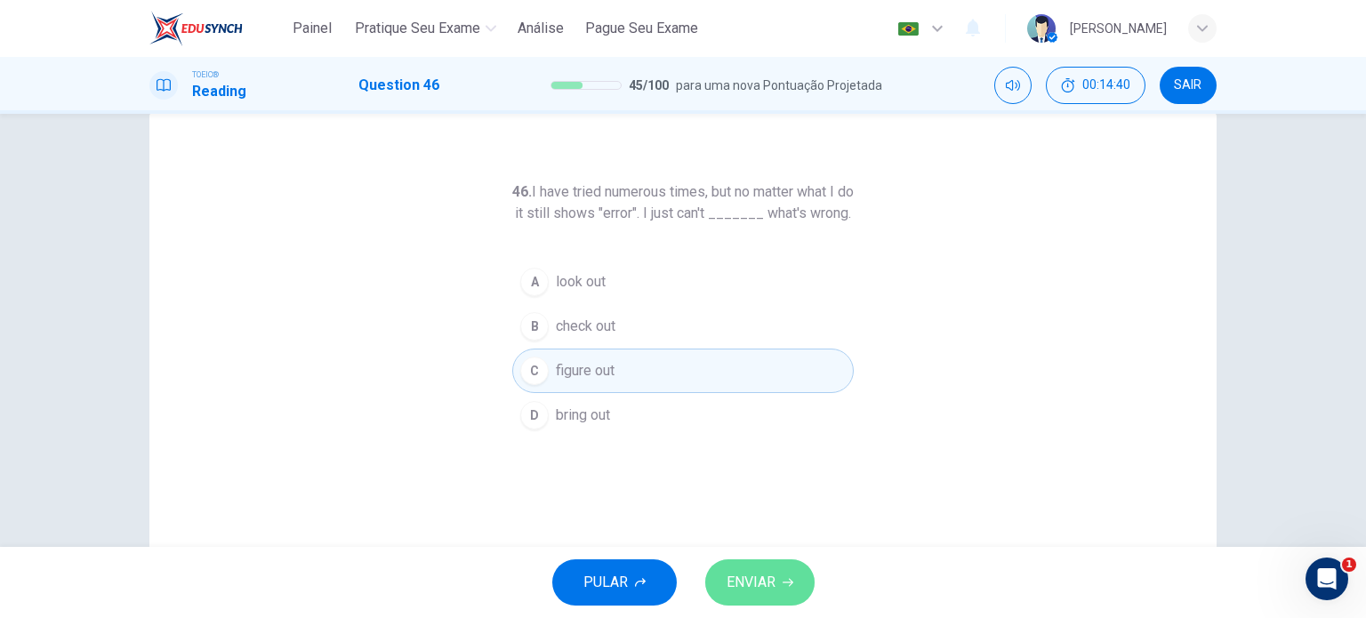
click at [758, 575] on span "ENVIAR" at bounding box center [750, 582] width 49 height 25
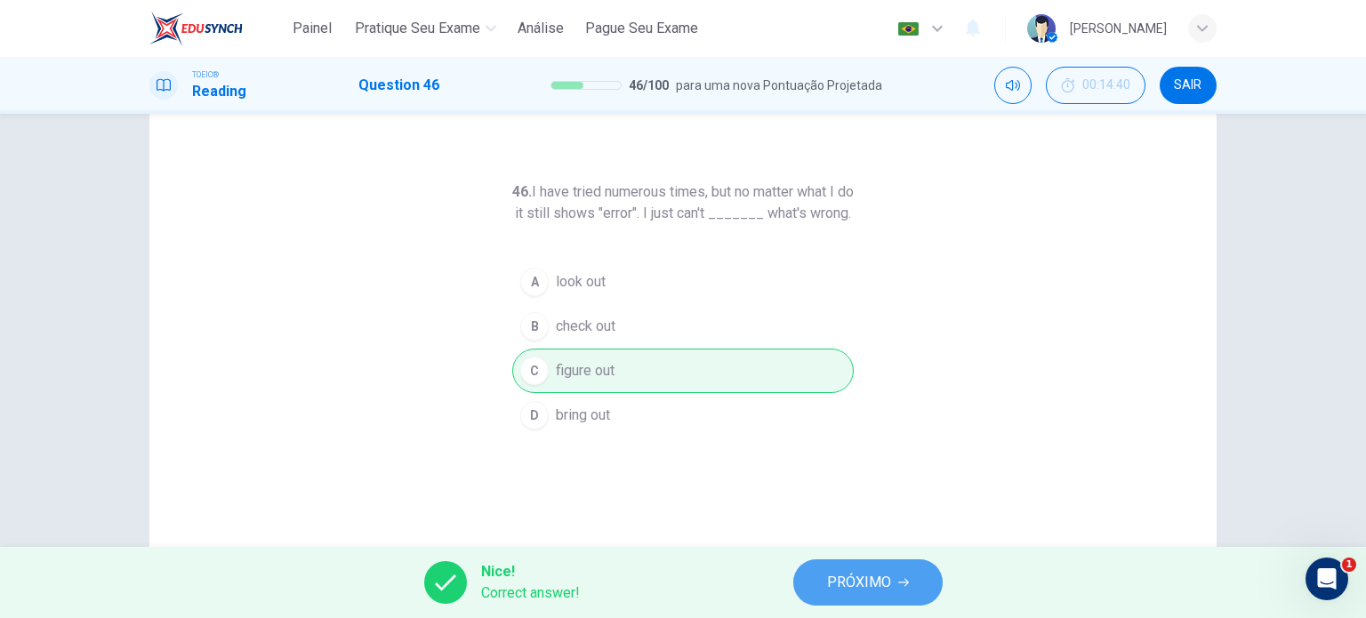
click at [822, 593] on button "PRÓXIMO" at bounding box center [867, 582] width 149 height 46
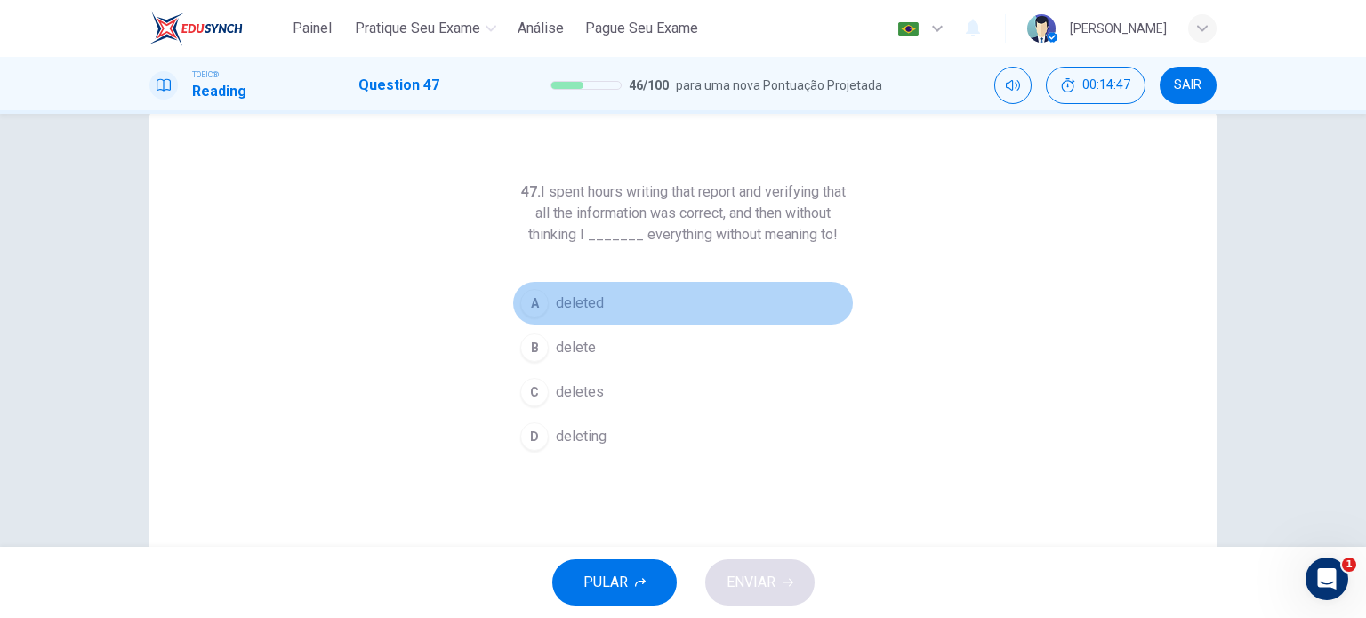
click at [581, 302] on span "deleted" at bounding box center [580, 303] width 48 height 21
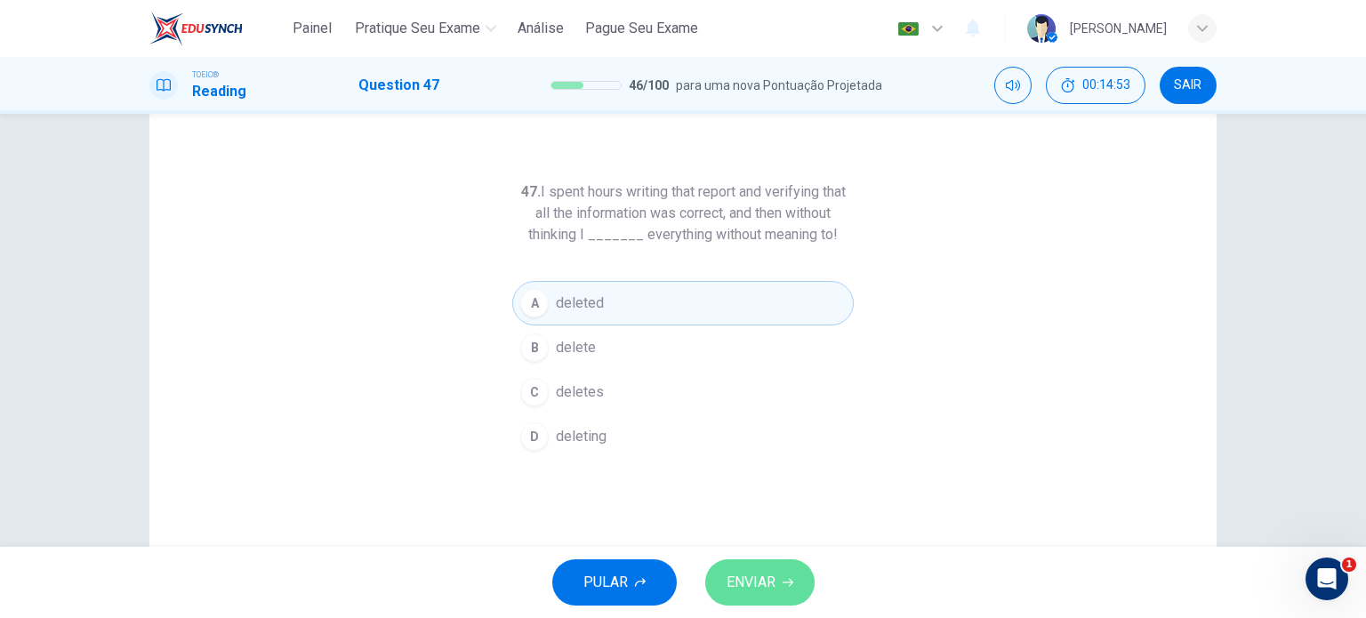
click at [756, 565] on button "ENVIAR" at bounding box center [759, 582] width 109 height 46
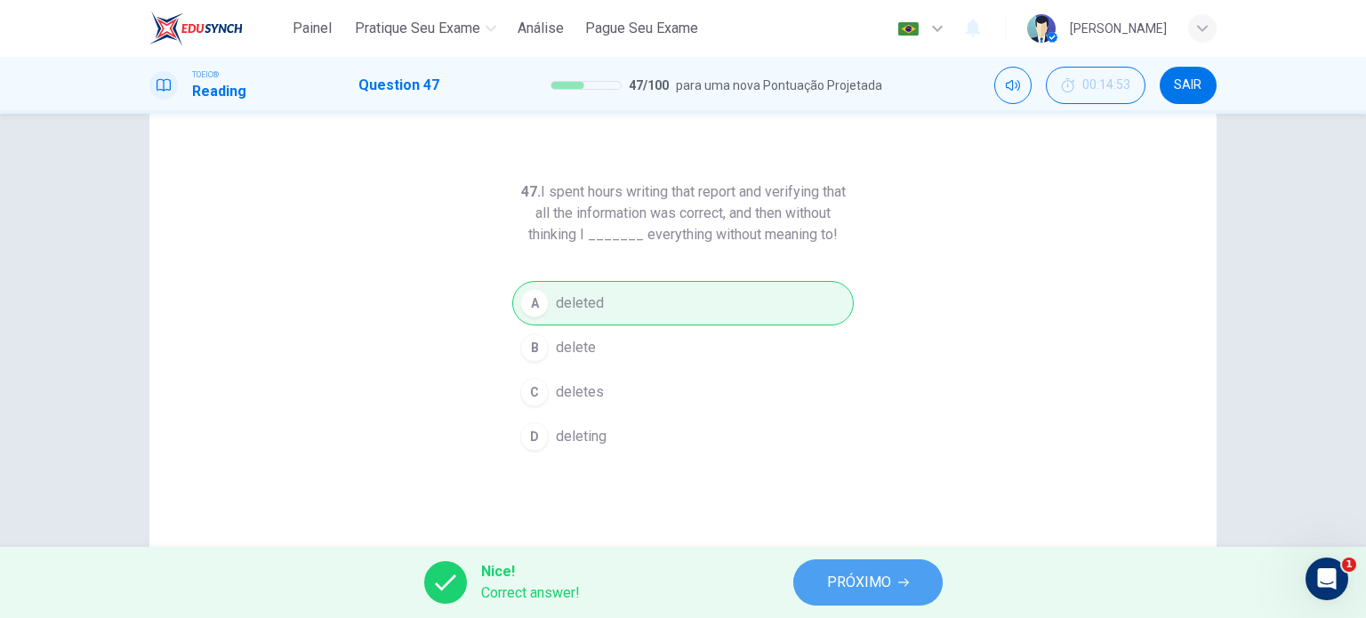
click at [848, 589] on span "PRÓXIMO" at bounding box center [859, 582] width 64 height 25
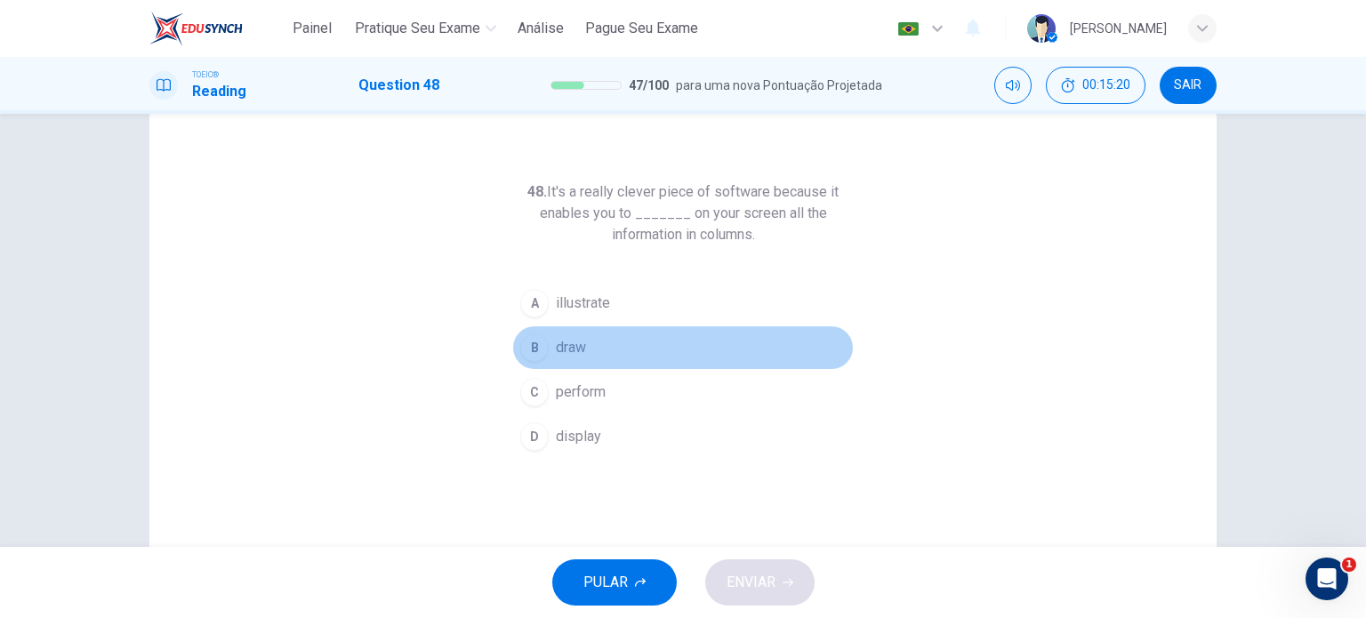
click at [568, 335] on button "B draw" at bounding box center [682, 347] width 341 height 44
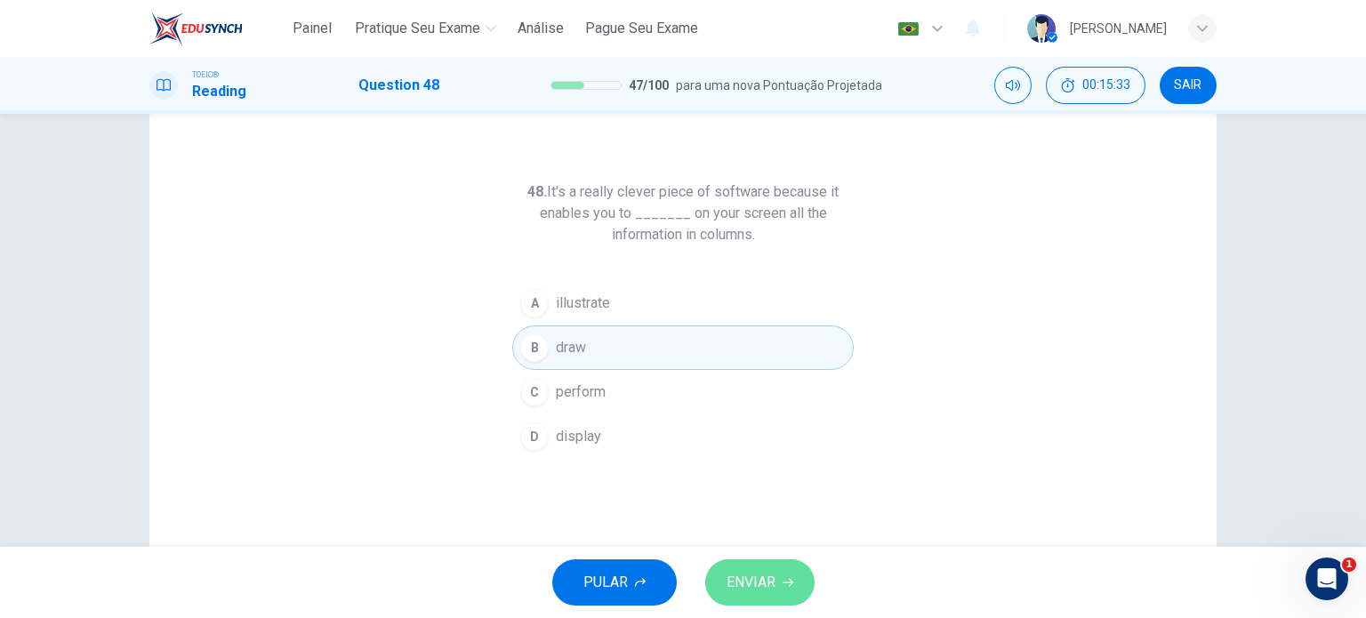
click at [776, 584] on button "ENVIAR" at bounding box center [759, 582] width 109 height 46
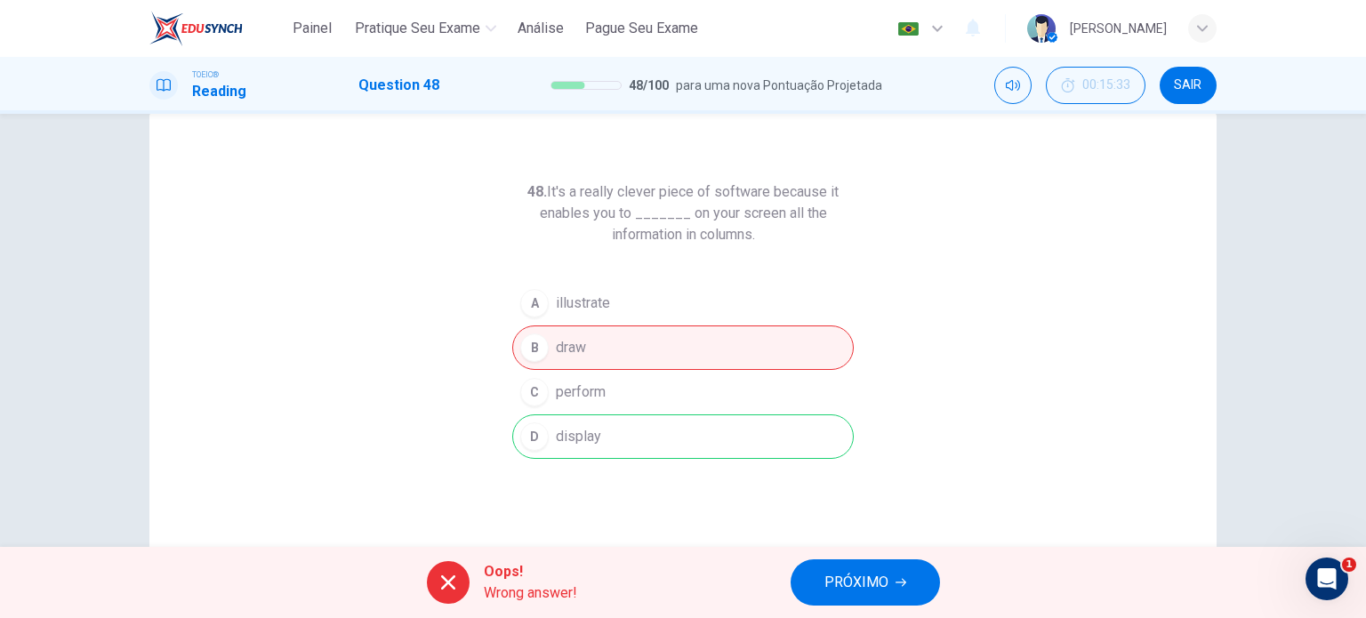
click at [603, 413] on div "A illustrate B draw C perform D display" at bounding box center [682, 370] width 341 height 178
click at [858, 579] on span "PRÓXIMO" at bounding box center [856, 582] width 64 height 25
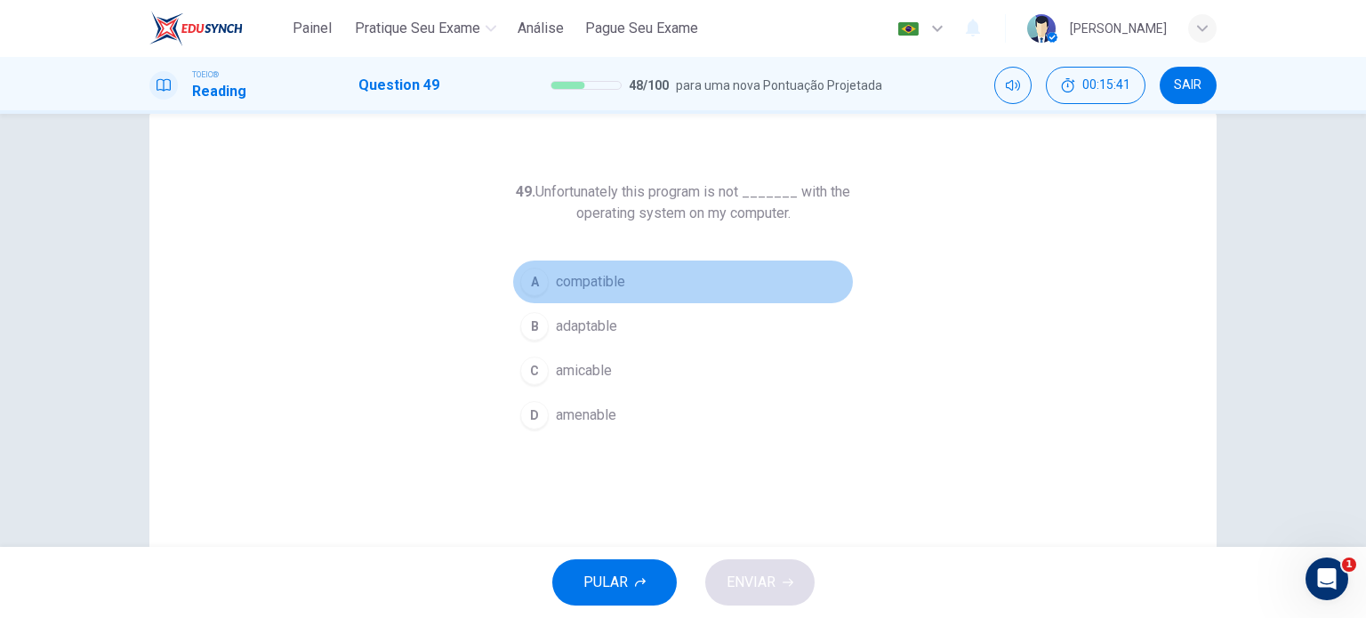
click at [565, 285] on span "compatible" at bounding box center [590, 281] width 69 height 21
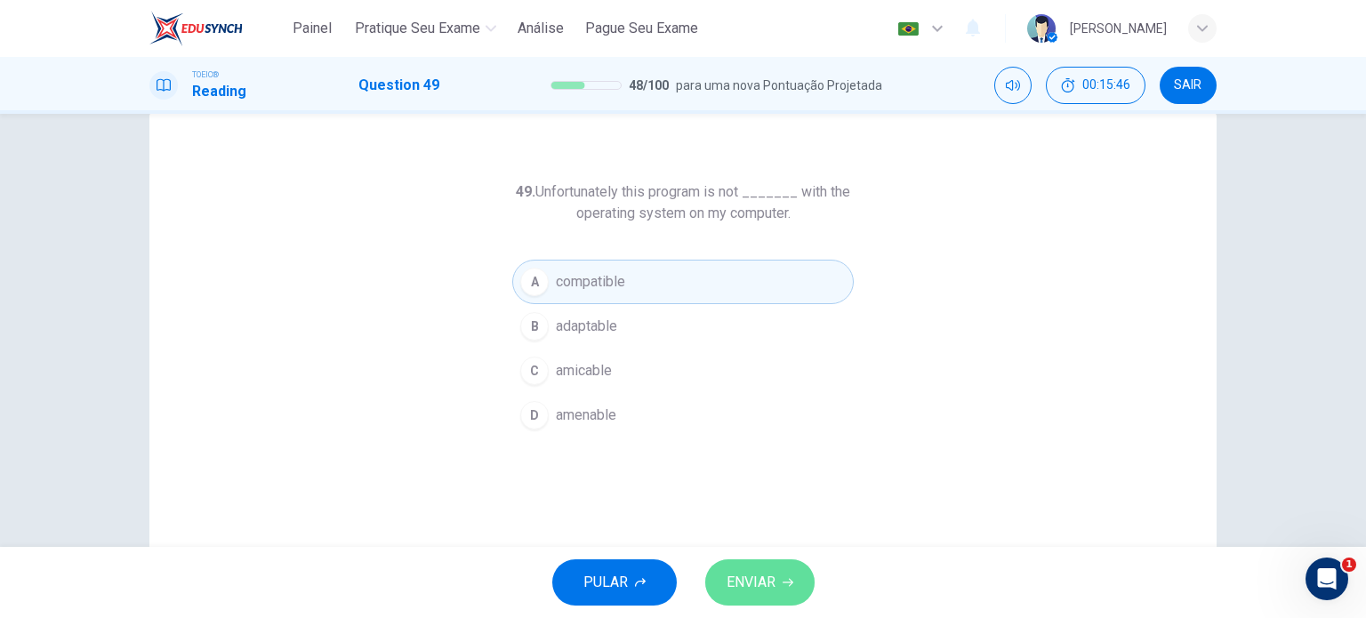
click at [771, 582] on span "ENVIAR" at bounding box center [750, 582] width 49 height 25
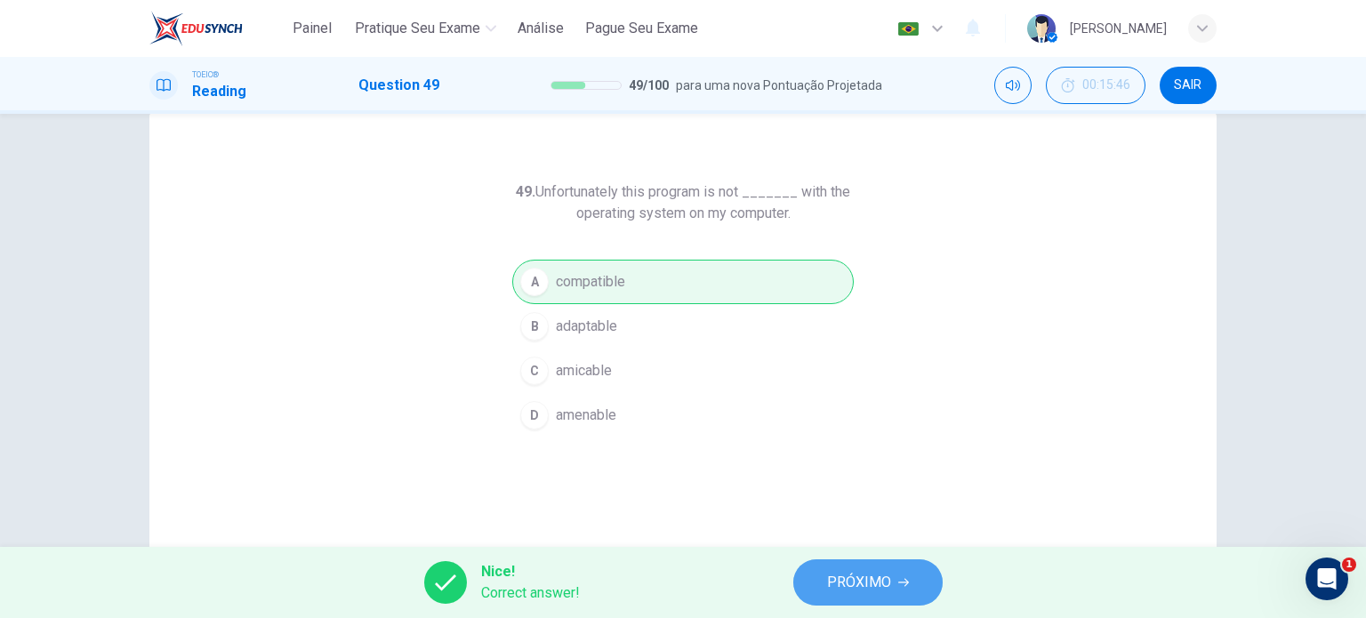
click at [886, 593] on span "PRÓXIMO" at bounding box center [859, 582] width 64 height 25
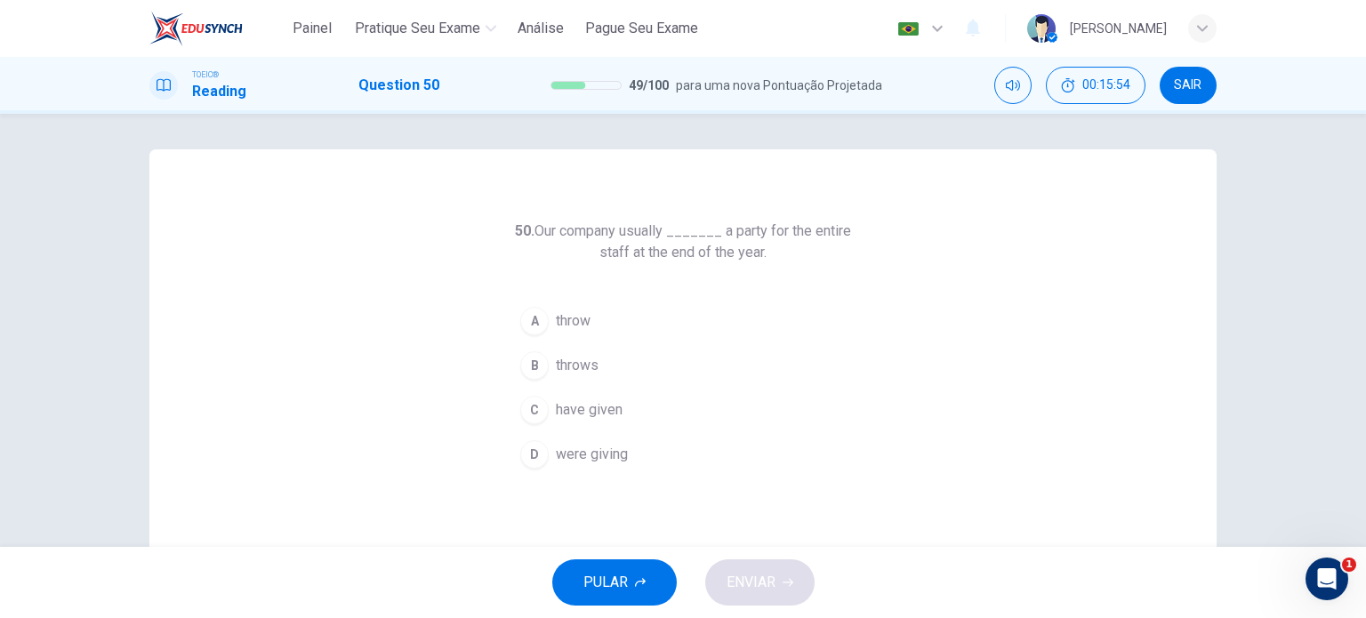
click at [565, 326] on span "throw" at bounding box center [573, 320] width 35 height 21
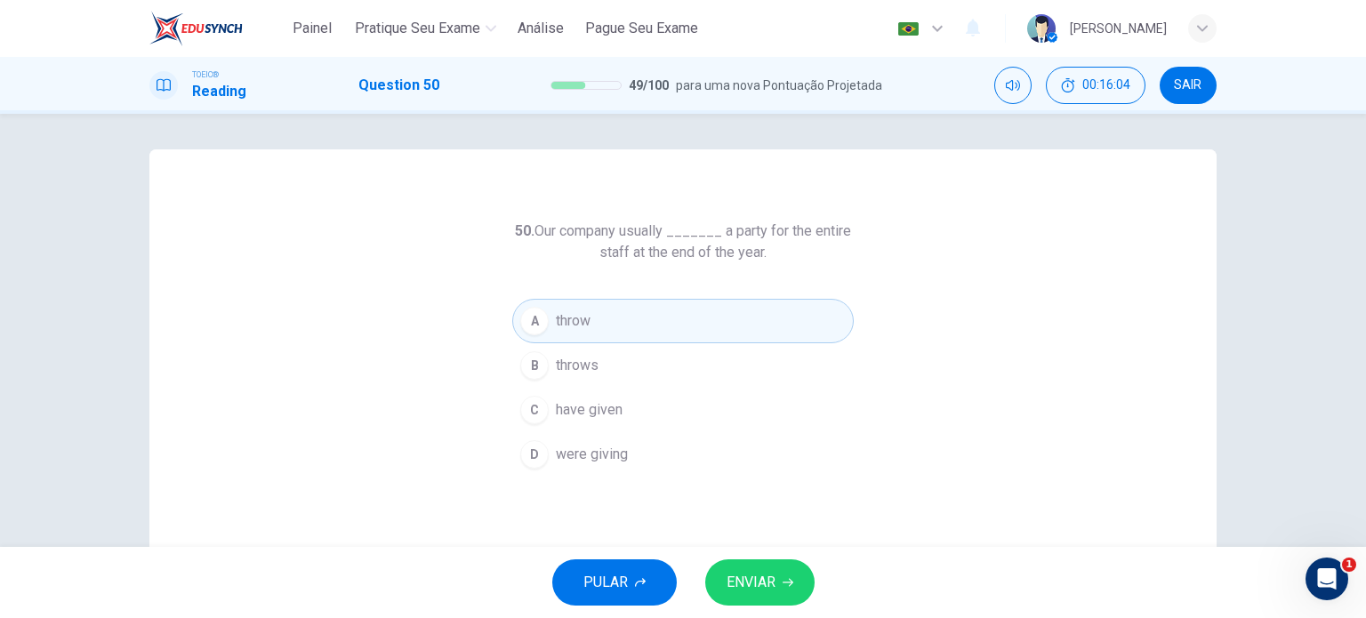
click at [771, 573] on span "ENVIAR" at bounding box center [750, 582] width 49 height 25
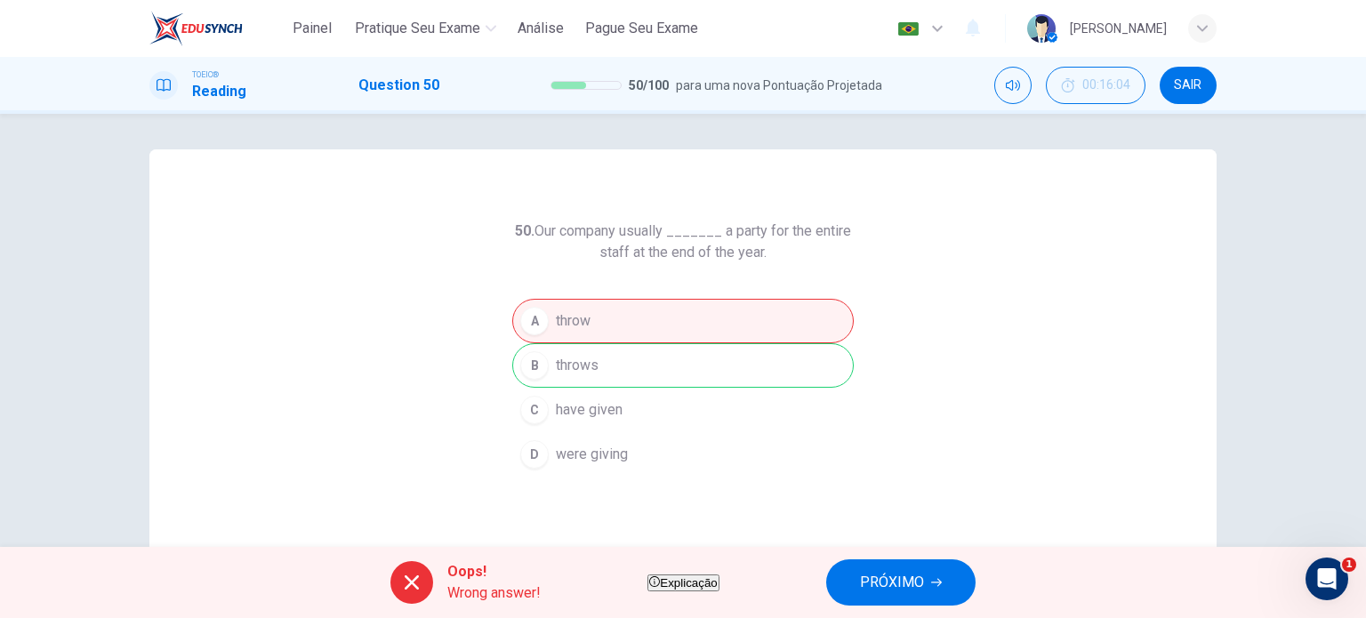
click at [598, 368] on div "A throw B throws C have given D were giving" at bounding box center [682, 388] width 341 height 178
click at [897, 578] on span "PRÓXIMO" at bounding box center [892, 582] width 64 height 25
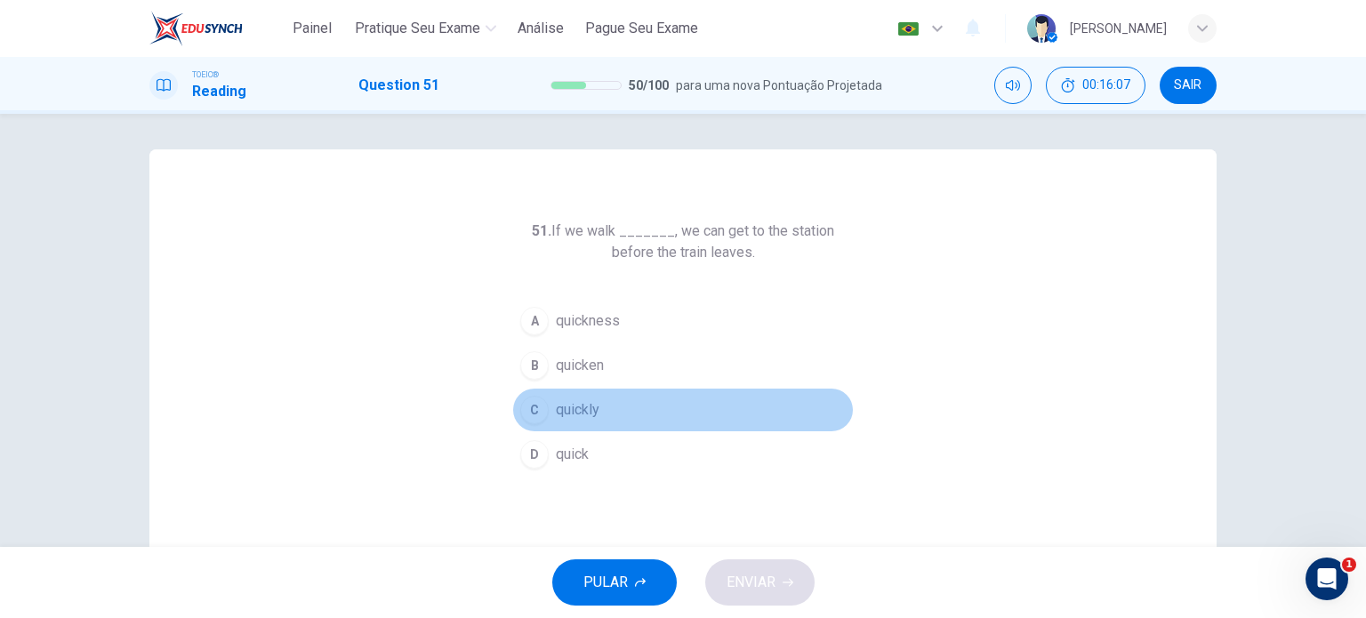
click at [562, 405] on span "quickly" at bounding box center [578, 409] width 44 height 21
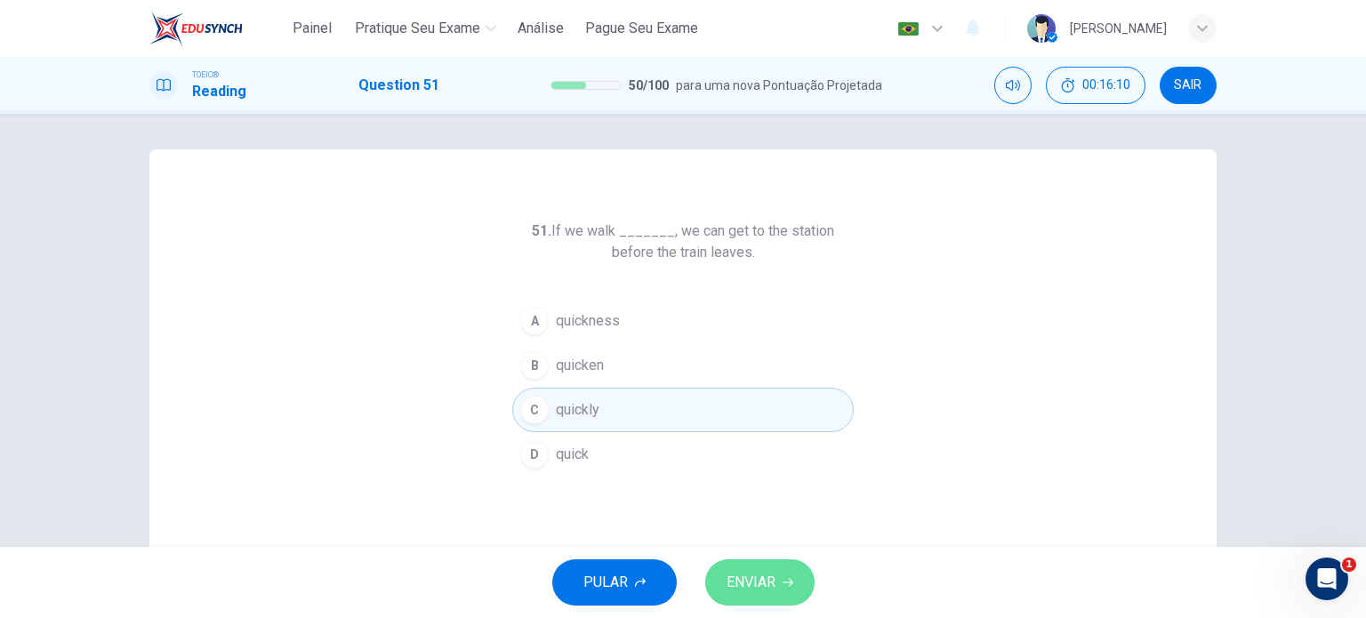
click at [784, 586] on icon "button" at bounding box center [787, 582] width 11 height 11
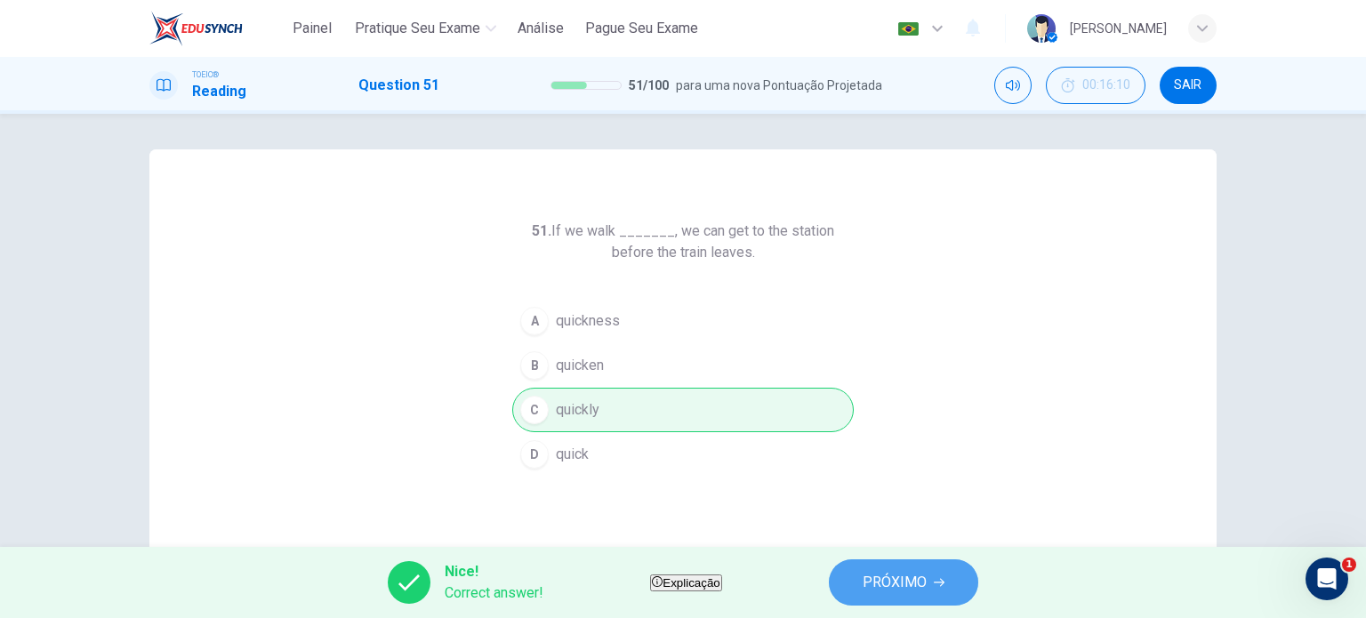
click at [926, 572] on span "PRÓXIMO" at bounding box center [894, 582] width 64 height 25
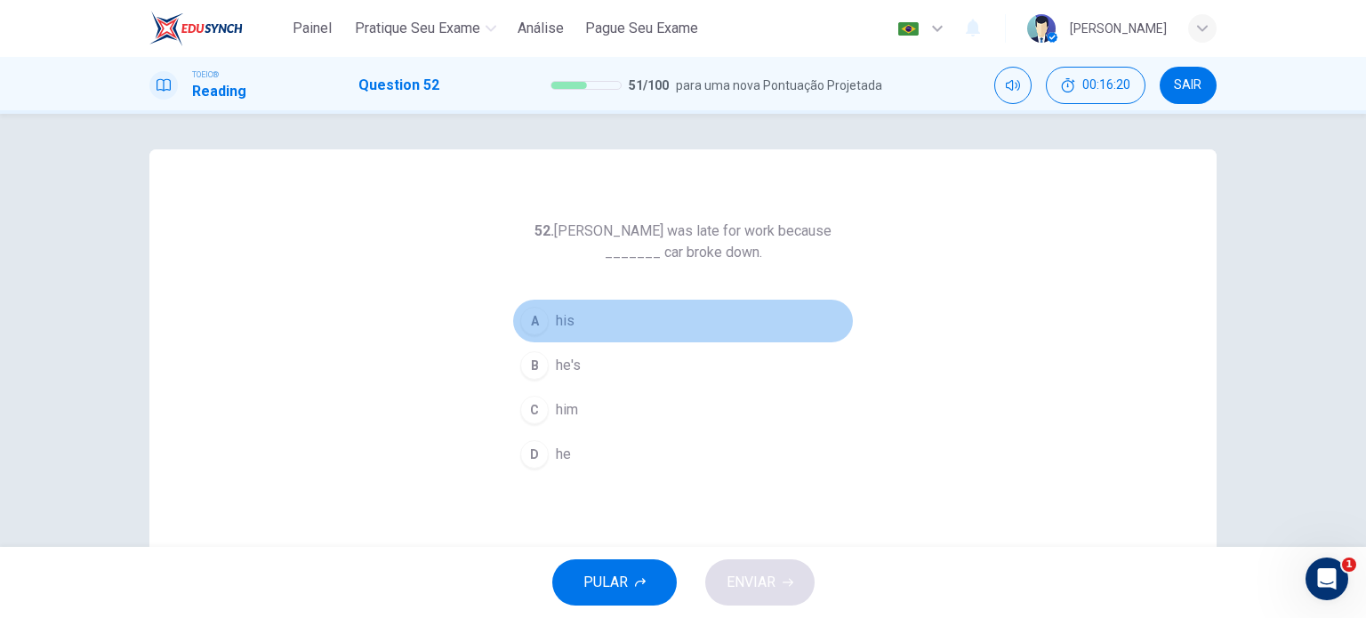
click at [558, 316] on span "his" at bounding box center [565, 320] width 19 height 21
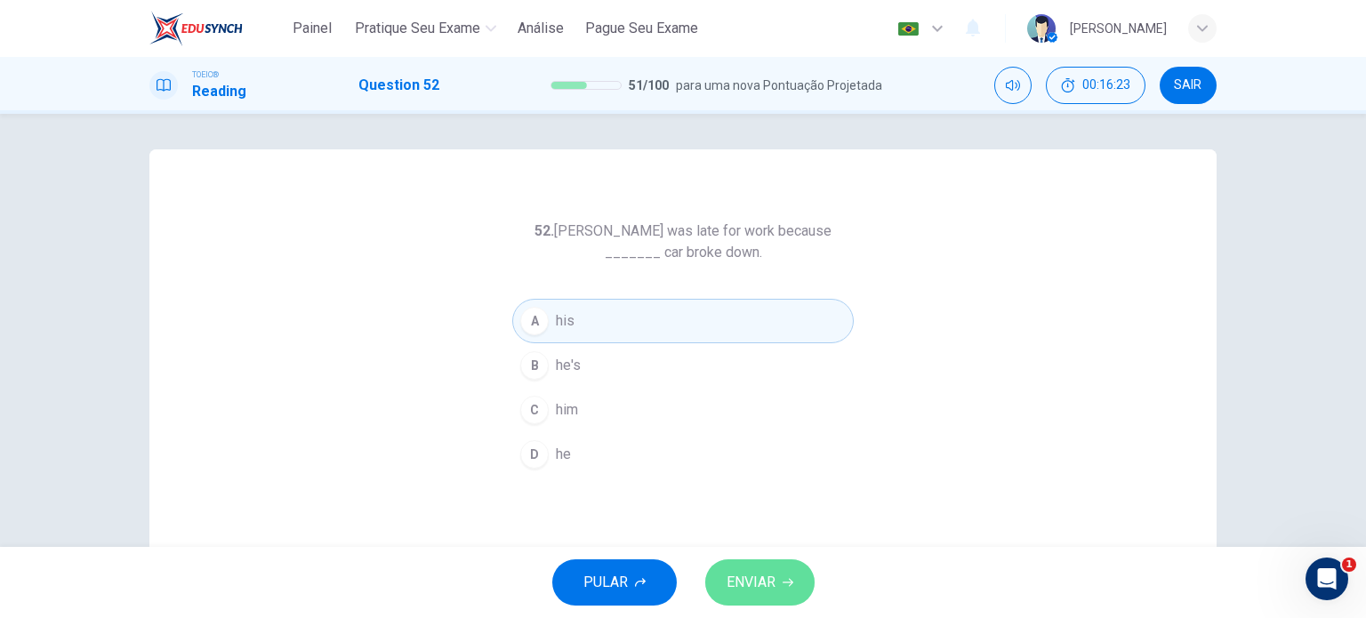
click at [728, 585] on span "ENVIAR" at bounding box center [750, 582] width 49 height 25
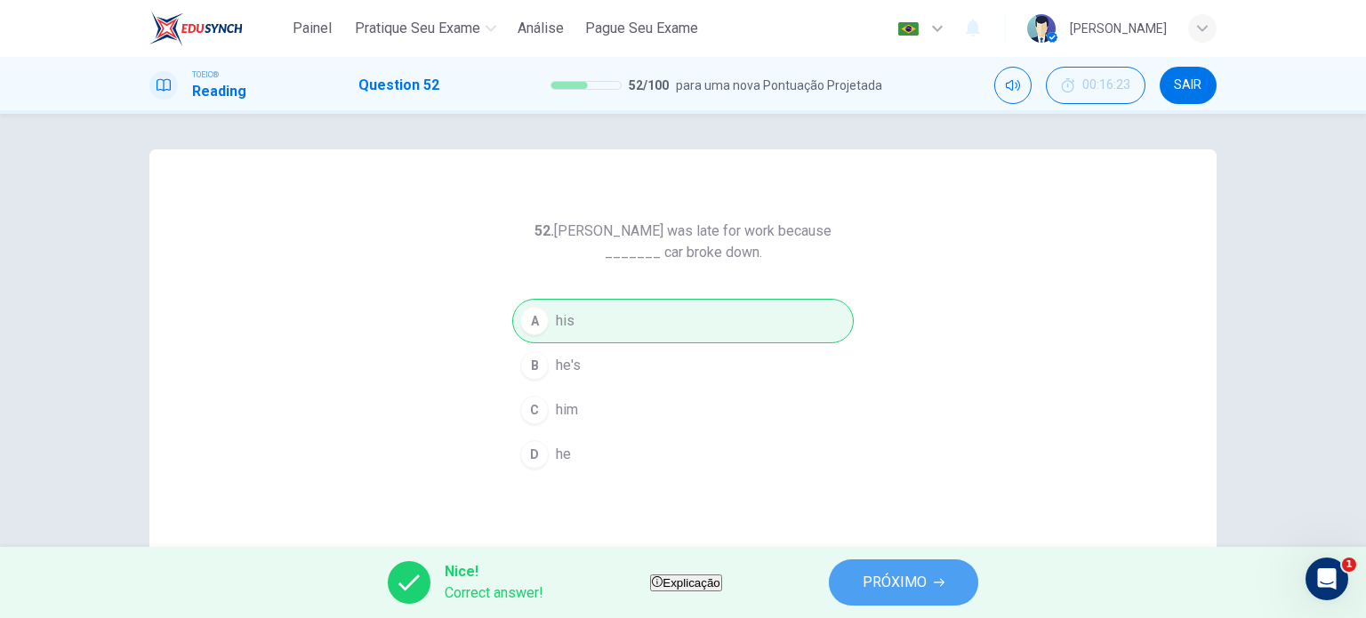
click at [894, 579] on button "PRÓXIMO" at bounding box center [903, 582] width 149 height 46
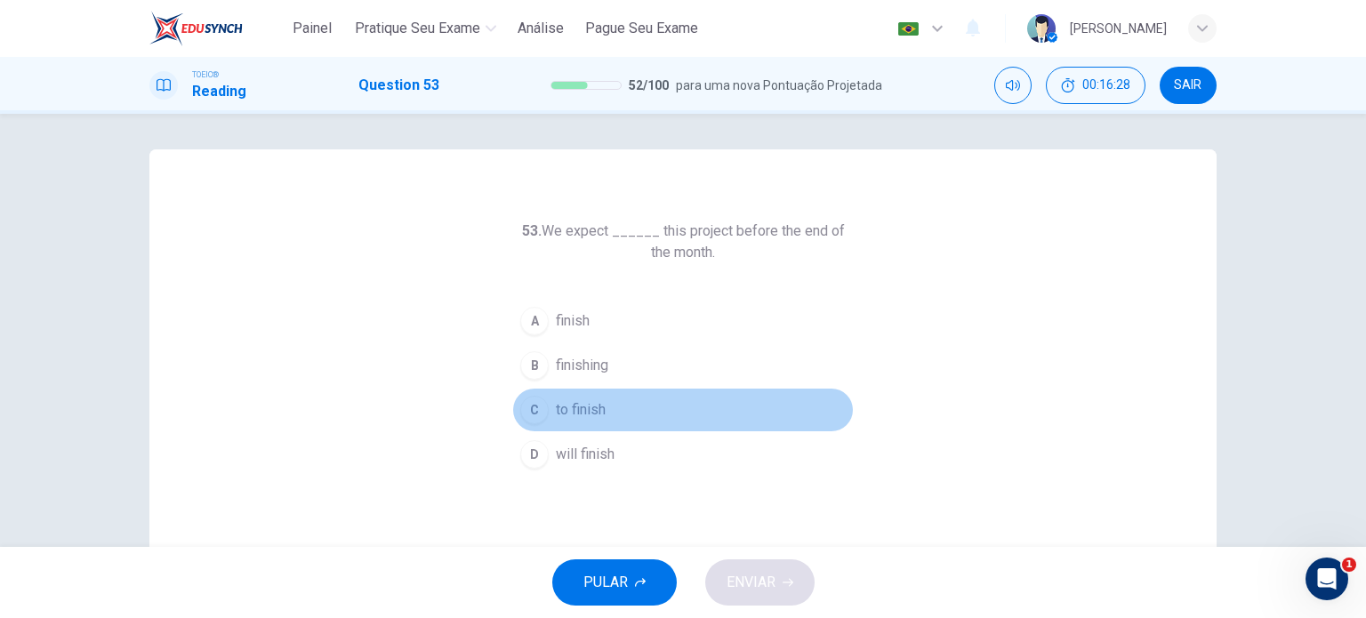
click at [569, 408] on span "to finish" at bounding box center [581, 409] width 50 height 21
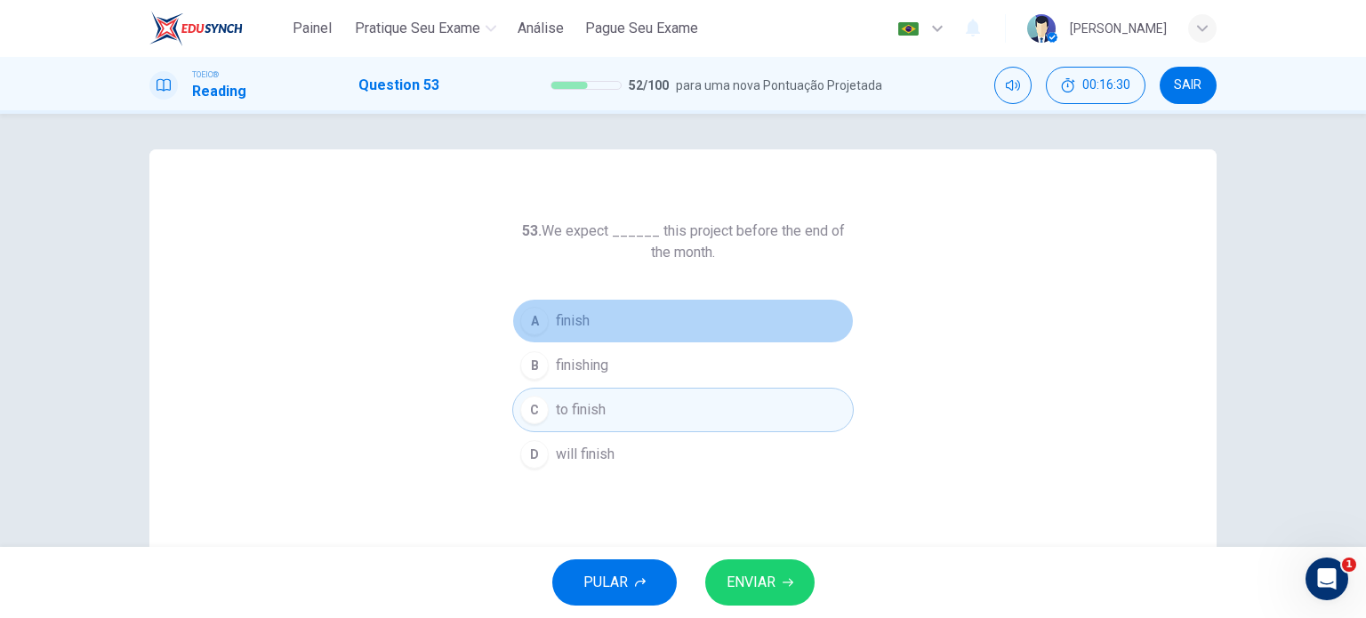
click at [587, 331] on button "A finish" at bounding box center [682, 321] width 341 height 44
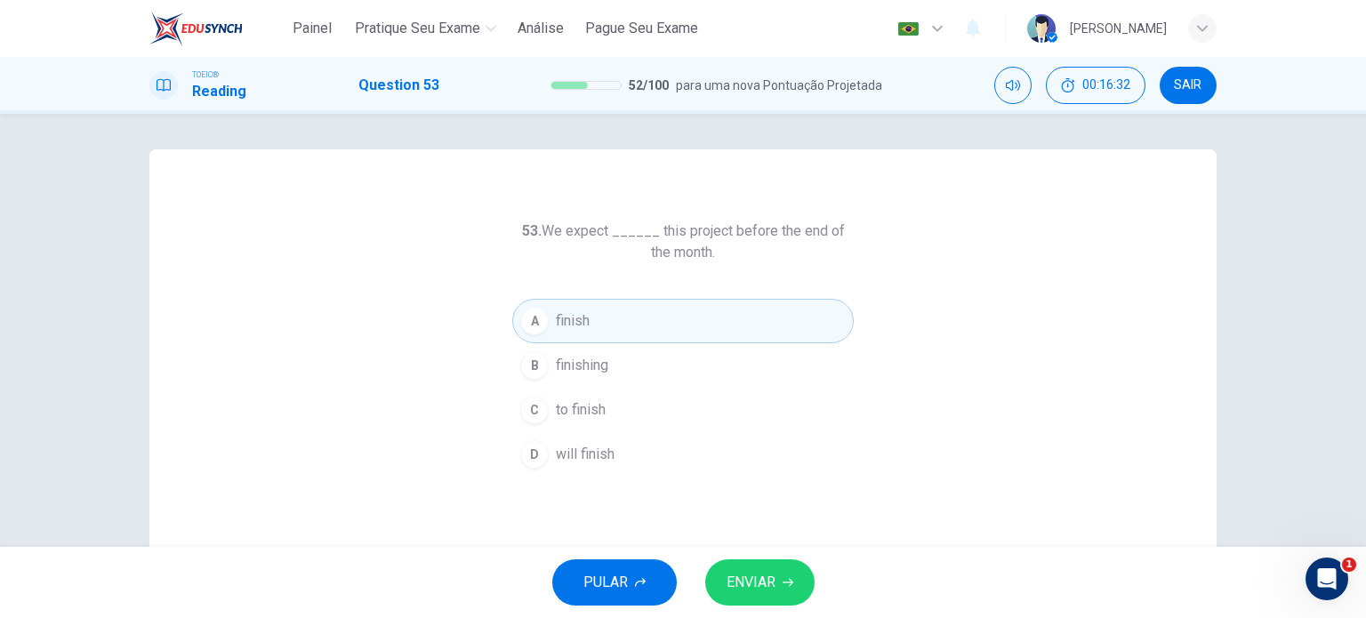
click at [758, 572] on span "ENVIAR" at bounding box center [750, 582] width 49 height 25
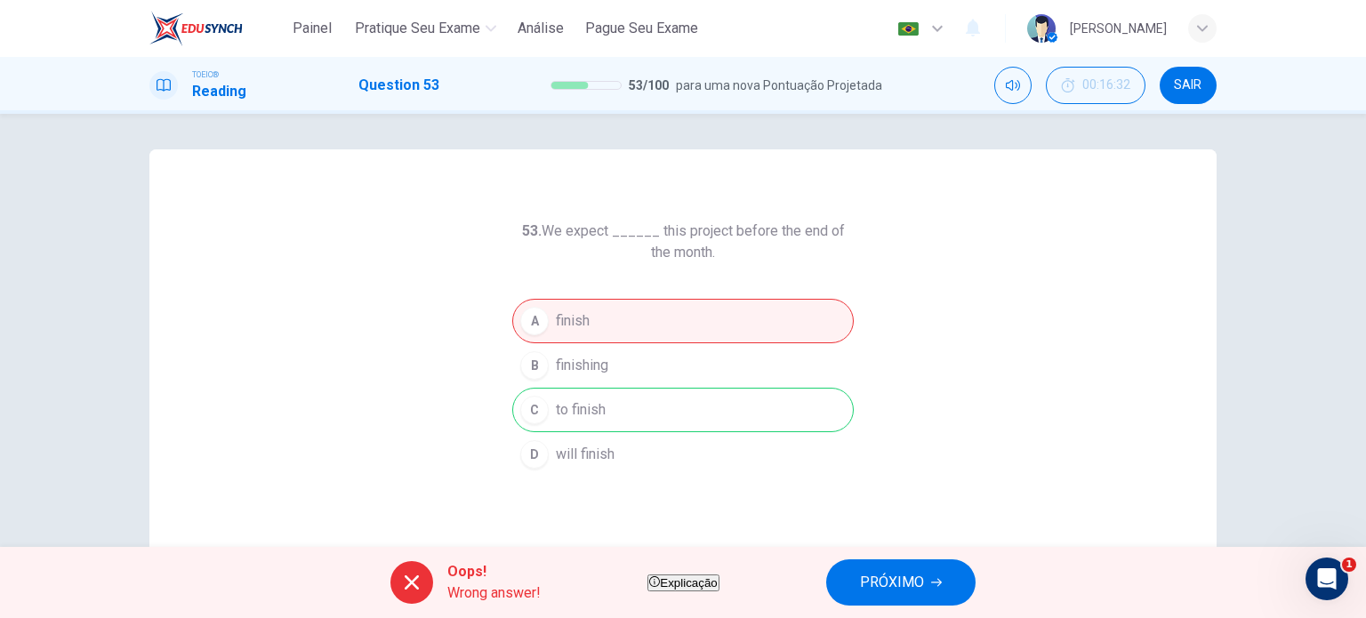
click at [590, 413] on div "A finish B finishing C to finish D will finish" at bounding box center [682, 388] width 341 height 178
click at [953, 568] on button "PRÓXIMO" at bounding box center [900, 582] width 149 height 46
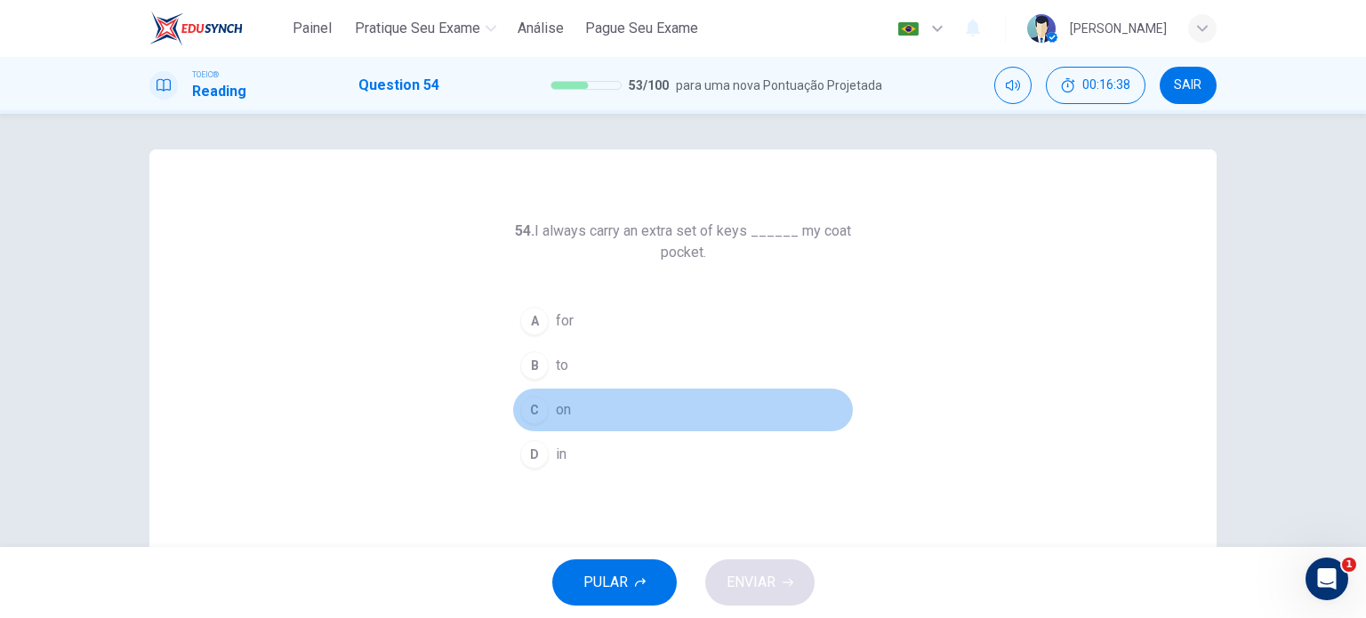
click at [556, 401] on span "on" at bounding box center [563, 409] width 15 height 21
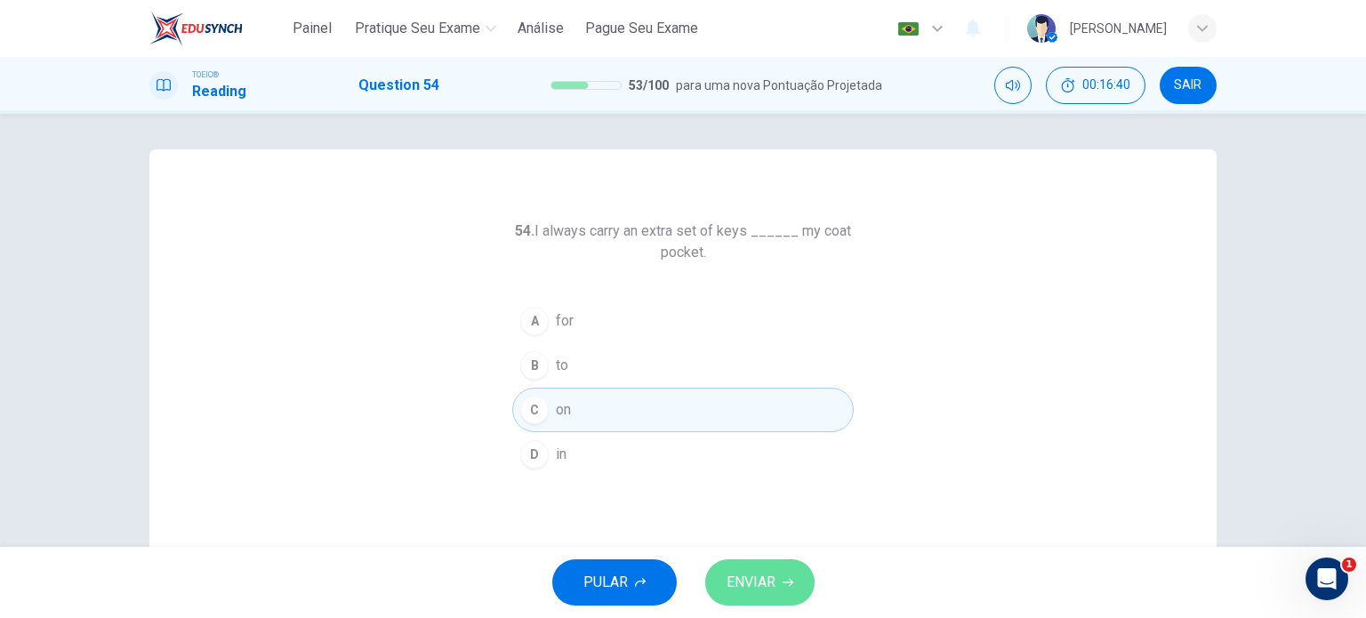
click at [772, 575] on span "ENVIAR" at bounding box center [750, 582] width 49 height 25
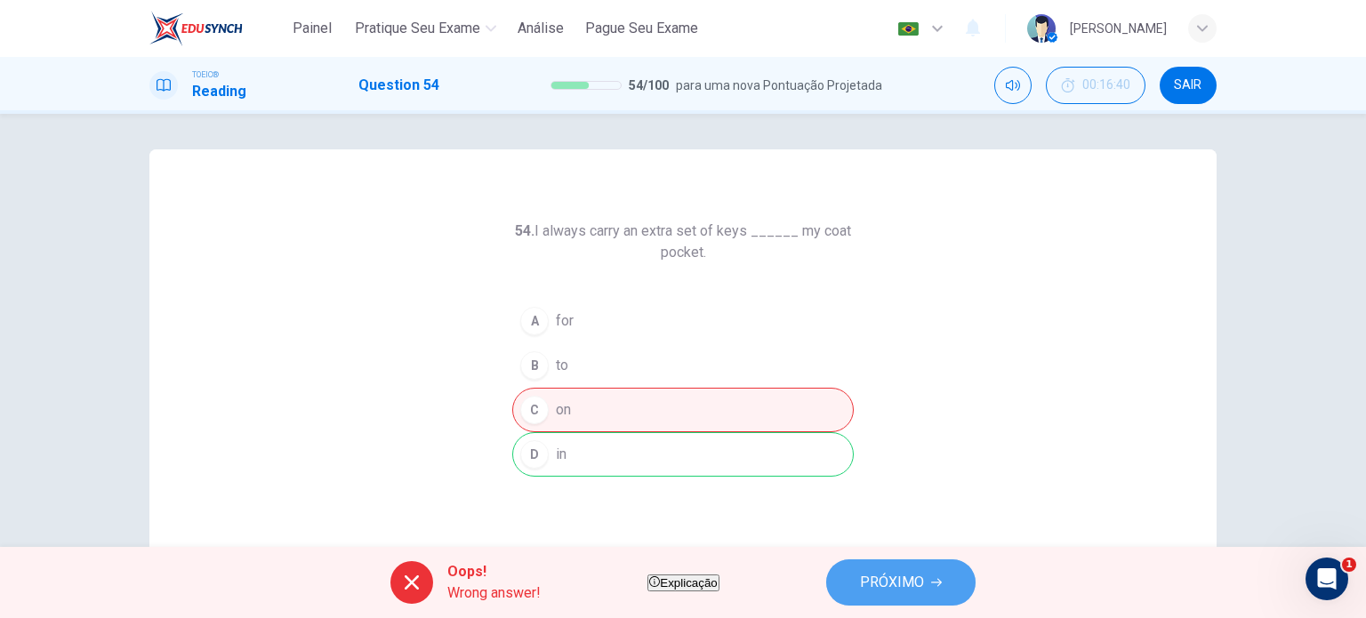
click at [964, 575] on button "PRÓXIMO" at bounding box center [900, 582] width 149 height 46
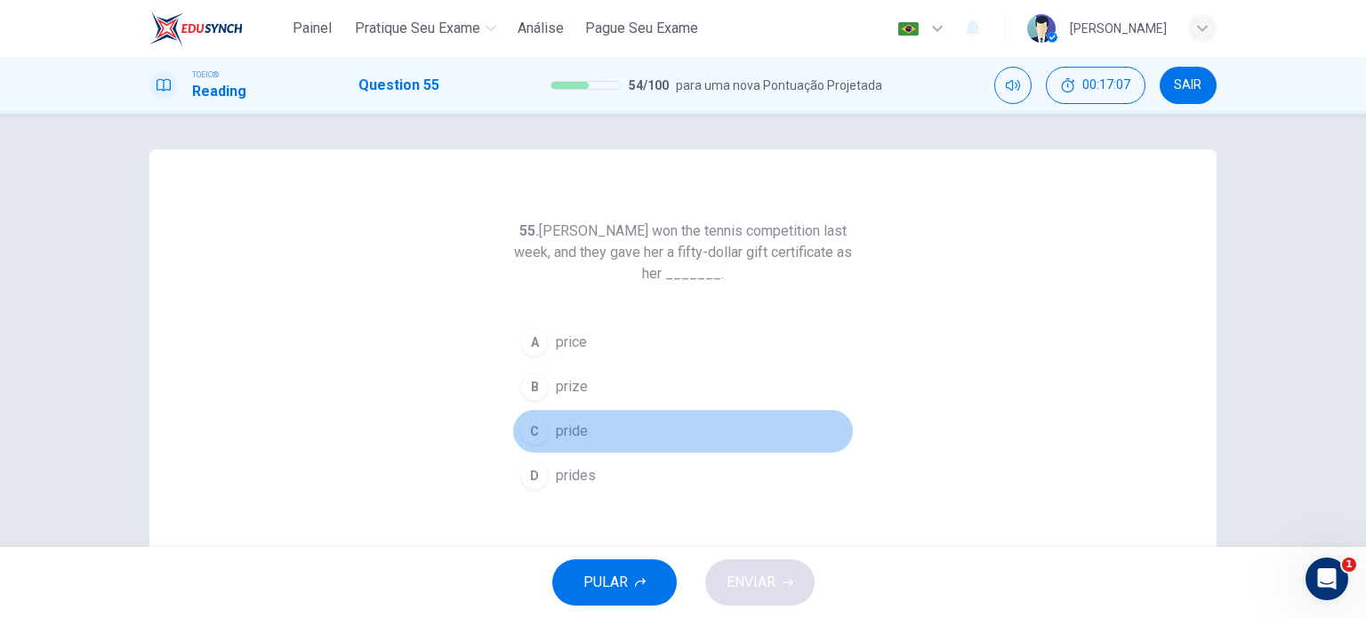
click at [562, 426] on span "pride" at bounding box center [572, 431] width 32 height 21
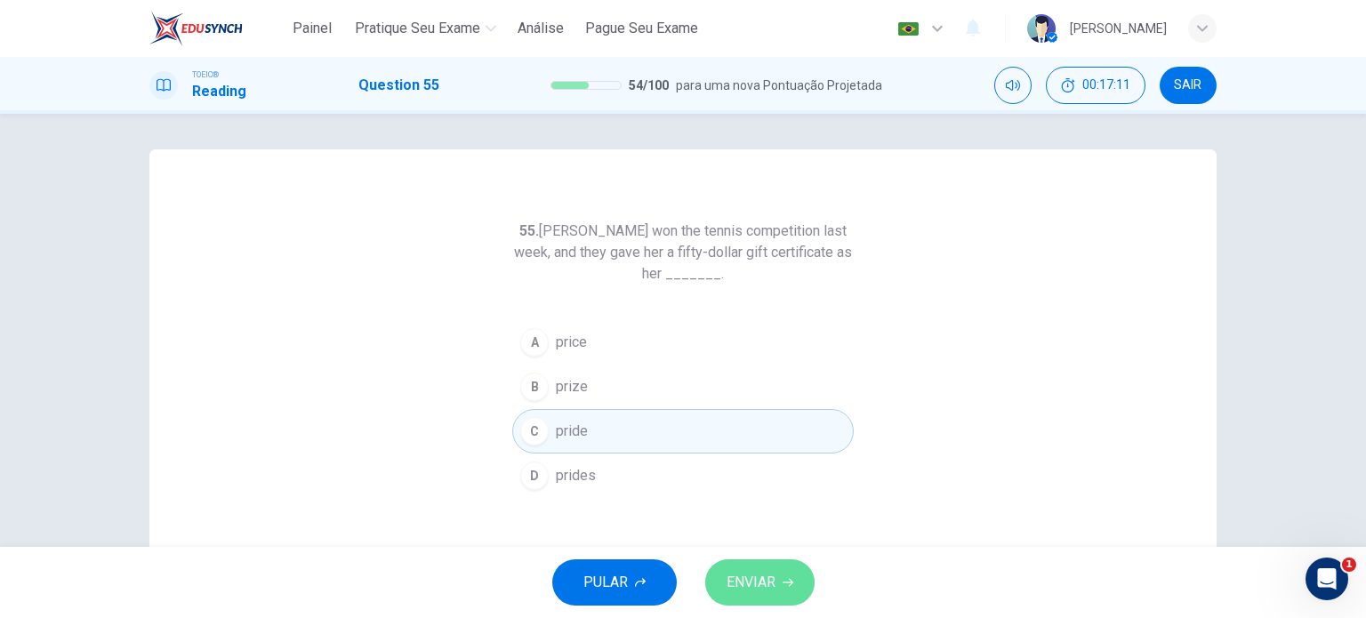
click at [754, 571] on span "ENVIAR" at bounding box center [750, 582] width 49 height 25
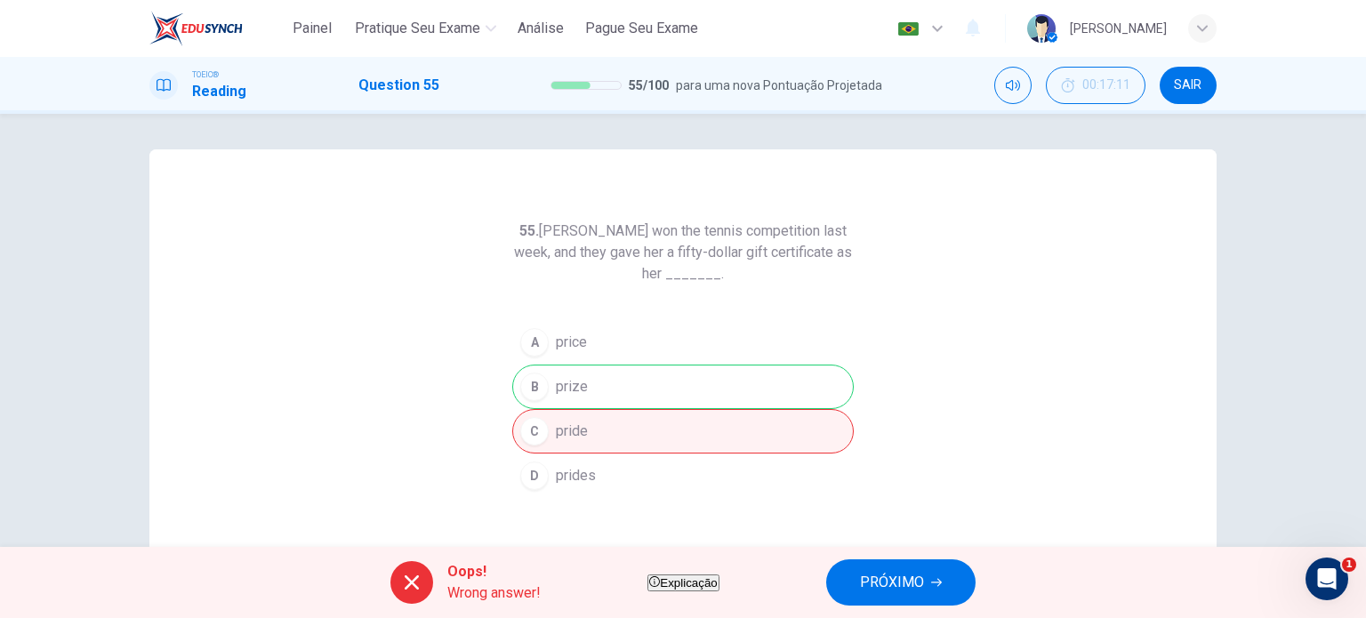
click at [551, 377] on div "A price B prize C pride D prides" at bounding box center [682, 409] width 341 height 178
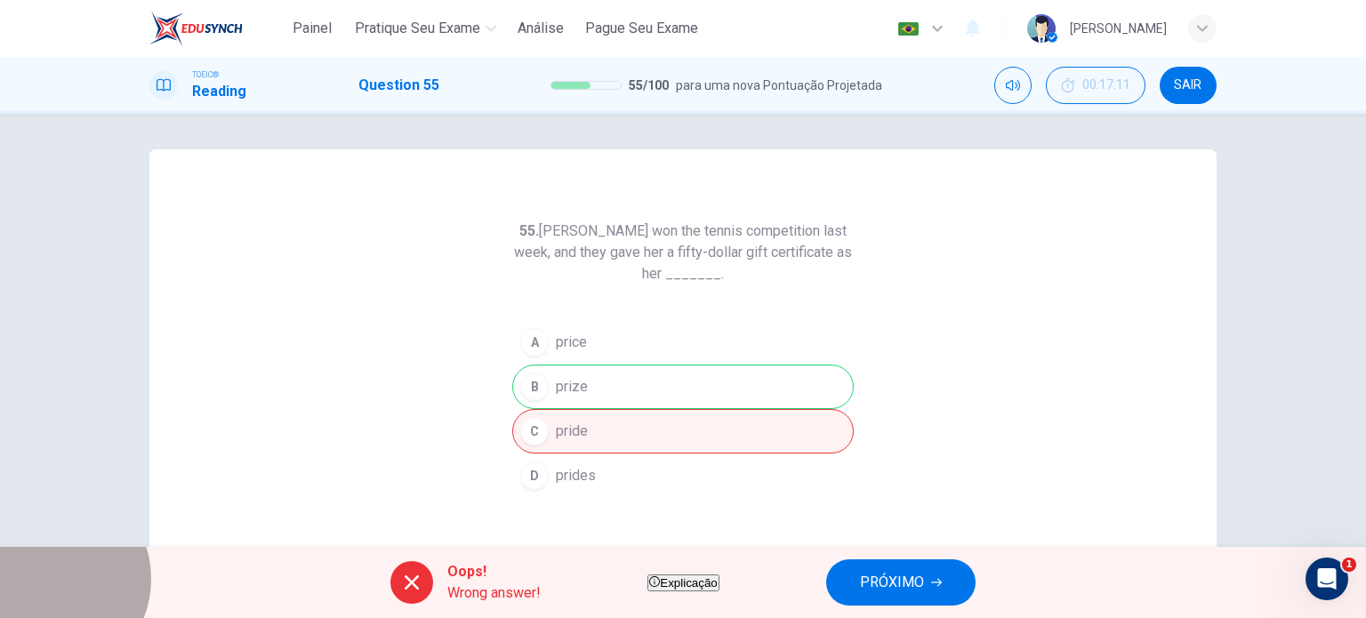
click at [660, 590] on span "Explicação" at bounding box center [688, 582] width 57 height 13
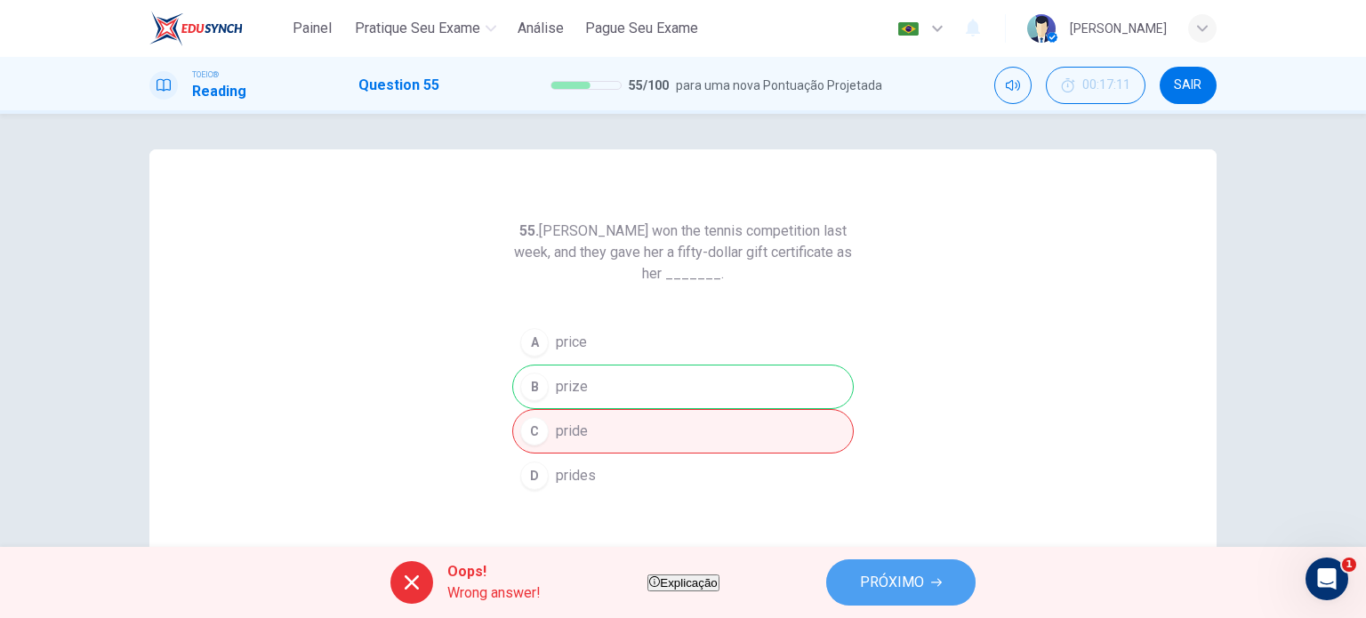
click at [924, 583] on span "PRÓXIMO" at bounding box center [892, 582] width 64 height 25
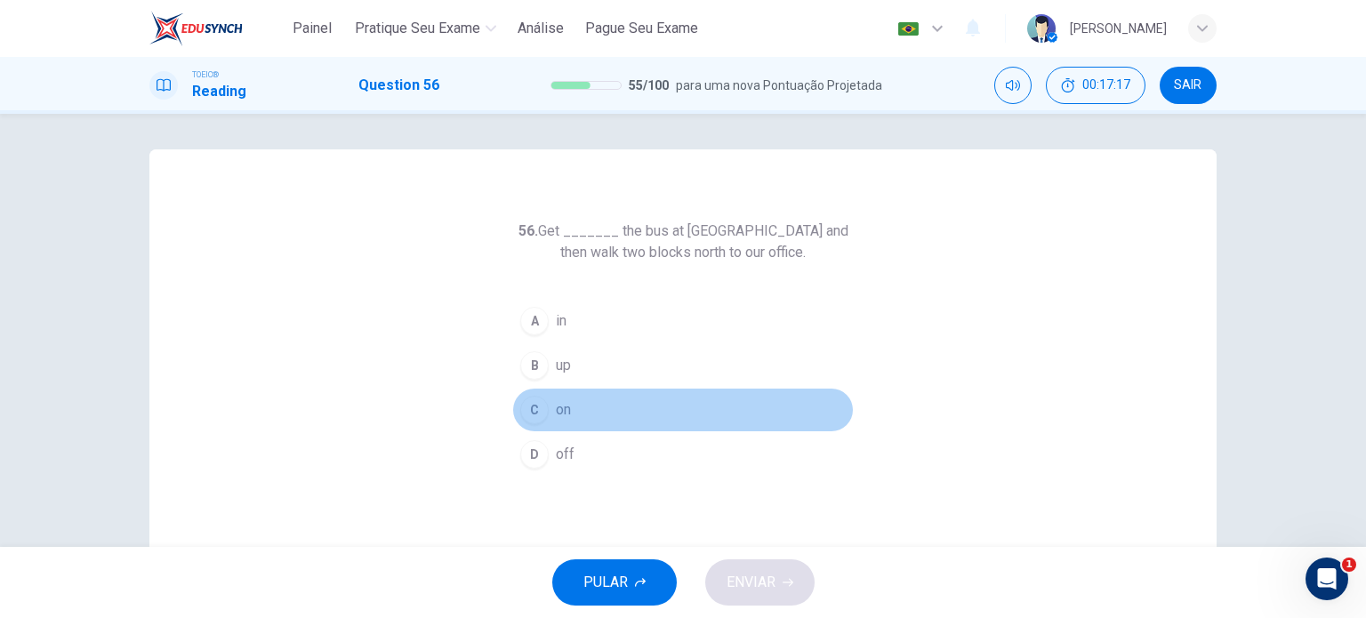
click at [542, 406] on div "C" at bounding box center [534, 410] width 28 height 28
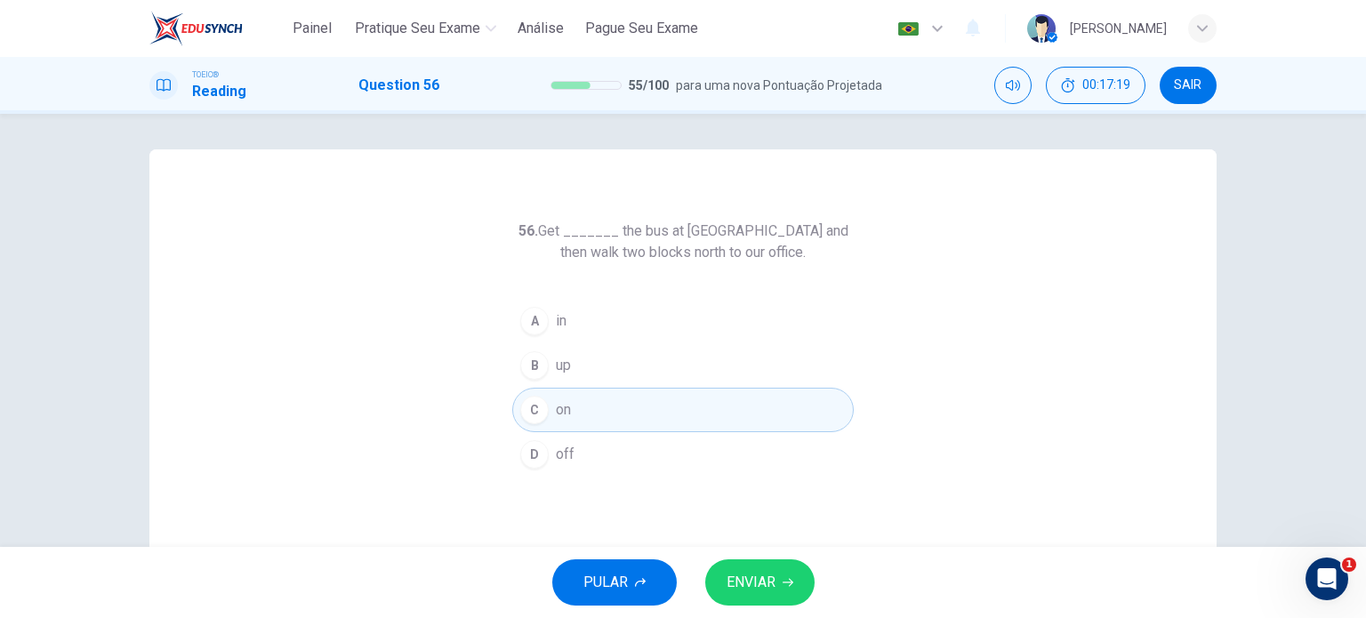
click at [765, 580] on span "ENVIAR" at bounding box center [750, 582] width 49 height 25
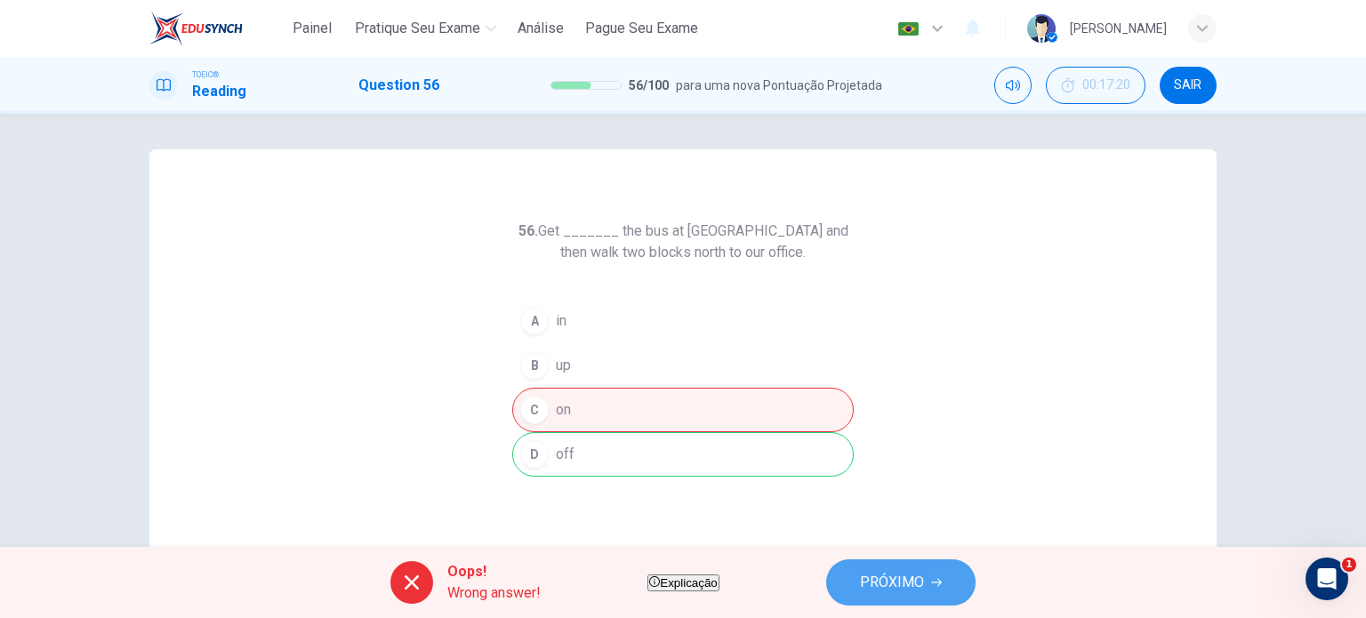
click at [924, 586] on span "PRÓXIMO" at bounding box center [892, 582] width 64 height 25
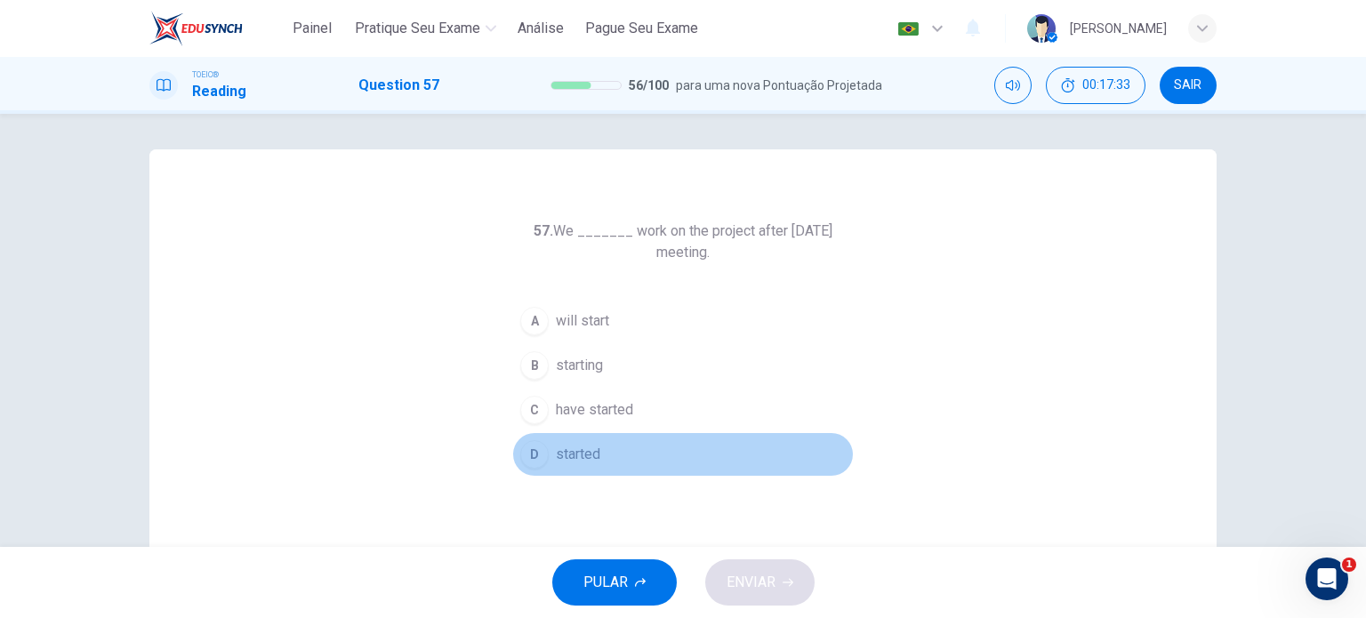
click at [568, 456] on span "started" at bounding box center [578, 454] width 44 height 21
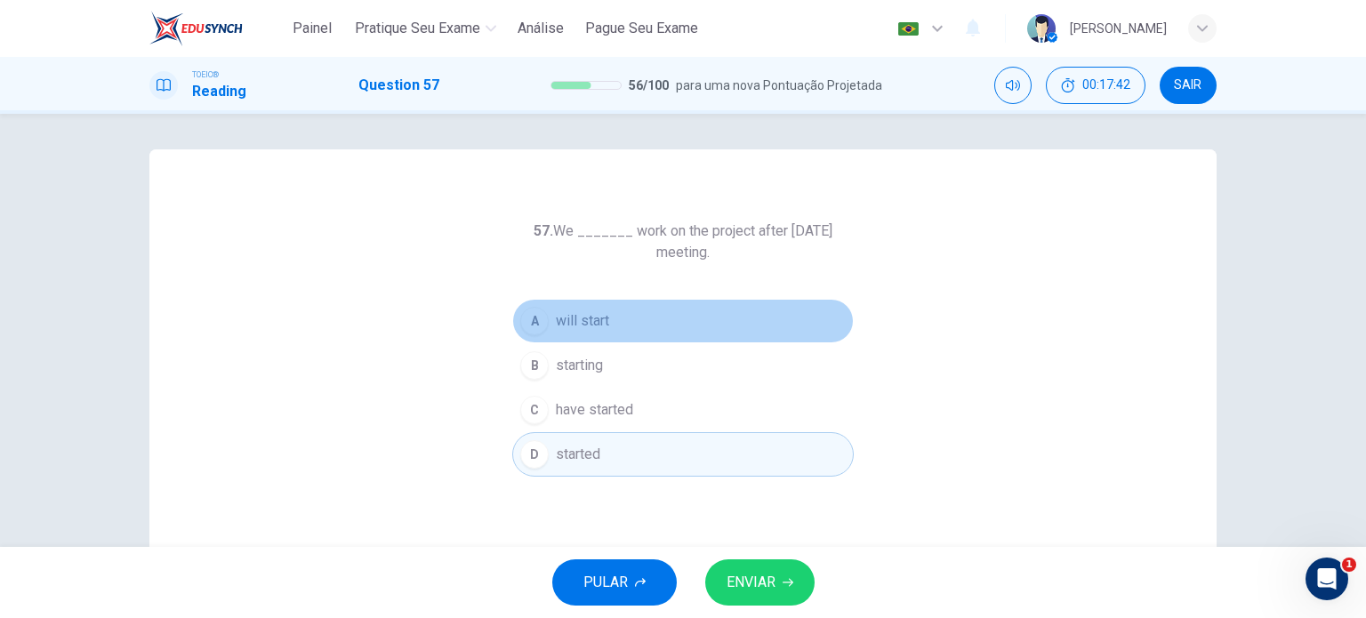
click at [604, 324] on span "will start" at bounding box center [582, 320] width 53 height 21
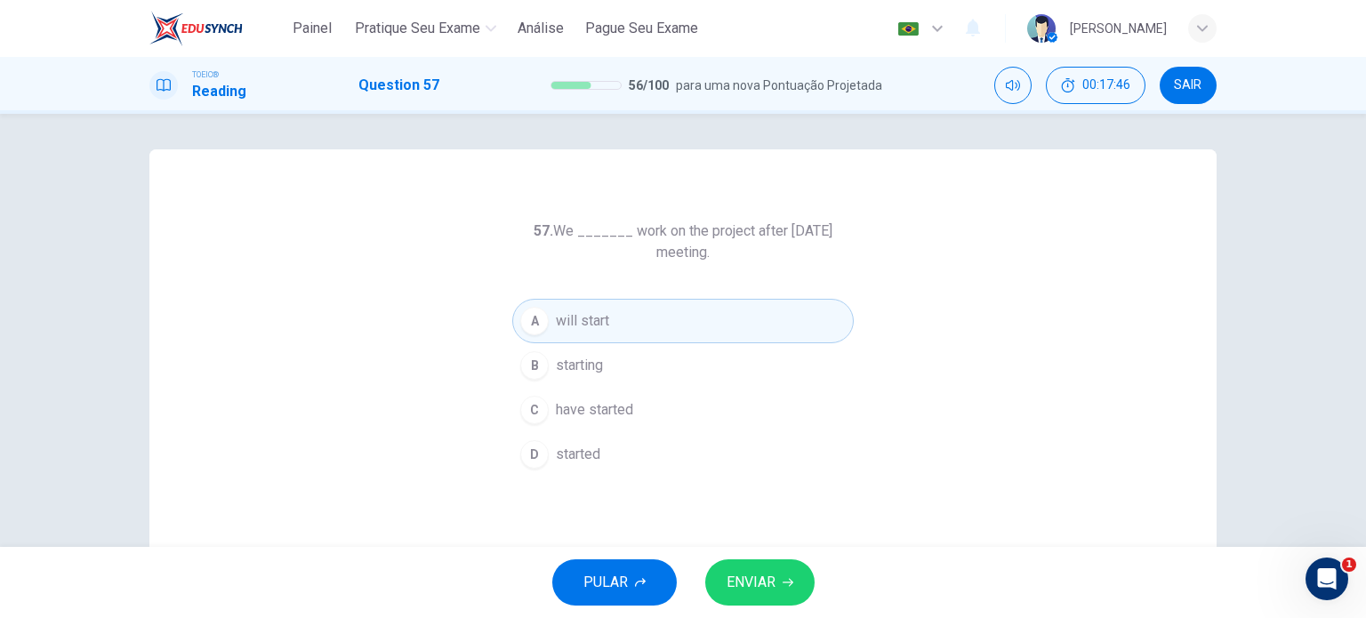
click at [782, 577] on icon "button" at bounding box center [787, 582] width 11 height 11
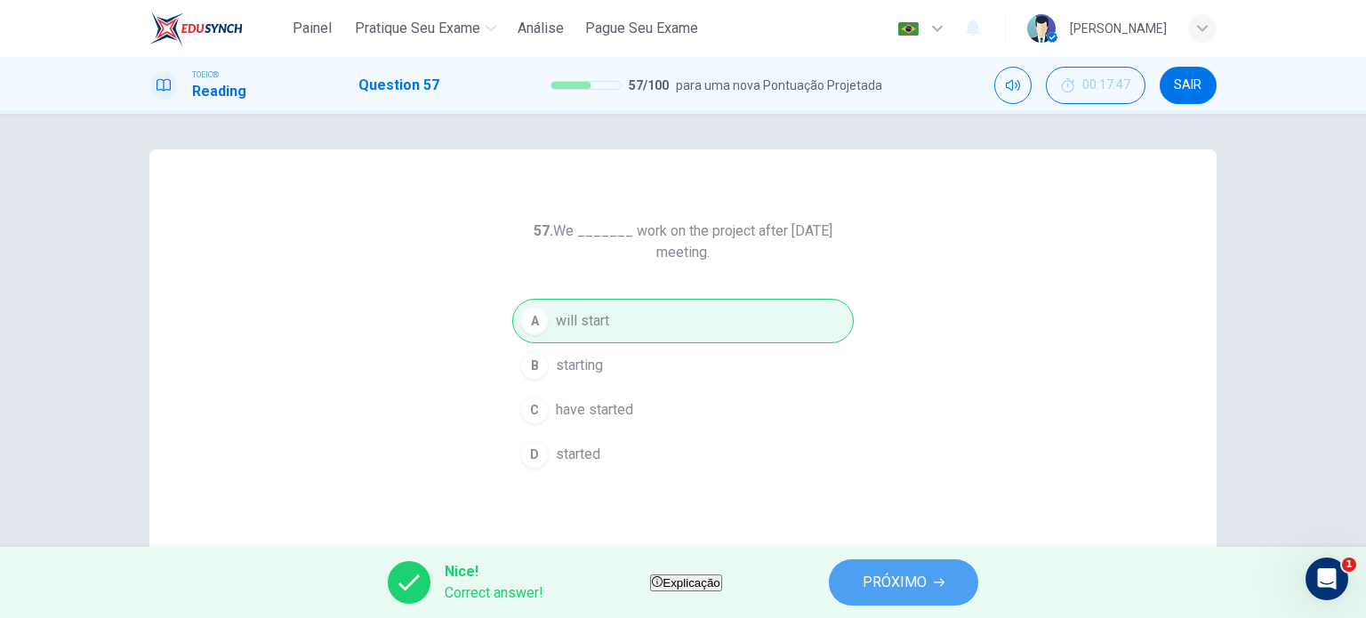
click at [914, 575] on span "PRÓXIMO" at bounding box center [894, 582] width 64 height 25
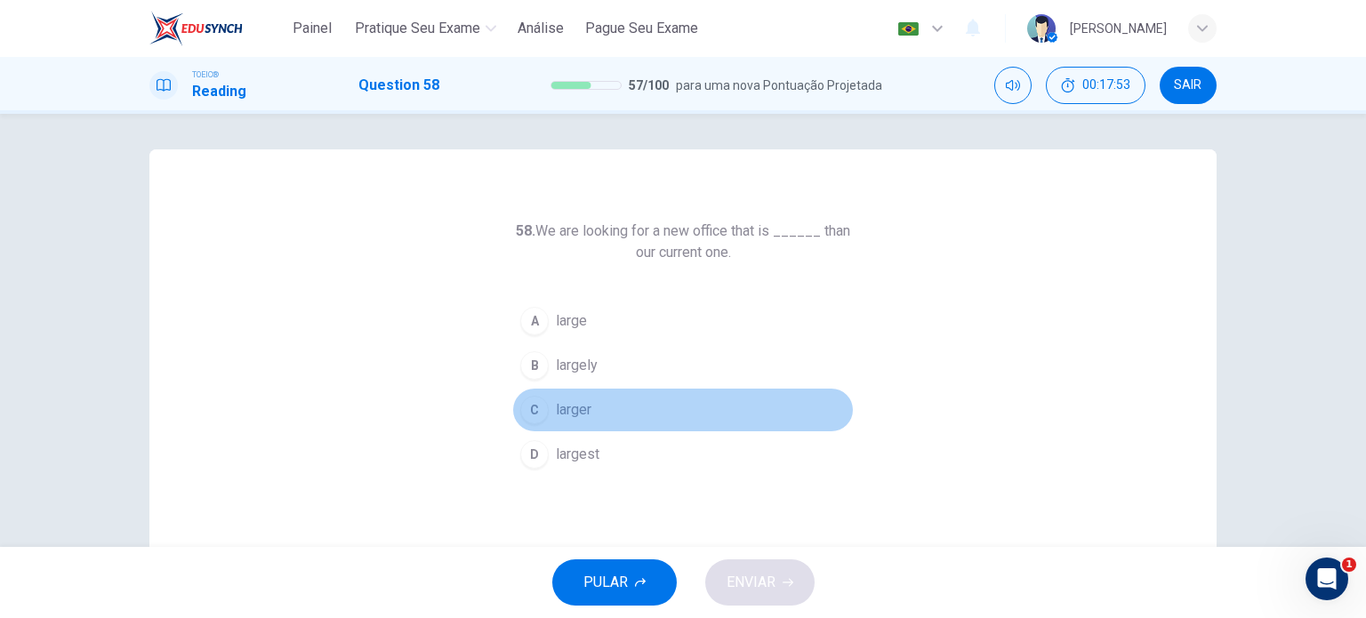
click at [575, 416] on span "larger" at bounding box center [574, 409] width 36 height 21
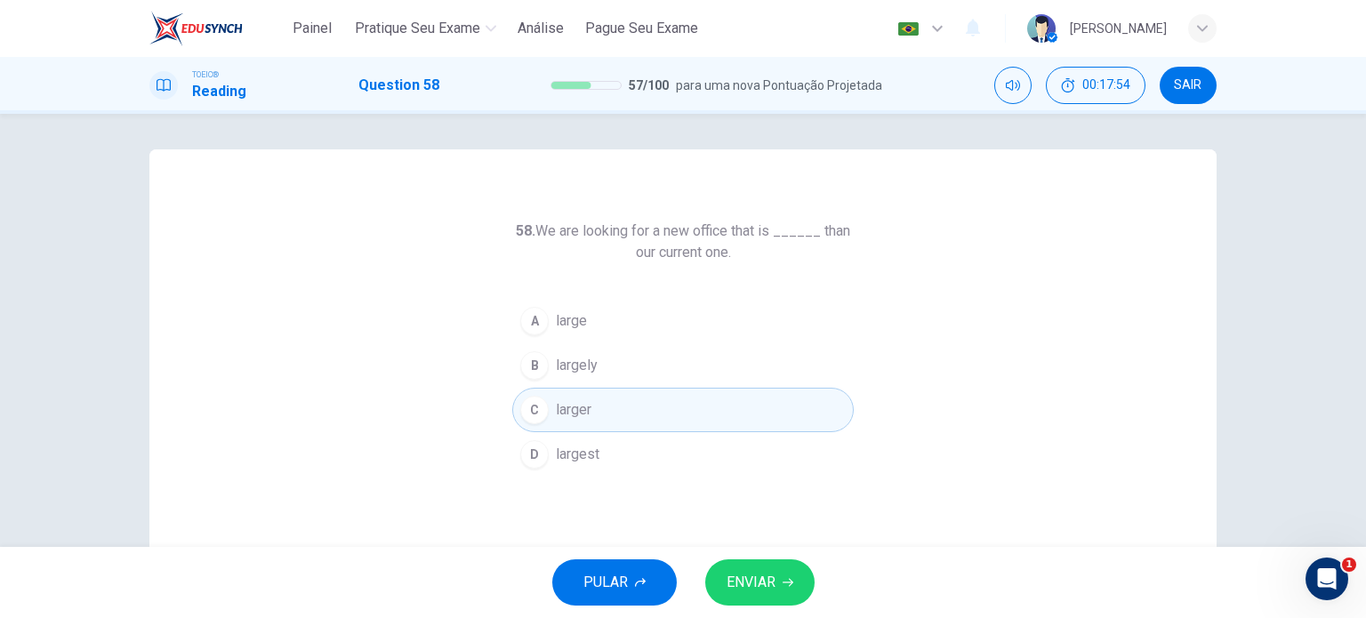
click at [756, 568] on button "ENVIAR" at bounding box center [759, 582] width 109 height 46
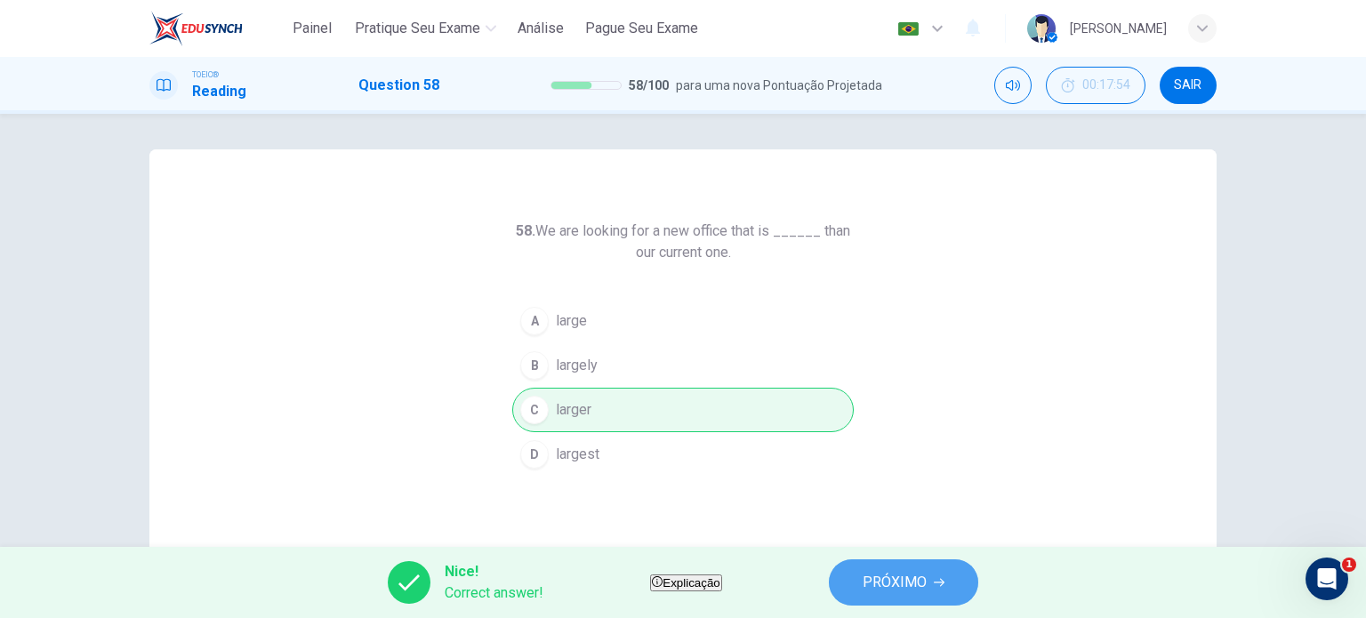
click at [904, 595] on button "PRÓXIMO" at bounding box center [903, 582] width 149 height 46
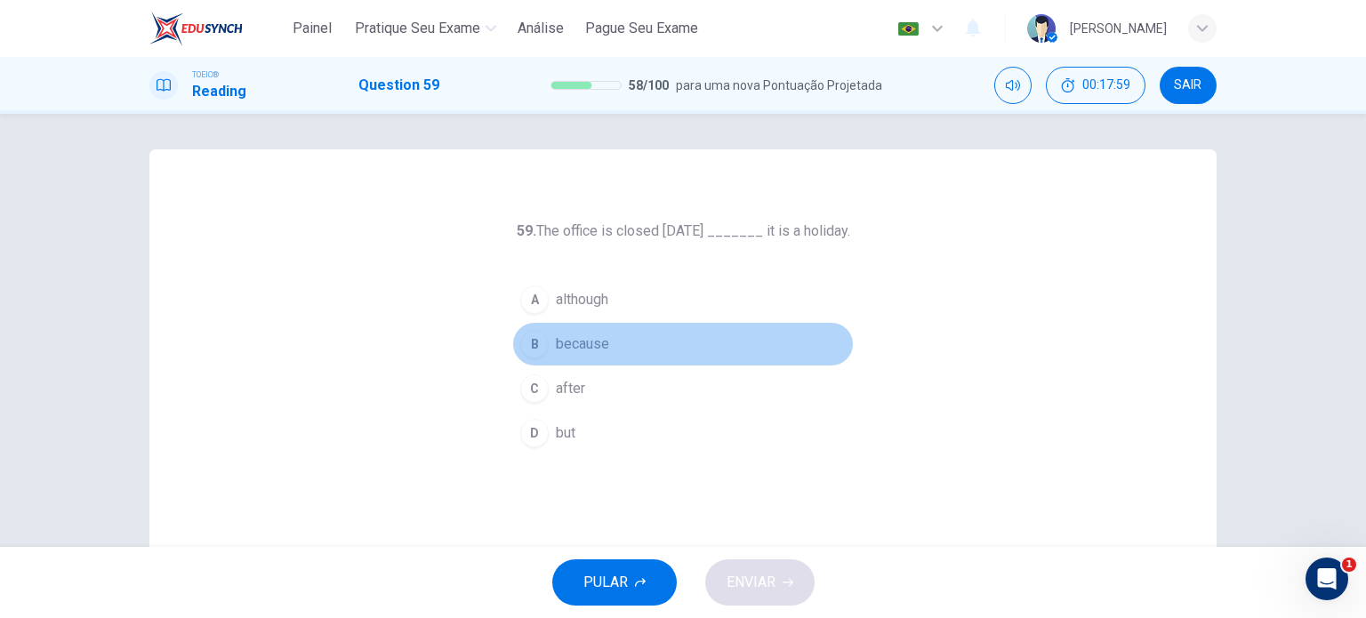
click at [573, 348] on span "because" at bounding box center [582, 343] width 53 height 21
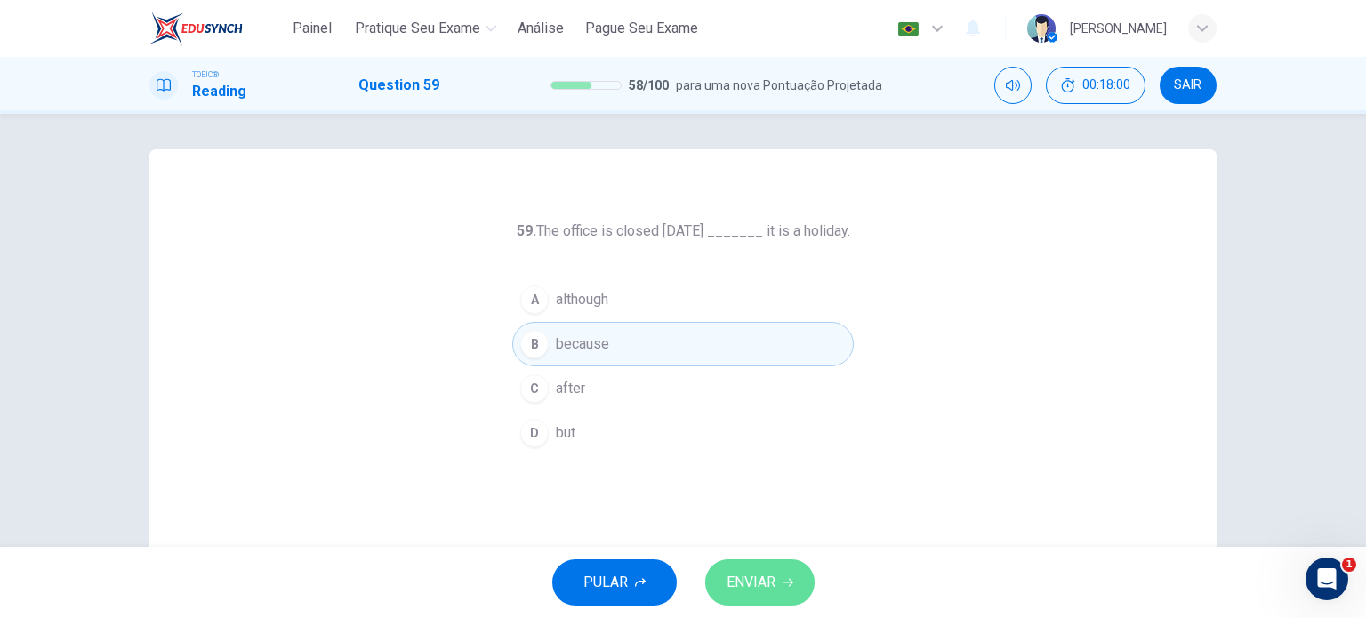
click at [773, 600] on button "ENVIAR" at bounding box center [759, 582] width 109 height 46
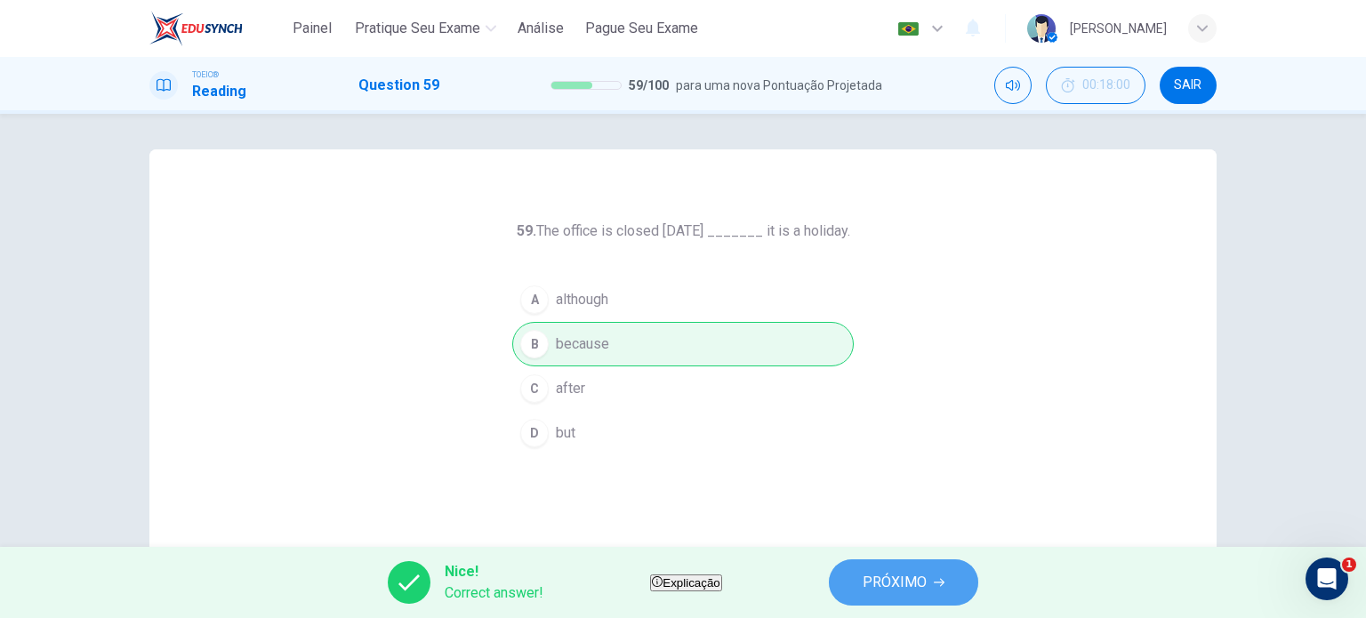
click at [926, 586] on span "PRÓXIMO" at bounding box center [894, 582] width 64 height 25
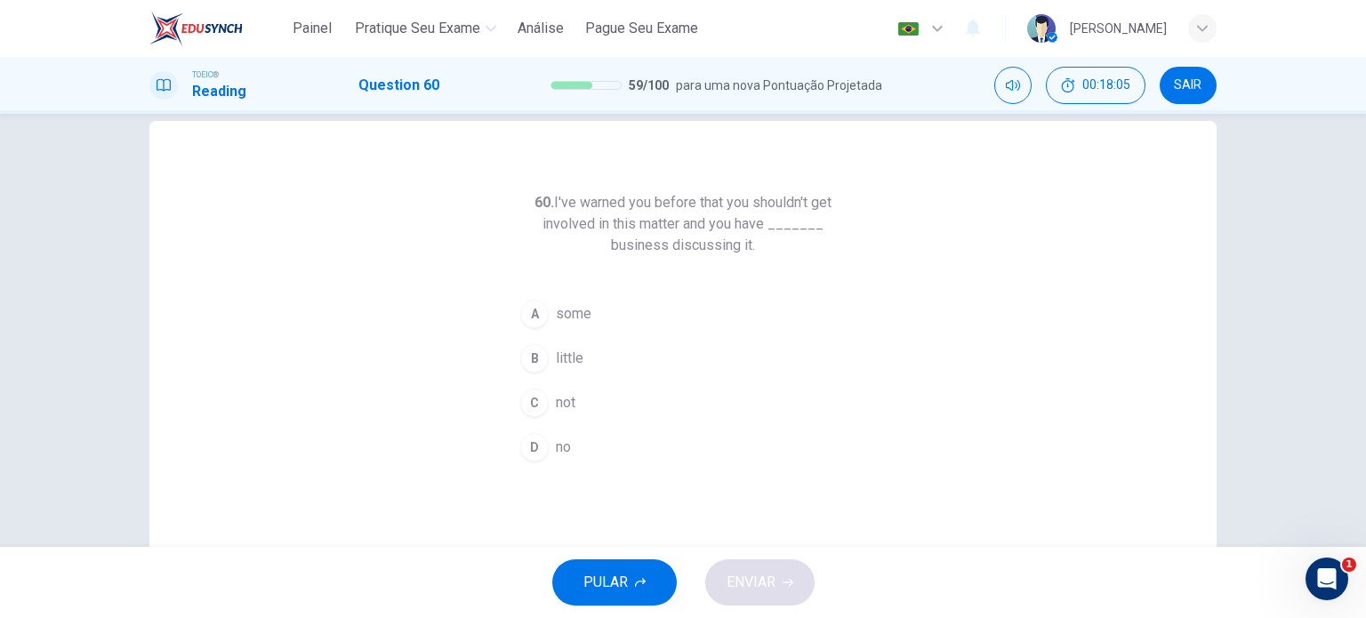
scroll to position [30, 0]
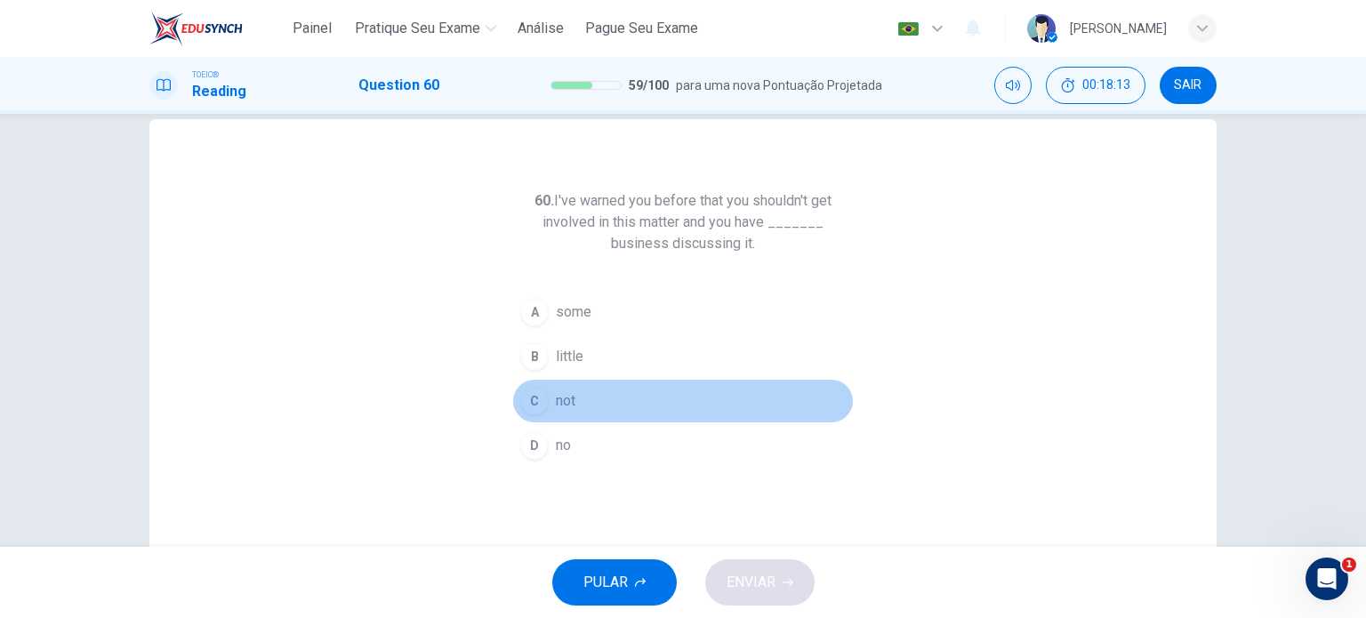
click at [565, 399] on span "not" at bounding box center [566, 400] width 20 height 21
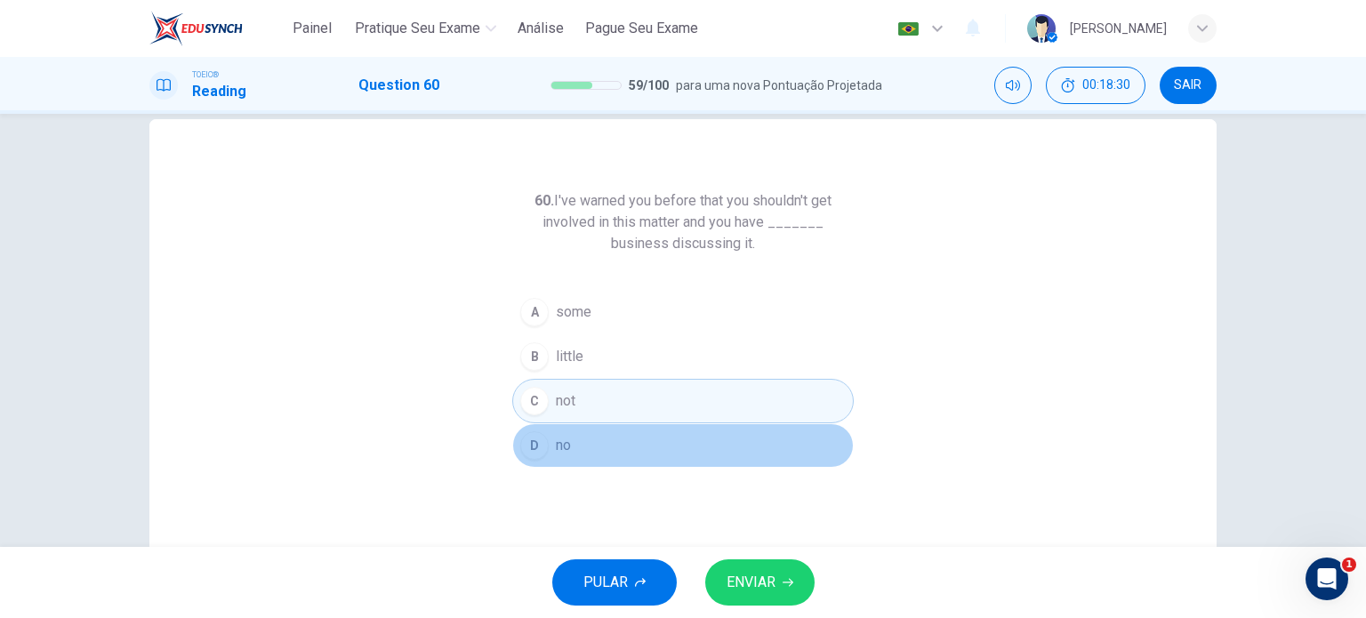
click at [583, 444] on button "D no" at bounding box center [682, 445] width 341 height 44
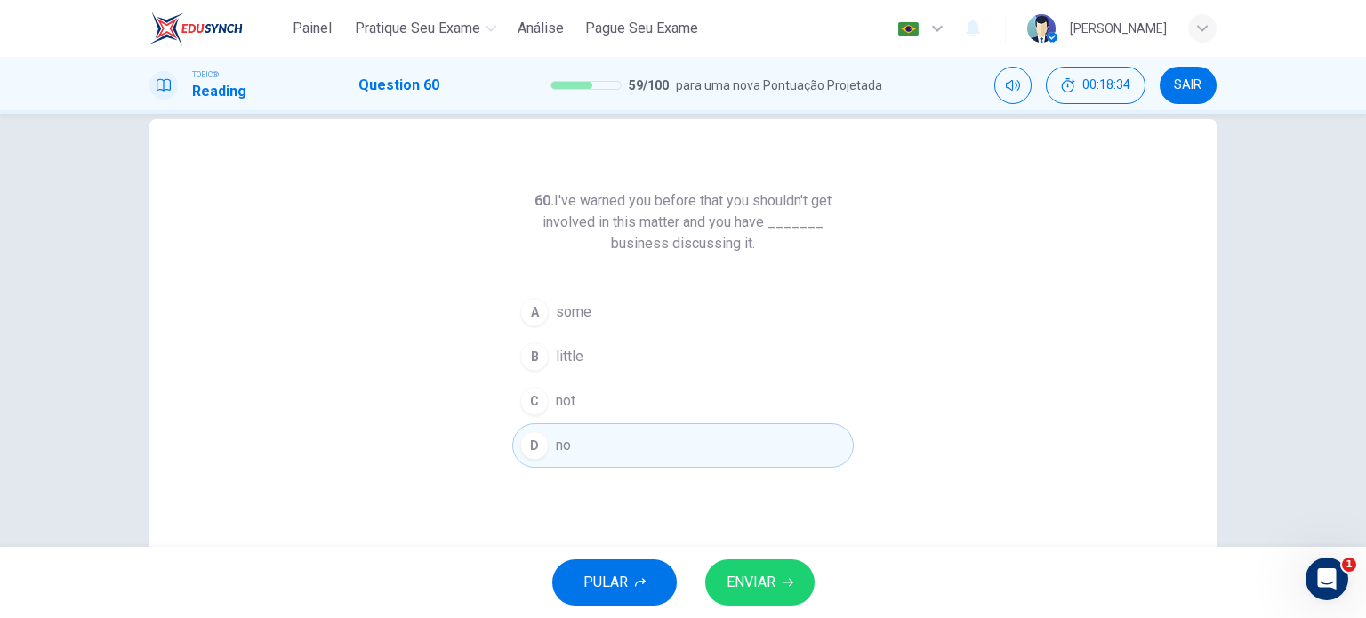
click at [778, 582] on button "ENVIAR" at bounding box center [759, 582] width 109 height 46
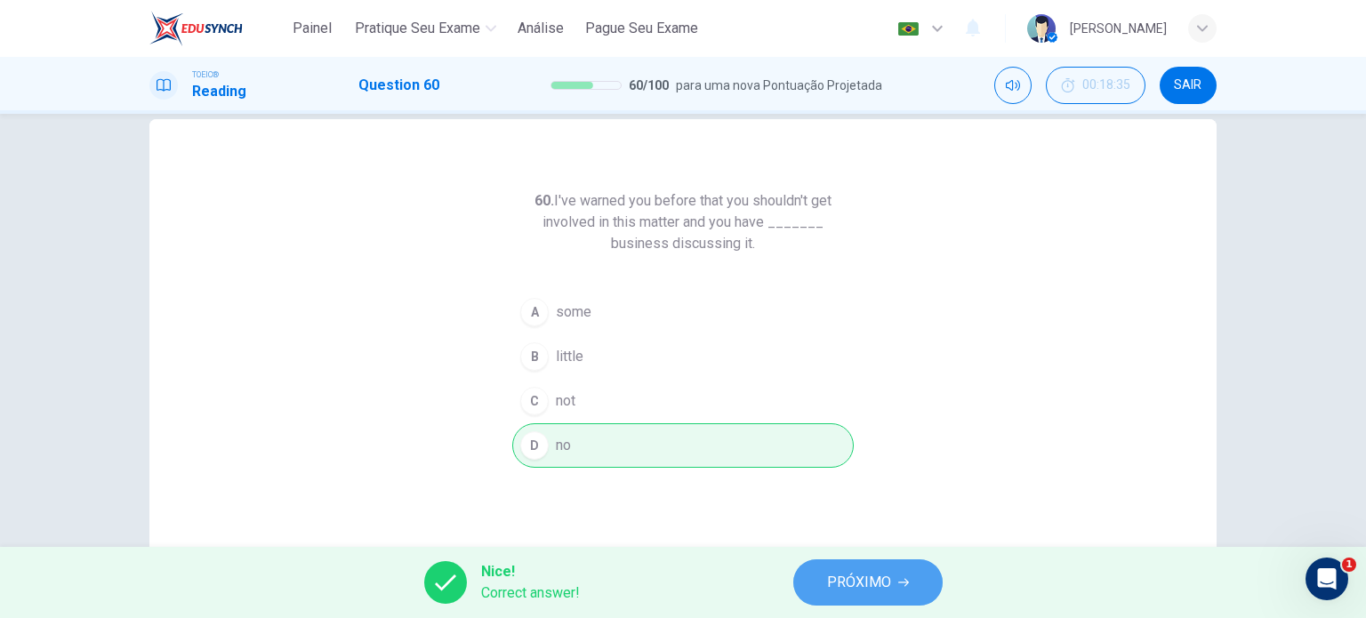
click at [879, 573] on span "PRÓXIMO" at bounding box center [859, 582] width 64 height 25
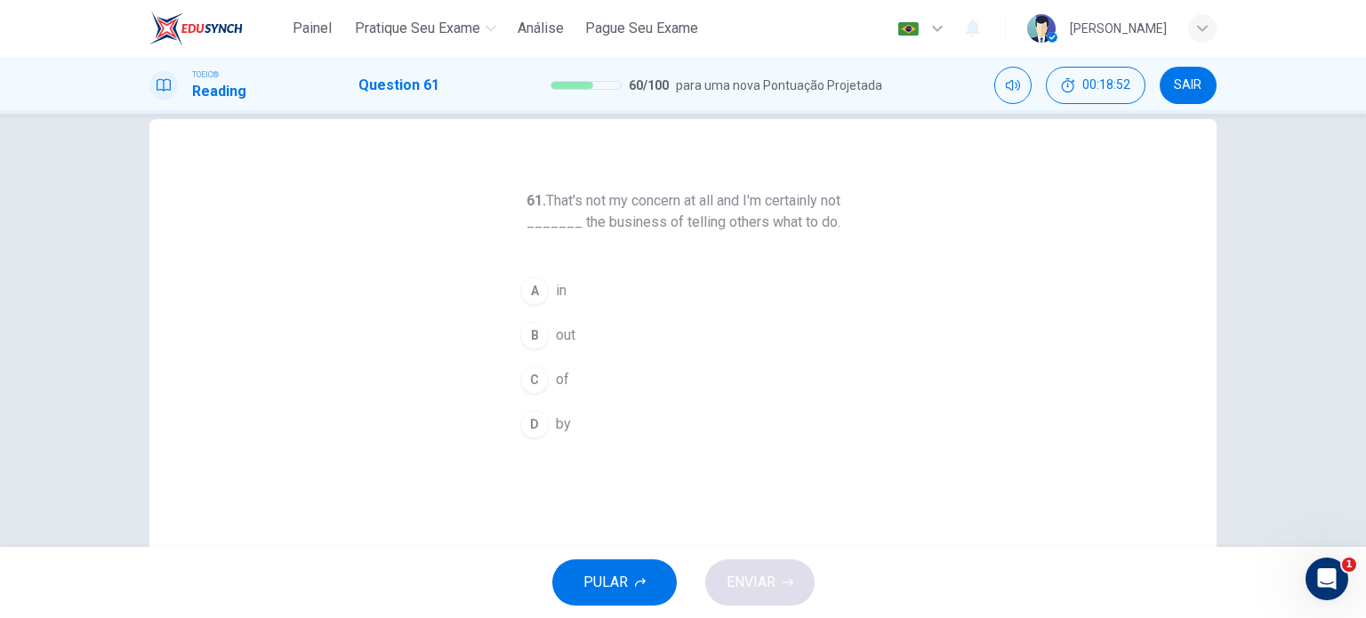
click at [541, 287] on div "A" at bounding box center [534, 291] width 28 height 28
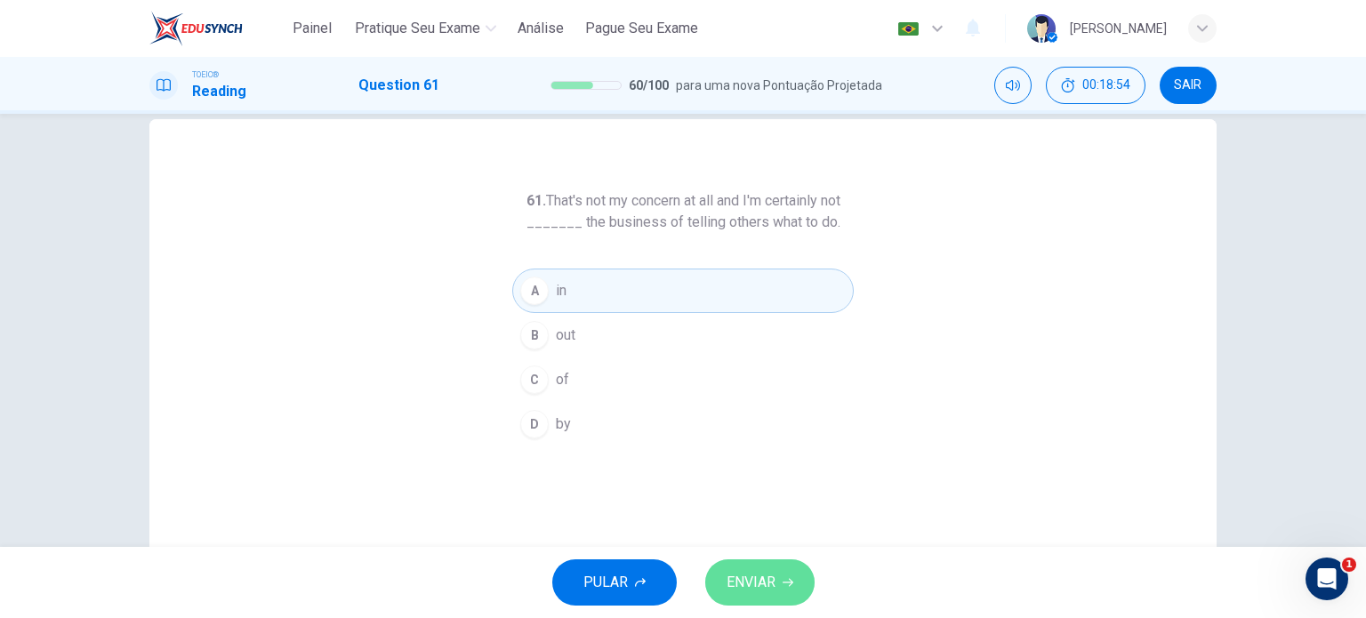
click at [765, 590] on span "ENVIAR" at bounding box center [750, 582] width 49 height 25
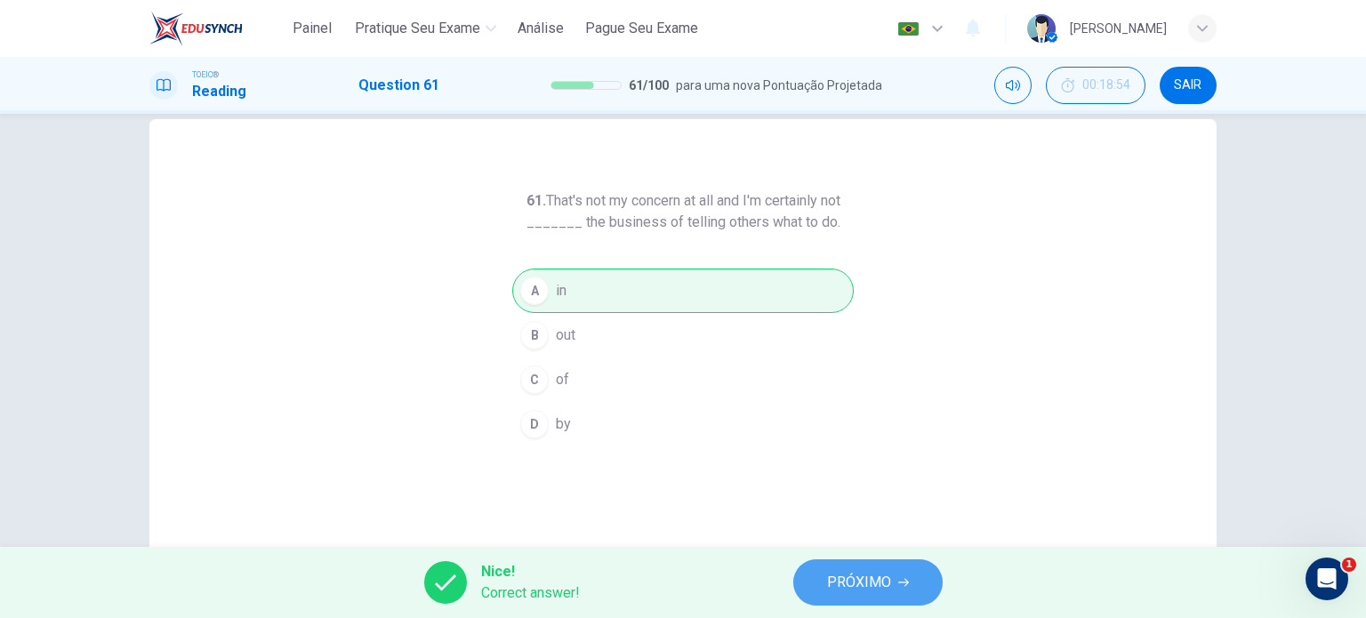
click at [865, 583] on span "PRÓXIMO" at bounding box center [859, 582] width 64 height 25
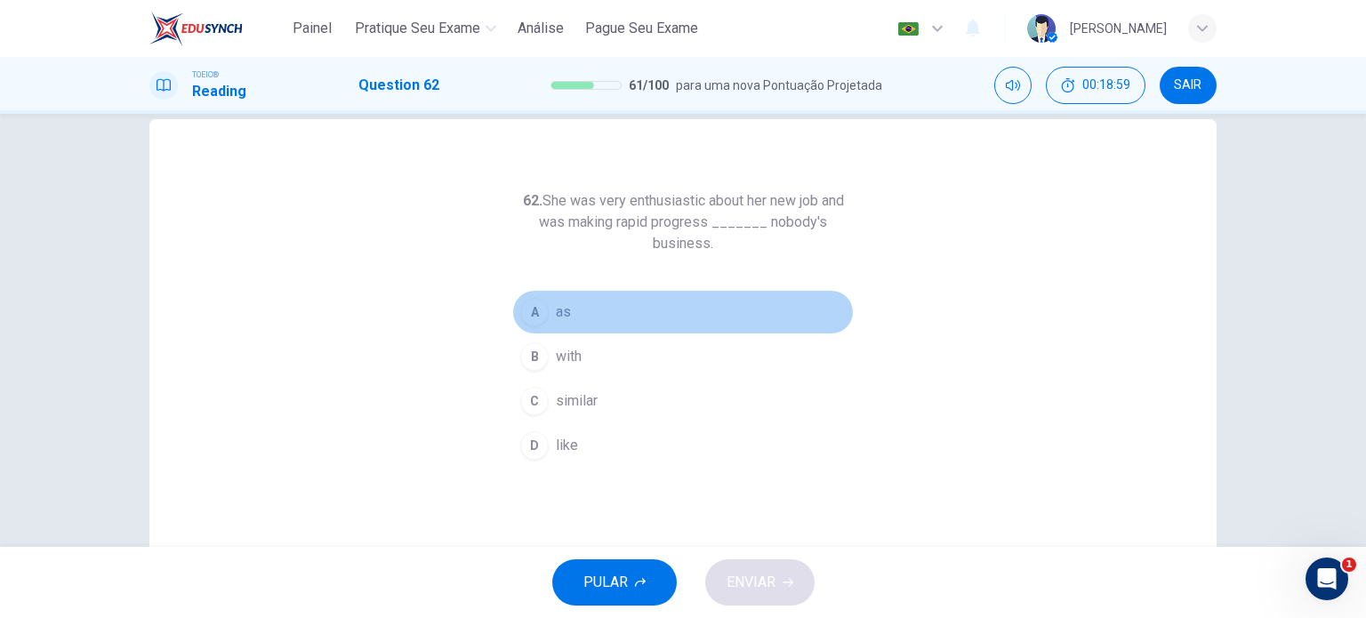
click at [548, 303] on button "A as" at bounding box center [682, 312] width 341 height 44
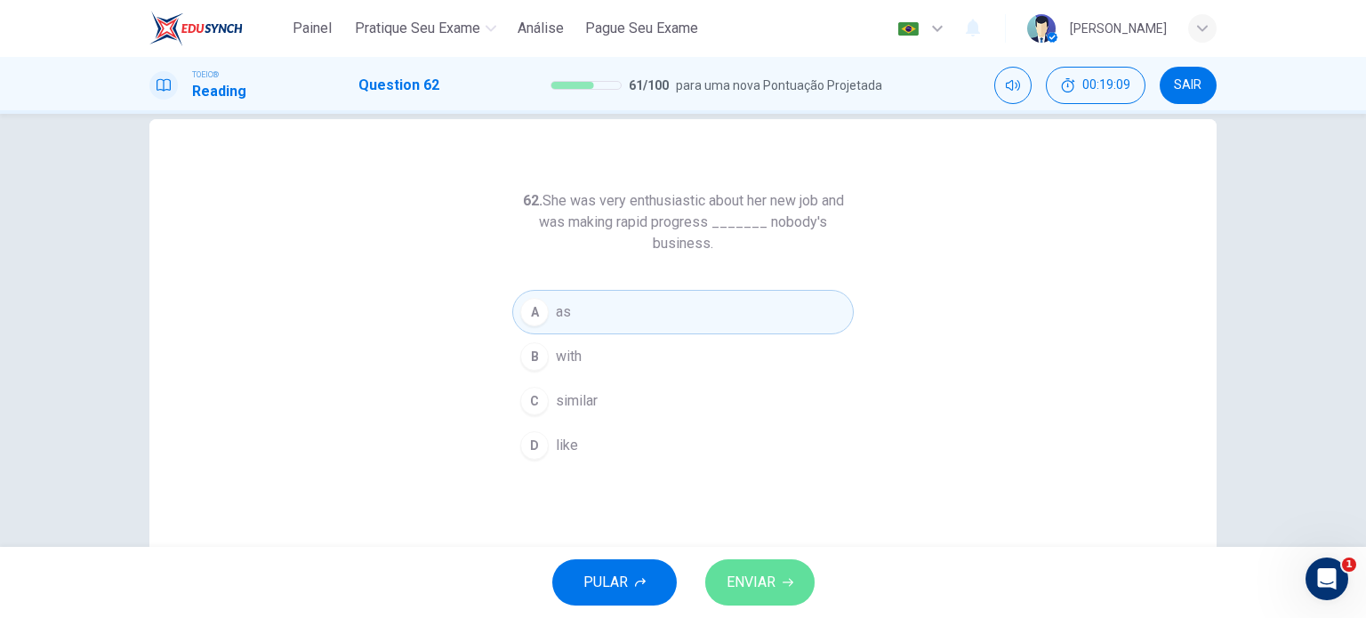
click at [772, 575] on span "ENVIAR" at bounding box center [750, 582] width 49 height 25
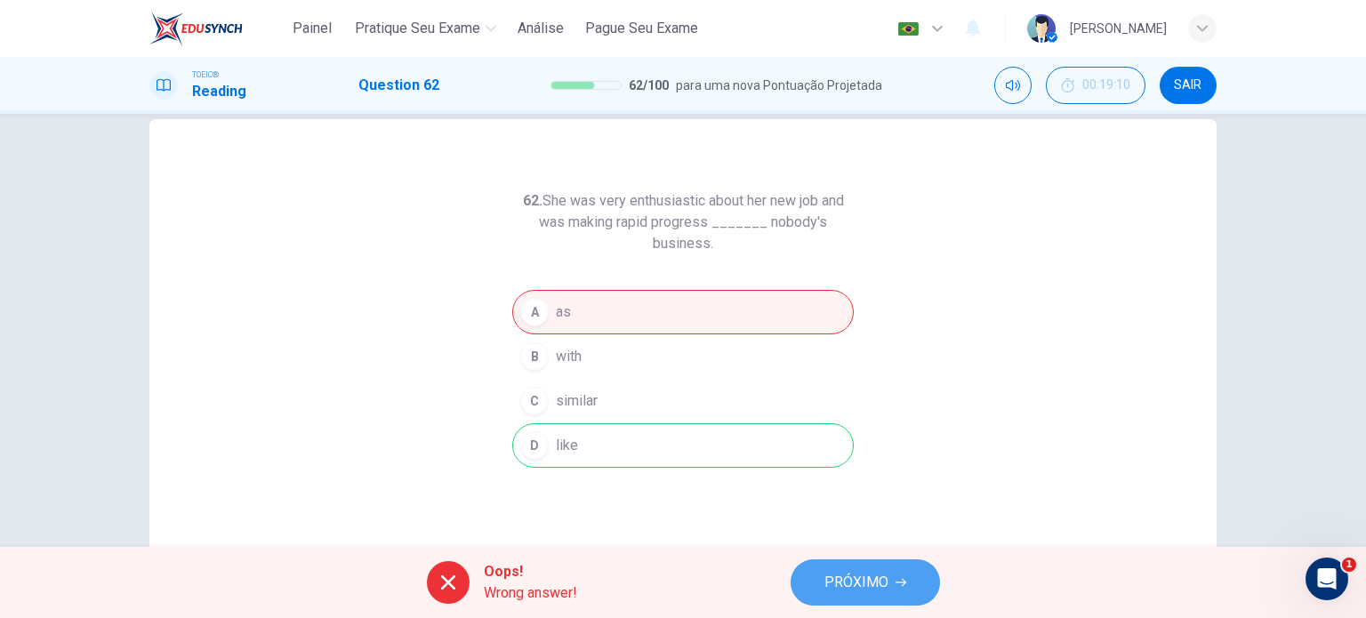
click at [896, 568] on button "PRÓXIMO" at bounding box center [864, 582] width 149 height 46
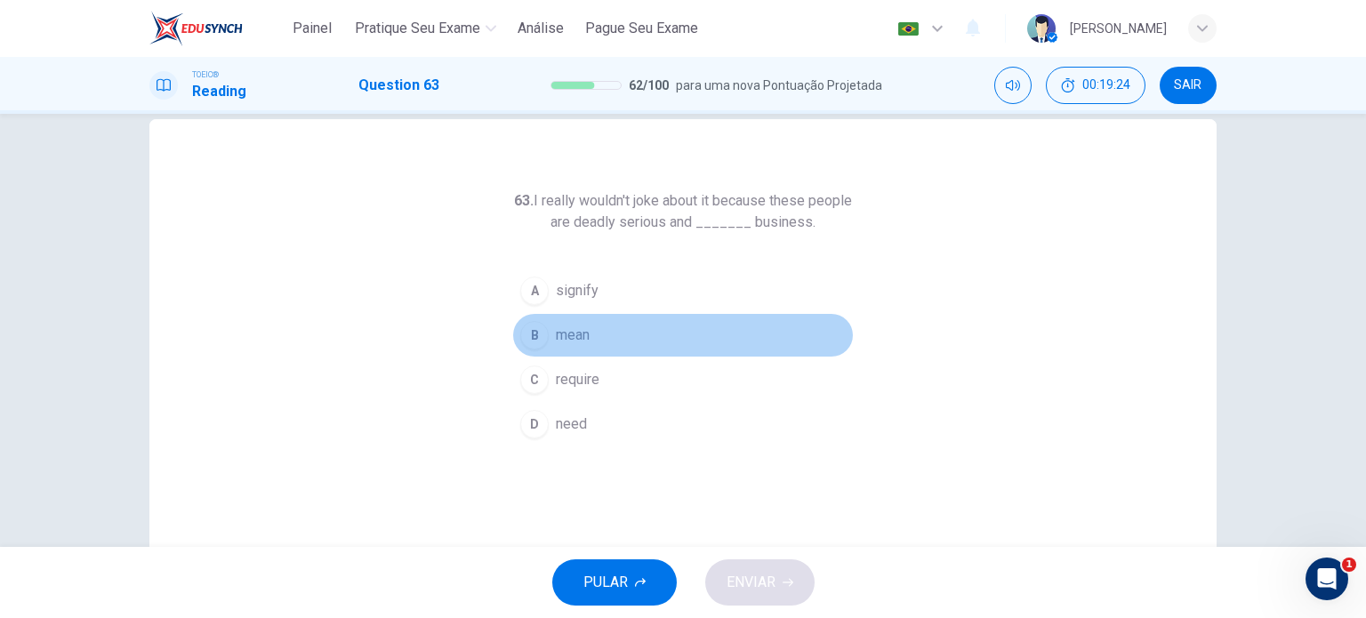
click at [558, 333] on span "mean" at bounding box center [573, 335] width 34 height 21
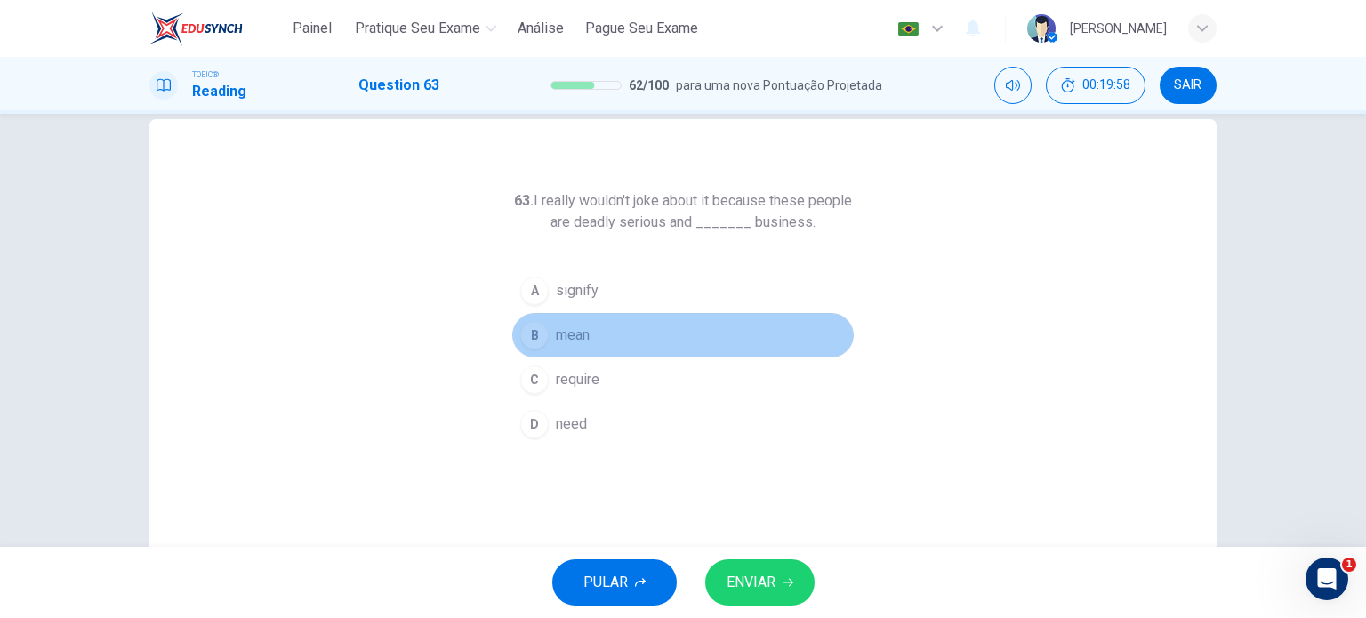
click at [661, 329] on button "B mean" at bounding box center [682, 335] width 341 height 44
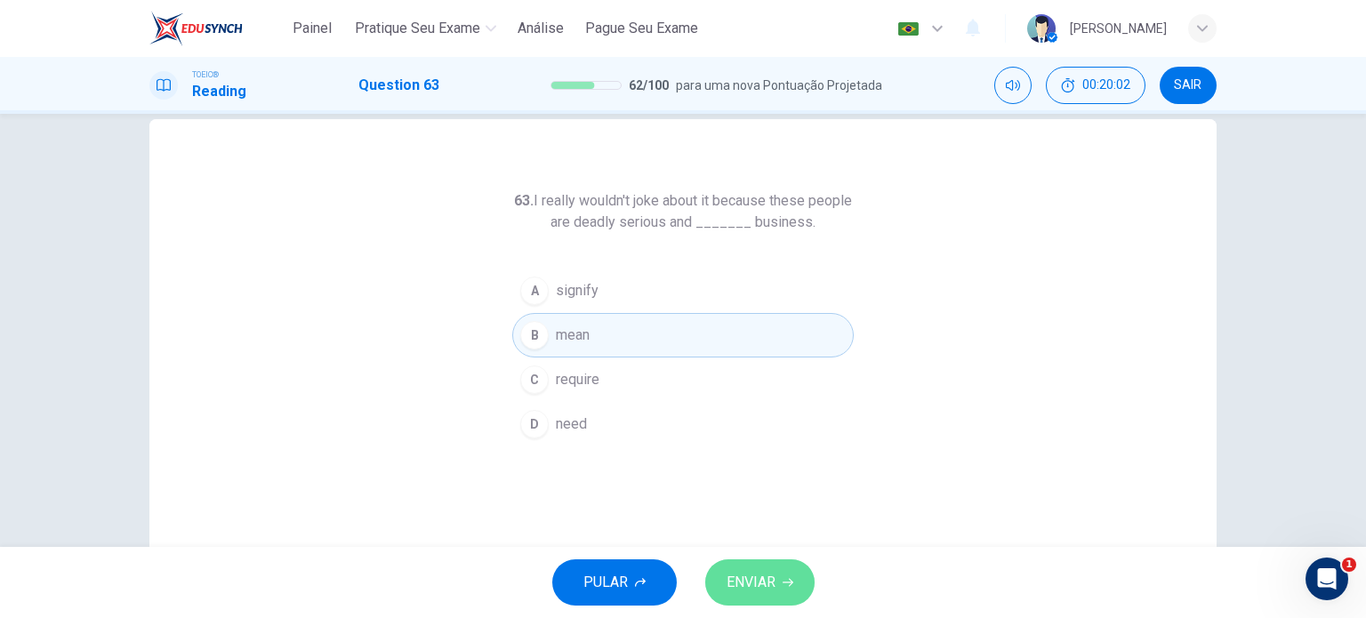
click at [766, 580] on span "ENVIAR" at bounding box center [750, 582] width 49 height 25
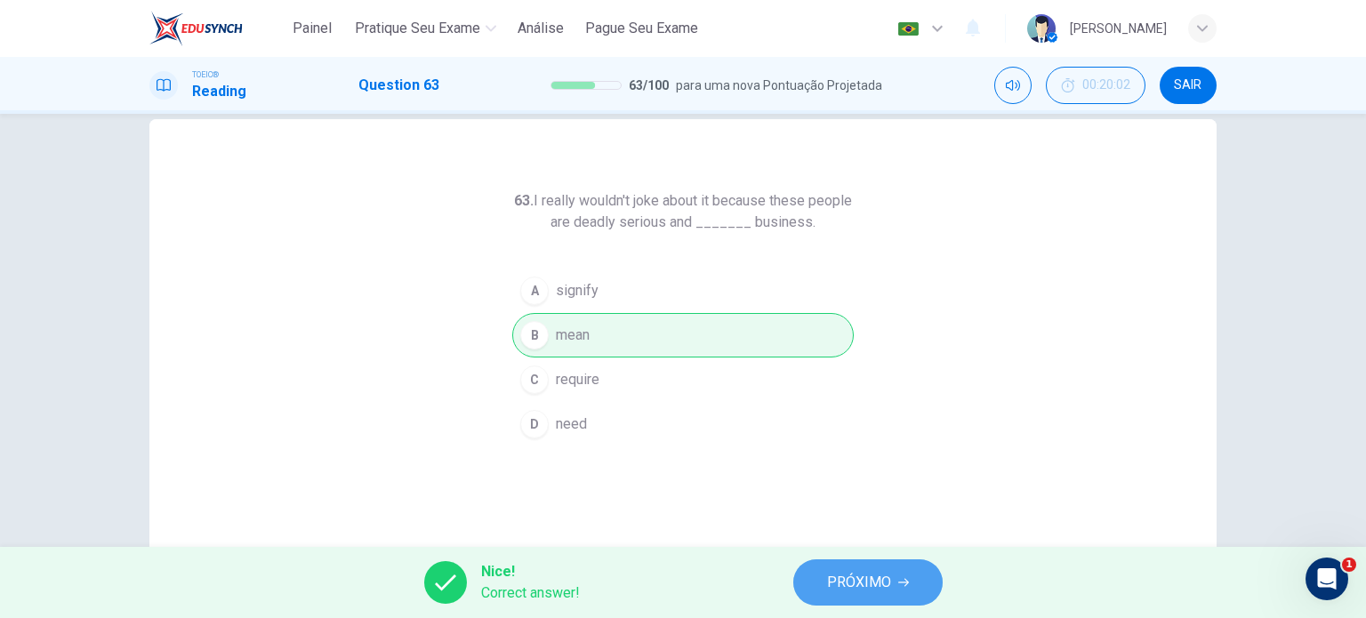
click at [861, 581] on span "PRÓXIMO" at bounding box center [859, 582] width 64 height 25
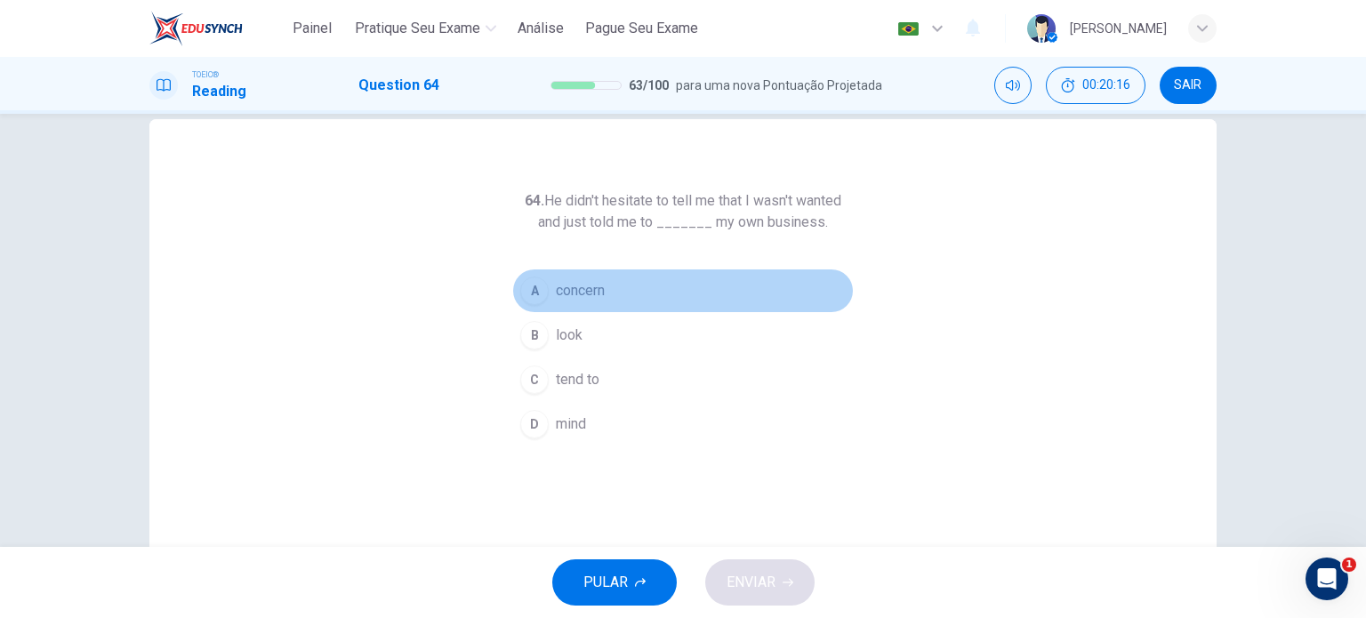
click at [576, 301] on button "A concern" at bounding box center [682, 291] width 341 height 44
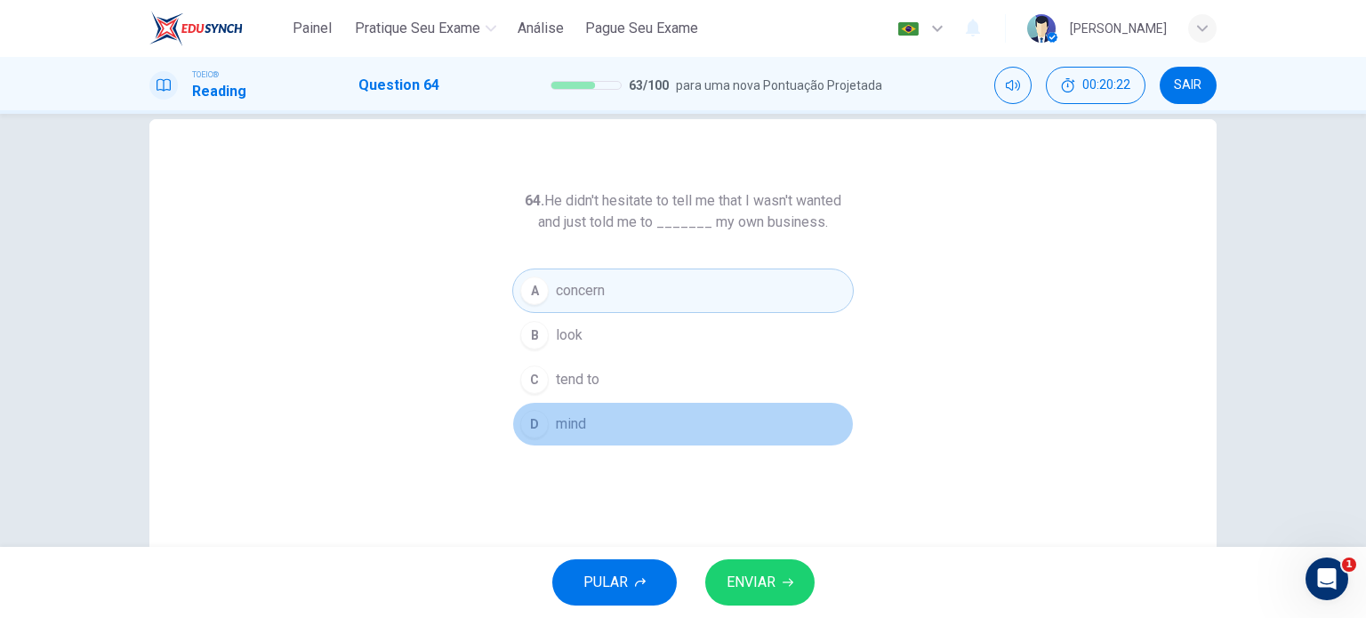
click at [593, 419] on button "D mind" at bounding box center [682, 424] width 341 height 44
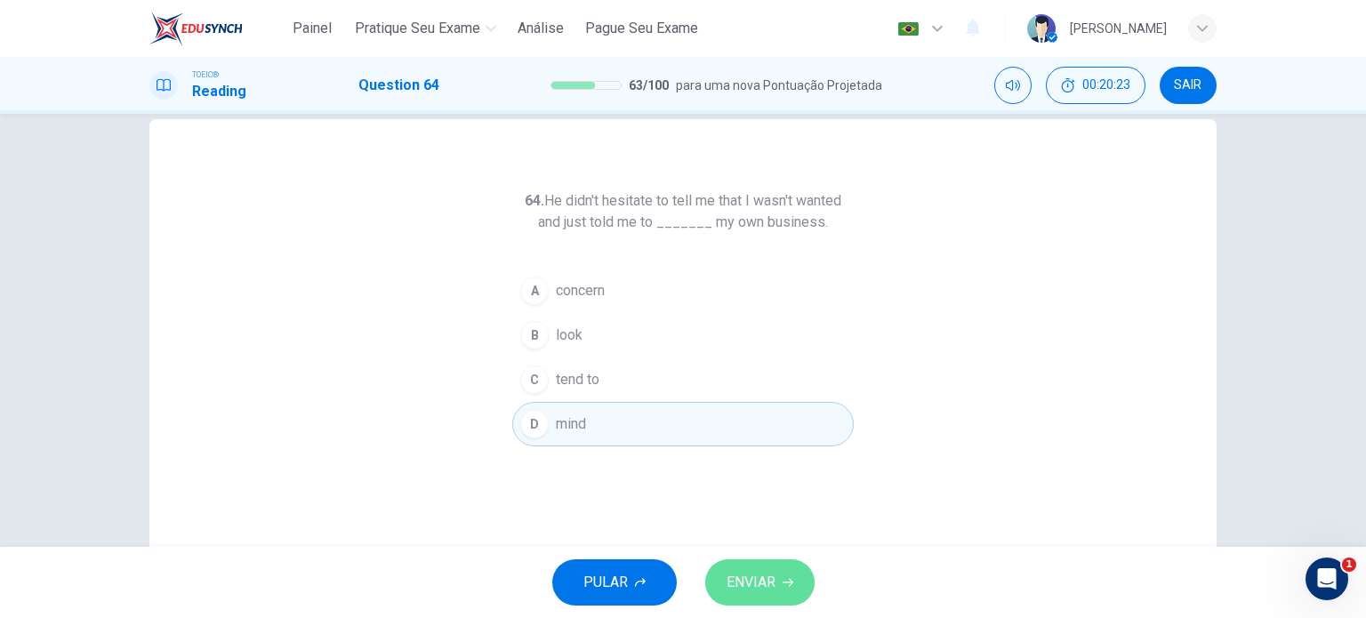
click at [786, 590] on button "ENVIAR" at bounding box center [759, 582] width 109 height 46
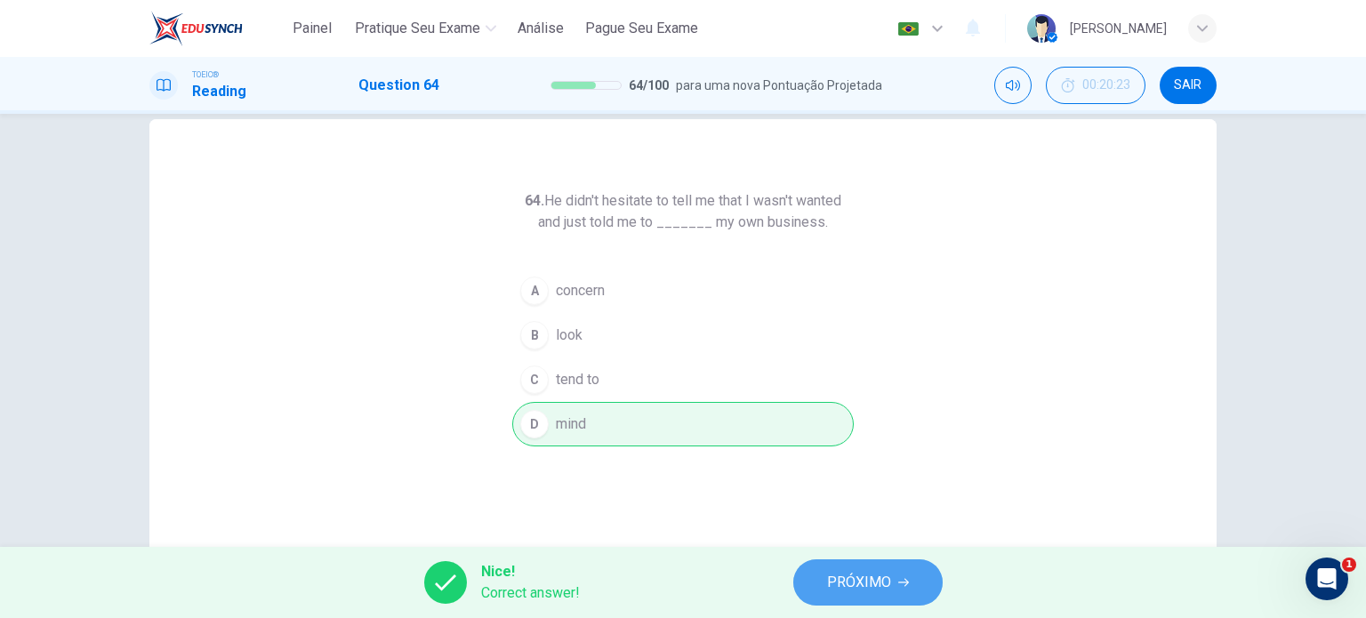
click at [829, 592] on span "PRÓXIMO" at bounding box center [859, 582] width 64 height 25
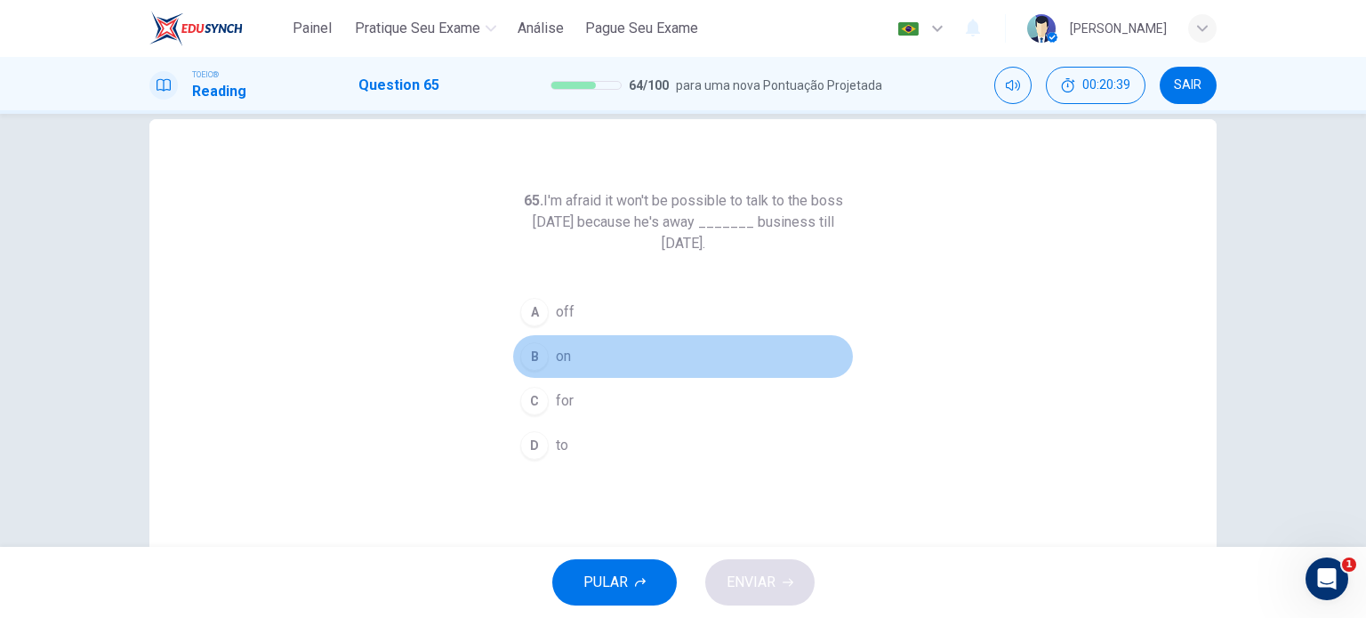
click at [556, 358] on span "on" at bounding box center [563, 356] width 15 height 21
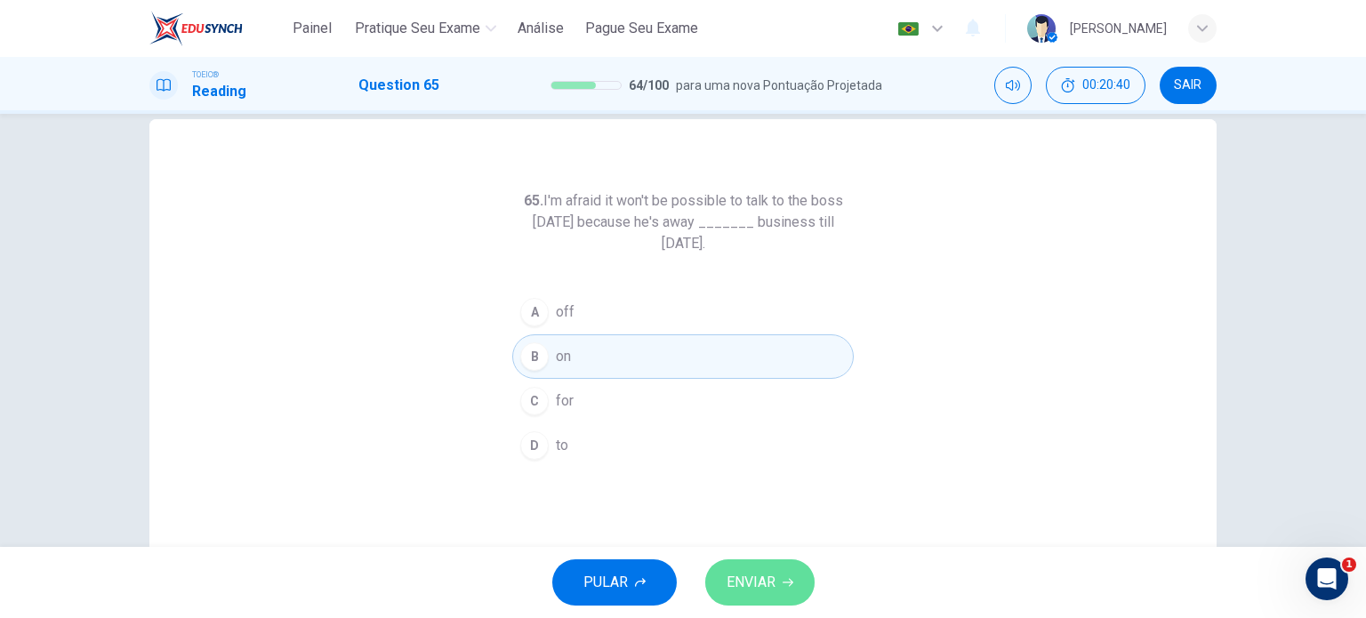
click at [761, 572] on span "ENVIAR" at bounding box center [750, 582] width 49 height 25
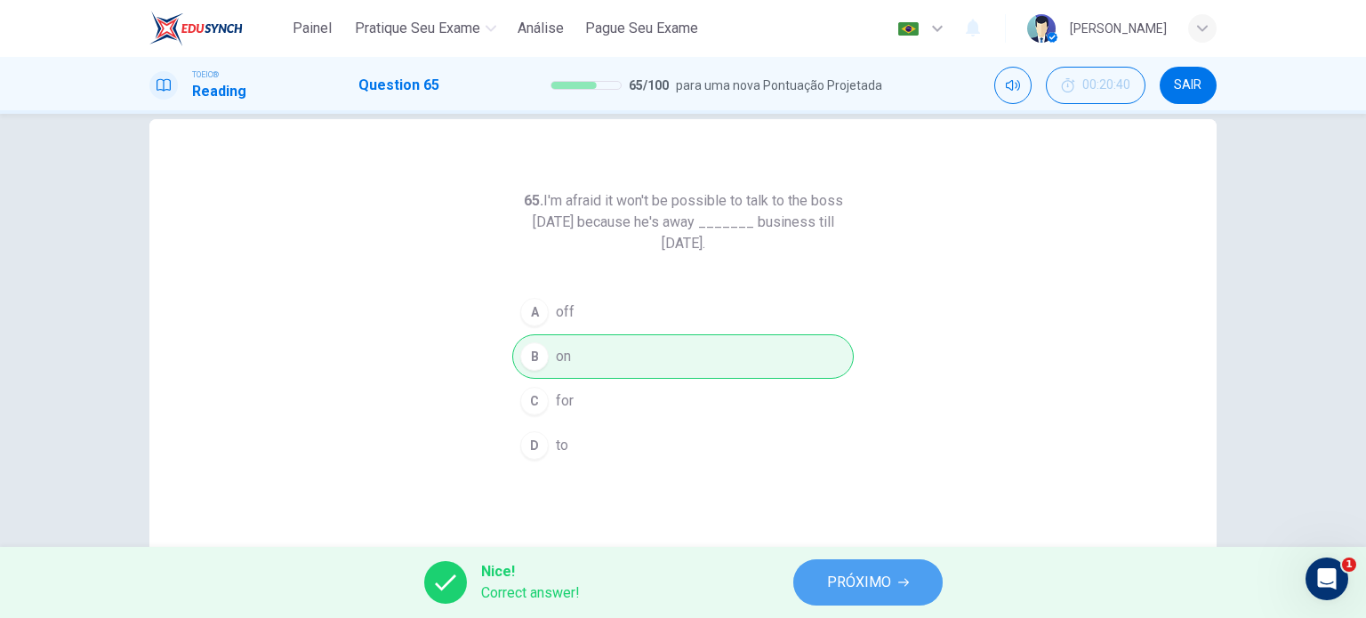
click at [833, 580] on span "PRÓXIMO" at bounding box center [859, 582] width 64 height 25
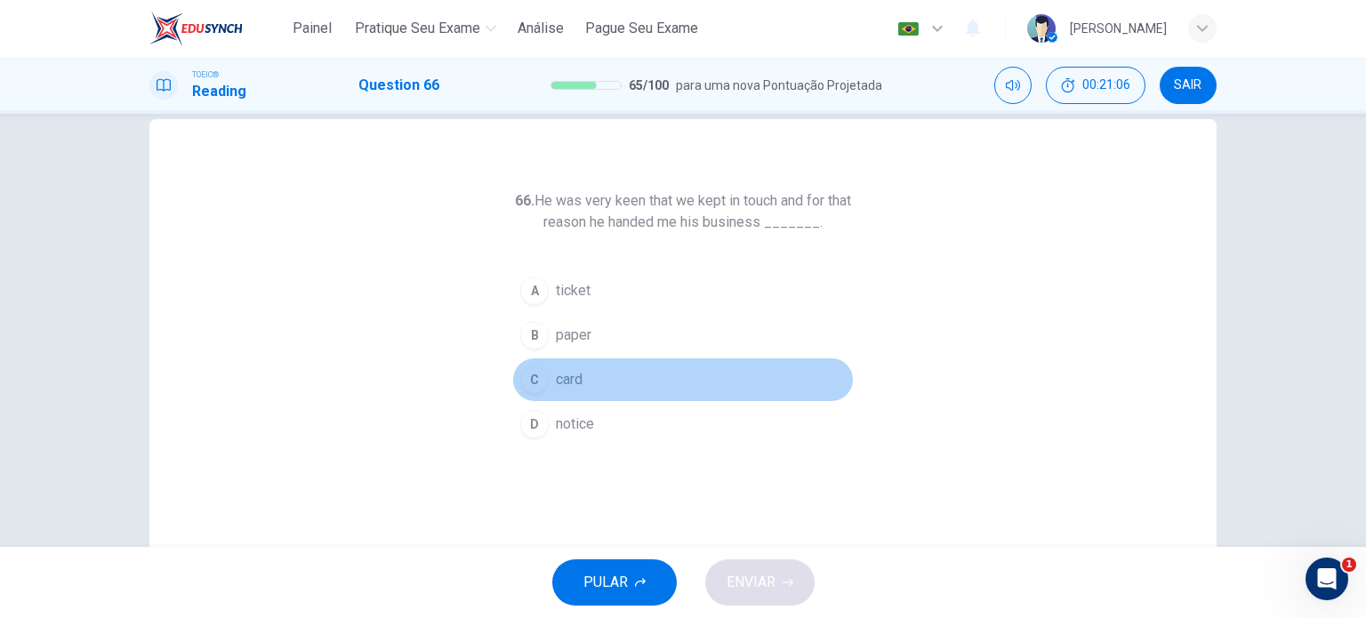
click at [570, 381] on span "card" at bounding box center [569, 379] width 27 height 21
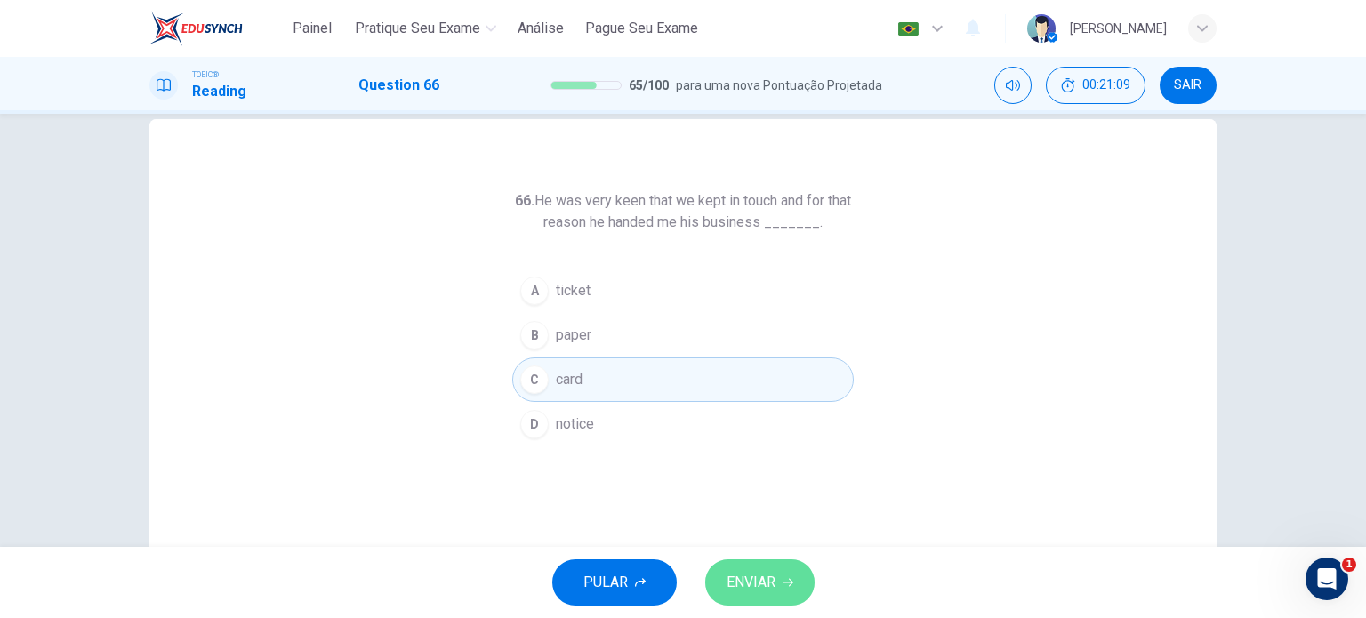
click at [772, 578] on span "ENVIAR" at bounding box center [750, 582] width 49 height 25
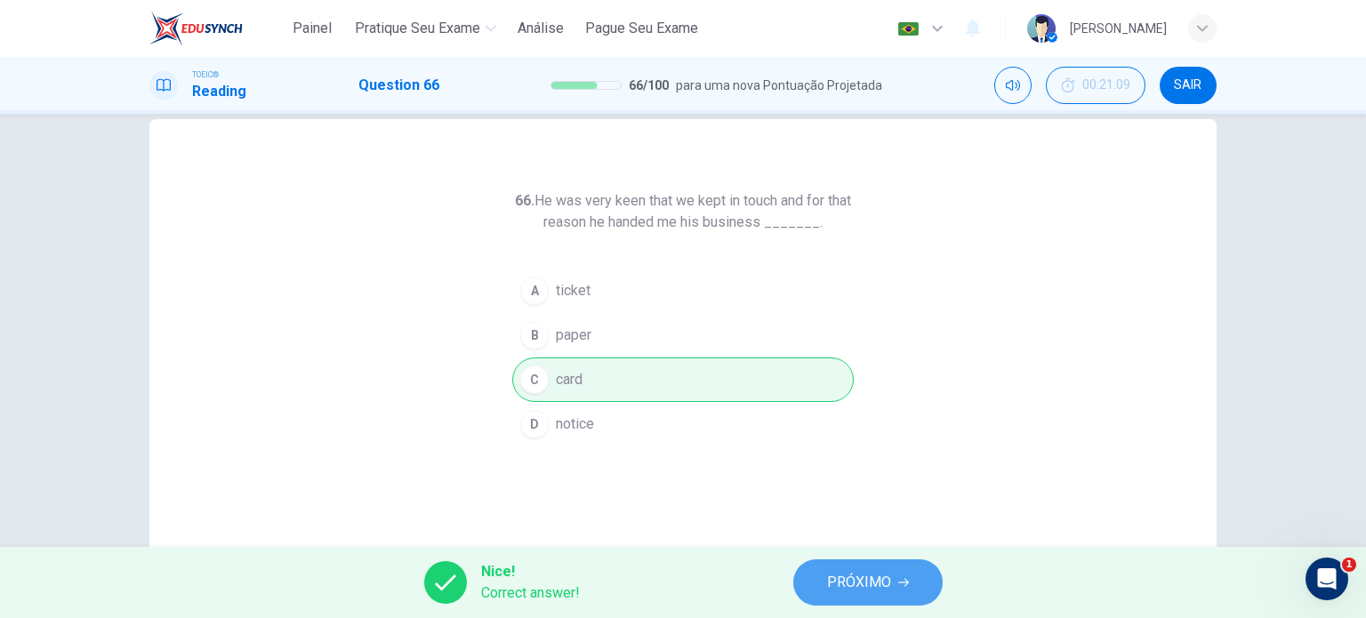
click at [850, 579] on span "PRÓXIMO" at bounding box center [859, 582] width 64 height 25
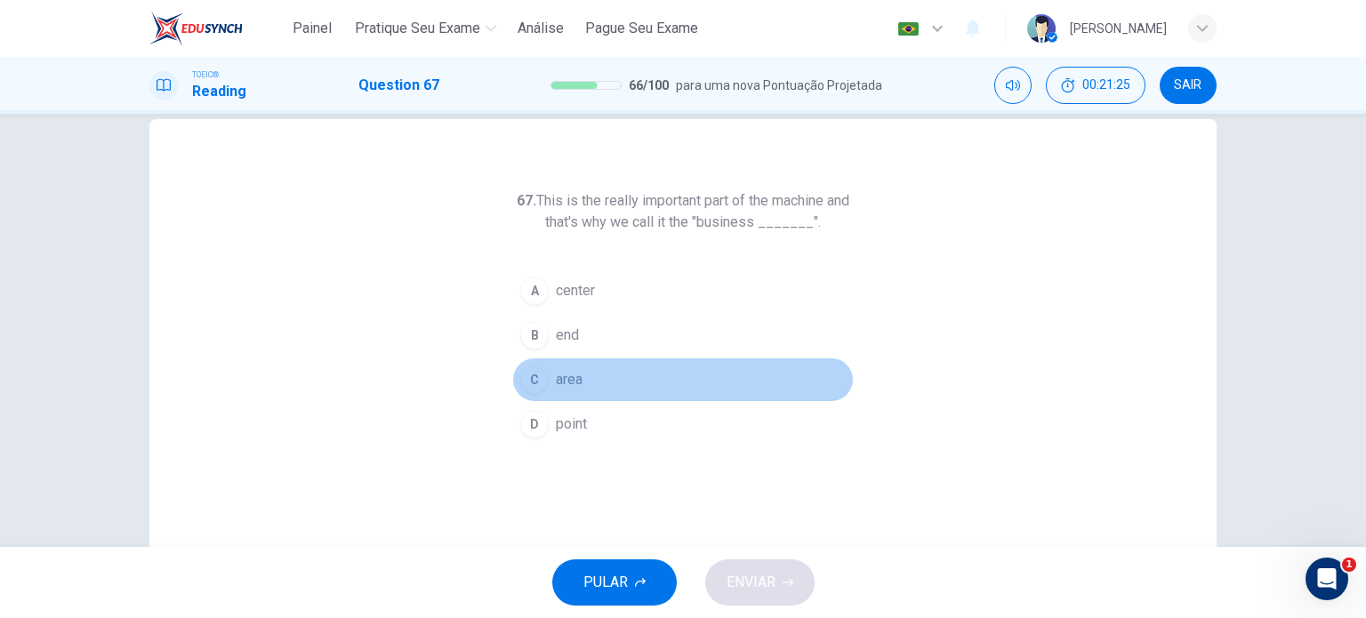
click at [558, 366] on button "C area" at bounding box center [682, 379] width 341 height 44
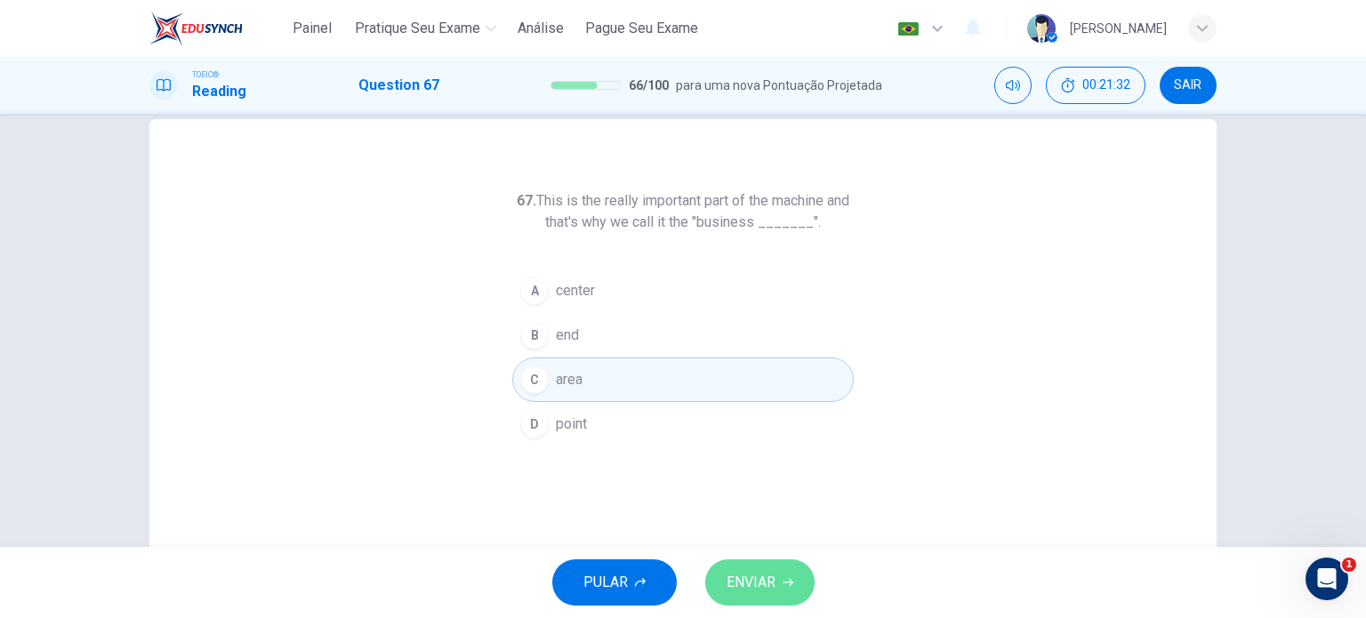
click at [747, 577] on span "ENVIAR" at bounding box center [750, 582] width 49 height 25
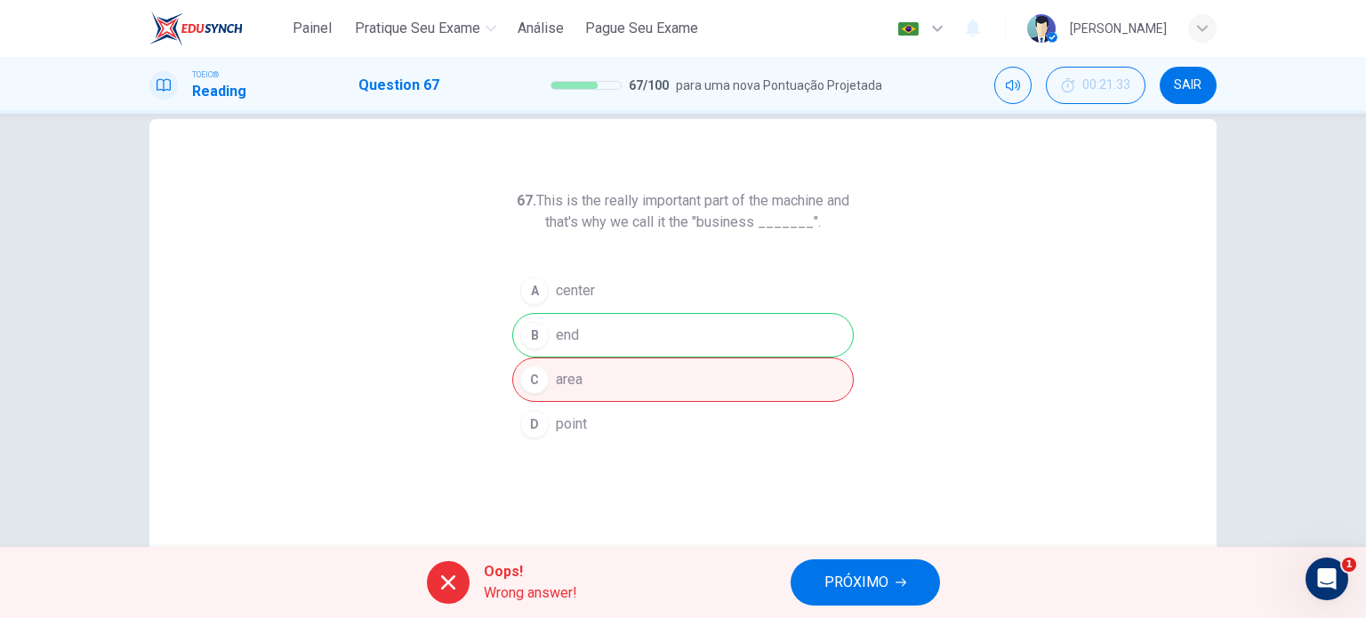
click at [647, 319] on div "A center B end C area D point" at bounding box center [682, 358] width 341 height 178
click at [865, 593] on span "PRÓXIMO" at bounding box center [856, 582] width 64 height 25
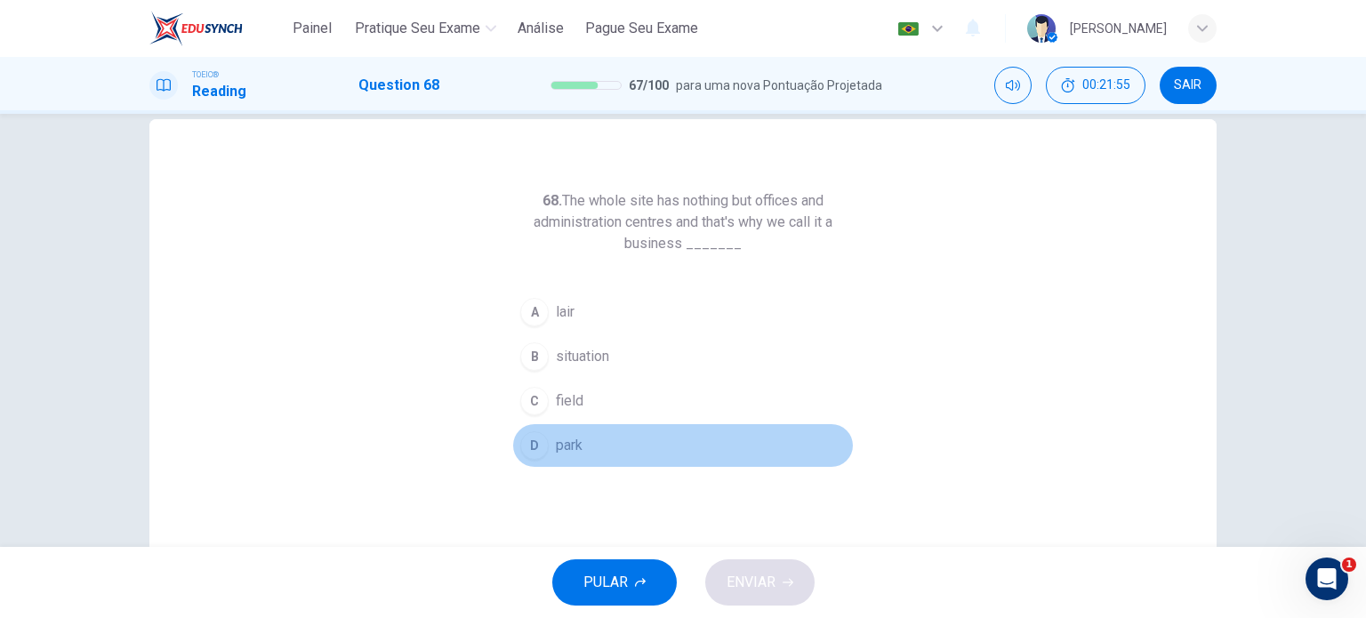
click at [561, 437] on span "park" at bounding box center [569, 445] width 27 height 21
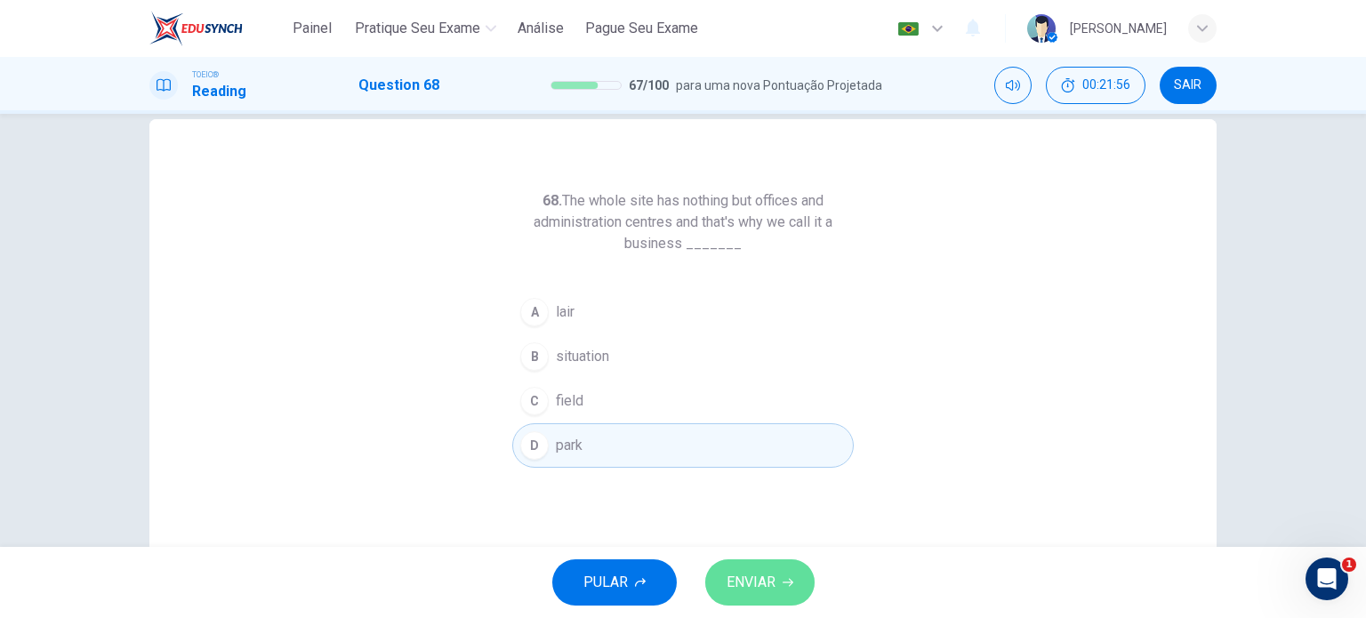
click at [797, 595] on button "ENVIAR" at bounding box center [759, 582] width 109 height 46
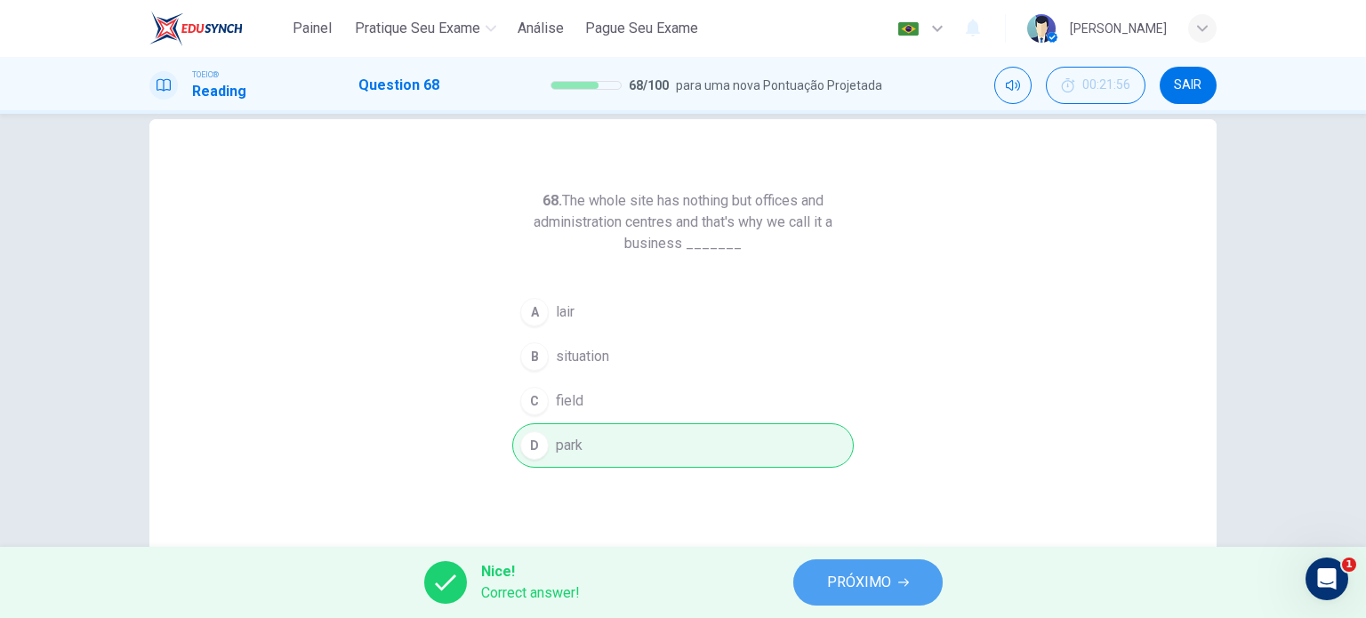
click at [881, 580] on span "PRÓXIMO" at bounding box center [859, 582] width 64 height 25
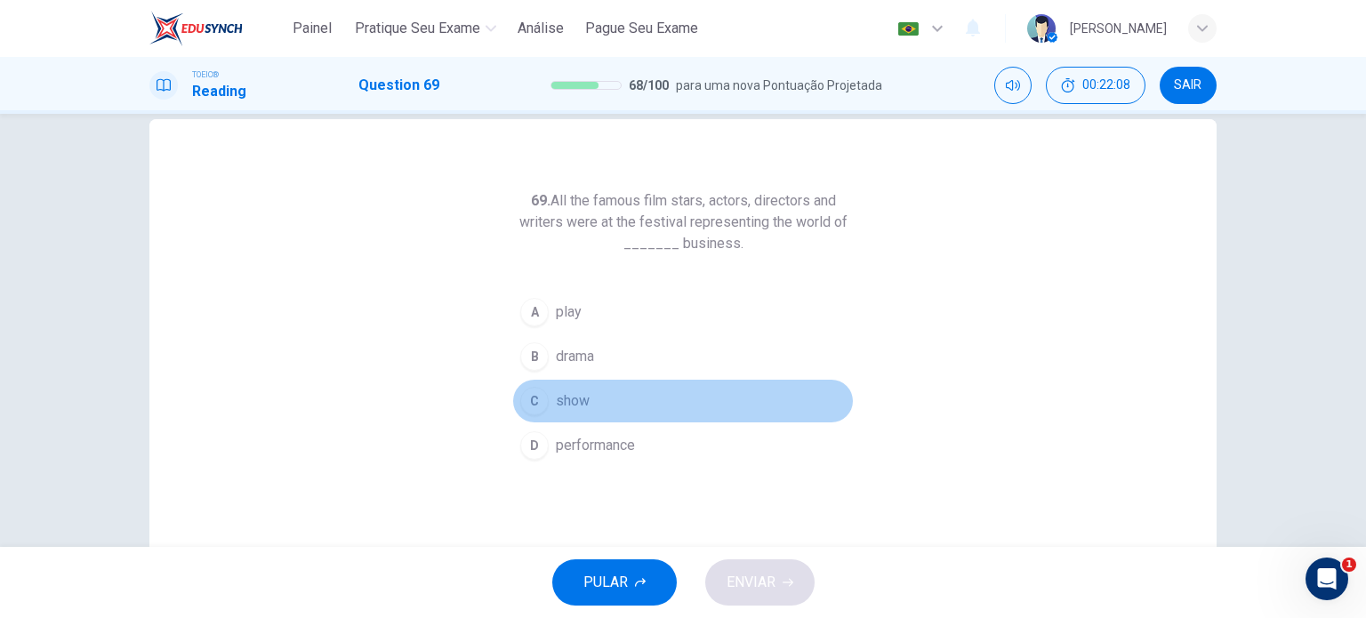
click at [545, 412] on button "C show" at bounding box center [682, 401] width 341 height 44
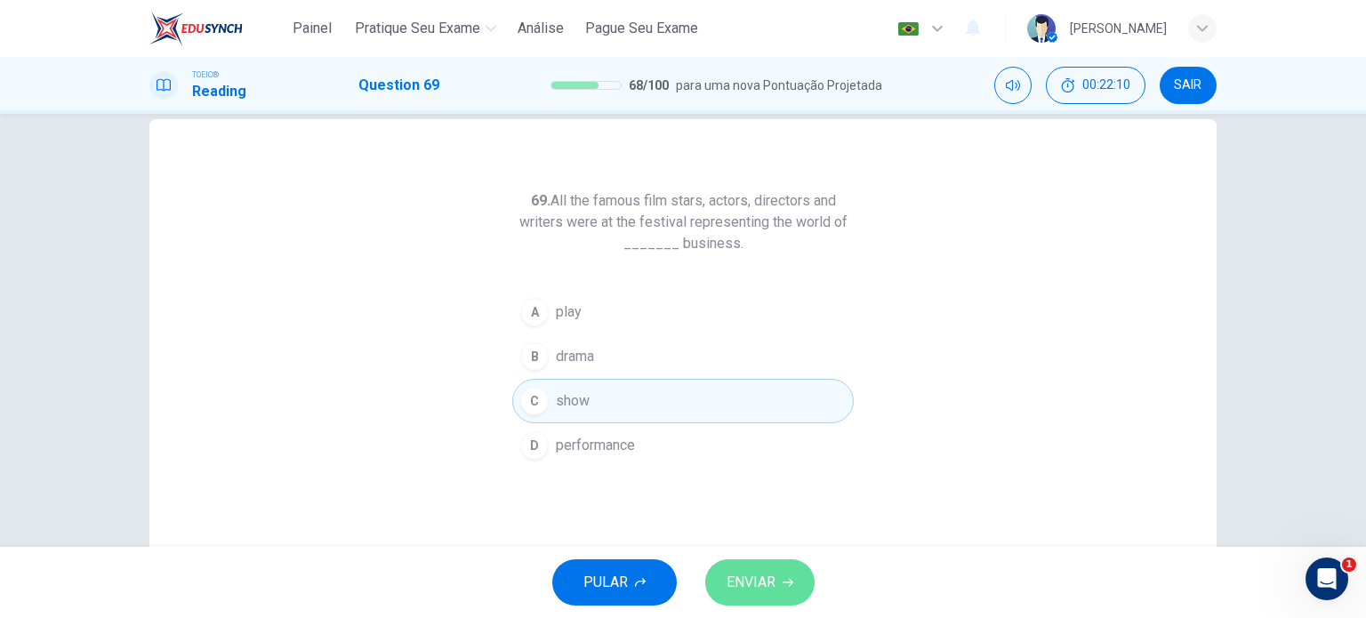
click at [759, 581] on span "ENVIAR" at bounding box center [750, 582] width 49 height 25
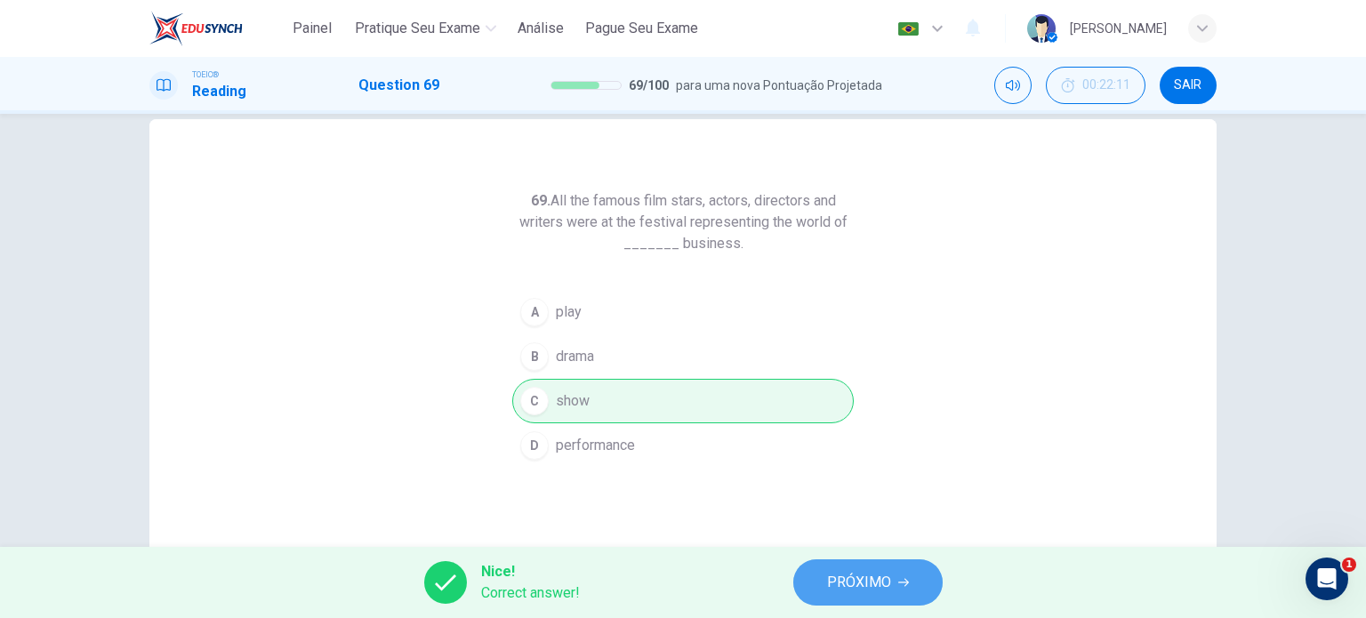
click at [910, 566] on button "PRÓXIMO" at bounding box center [867, 582] width 149 height 46
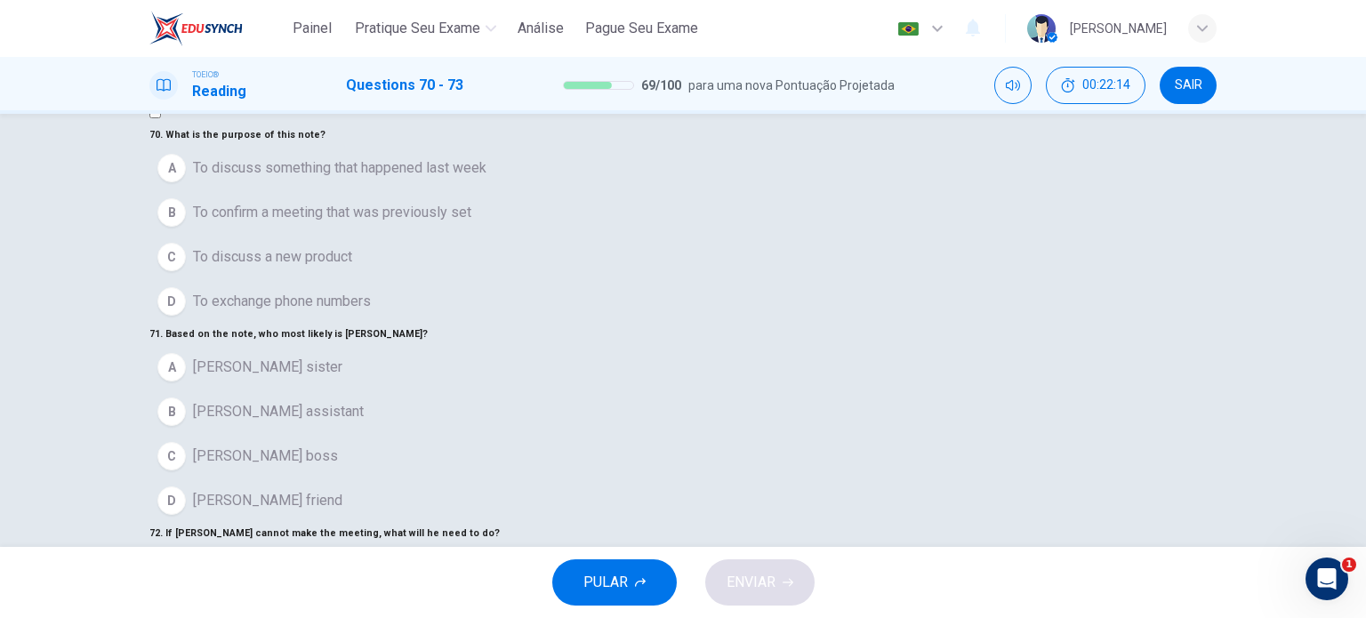
scroll to position [46, 0]
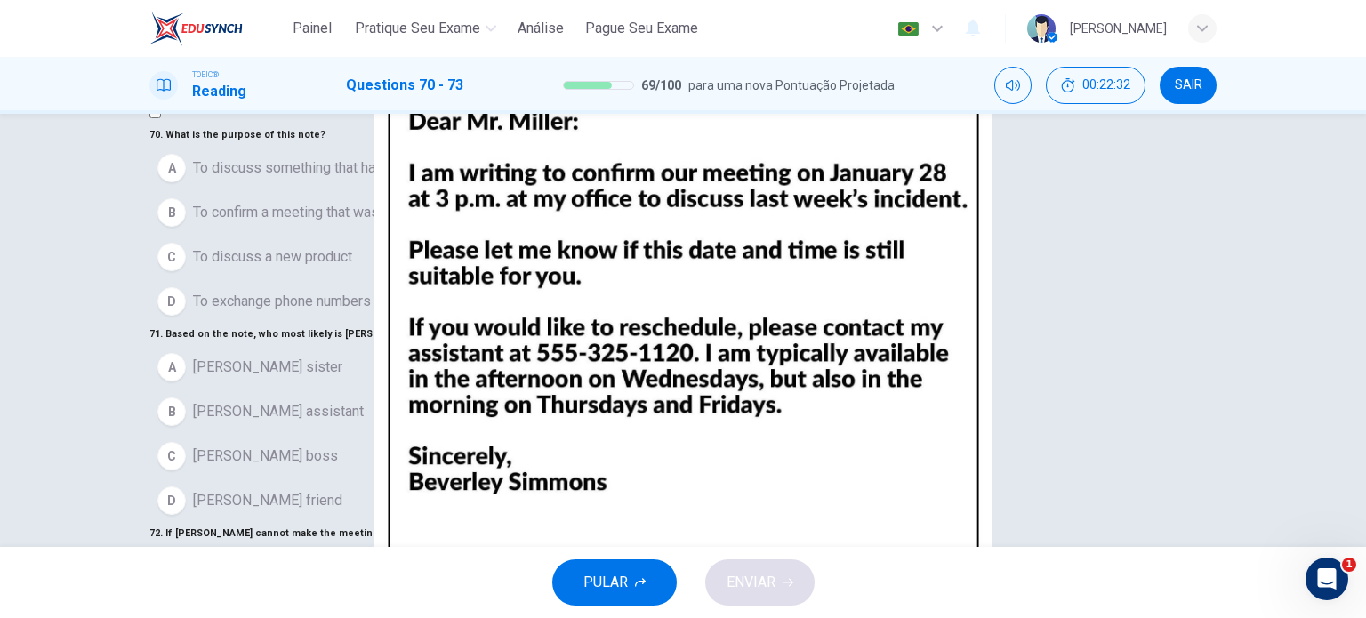
click at [332, 223] on span "To confirm a meeting that was previously set" at bounding box center [332, 212] width 278 height 21
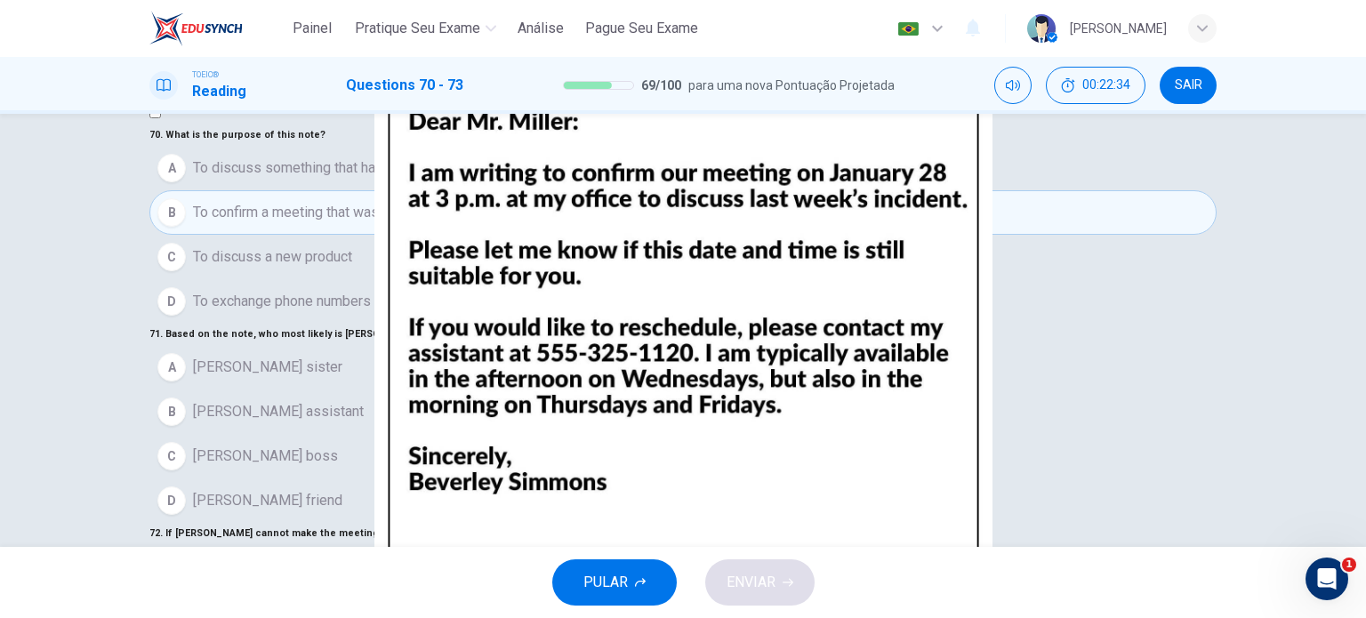
scroll to position [188, 0]
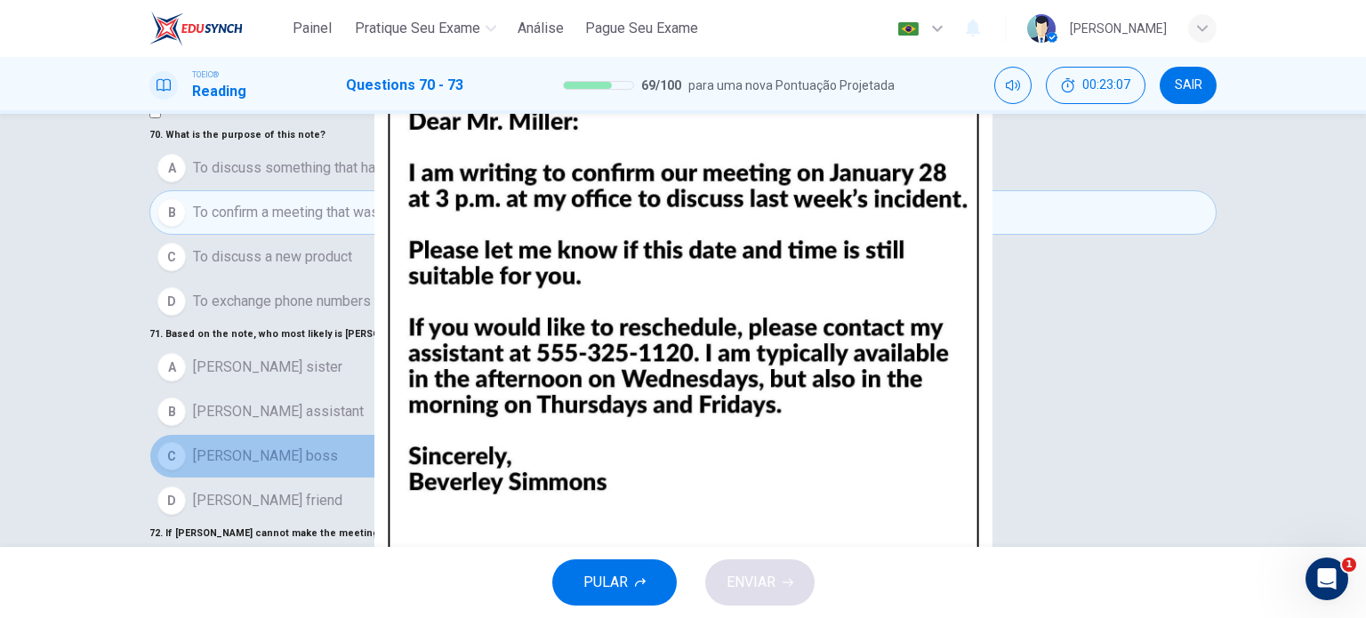
click at [266, 445] on span "[PERSON_NAME] boss" at bounding box center [265, 455] width 145 height 21
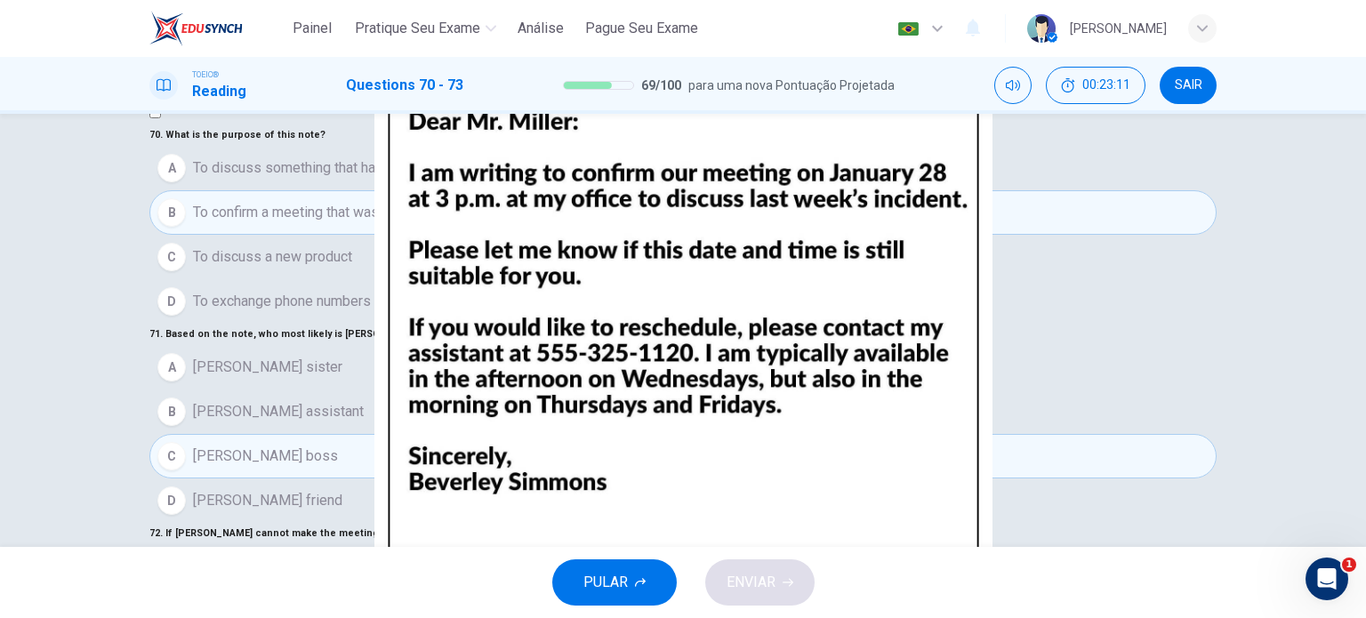
scroll to position [429, 0]
click at [269, 600] on span "Call [PERSON_NAME]'s assistant" at bounding box center [296, 610] width 207 height 21
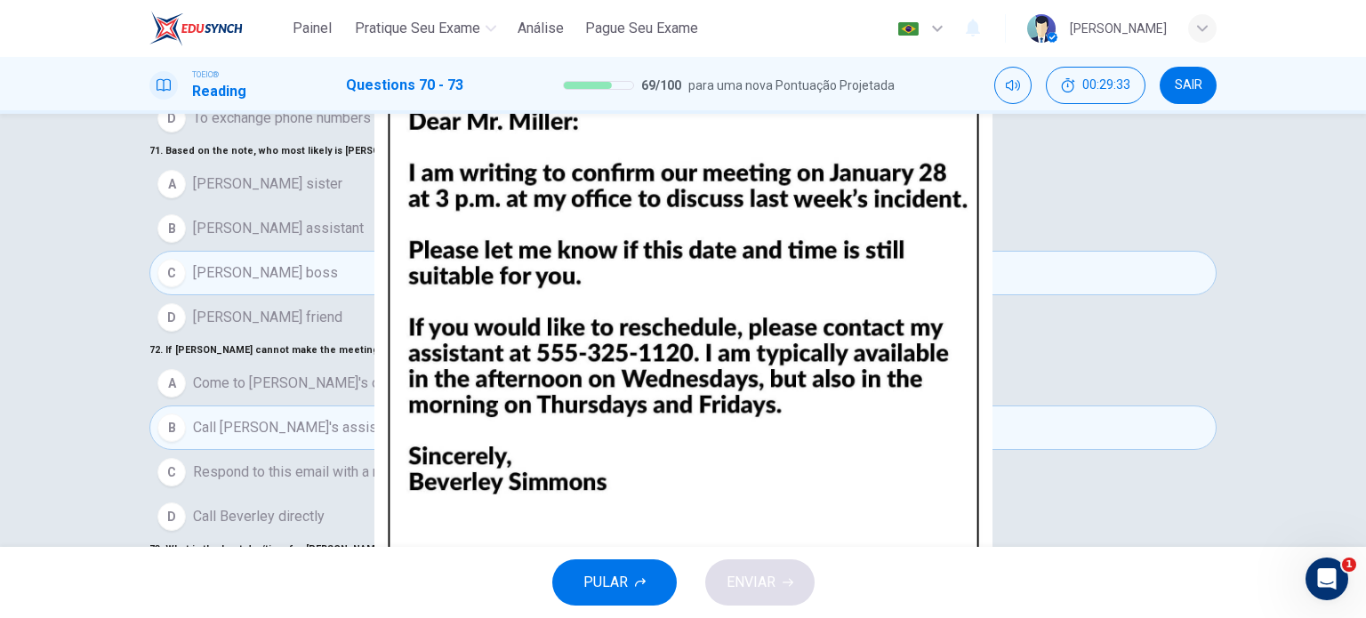
scroll to position [228, 0]
click at [285, 617] on span "[DATE] morning" at bounding box center [240, 628] width 94 height 21
click at [761, 572] on span "ENVIAR" at bounding box center [750, 582] width 49 height 25
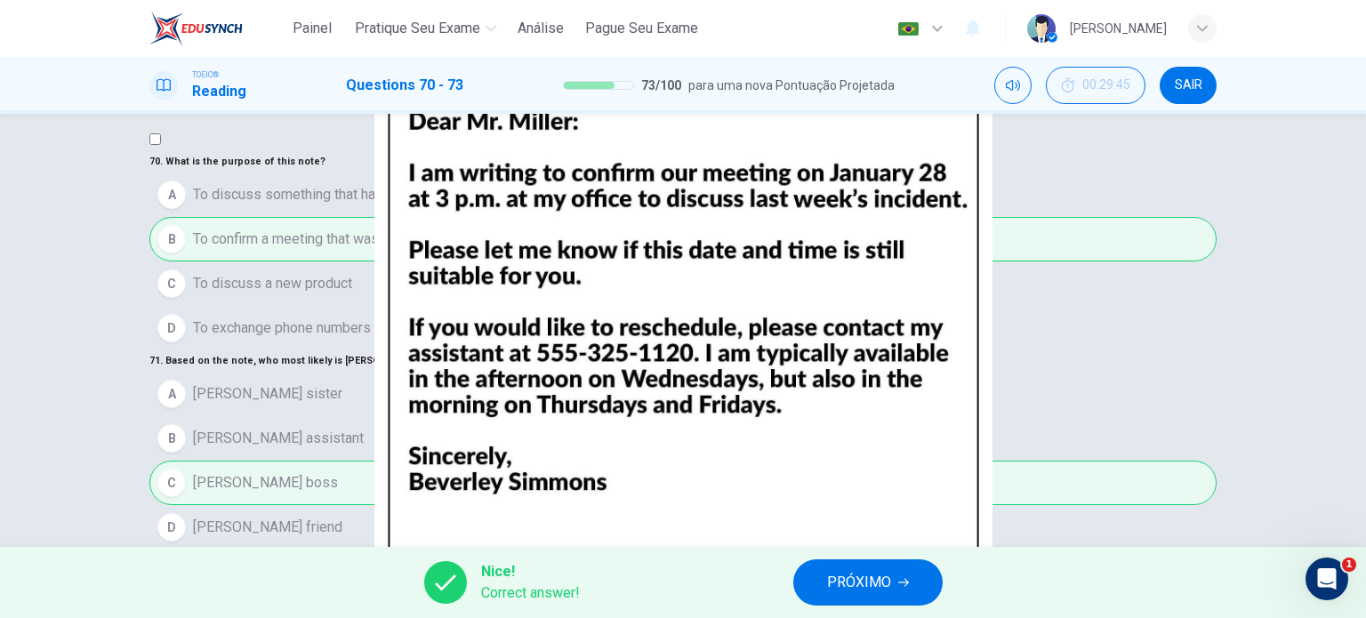
scroll to position [6, 0]
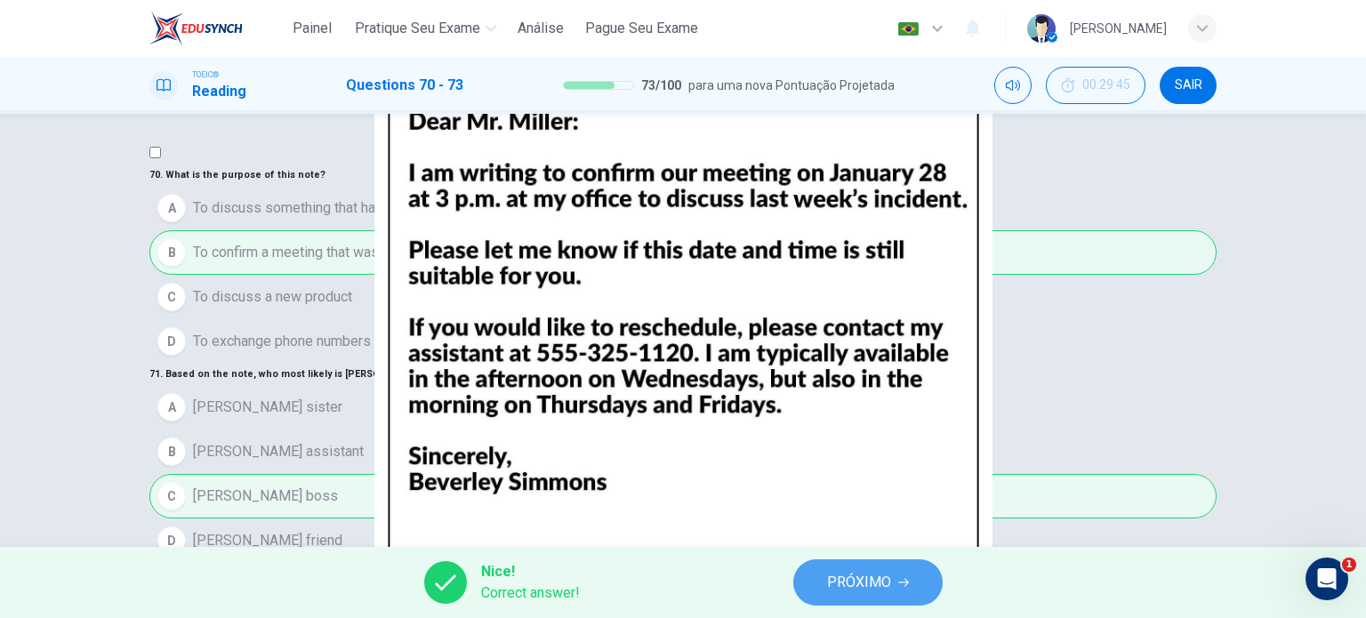
click at [882, 599] on button "PRÓXIMO" at bounding box center [867, 582] width 149 height 46
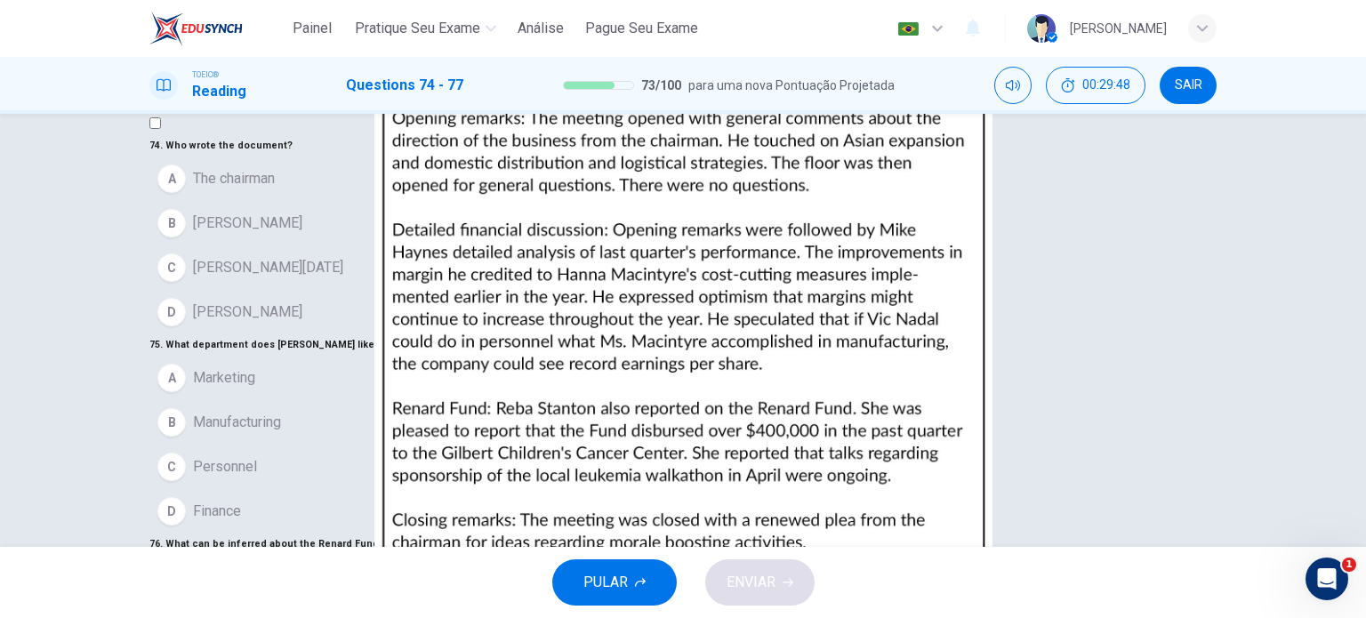
scroll to position [37, 0]
click at [1188, 95] on button "SAIR" at bounding box center [1187, 85] width 57 height 37
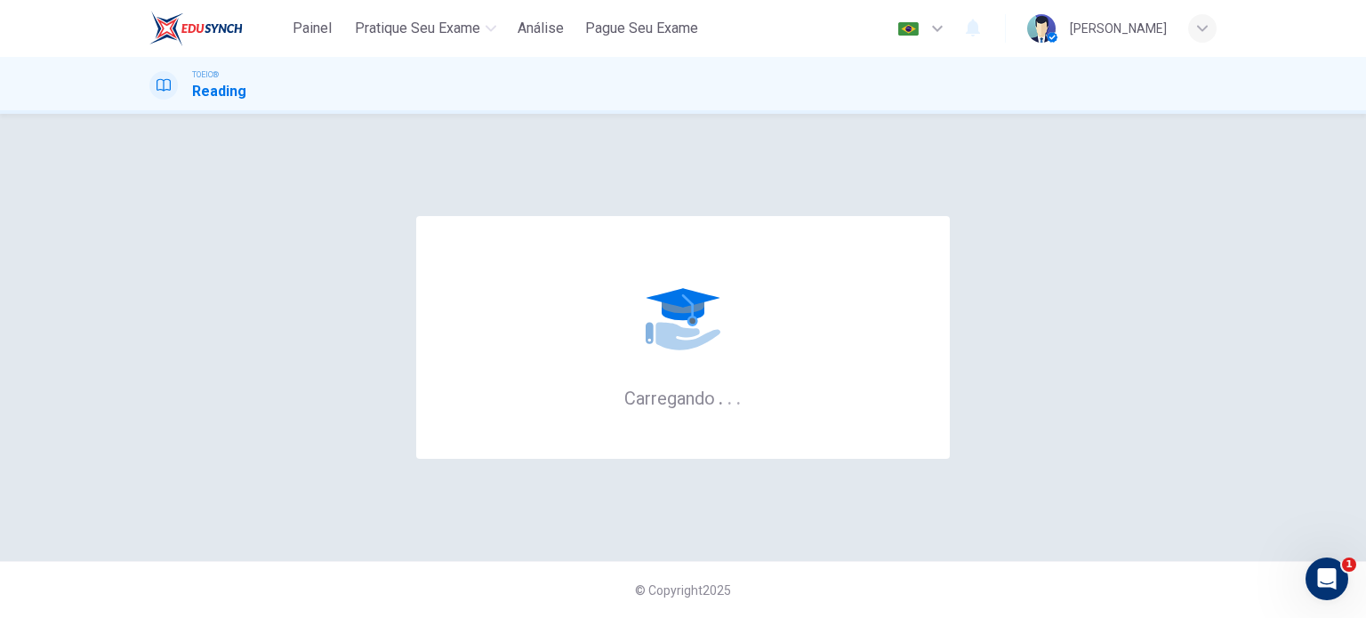
scroll to position [0, 0]
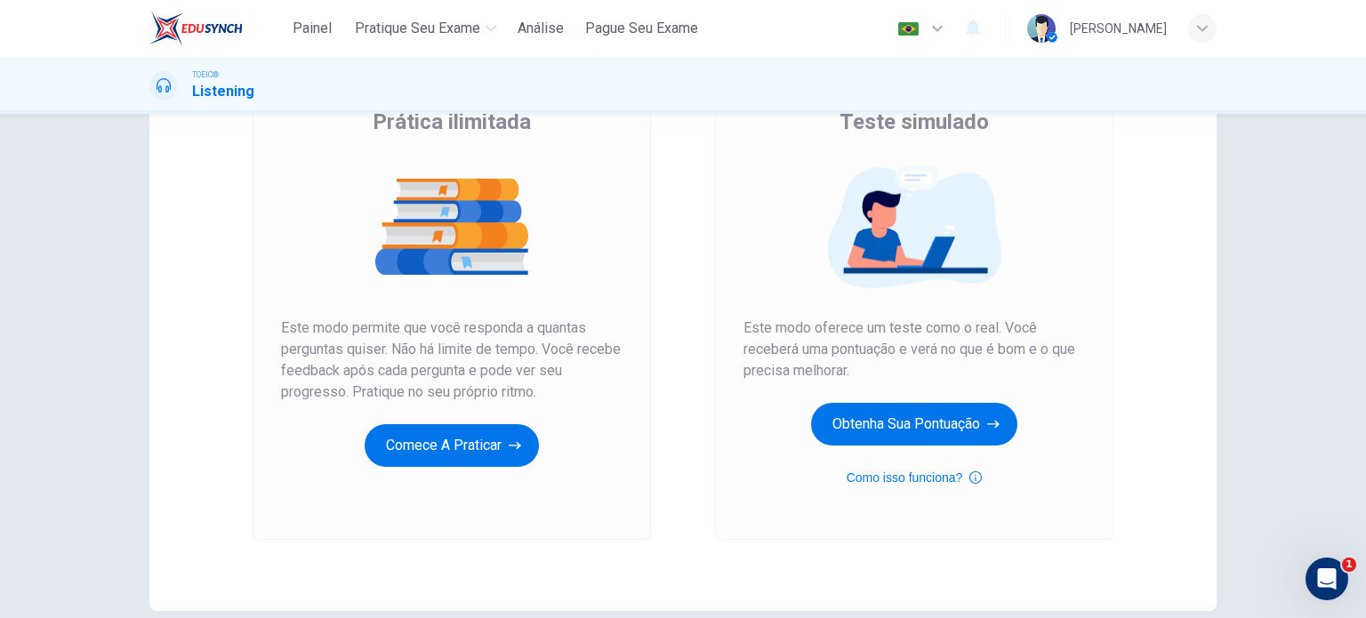
scroll to position [160, 0]
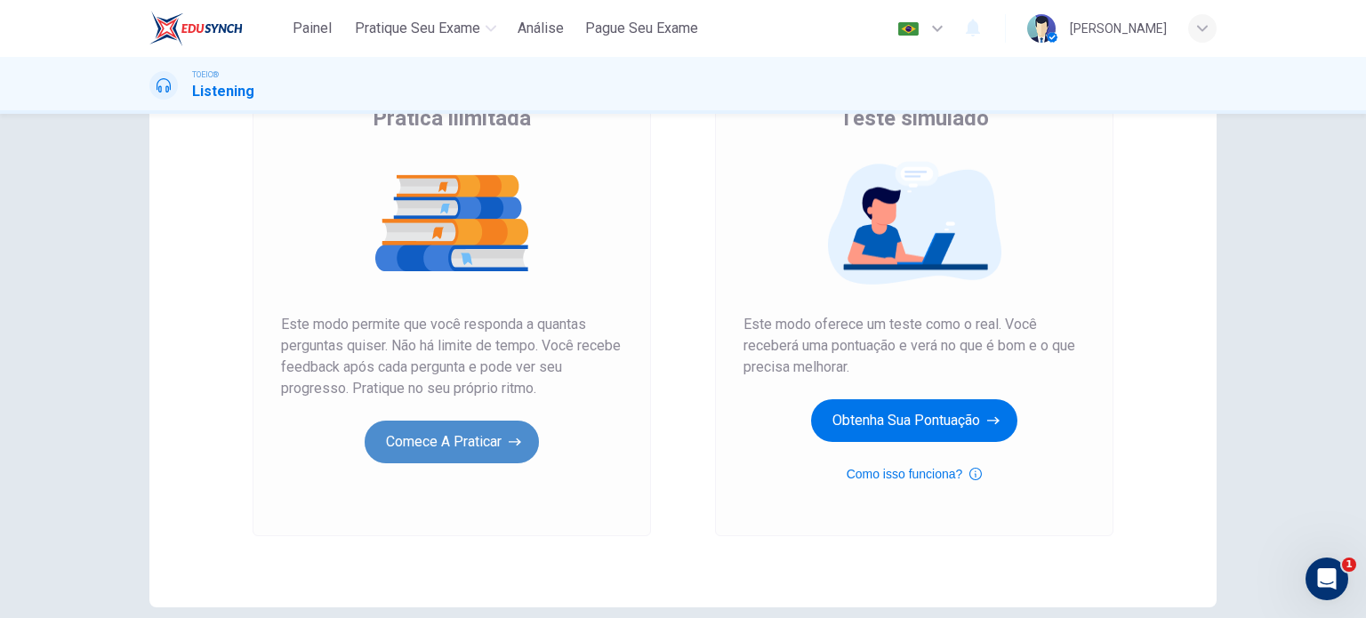
click at [502, 441] on button "Comece a praticar" at bounding box center [452, 442] width 174 height 43
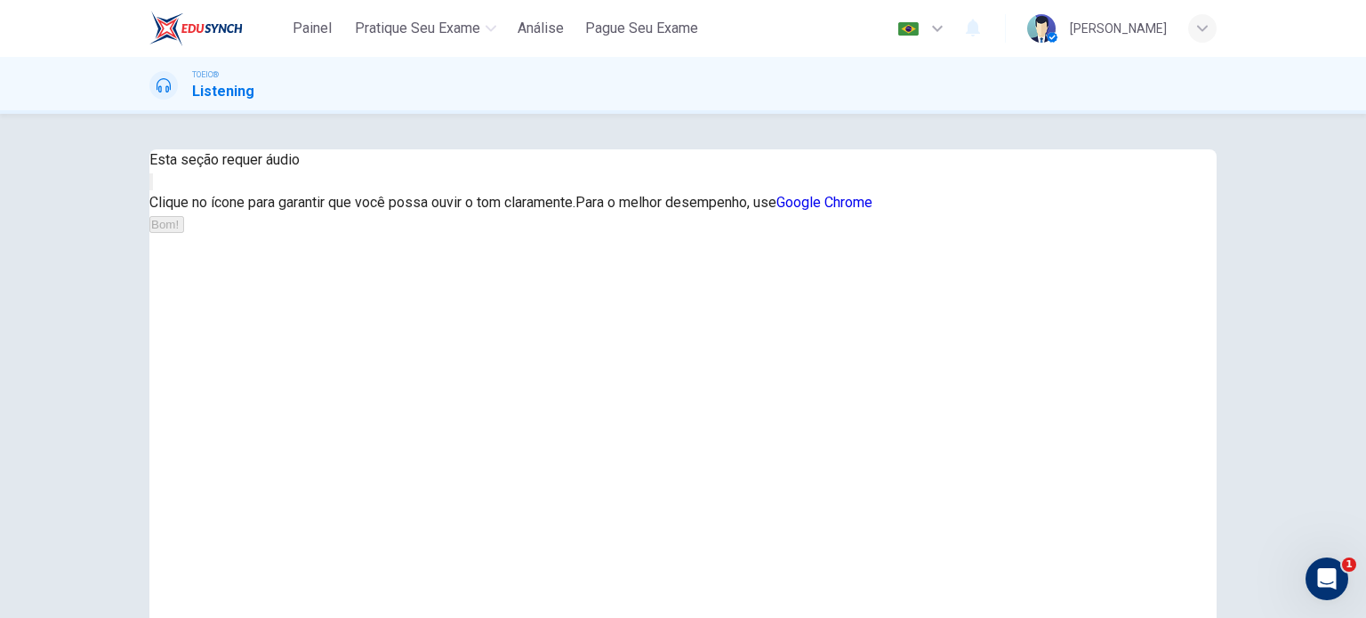
click at [151, 186] on icon "button" at bounding box center [151, 186] width 0 height 0
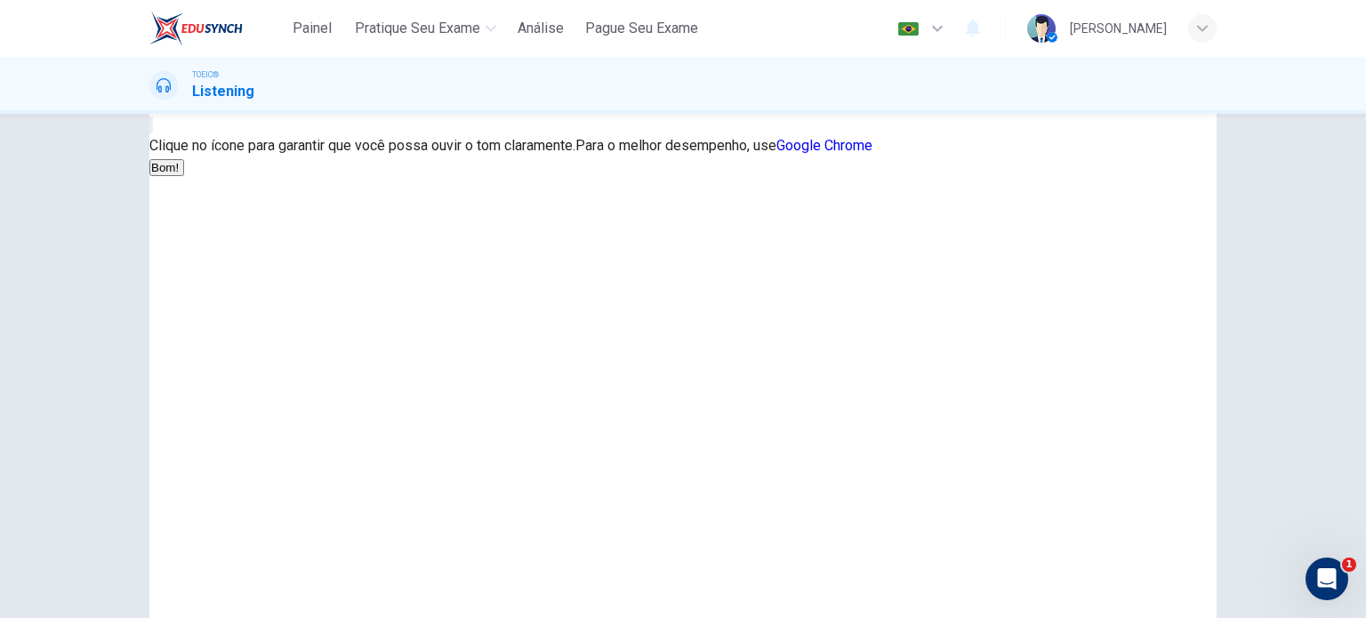
scroll to position [64, 0]
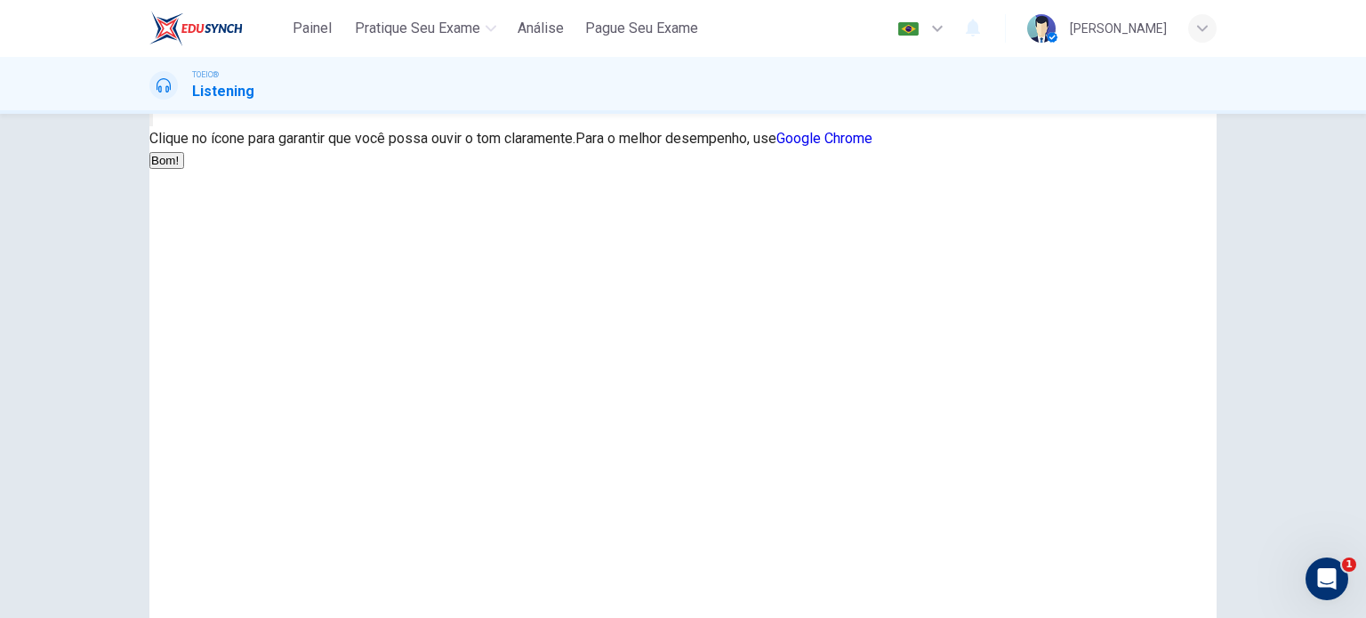
click at [184, 169] on button "Bom!" at bounding box center [166, 160] width 35 height 17
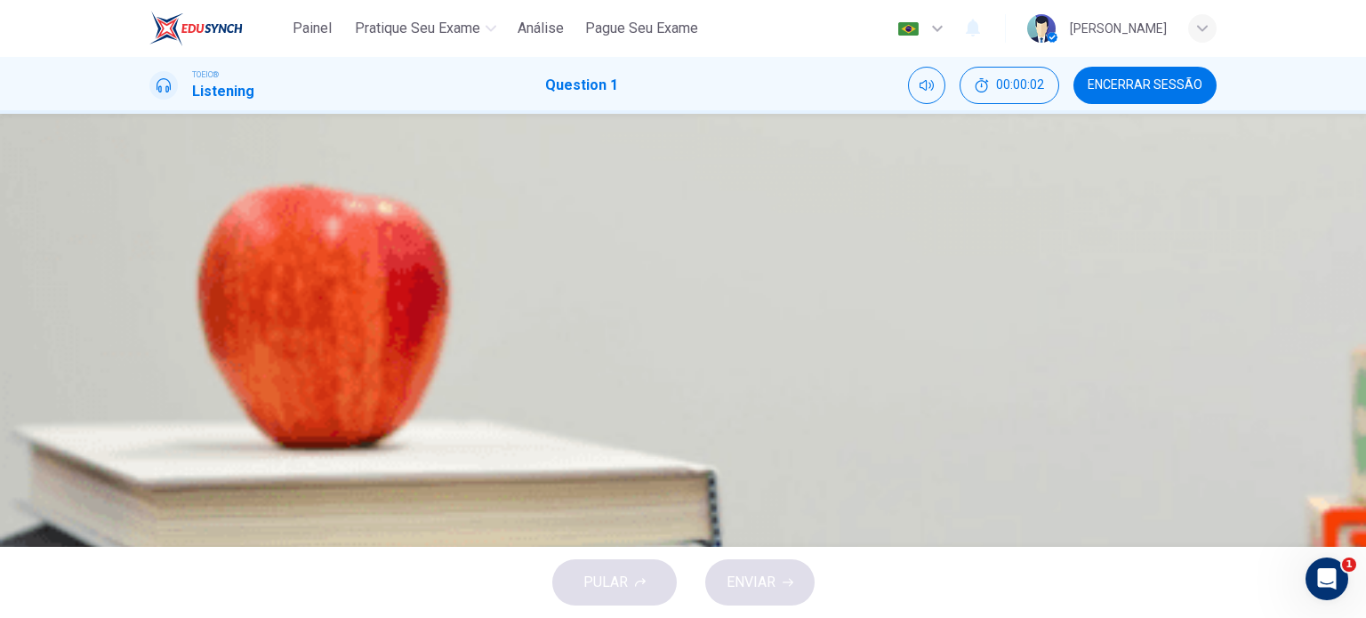
scroll to position [0, 0]
click at [160, 412] on icon "button" at bounding box center [162, 422] width 19 height 21
type input "19"
click at [186, 367] on div "C" at bounding box center [171, 353] width 28 height 28
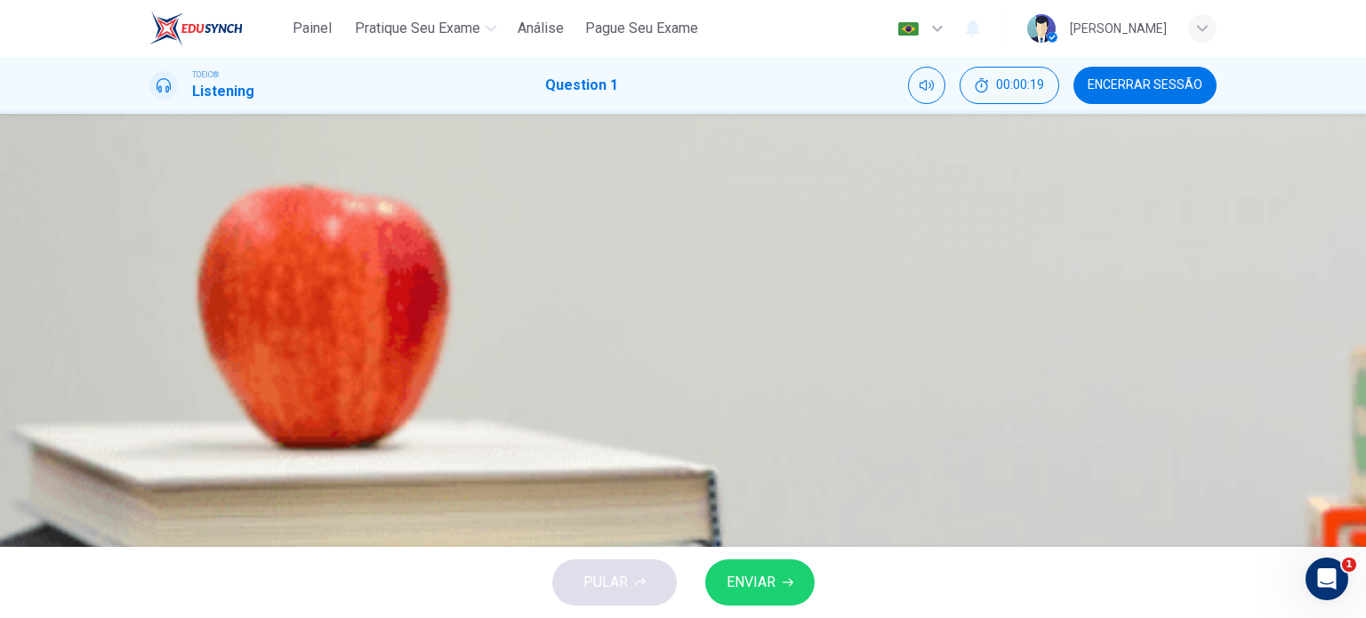
type input "0"
click at [755, 561] on button "ENVIAR" at bounding box center [759, 582] width 109 height 46
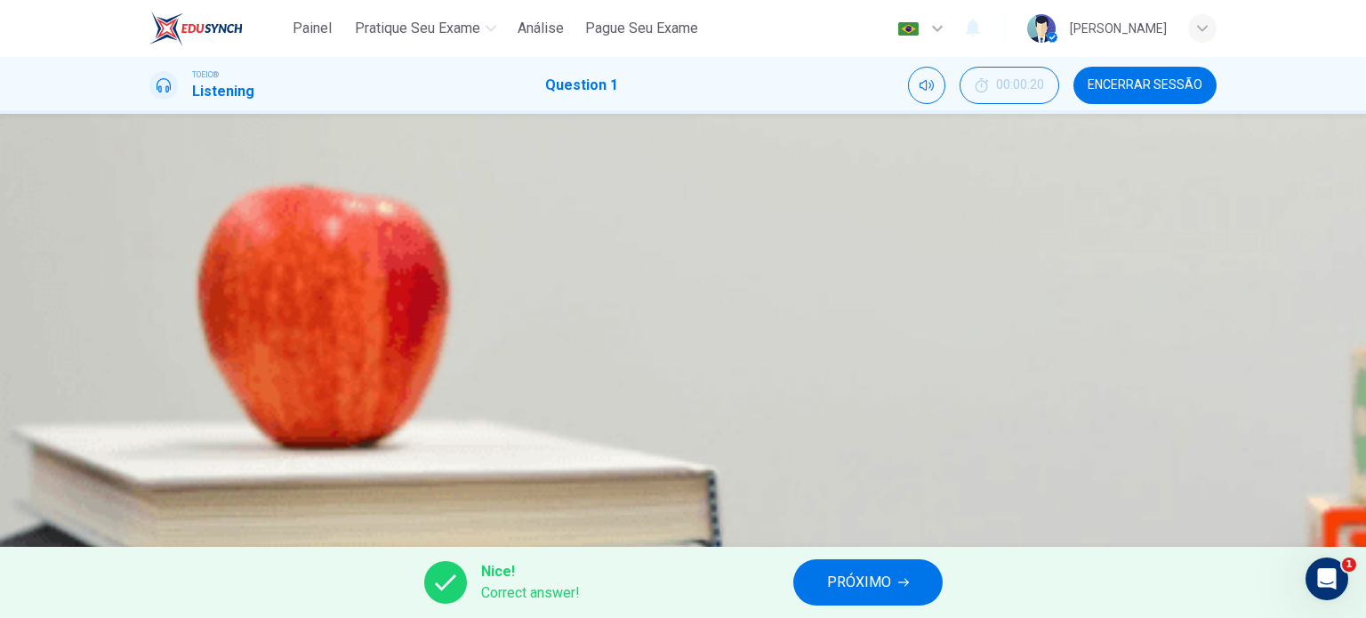
click at [864, 610] on div "Nice! Correct answer! PRÓXIMO" at bounding box center [683, 582] width 1366 height 71
click at [870, 602] on button "PRÓXIMO" at bounding box center [867, 582] width 149 height 46
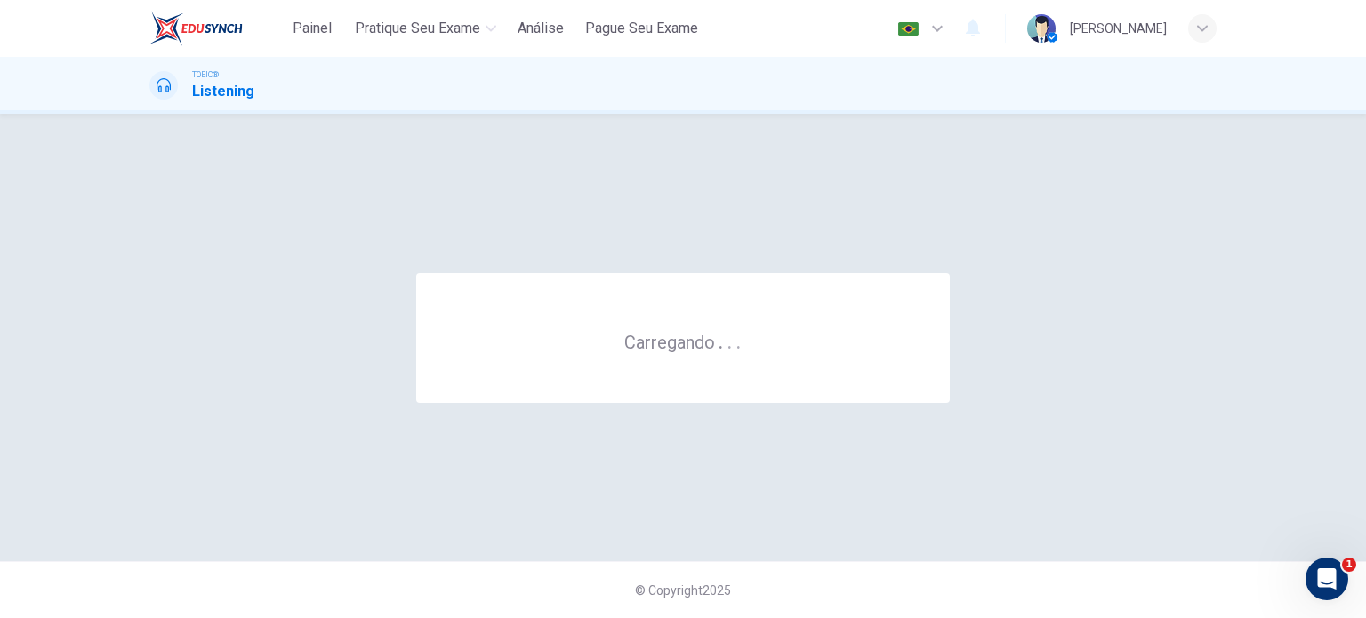
scroll to position [0, 0]
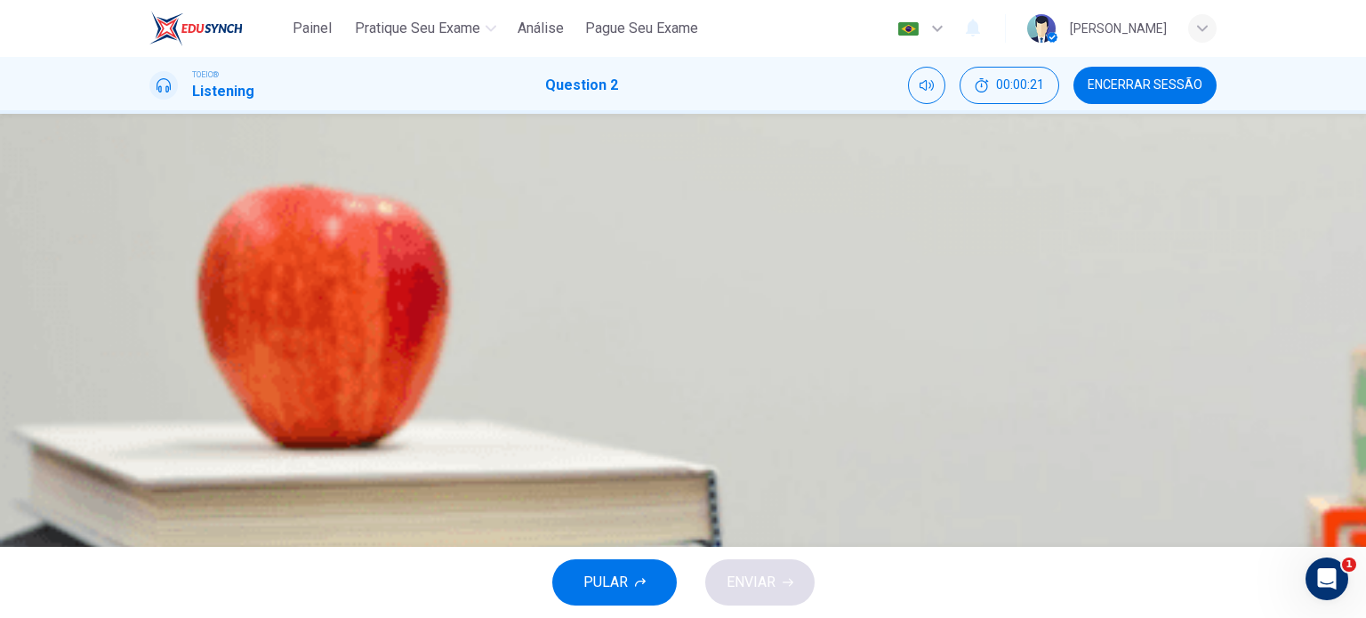
click at [188, 420] on div at bounding box center [682, 420] width 1067 height 0
click at [151, 412] on icon "button" at bounding box center [151, 412] width 0 height 0
type input "19"
click at [149, 399] on button "button" at bounding box center [151, 407] width 4 height 17
click at [151, 412] on icon "button" at bounding box center [151, 412] width 0 height 0
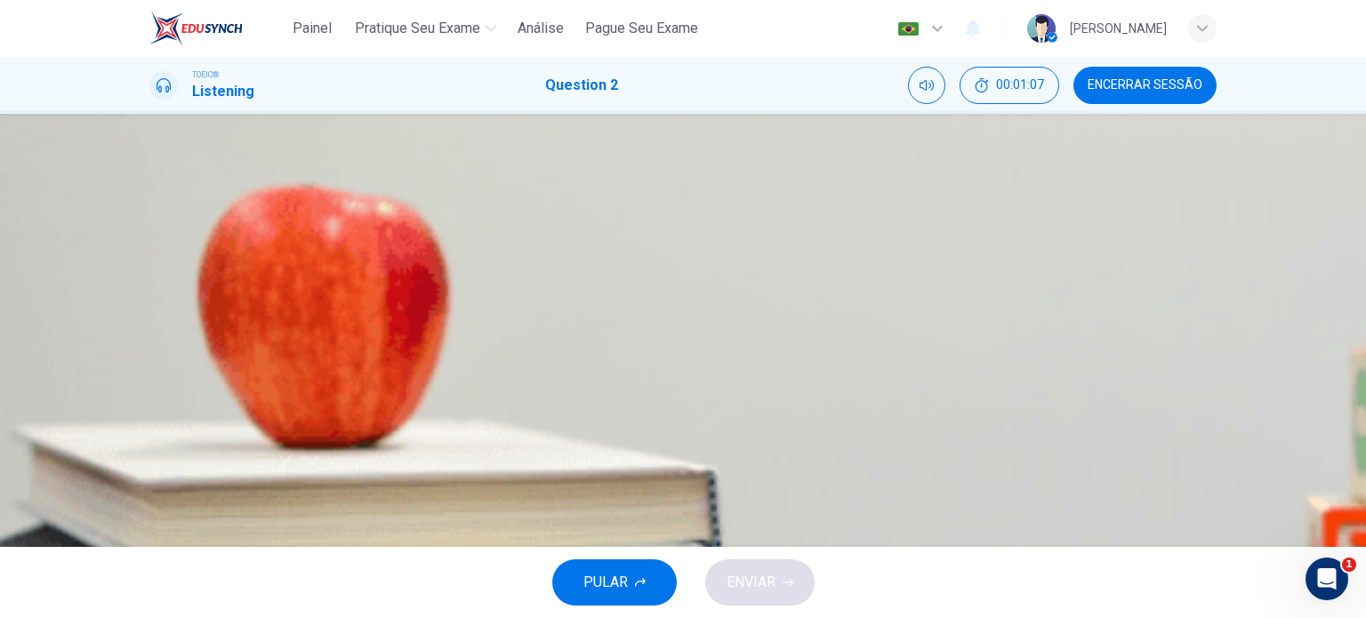
click at [186, 323] on div "B" at bounding box center [171, 308] width 28 height 28
click at [742, 582] on span "ENVIAR" at bounding box center [750, 582] width 49 height 25
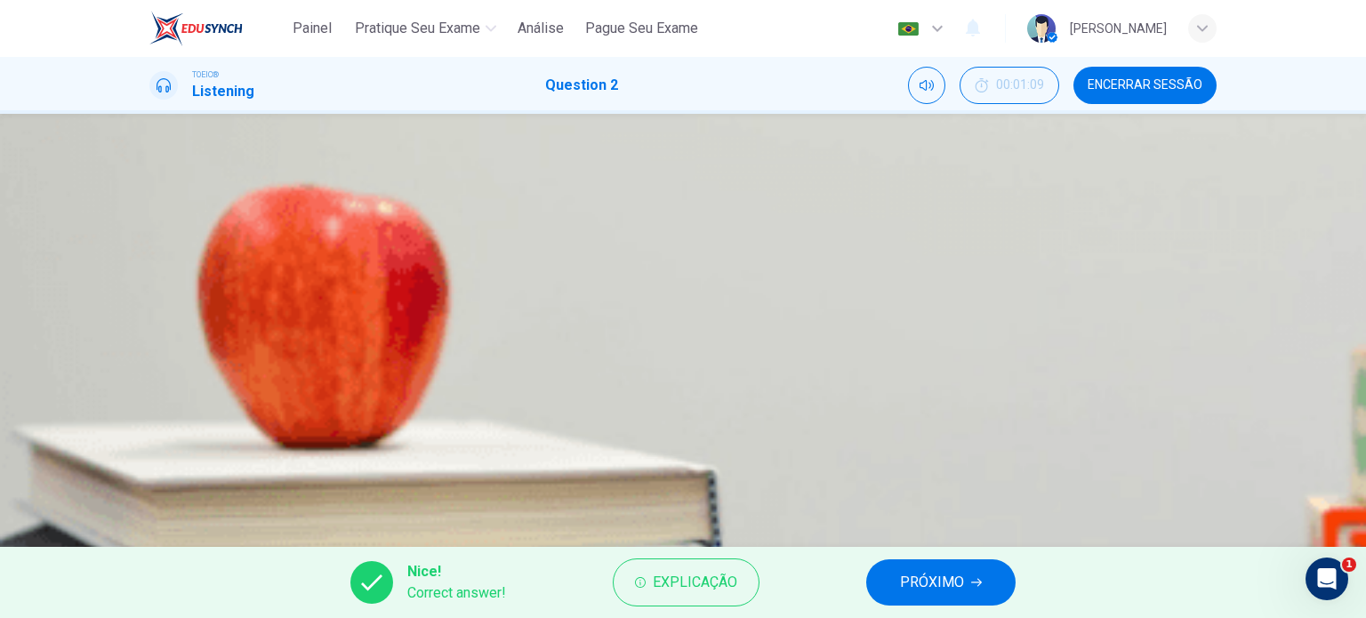
type input "85"
click at [909, 576] on span "PRÓXIMO" at bounding box center [932, 582] width 64 height 25
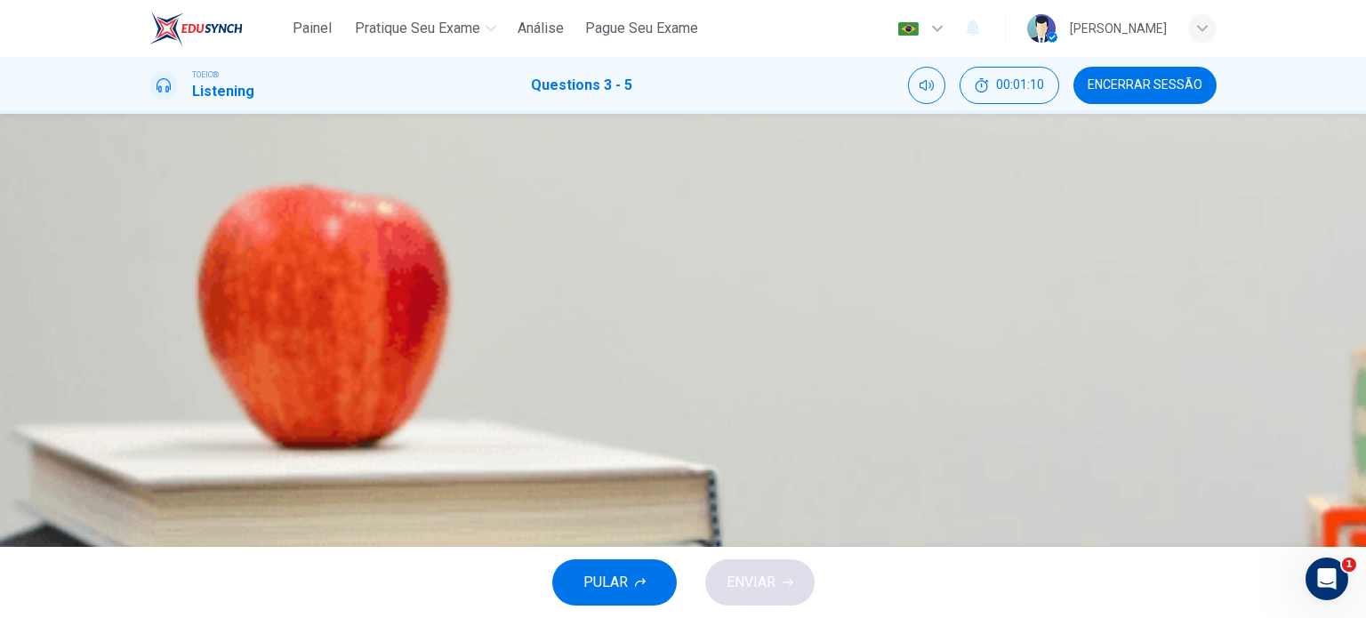
click at [436, 364] on span "Completing a co-worker’s assignments" at bounding box center [314, 352] width 243 height 21
click at [300, 474] on span "Cancel a meeting" at bounding box center [246, 484] width 107 height 21
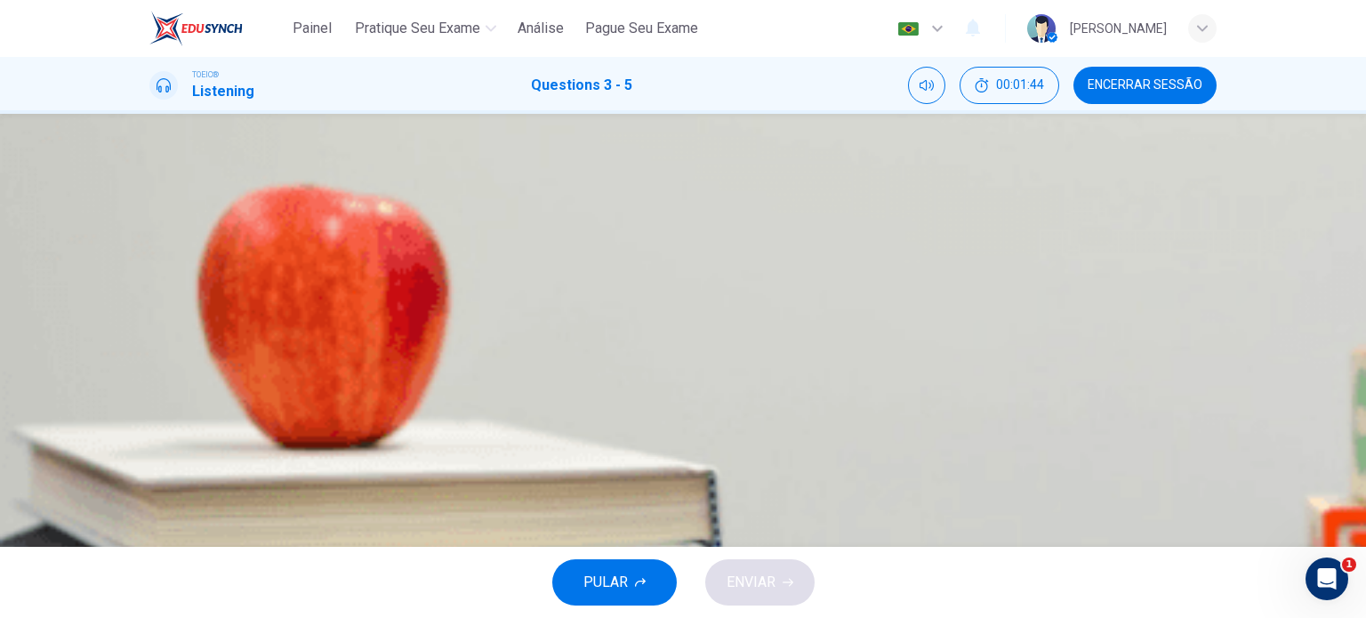
scroll to position [249, 0]
click at [234, 445] on span "Tomorrow" at bounding box center [213, 455] width 41 height 21
click at [767, 575] on span "ENVIAR" at bounding box center [750, 582] width 49 height 25
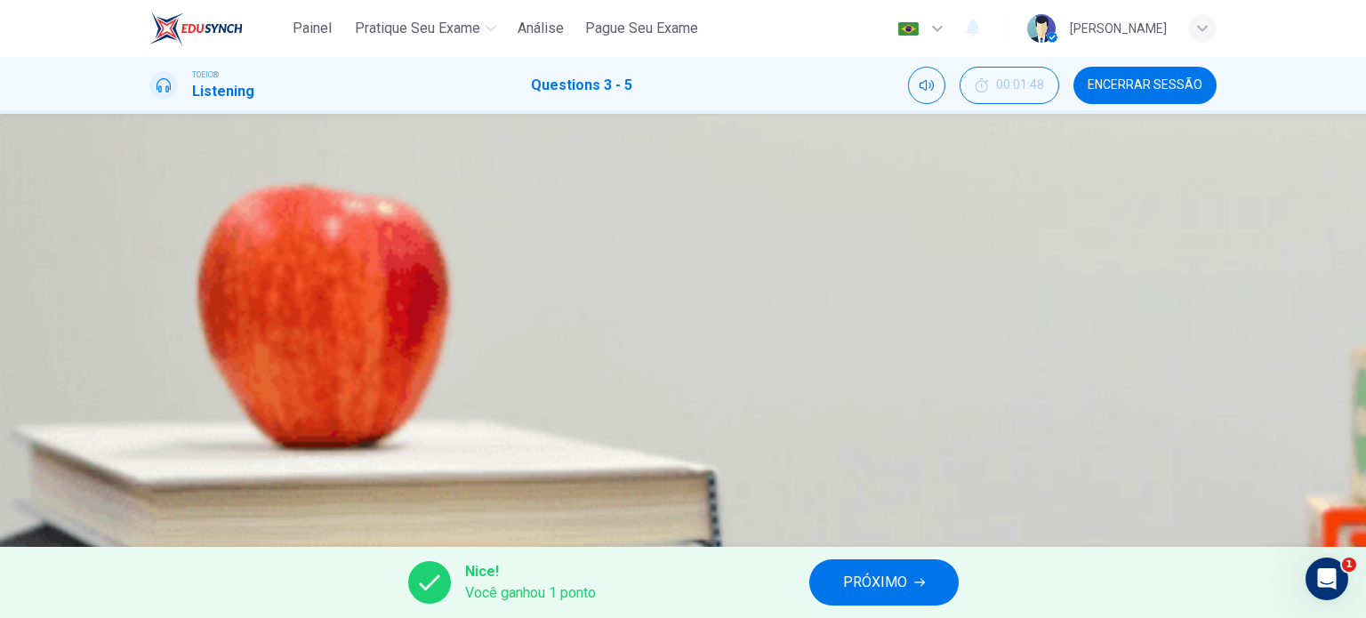
scroll to position [0, 0]
type input "96"
click at [878, 573] on span "PRÓXIMO" at bounding box center [875, 582] width 64 height 25
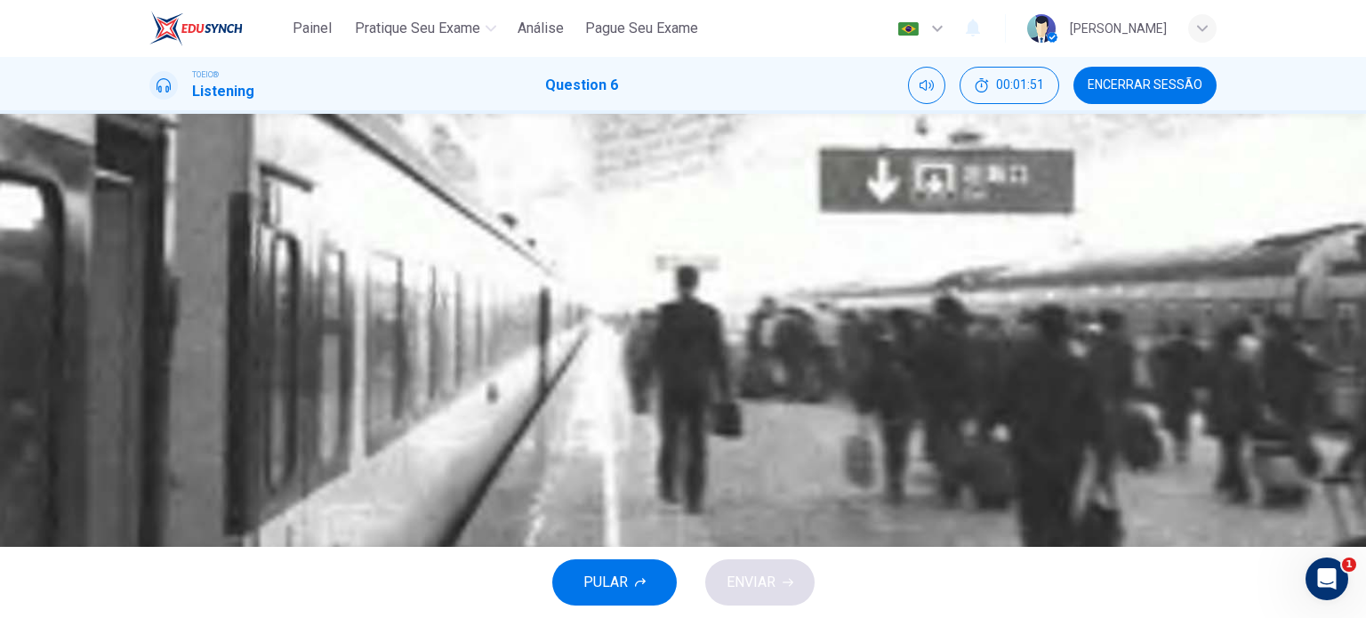
click at [153, 444] on button "button" at bounding box center [151, 452] width 4 height 17
click at [186, 229] on div "A" at bounding box center [171, 243] width 28 height 28
click at [770, 573] on span "ENVIAR" at bounding box center [750, 582] width 49 height 25
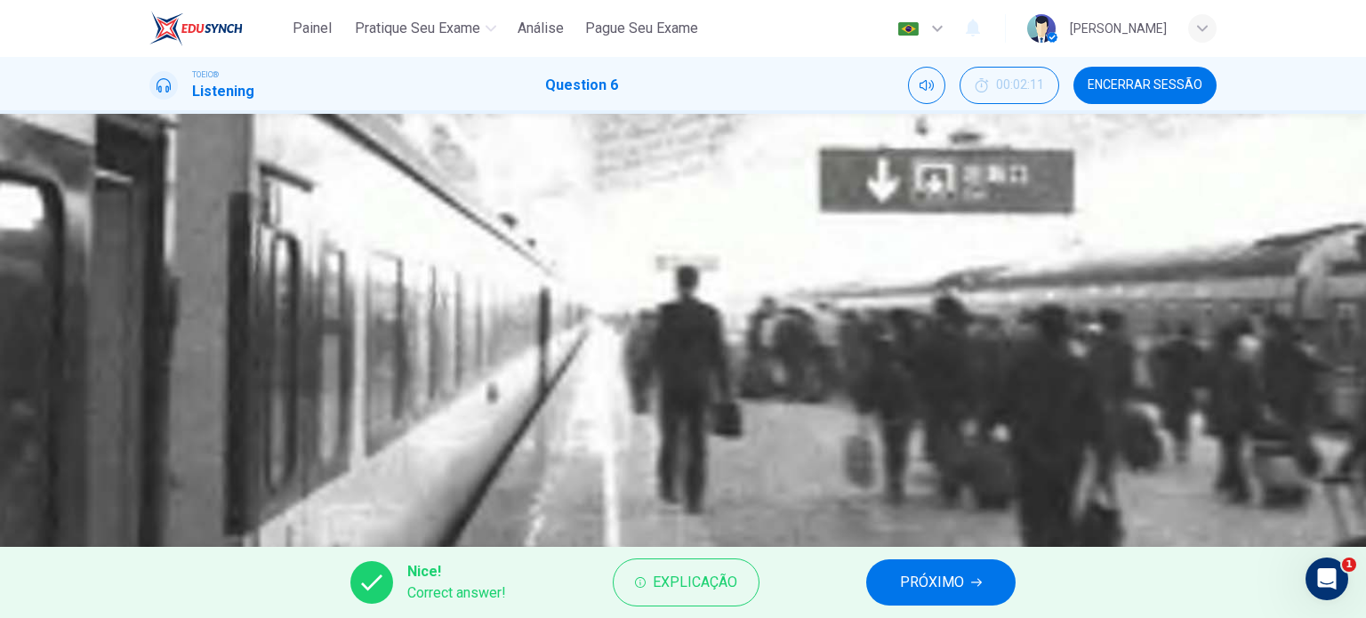
type input "96"
click at [974, 570] on button "PRÓXIMO" at bounding box center [940, 582] width 149 height 46
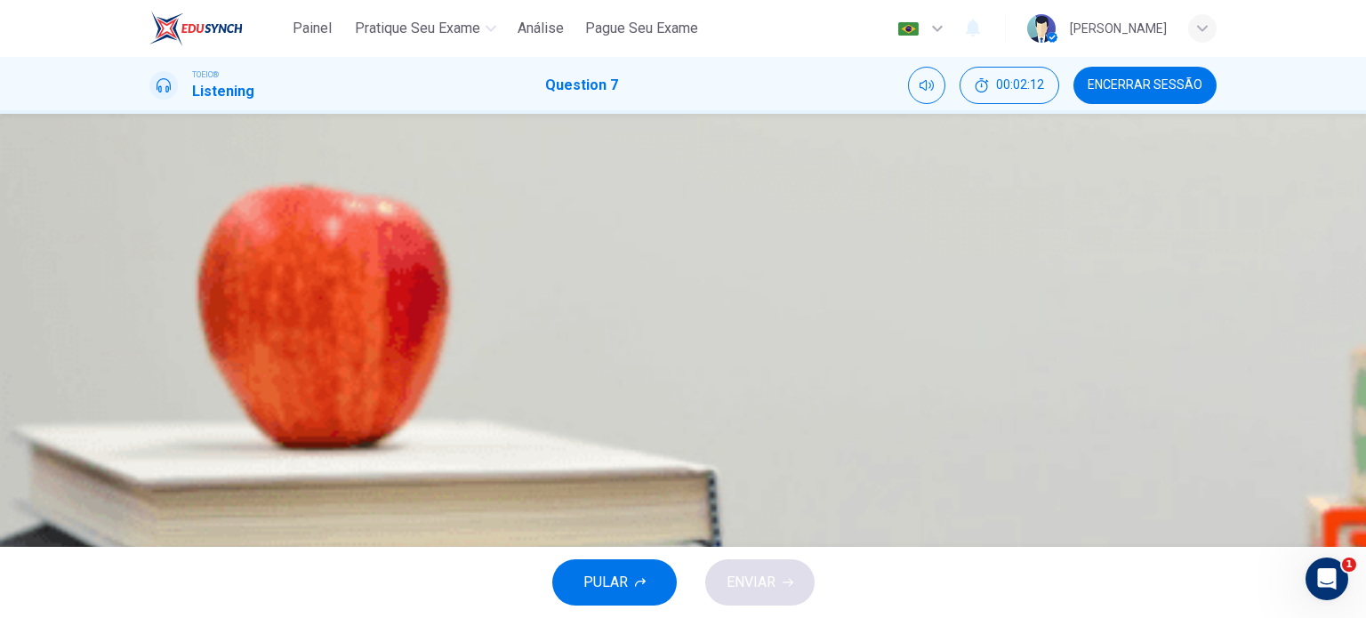
scroll to position [110, 0]
click at [153, 399] on button "button" at bounding box center [151, 407] width 4 height 17
click at [186, 294] on div "B" at bounding box center [171, 308] width 28 height 28
click at [777, 598] on button "ENVIAR" at bounding box center [759, 582] width 109 height 46
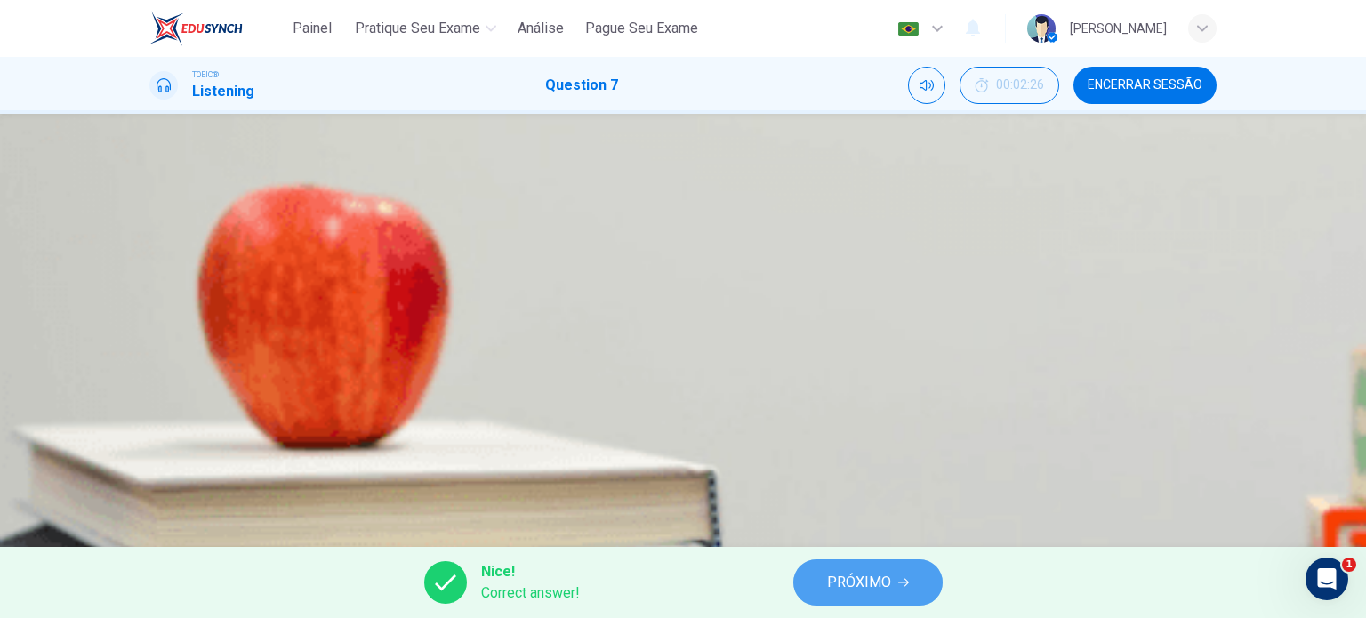
type input "85"
click at [867, 598] on button "PRÓXIMO" at bounding box center [867, 582] width 149 height 46
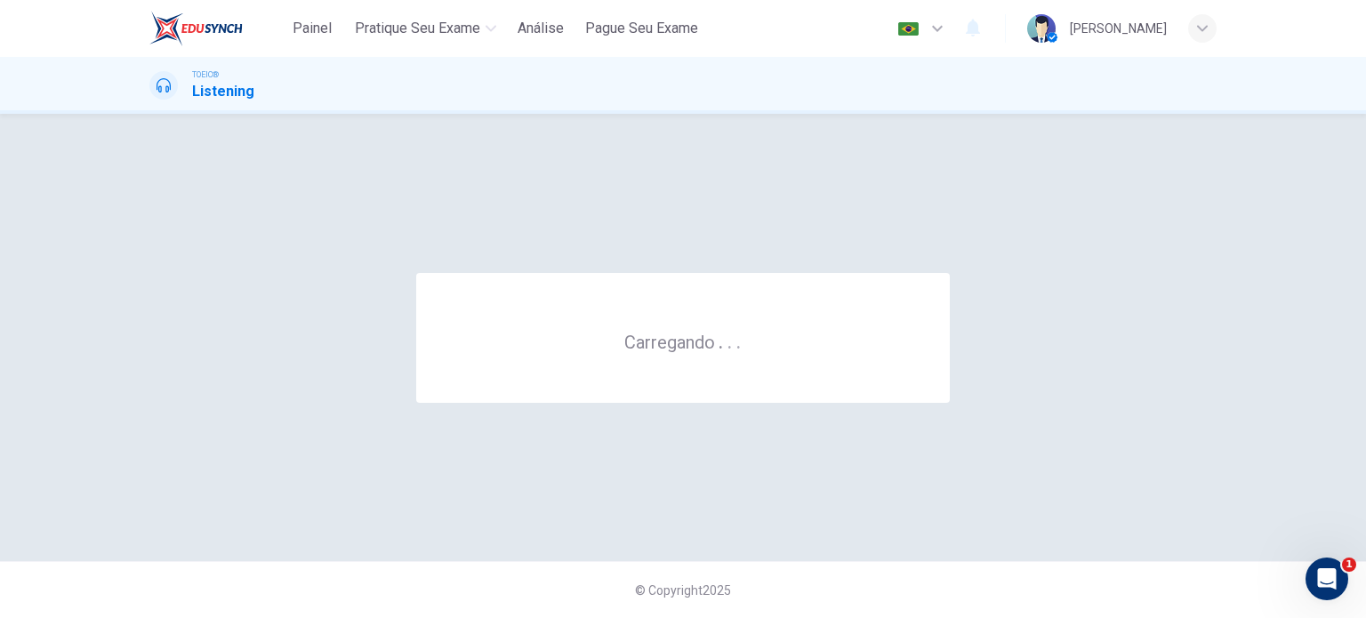
scroll to position [0, 0]
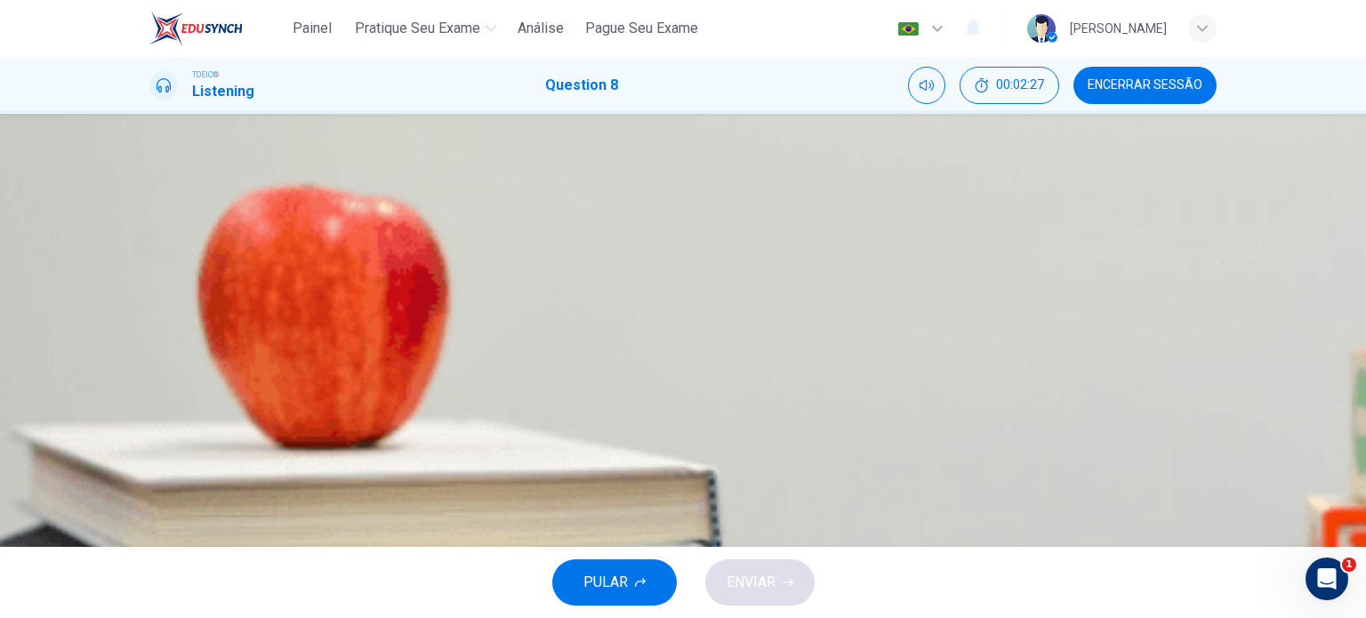
click at [151, 412] on icon "button" at bounding box center [151, 412] width 0 height 0
click at [186, 323] on div "B" at bounding box center [171, 308] width 28 height 28
click at [782, 581] on icon "button" at bounding box center [787, 582] width 11 height 11
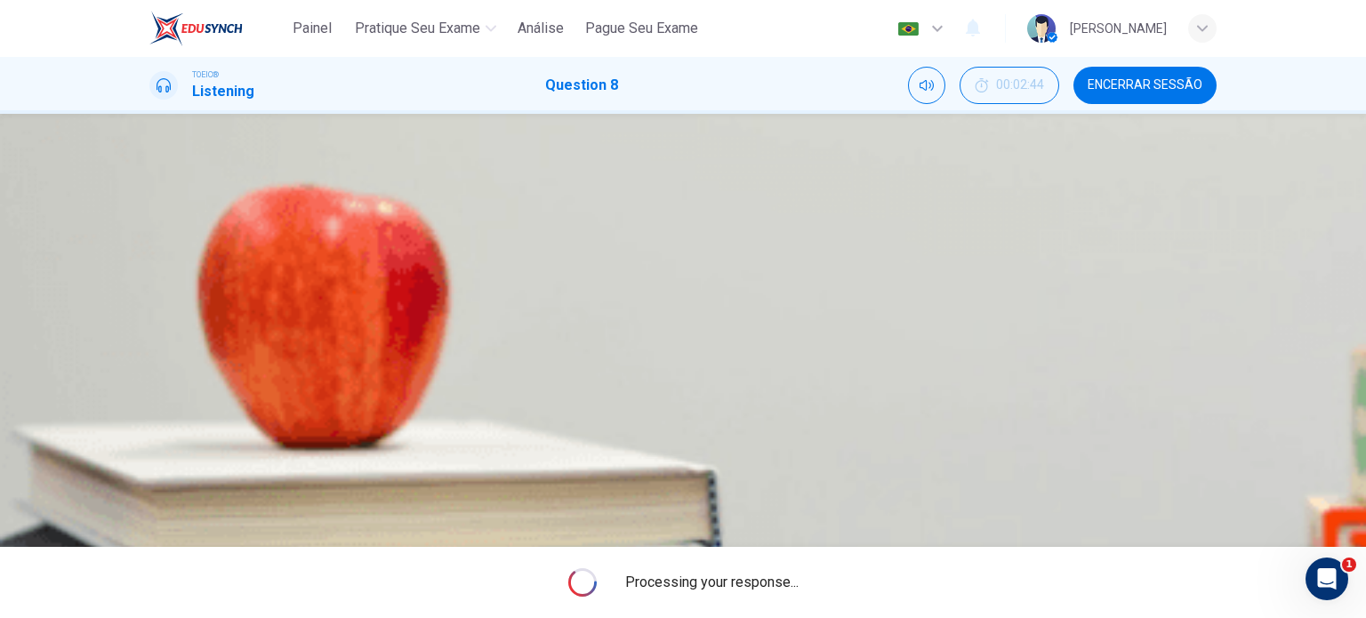
type input "0"
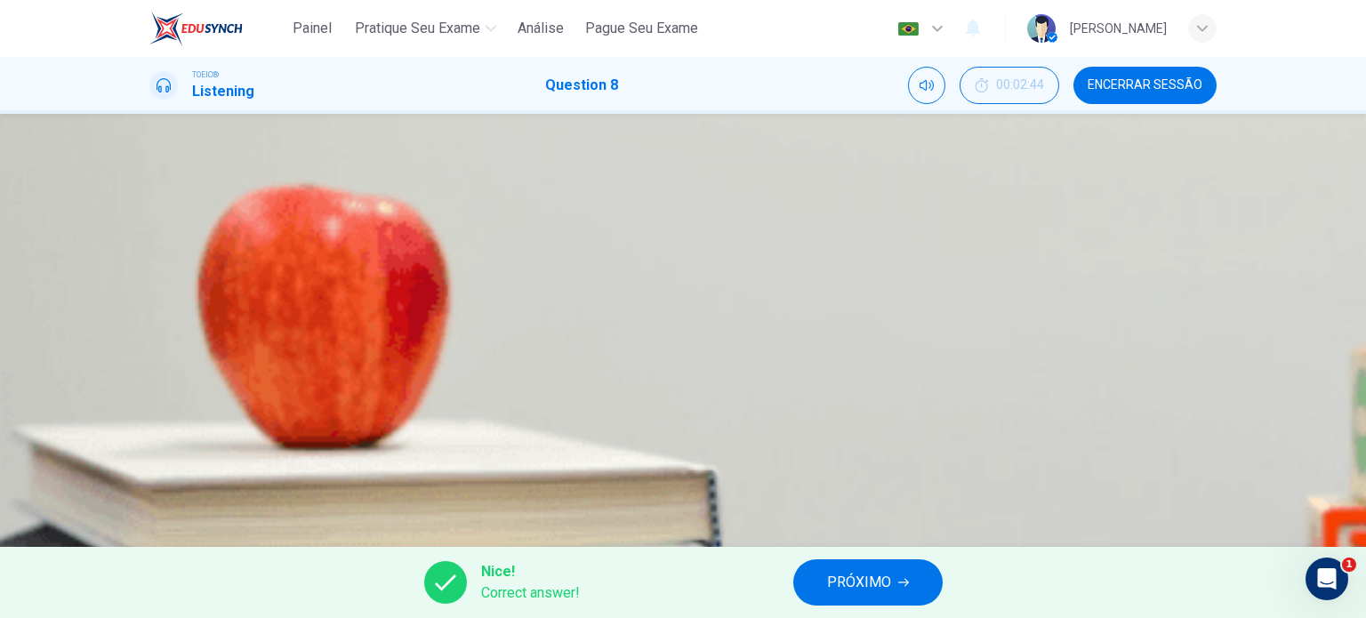
click at [866, 583] on span "PRÓXIMO" at bounding box center [859, 582] width 64 height 25
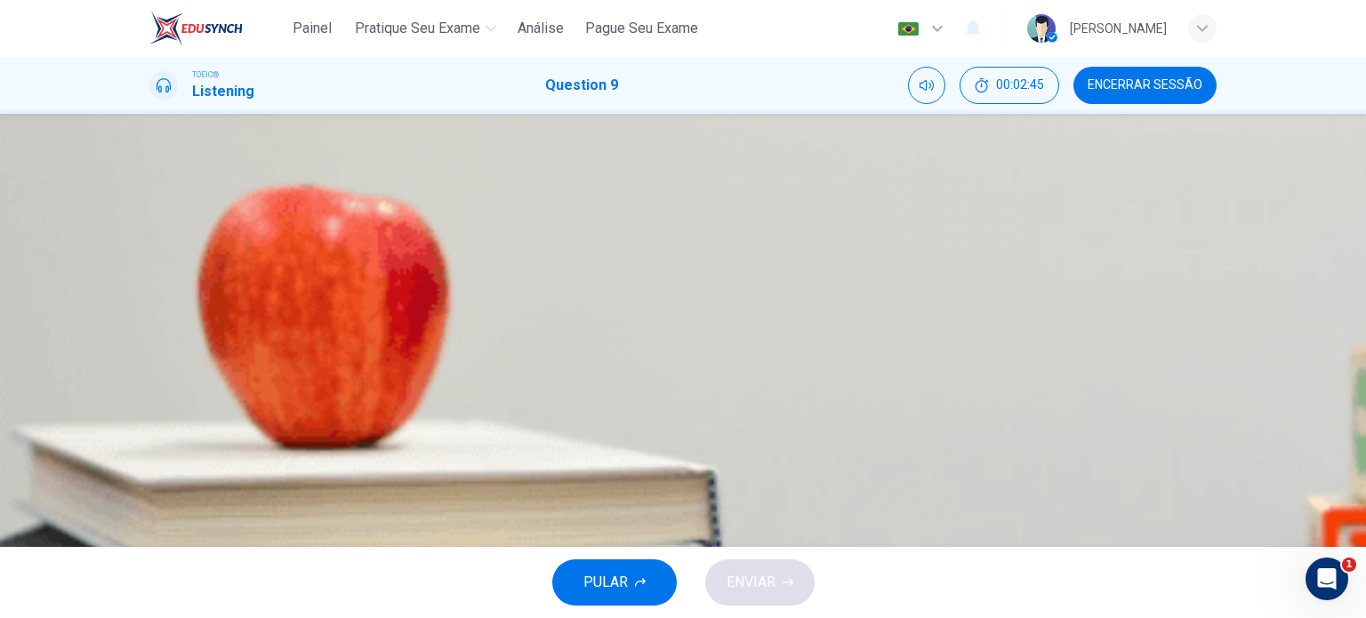
click at [153, 399] on button "button" at bounding box center [151, 407] width 4 height 17
click at [186, 323] on div "B" at bounding box center [171, 308] width 28 height 28
click at [186, 367] on div "C" at bounding box center [171, 353] width 28 height 28
click at [758, 571] on span "ENVIAR" at bounding box center [750, 582] width 49 height 25
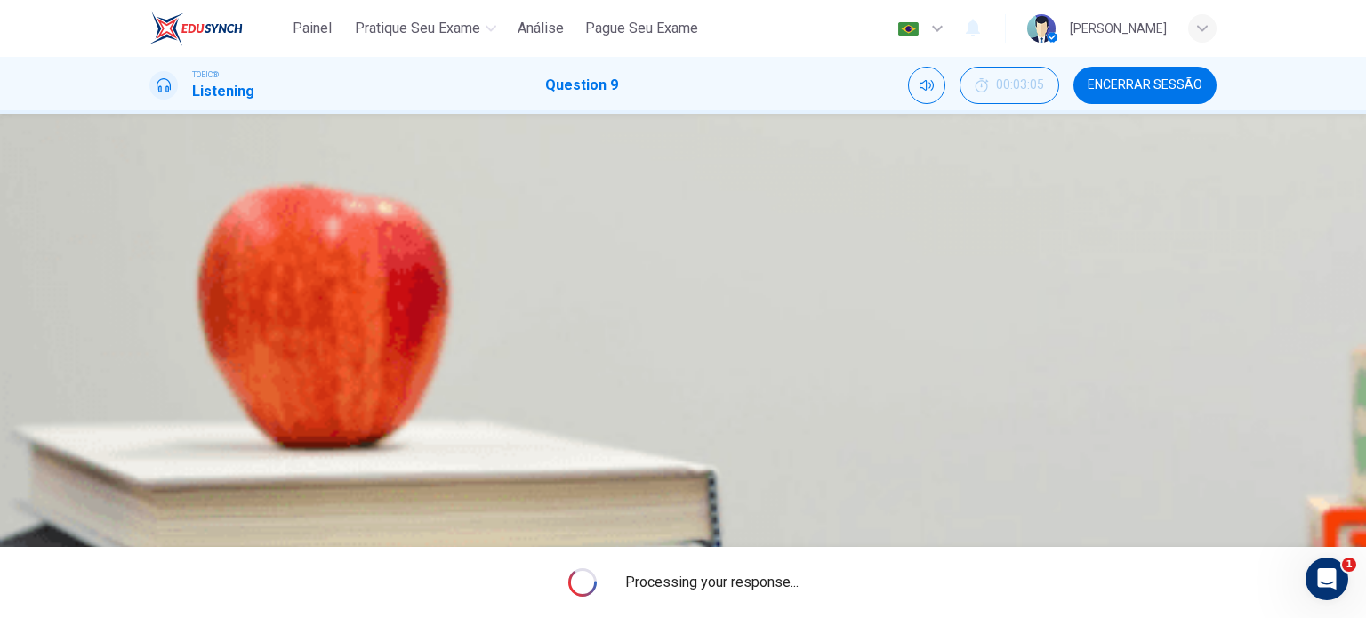
type input "0"
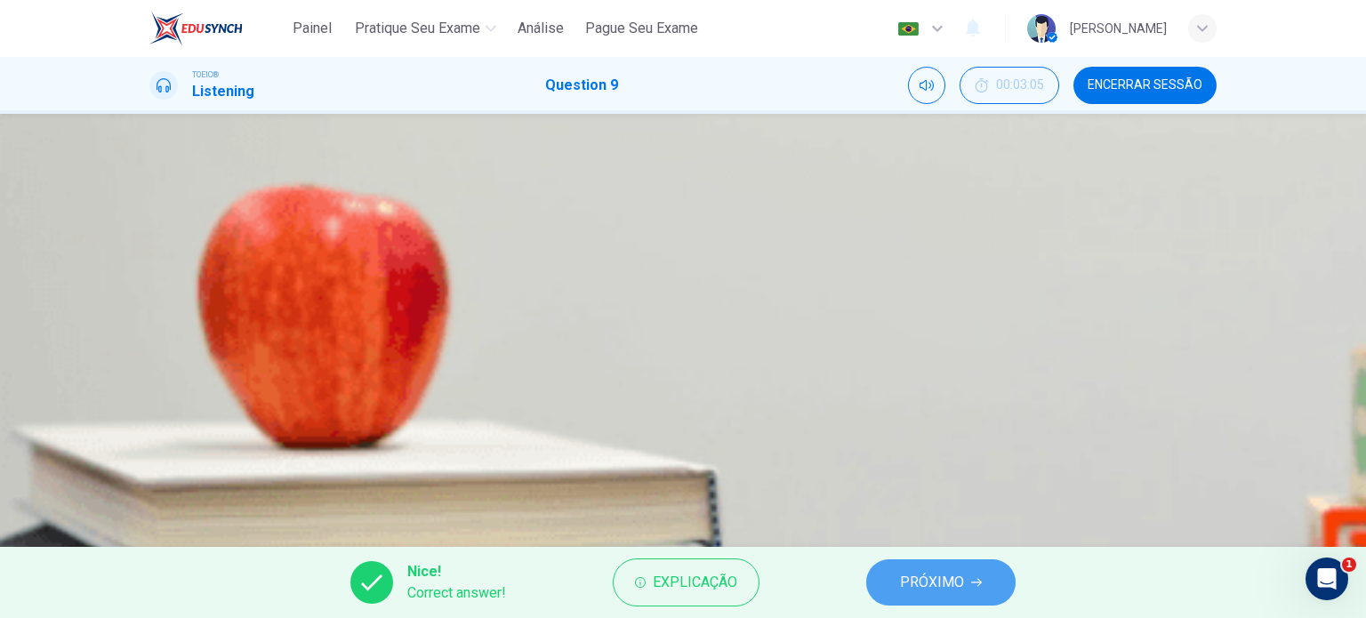
click at [940, 564] on button "PRÓXIMO" at bounding box center [940, 582] width 149 height 46
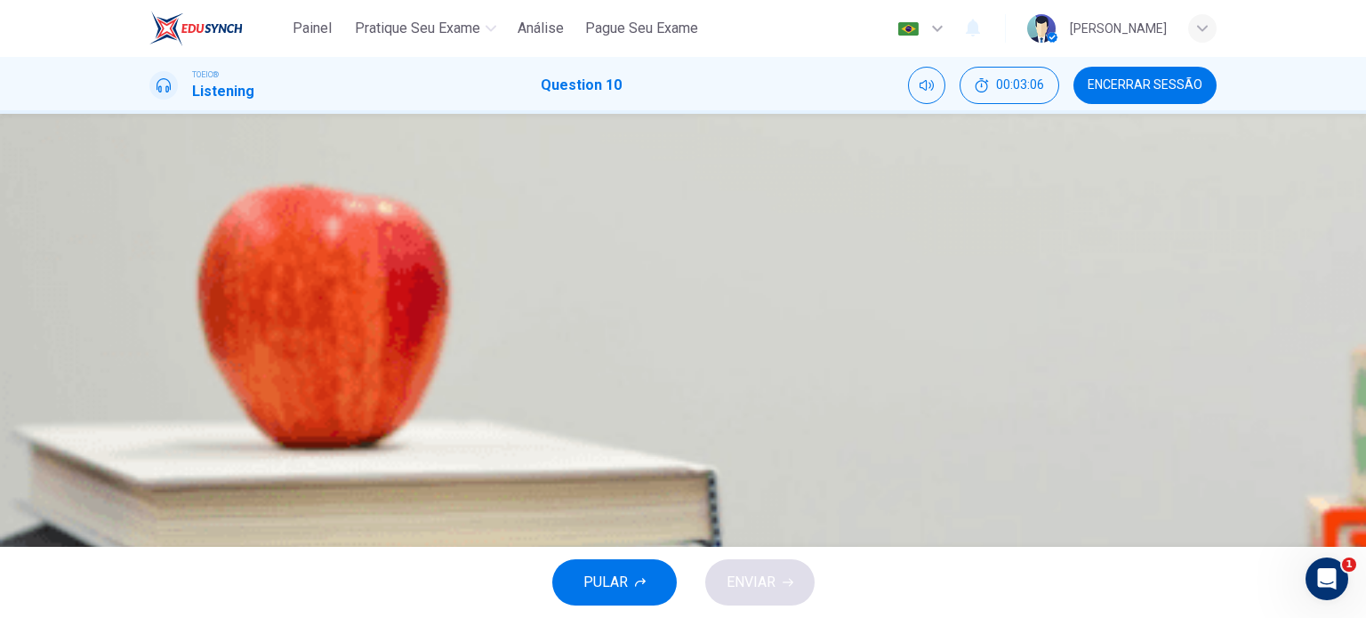
click at [151, 412] on icon "button" at bounding box center [151, 412] width 0 height 0
click at [186, 278] on div "A" at bounding box center [171, 264] width 28 height 28
type input "0"
click at [726, 590] on span "ENVIAR" at bounding box center [750, 582] width 49 height 25
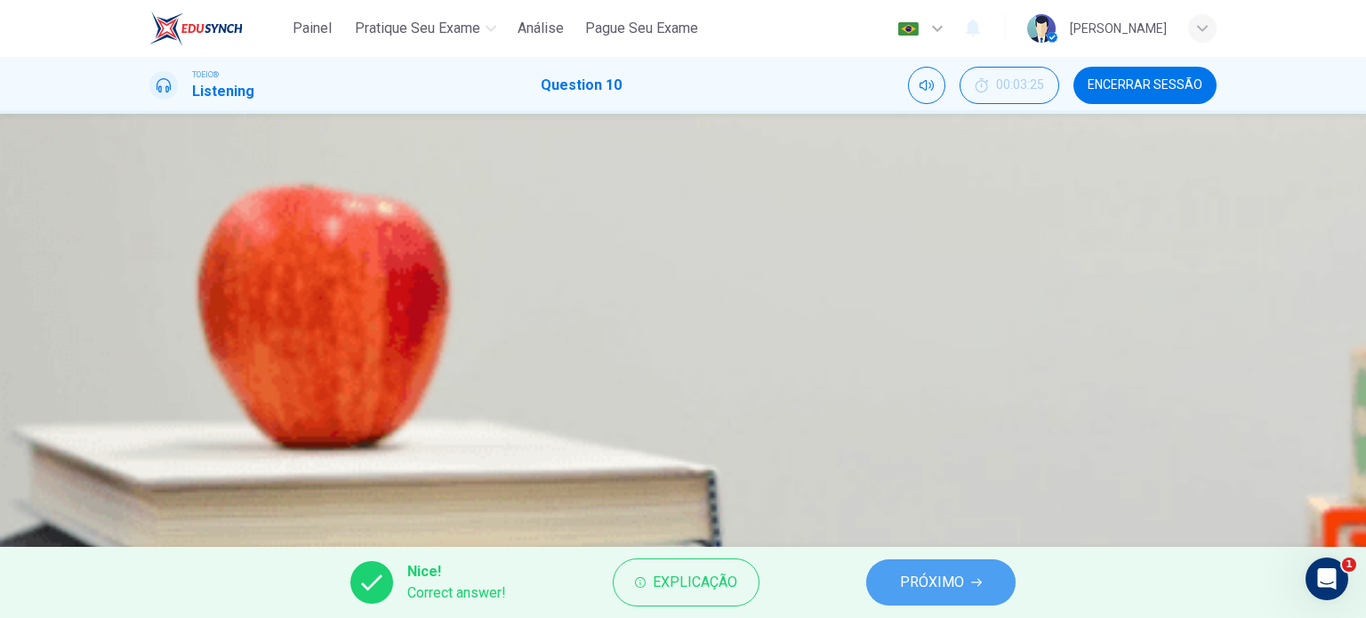
click at [886, 583] on button "PRÓXIMO" at bounding box center [940, 582] width 149 height 46
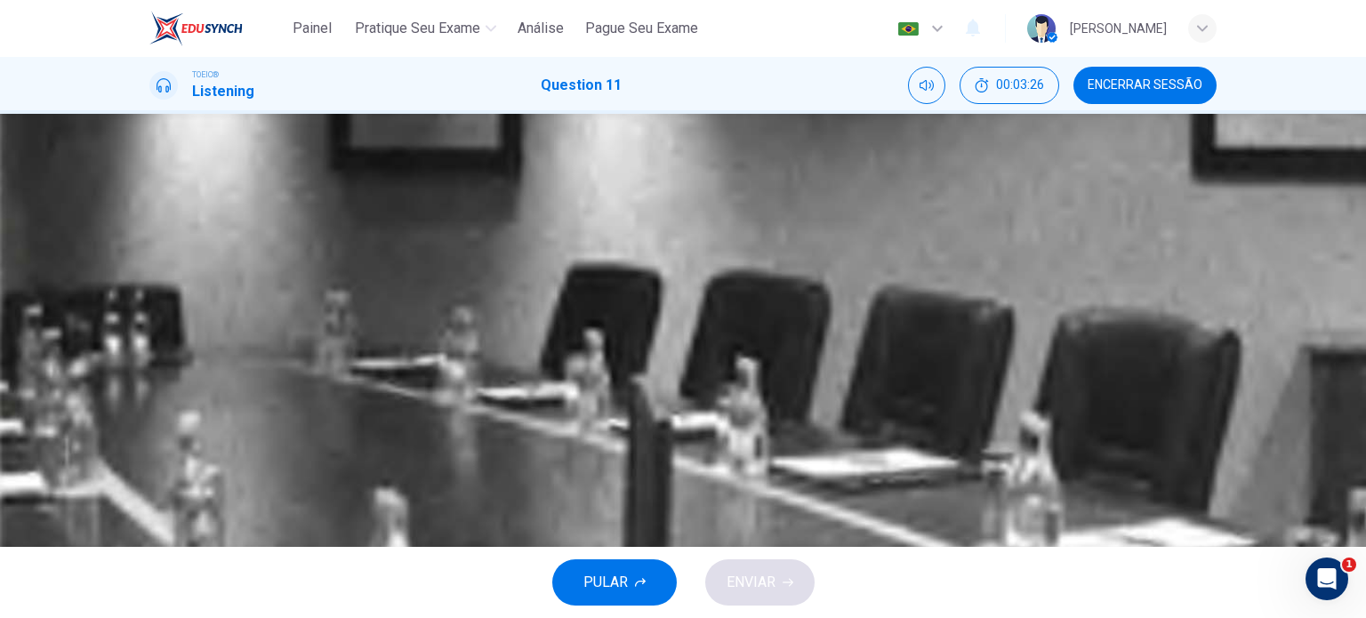
click at [151, 456] on icon "button" at bounding box center [151, 456] width 0 height 0
click at [186, 229] on div "A" at bounding box center [171, 243] width 28 height 28
click at [775, 565] on button "ENVIAR" at bounding box center [759, 582] width 109 height 46
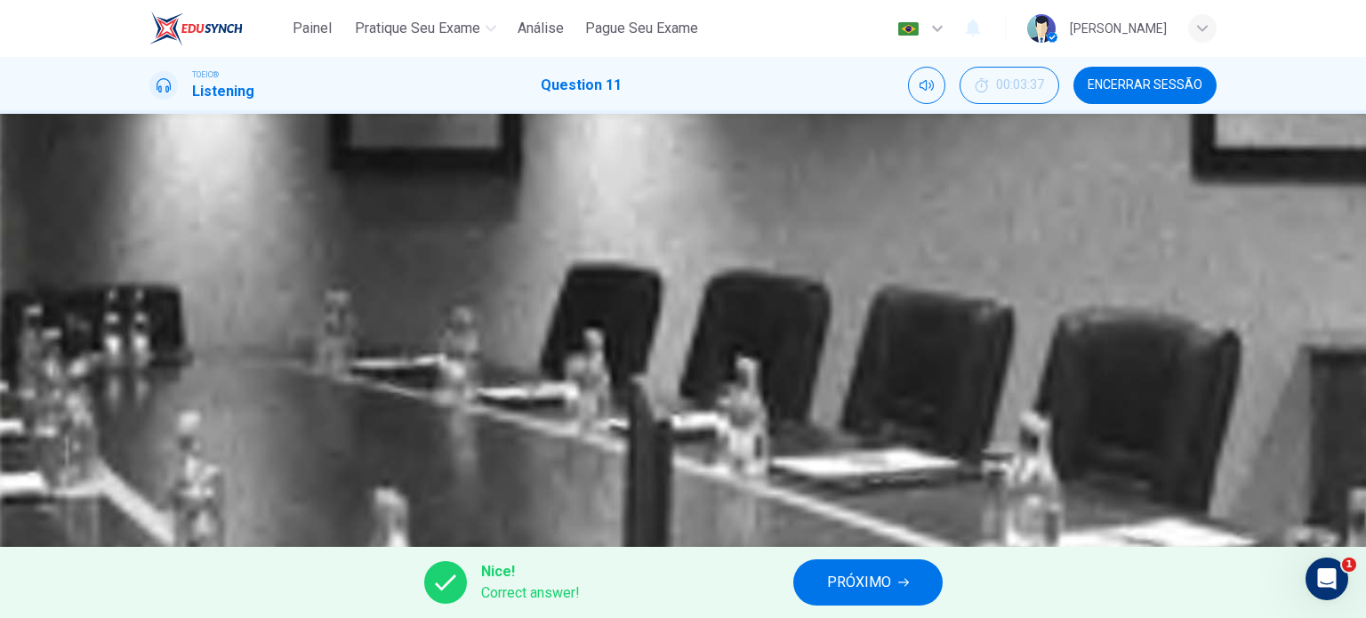
type input "52"
click at [879, 579] on span "PRÓXIMO" at bounding box center [859, 582] width 64 height 25
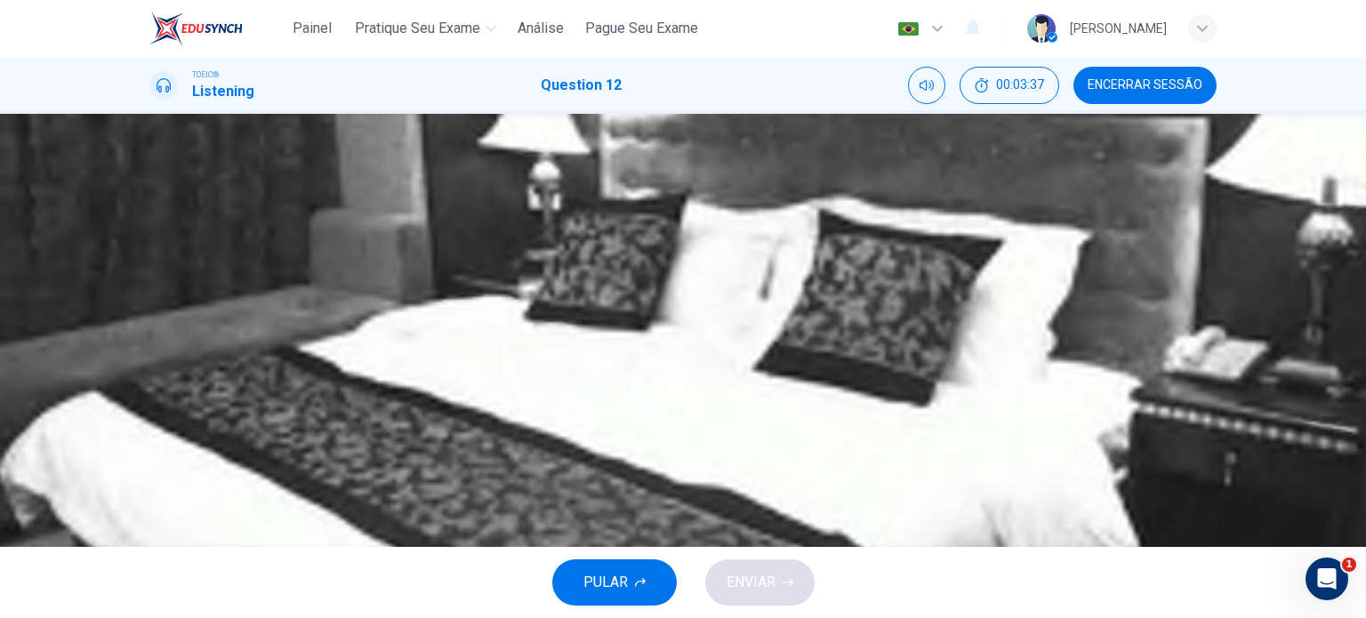
click at [163, 456] on icon "button" at bounding box center [162, 466] width 19 height 21
click at [186, 229] on div "A" at bounding box center [171, 243] width 28 height 28
type input "0"
click at [186, 318] on div "C" at bounding box center [171, 332] width 28 height 28
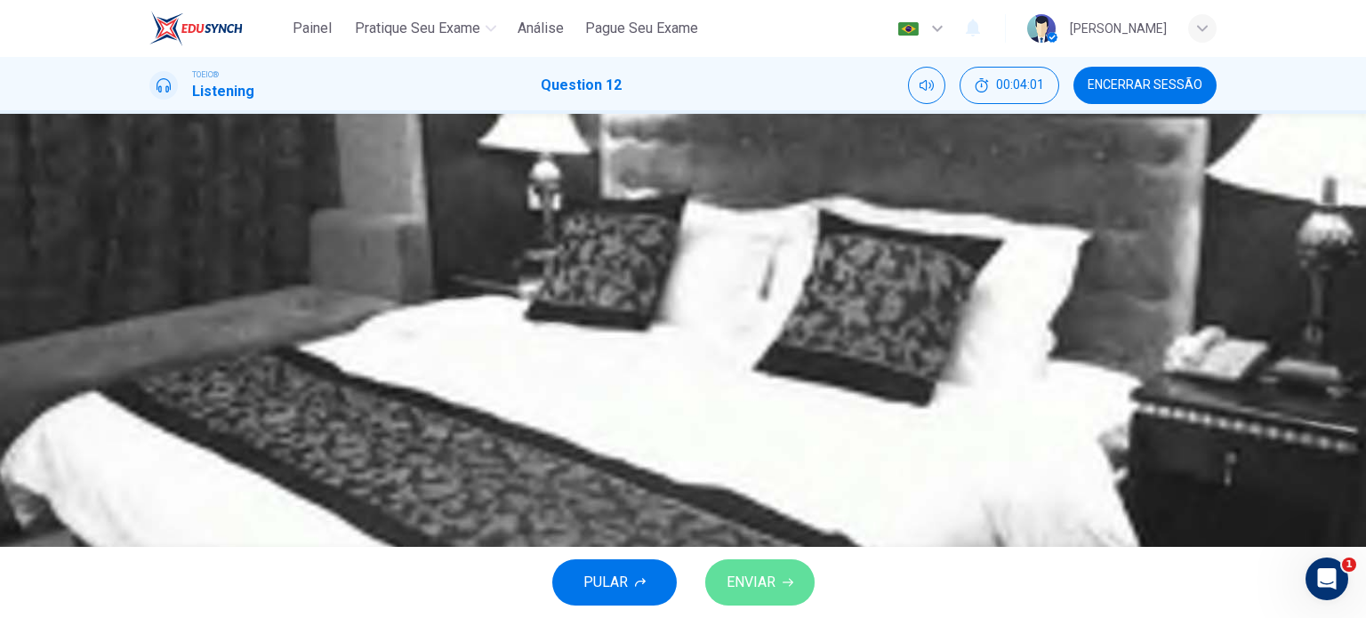
click at [760, 570] on span "ENVIAR" at bounding box center [750, 582] width 49 height 25
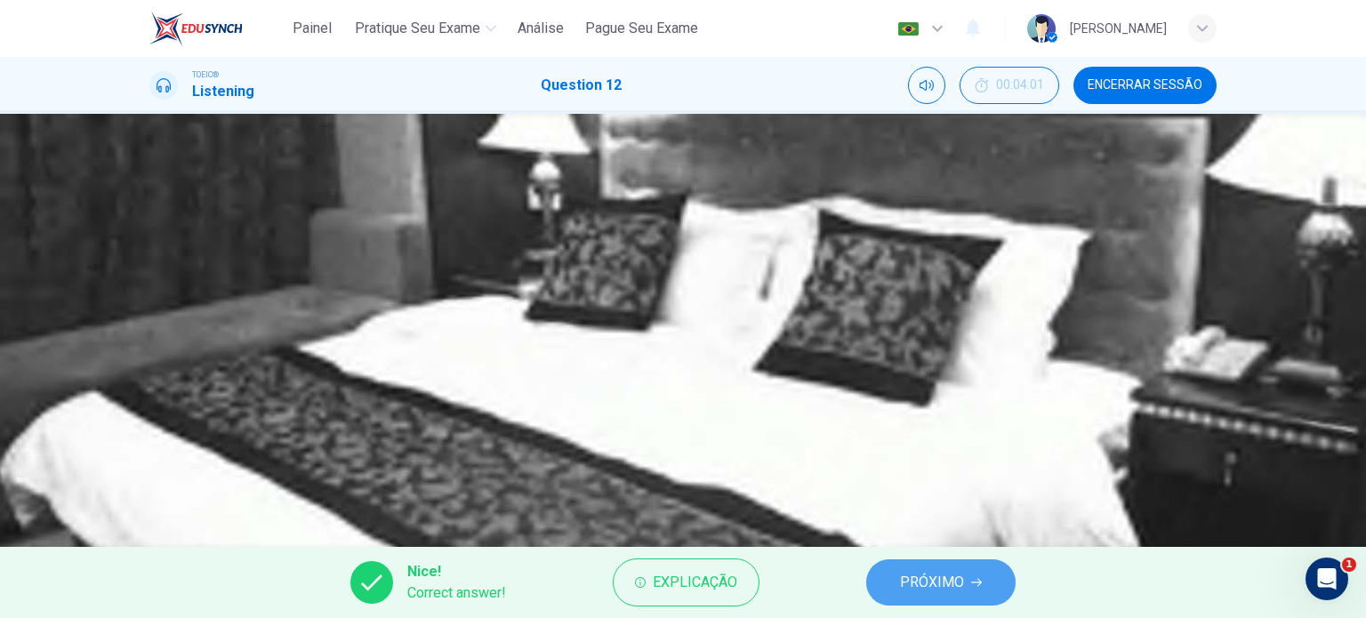
click at [949, 562] on button "PRÓXIMO" at bounding box center [940, 582] width 149 height 46
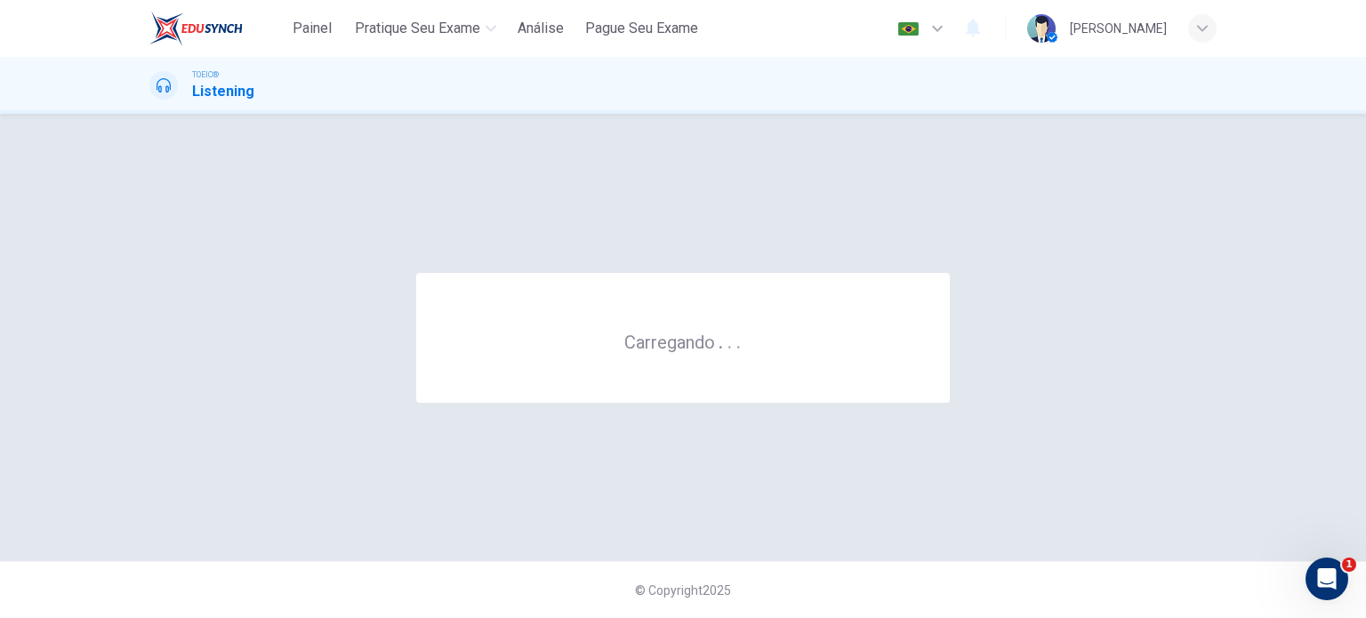
scroll to position [0, 0]
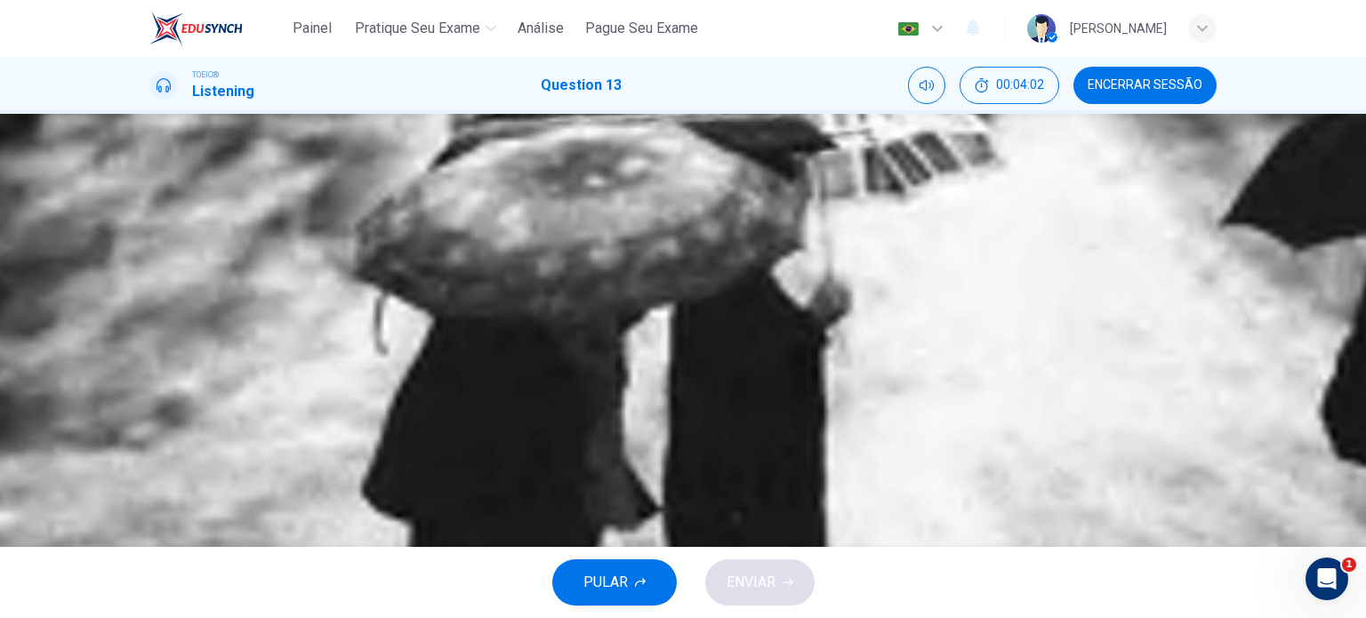
click at [151, 456] on icon "button" at bounding box center [151, 456] width 0 height 0
click at [186, 274] on div "B" at bounding box center [171, 288] width 28 height 28
click at [754, 593] on span "ENVIAR" at bounding box center [750, 582] width 49 height 25
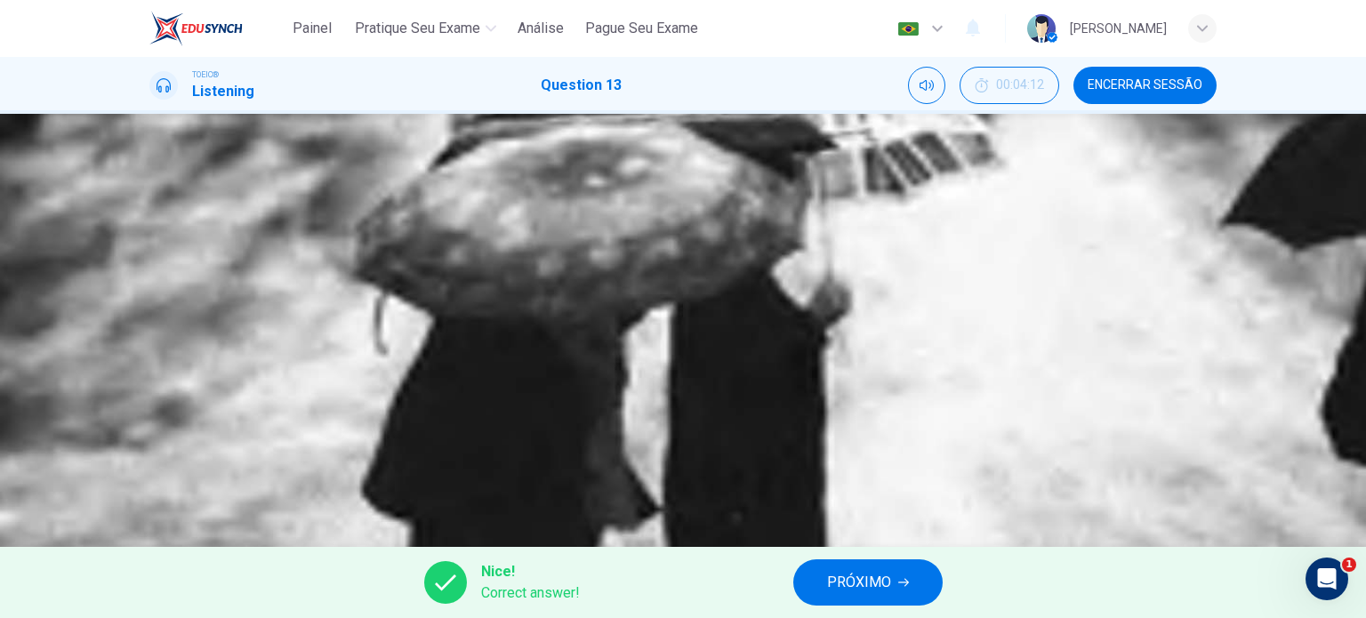
type input "60"
click at [812, 585] on button "PRÓXIMO" at bounding box center [867, 582] width 149 height 46
